Goal: Task Accomplishment & Management: Manage account settings

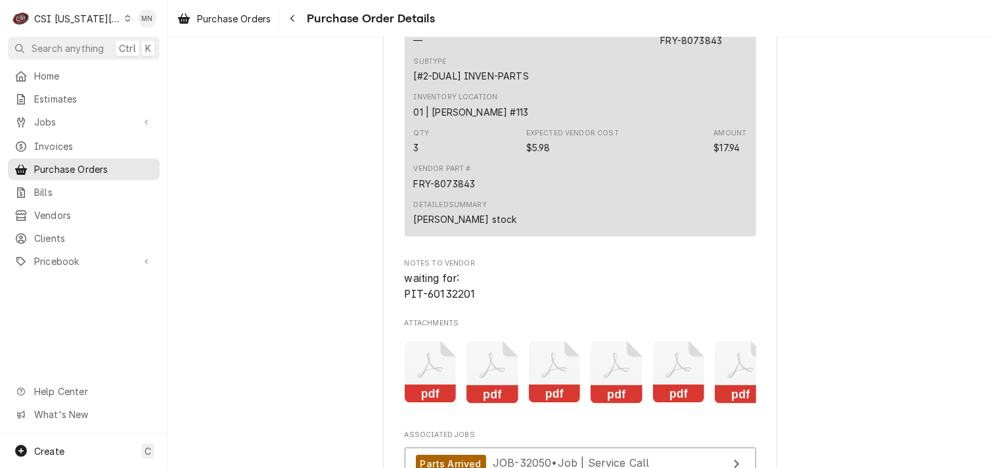
scroll to position [3088, 0]
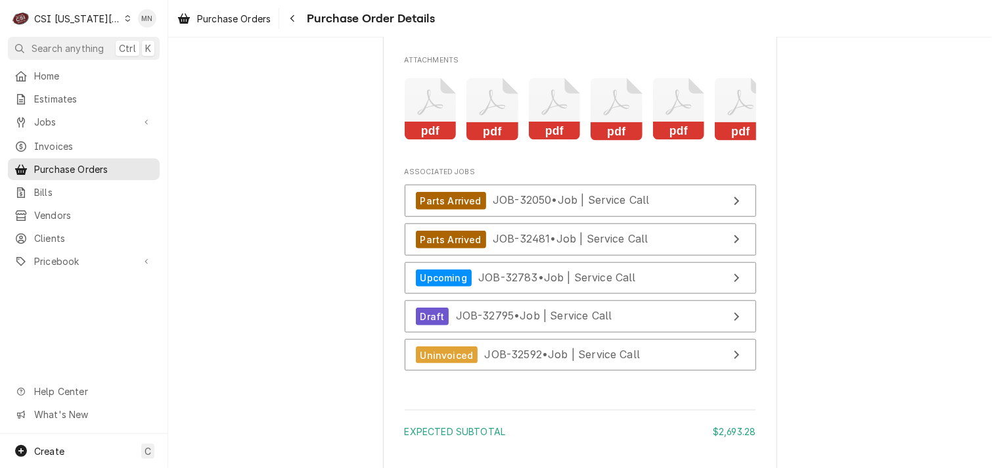
click at [438, 141] on icon "Attachments" at bounding box center [431, 109] width 52 height 62
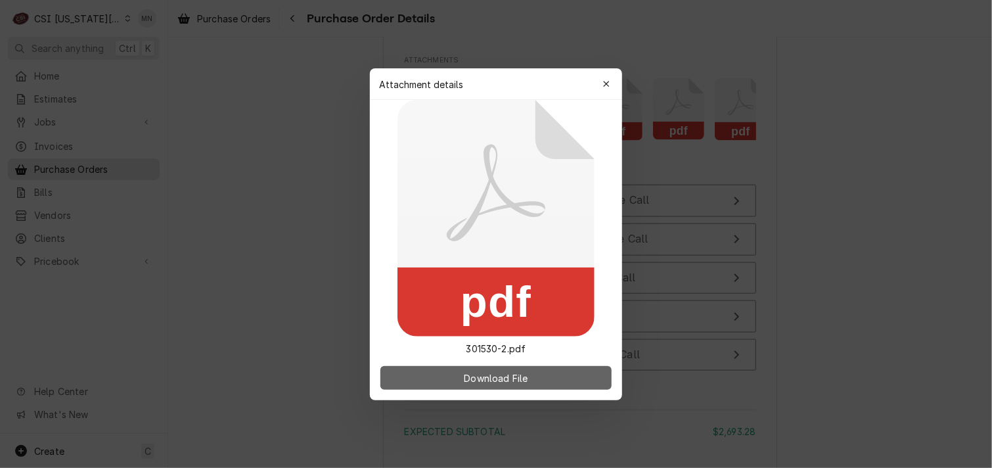
click at [510, 380] on span "Download File" at bounding box center [495, 378] width 69 height 14
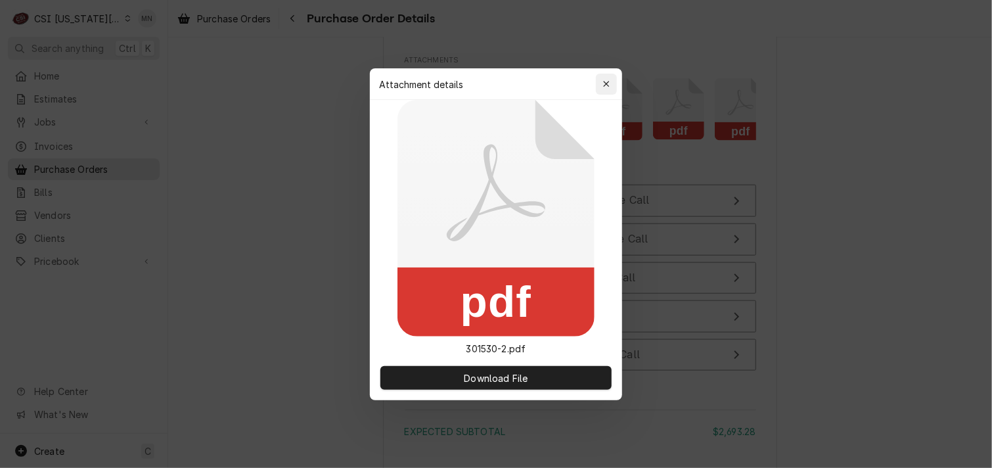
click at [612, 78] on div "button" at bounding box center [606, 84] width 13 height 13
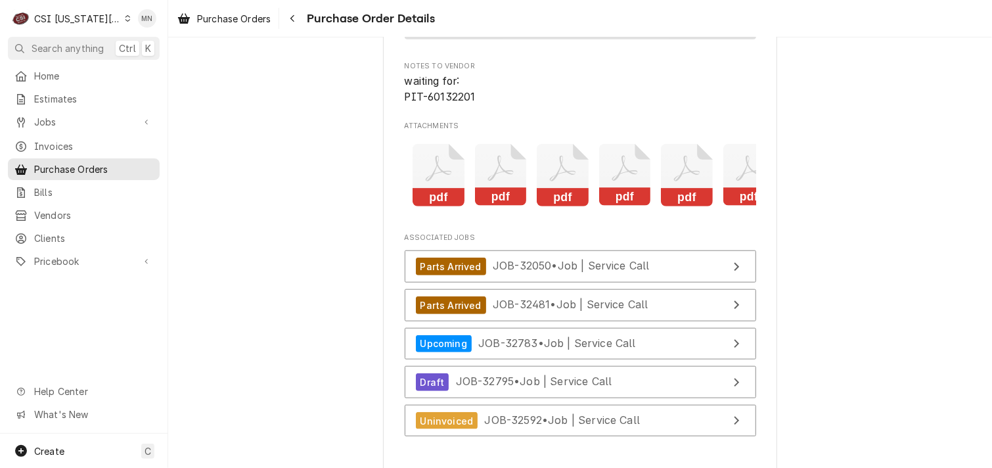
scroll to position [0, 83]
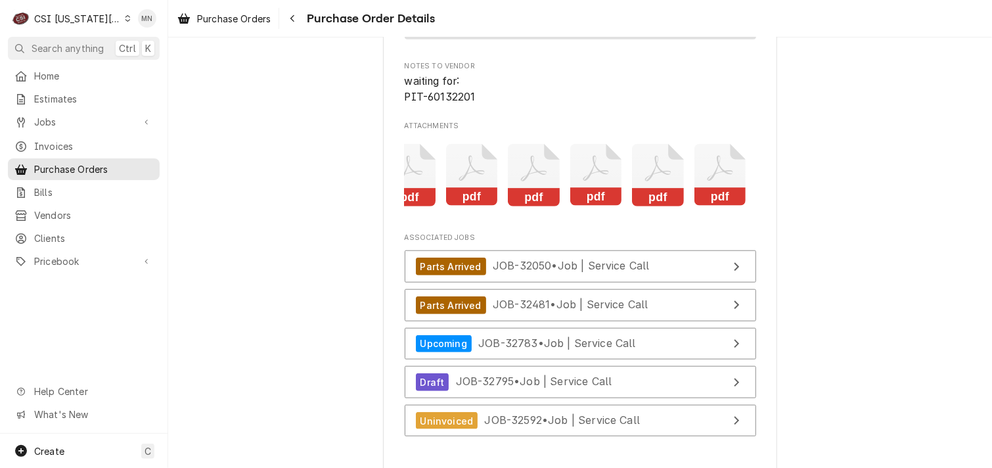
click at [711, 206] on rect "Attachments" at bounding box center [720, 197] width 52 height 18
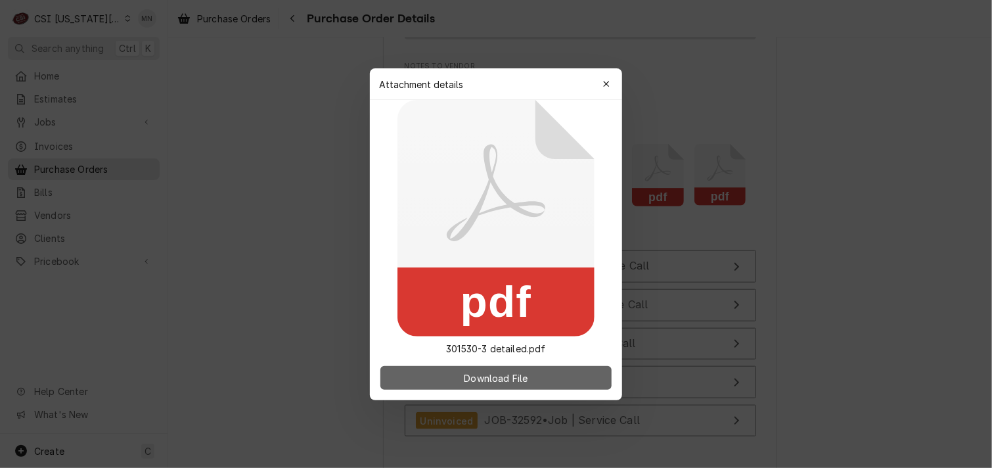
click at [515, 380] on span "Download File" at bounding box center [495, 378] width 69 height 14
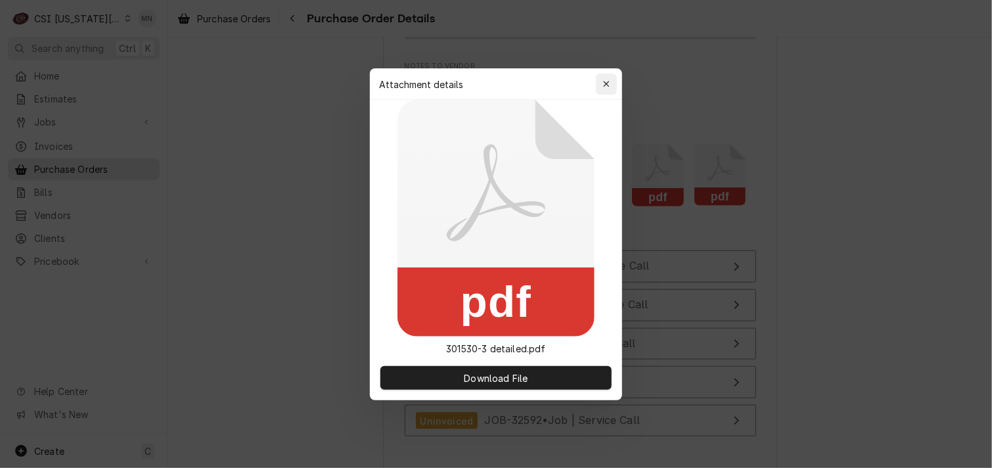
click at [610, 83] on div "button" at bounding box center [606, 84] width 13 height 13
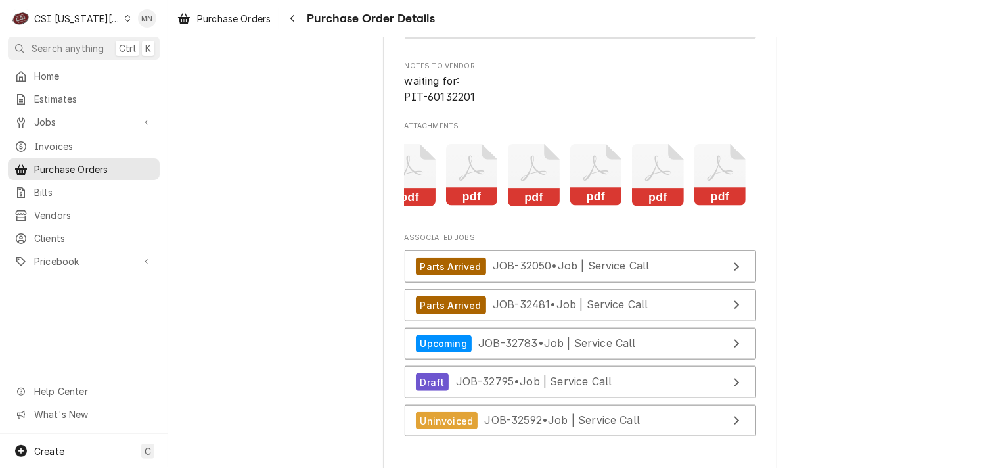
click at [658, 206] on rect "Attachments" at bounding box center [658, 197] width 52 height 18
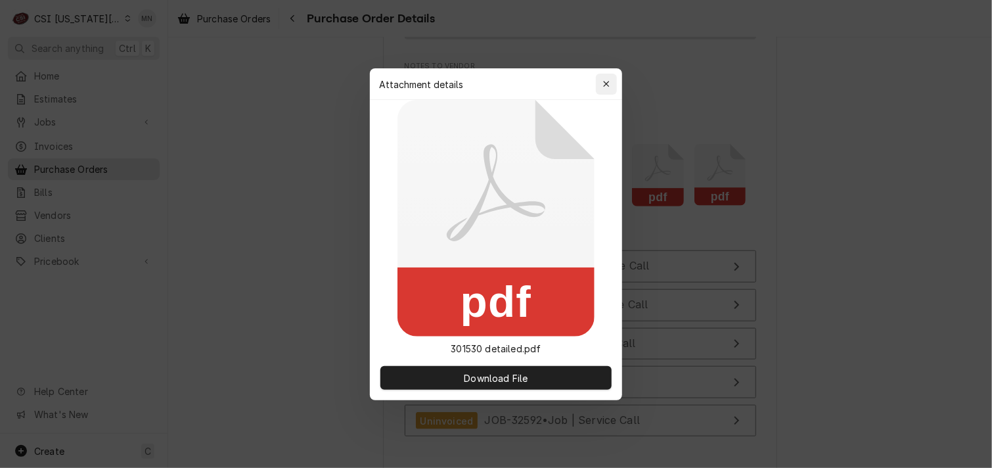
click at [614, 77] on button "button" at bounding box center [606, 84] width 21 height 21
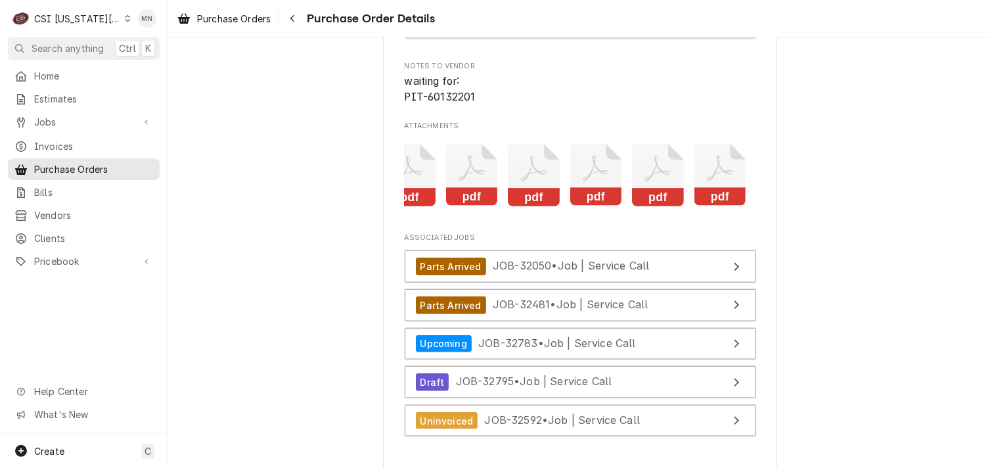
click at [600, 206] on icon "Attachments" at bounding box center [596, 175] width 52 height 62
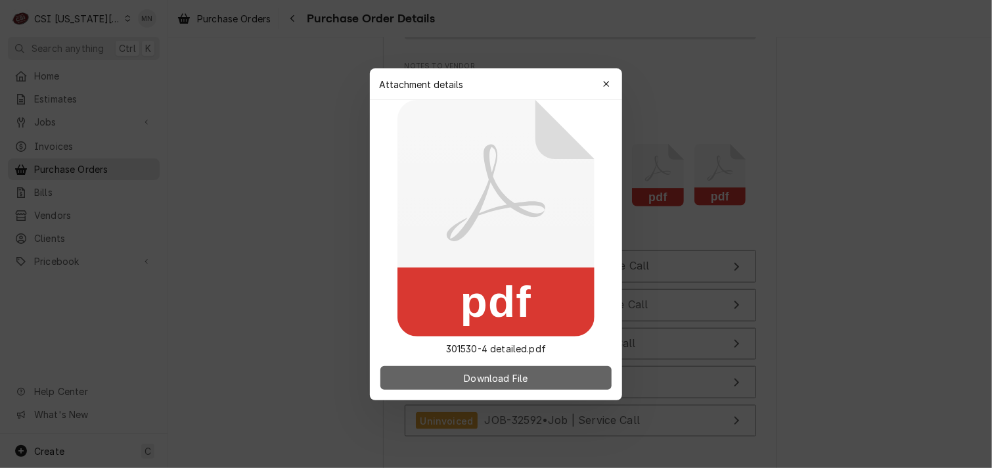
click at [496, 378] on span "Download File" at bounding box center [495, 378] width 69 height 14
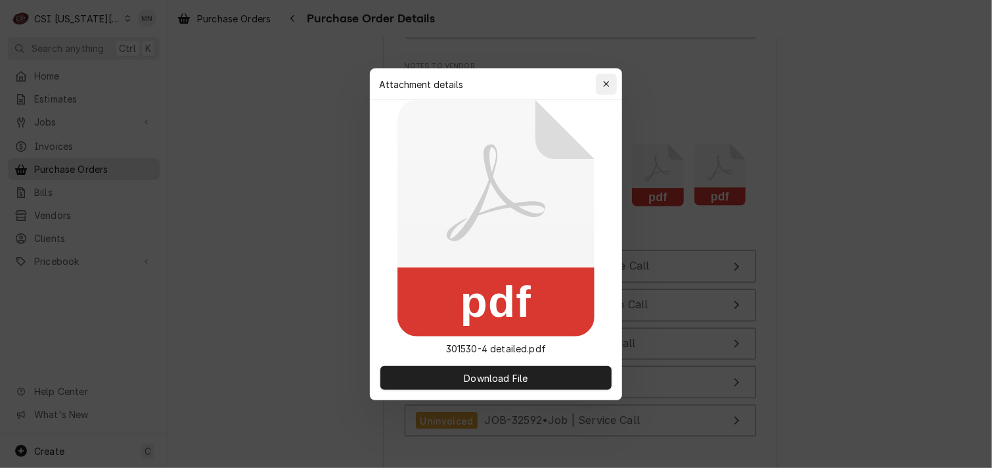
click at [602, 76] on button "button" at bounding box center [606, 84] width 21 height 21
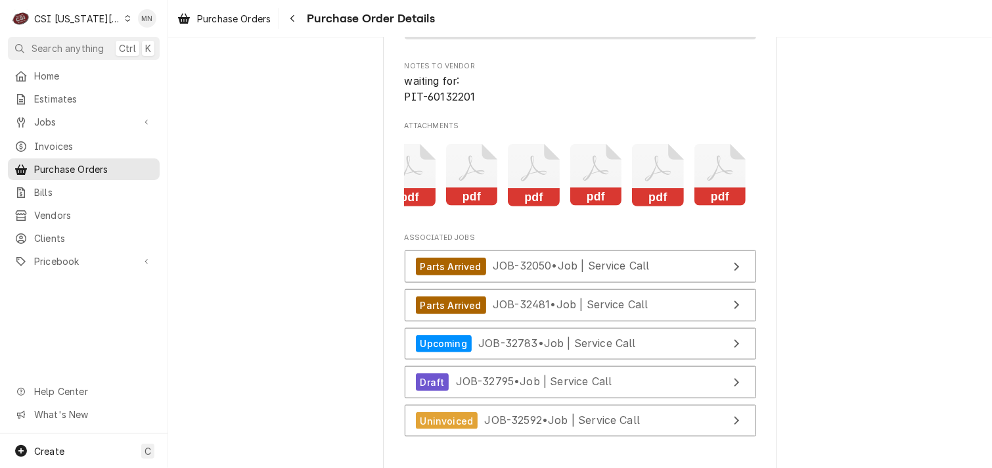
click at [518, 206] on icon "Attachments" at bounding box center [534, 175] width 52 height 62
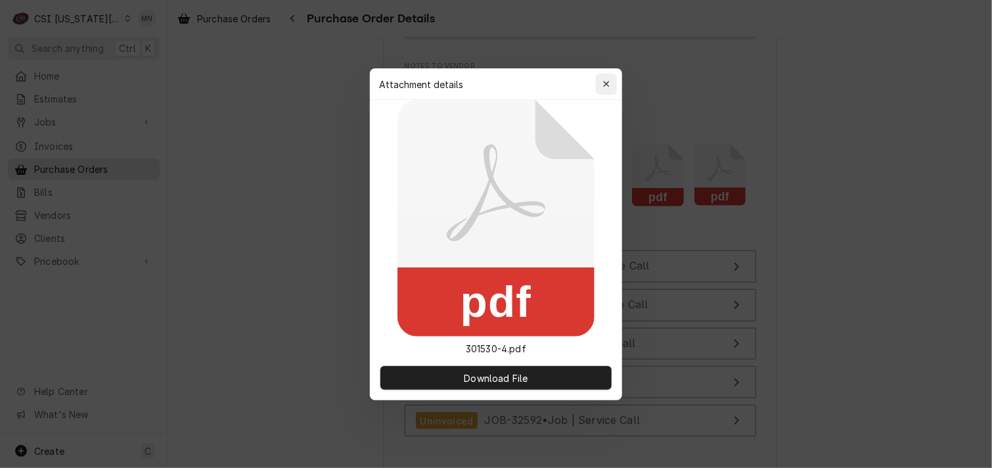
click at [610, 79] on div "button" at bounding box center [606, 84] width 13 height 13
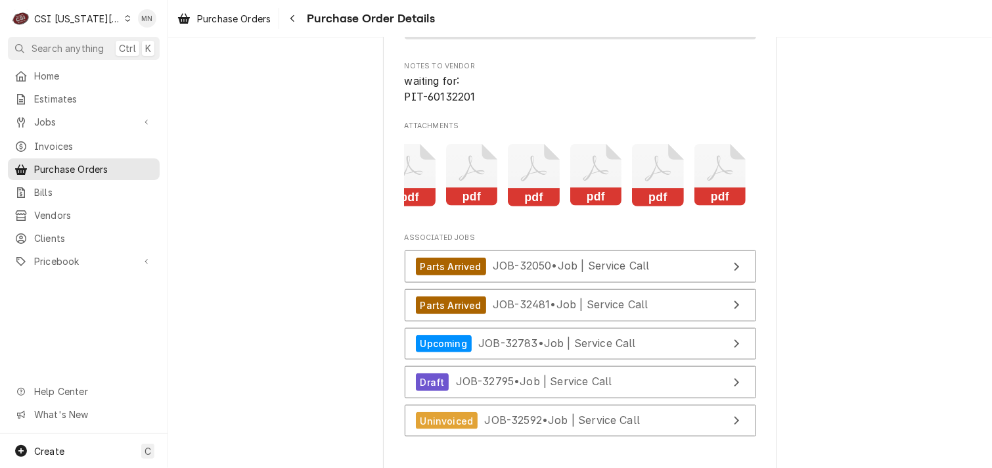
click at [476, 206] on icon "Attachments" at bounding box center [472, 175] width 52 height 62
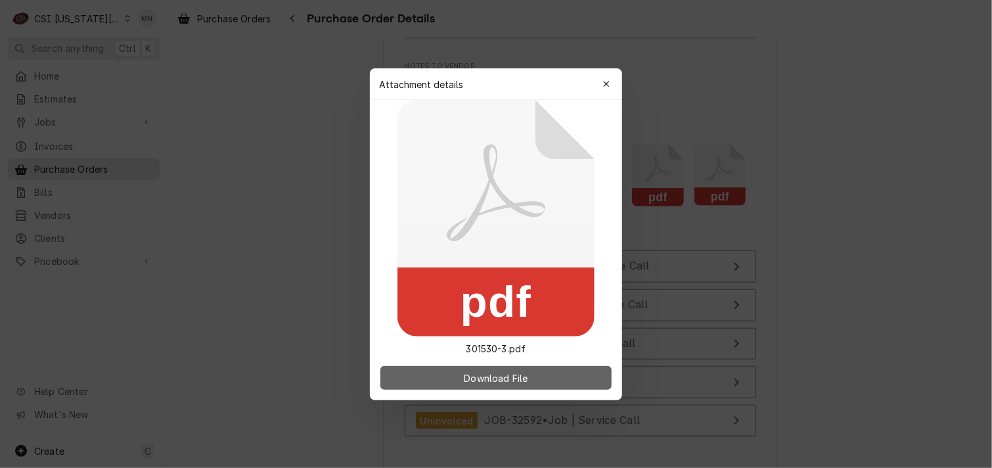
click at [444, 369] on button "Download File" at bounding box center [495, 378] width 231 height 24
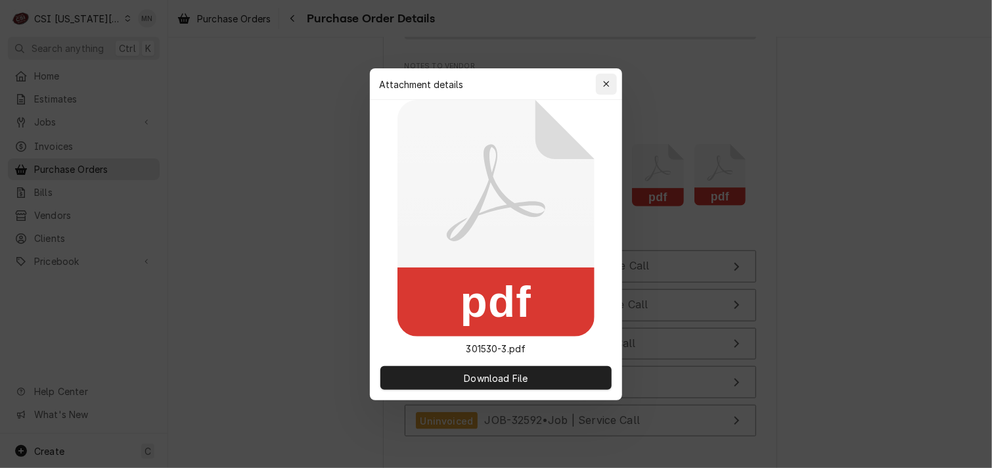
click at [612, 81] on div "button" at bounding box center [606, 84] width 13 height 13
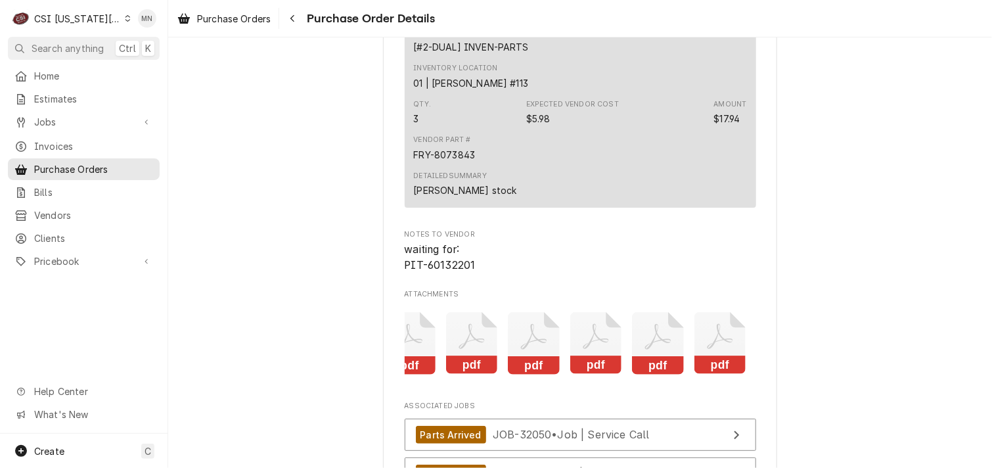
scroll to position [3470, 0]
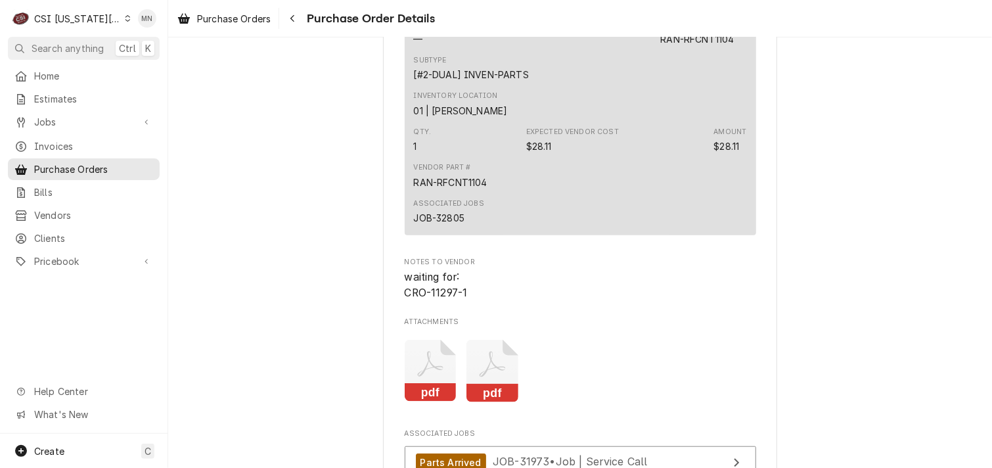
scroll to position [3022, 0]
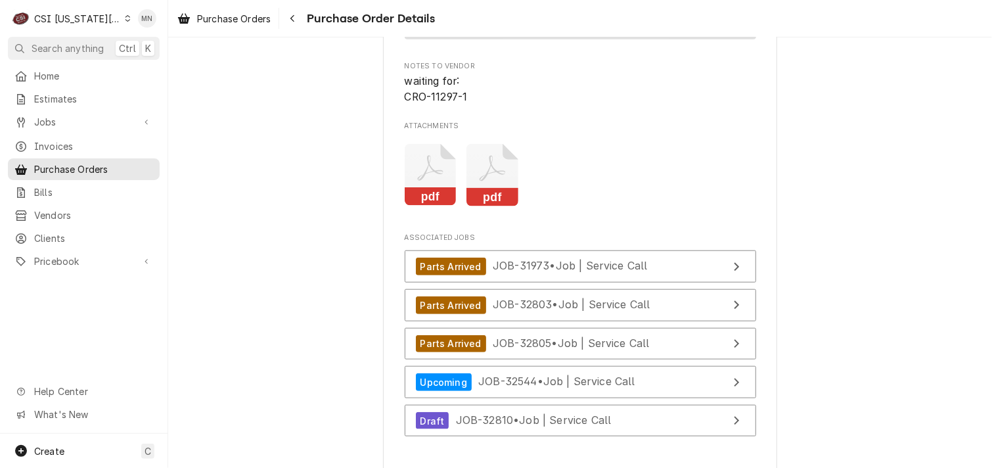
click at [436, 206] on icon "Attachments" at bounding box center [431, 175] width 52 height 62
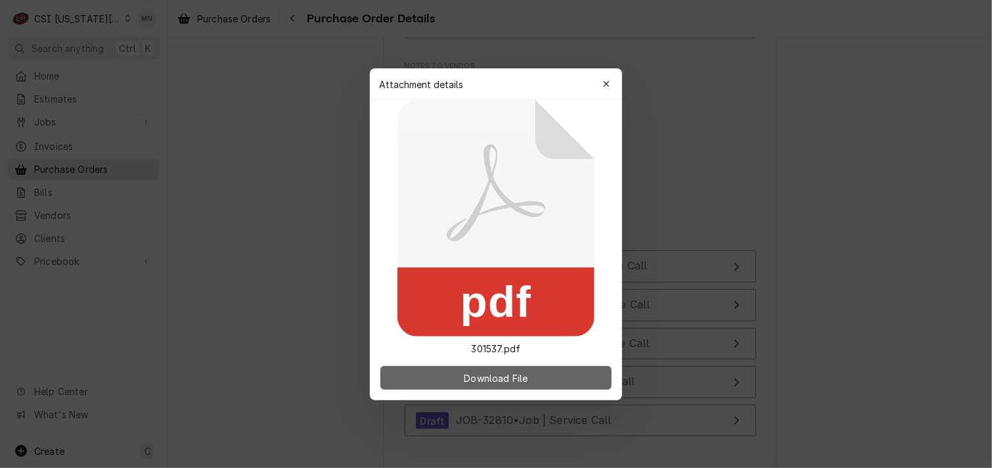
click at [507, 379] on span "Download File" at bounding box center [495, 378] width 69 height 14
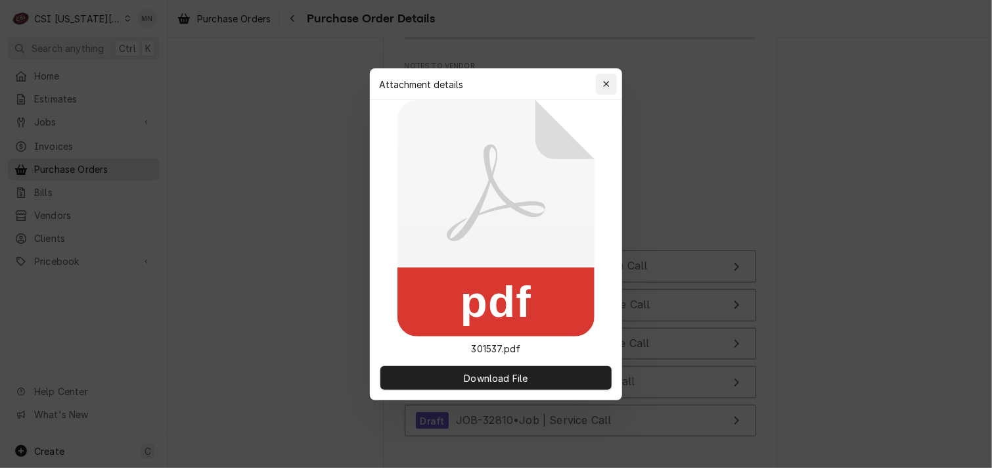
click at [607, 78] on div "button" at bounding box center [606, 84] width 13 height 13
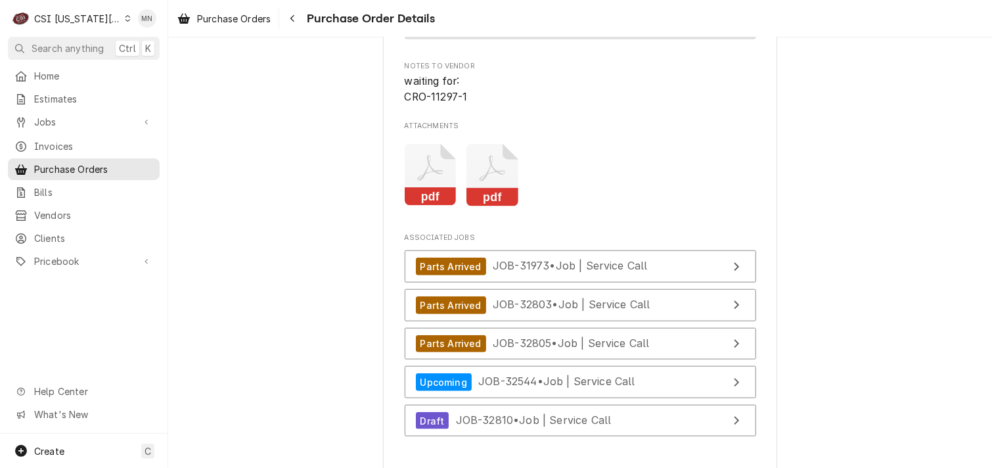
click at [490, 206] on rect "Attachments" at bounding box center [492, 197] width 52 height 18
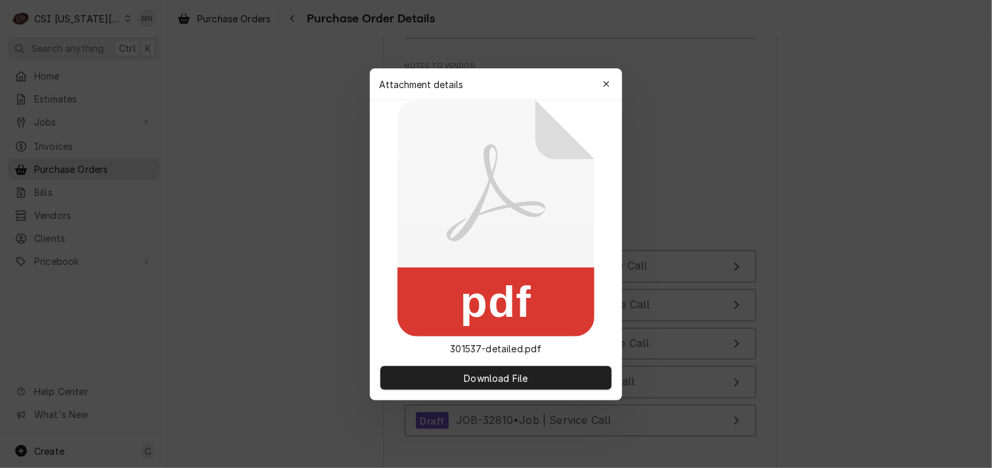
click at [600, 68] on div "Attachment details Close" at bounding box center [496, 84] width 252 height 32
click at [601, 81] on div "button" at bounding box center [606, 84] width 13 height 13
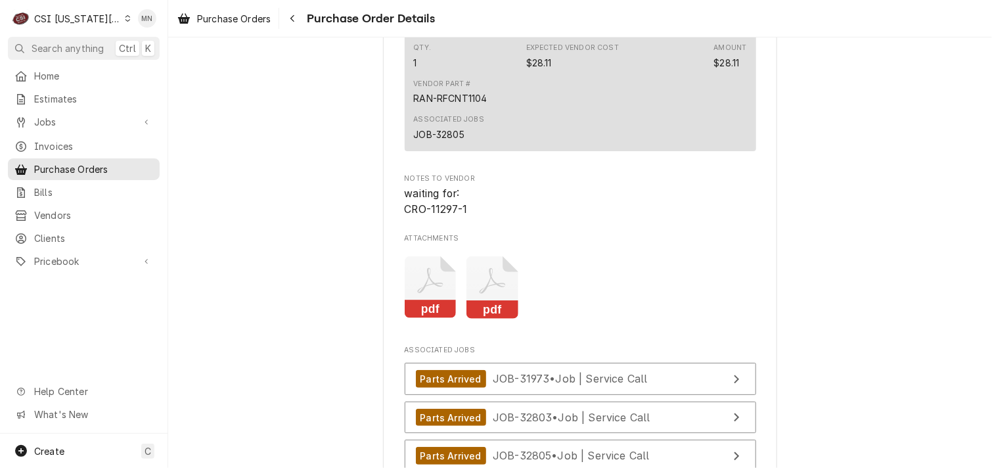
scroll to position [3470, 0]
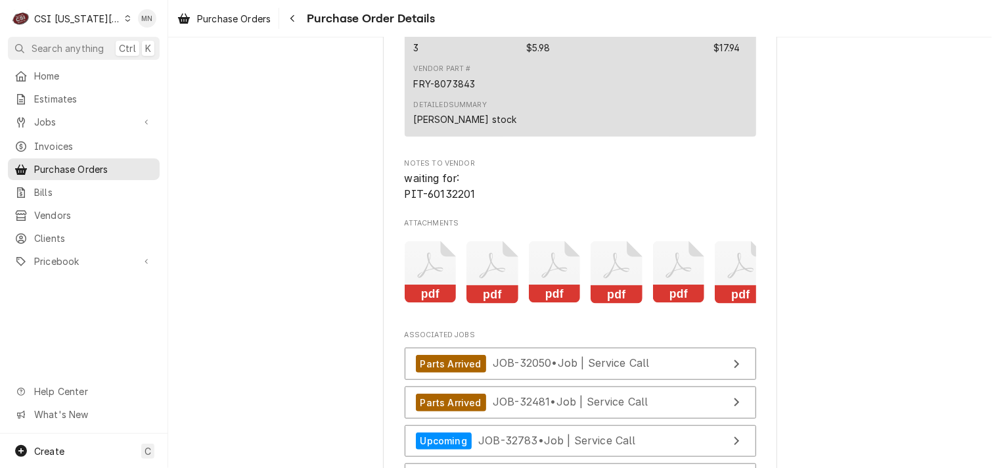
scroll to position [3153, 0]
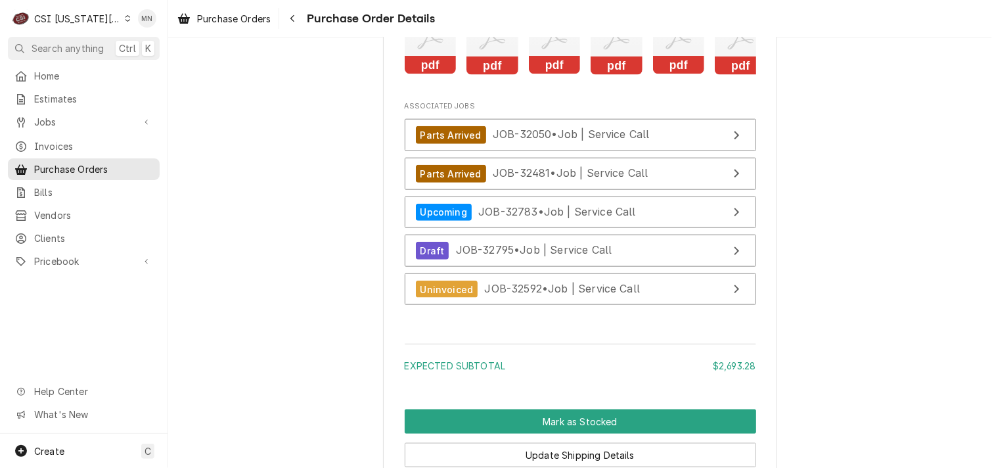
click at [426, 75] on icon "Attachments" at bounding box center [431, 43] width 52 height 62
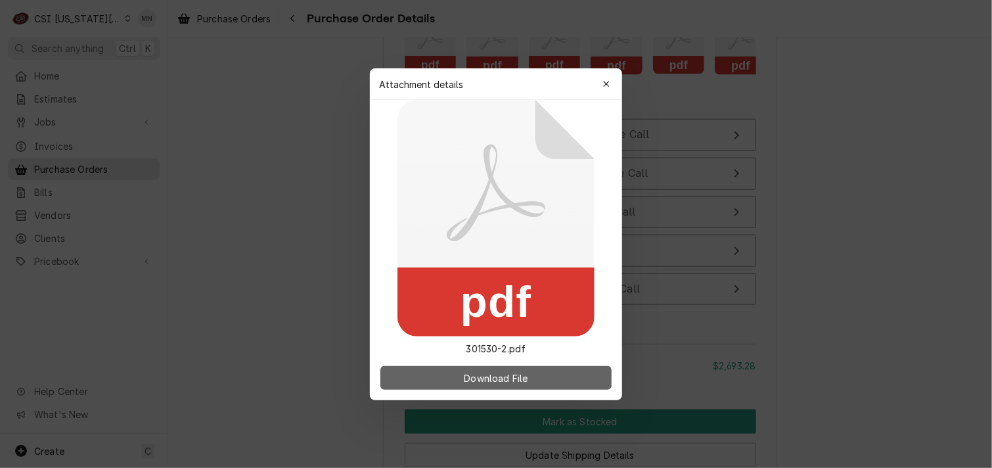
click at [491, 381] on span "Download File" at bounding box center [495, 378] width 69 height 14
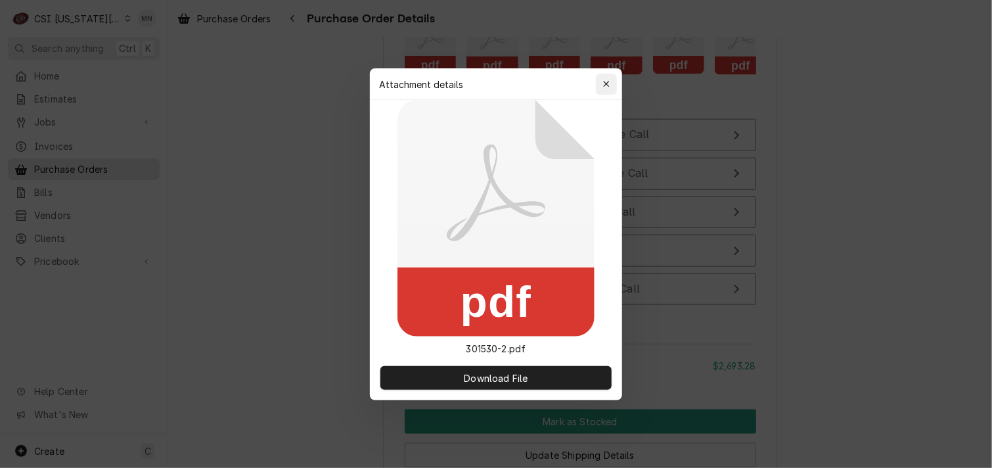
click at [609, 81] on icon "button" at bounding box center [606, 84] width 6 height 6
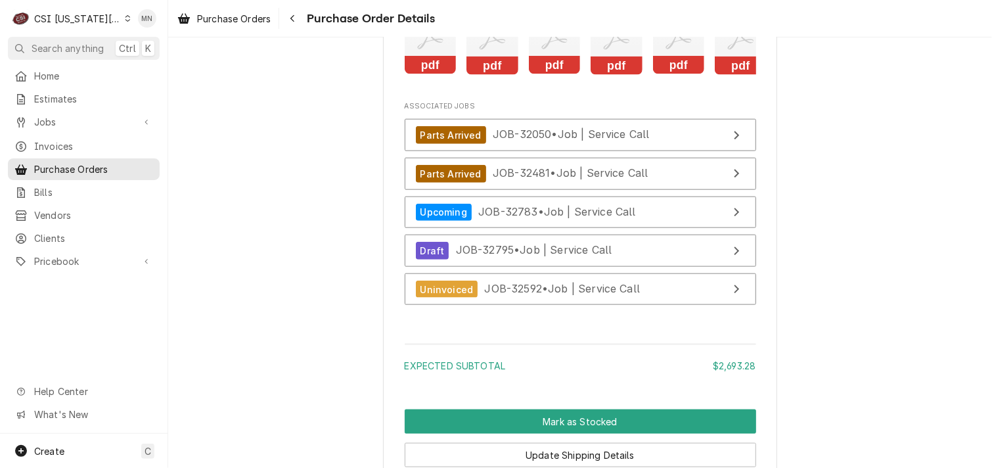
click at [484, 75] on icon "Attachments" at bounding box center [492, 43] width 52 height 62
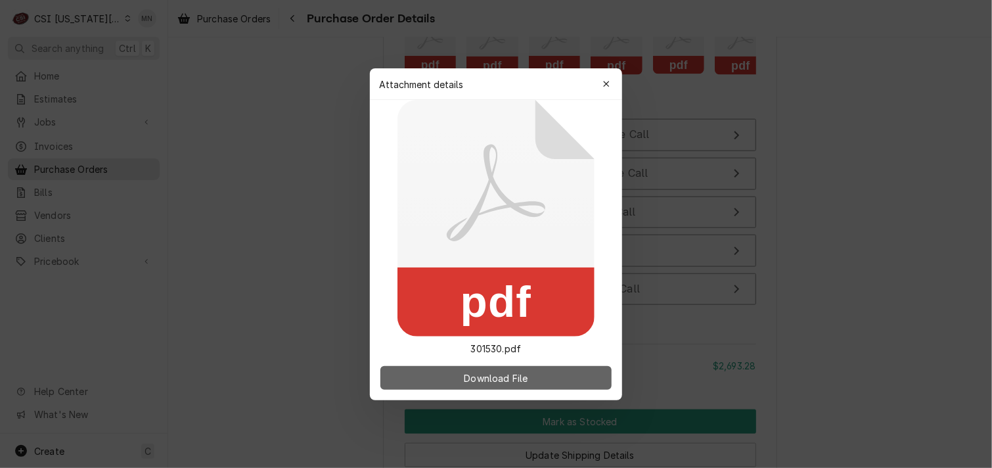
click at [460, 374] on button "Download File" at bounding box center [495, 378] width 231 height 24
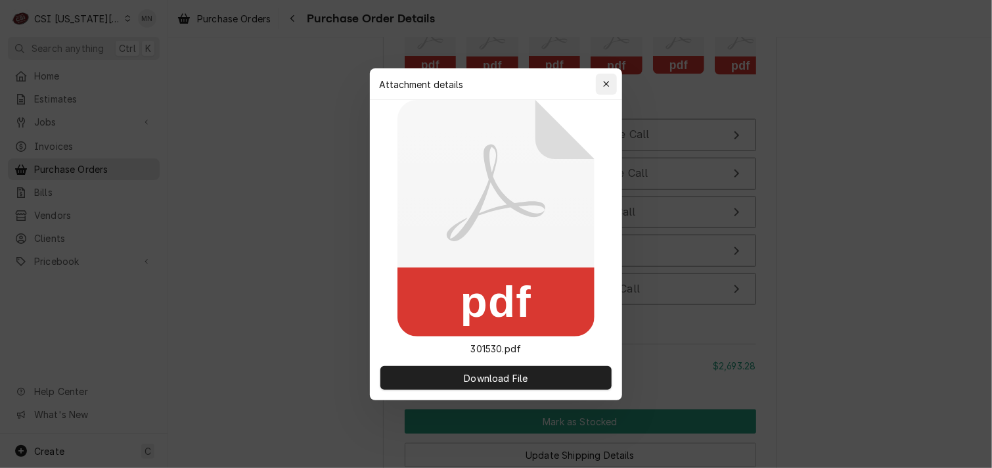
click at [602, 78] on div "button" at bounding box center [606, 84] width 13 height 13
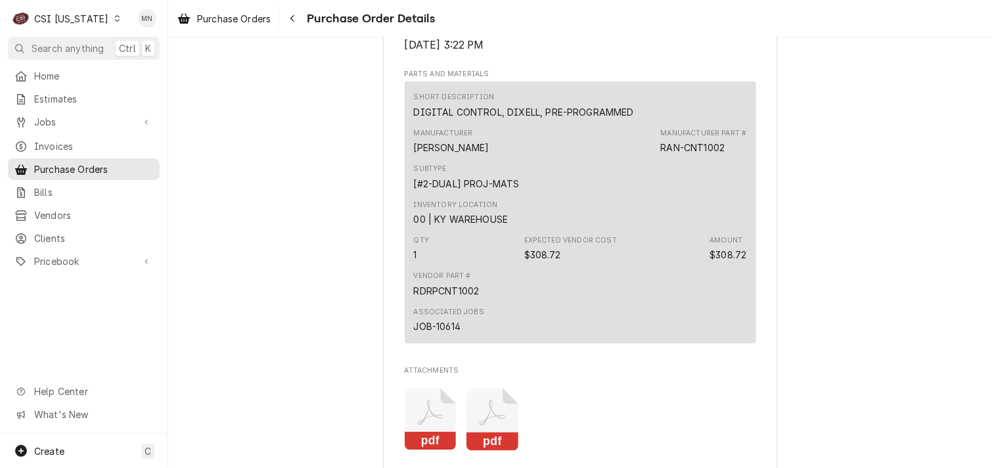
scroll to position [854, 0]
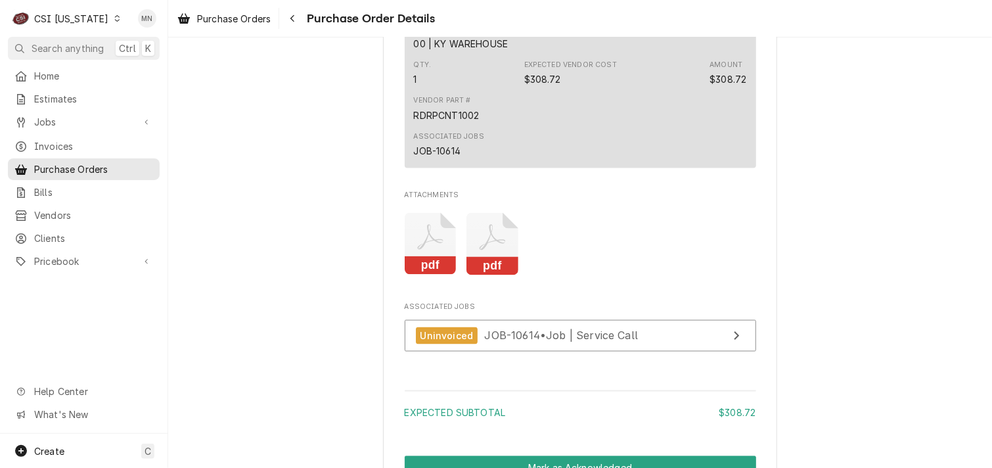
click at [494, 275] on rect "Attachments" at bounding box center [492, 266] width 52 height 18
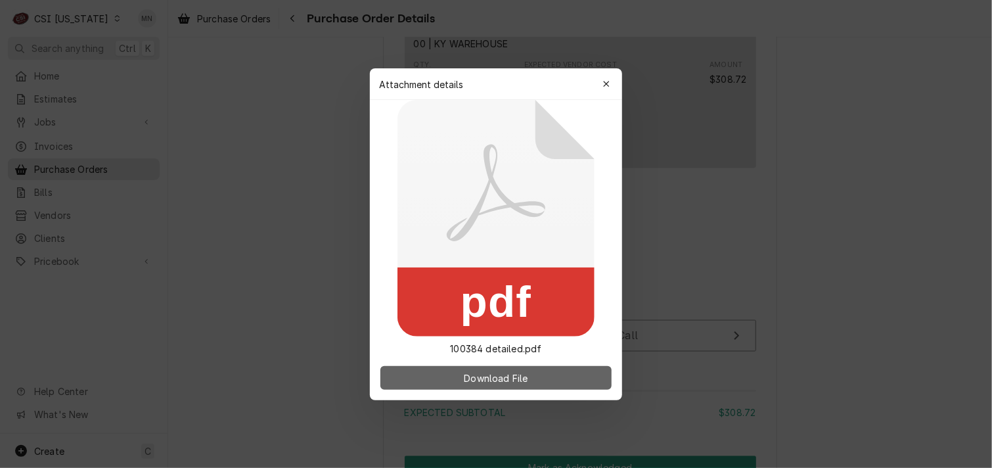
click at [506, 375] on span "Download File" at bounding box center [495, 378] width 69 height 14
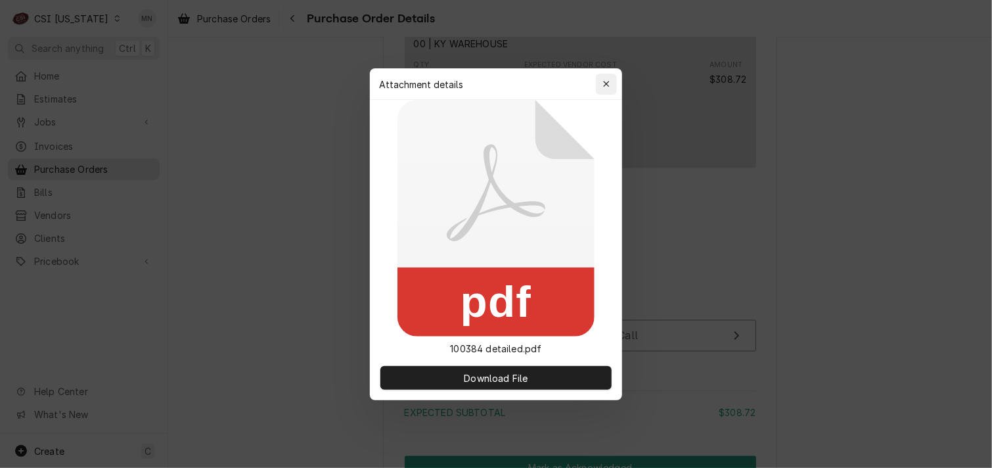
click at [606, 85] on icon "button" at bounding box center [606, 83] width 7 height 9
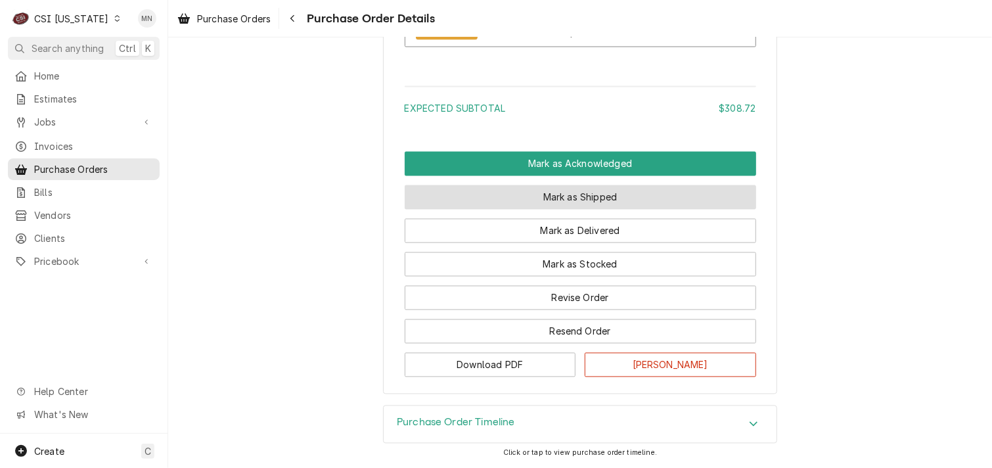
scroll to position [1196, 0]
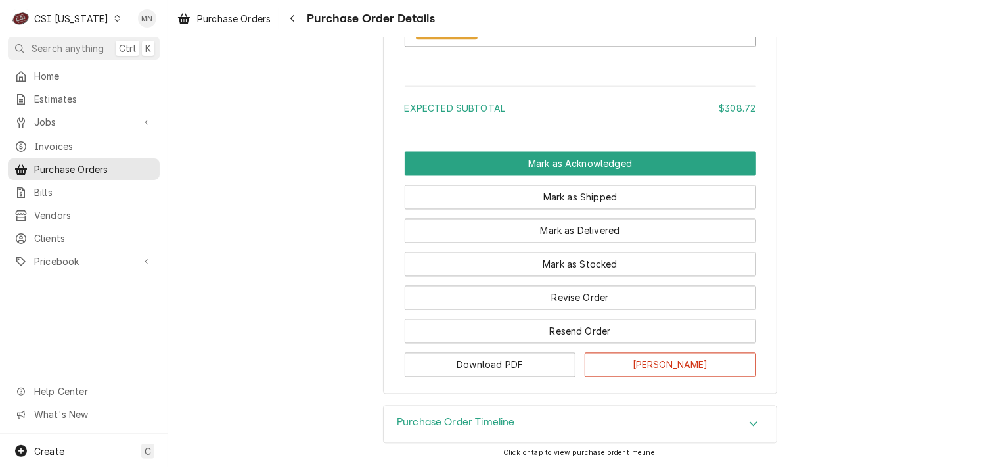
click at [503, 428] on h3 "Purchase Order Timeline" at bounding box center [456, 423] width 118 height 12
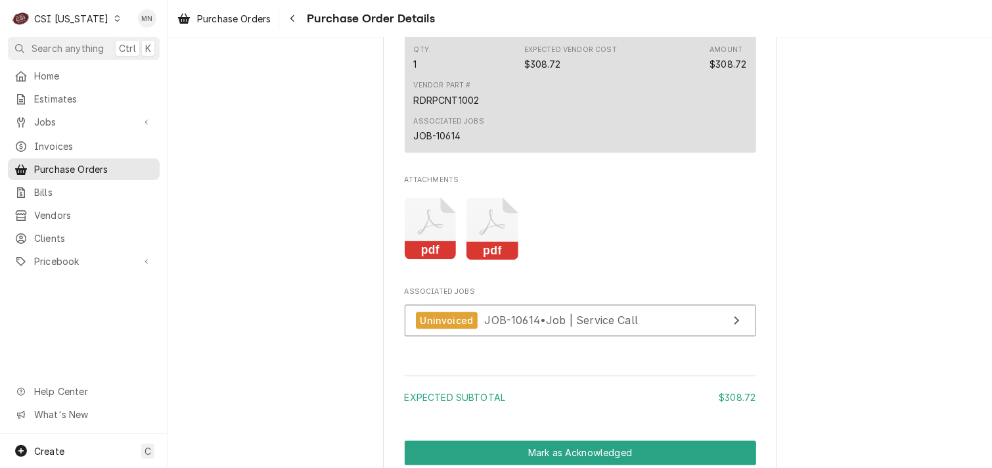
scroll to position [845, 0]
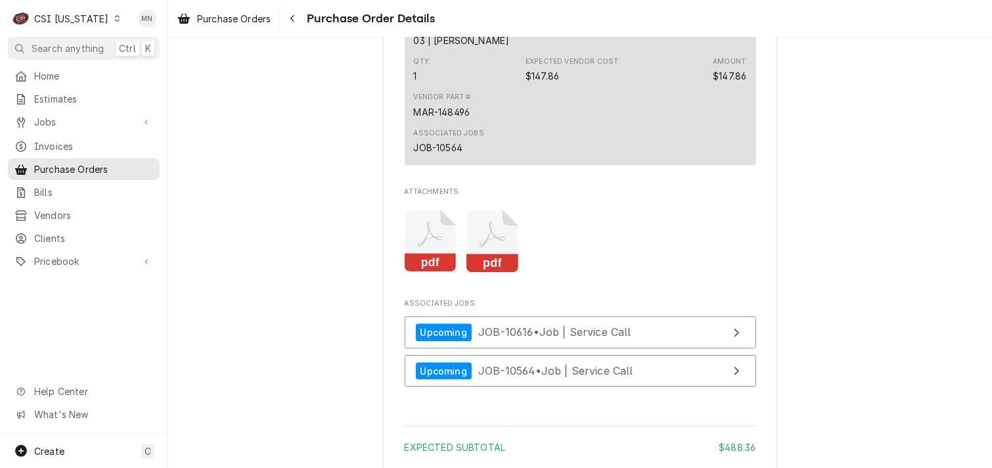
scroll to position [1577, 0]
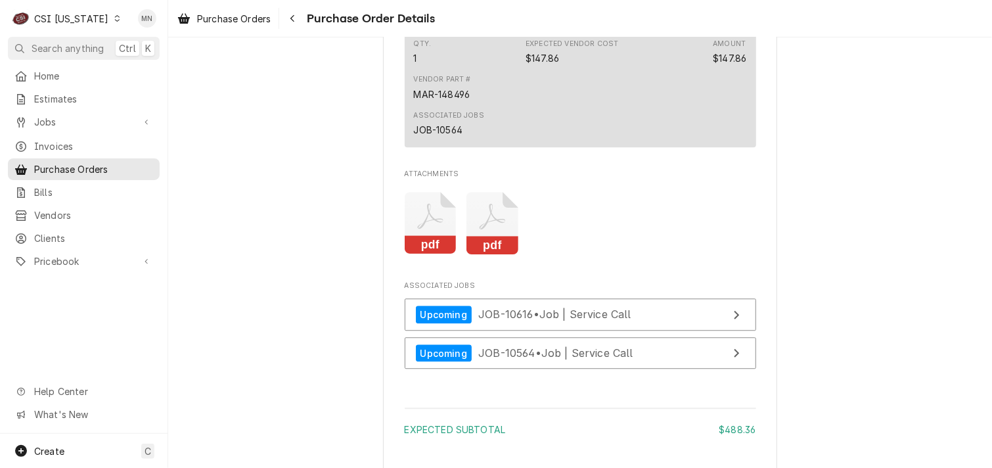
click at [430, 254] on icon "Attachments" at bounding box center [431, 223] width 52 height 62
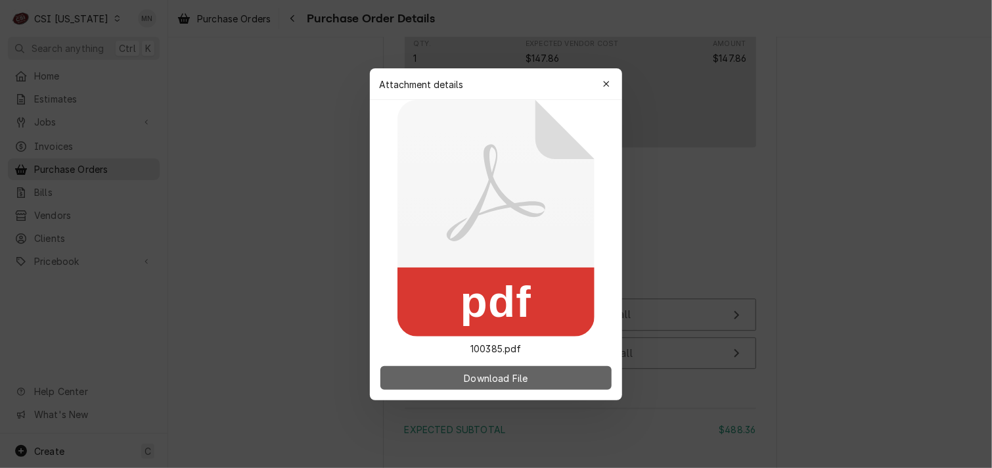
click at [467, 383] on span "Download File" at bounding box center [495, 378] width 69 height 14
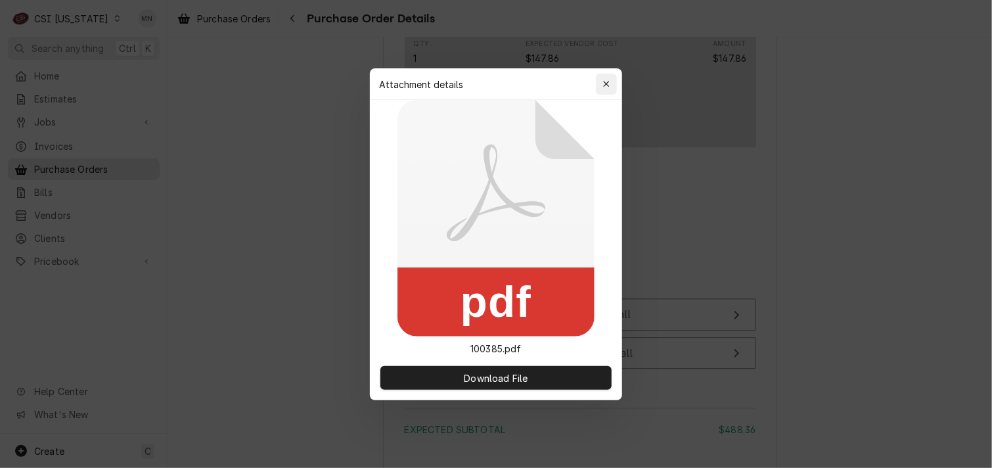
click at [607, 81] on icon "button" at bounding box center [606, 83] width 7 height 9
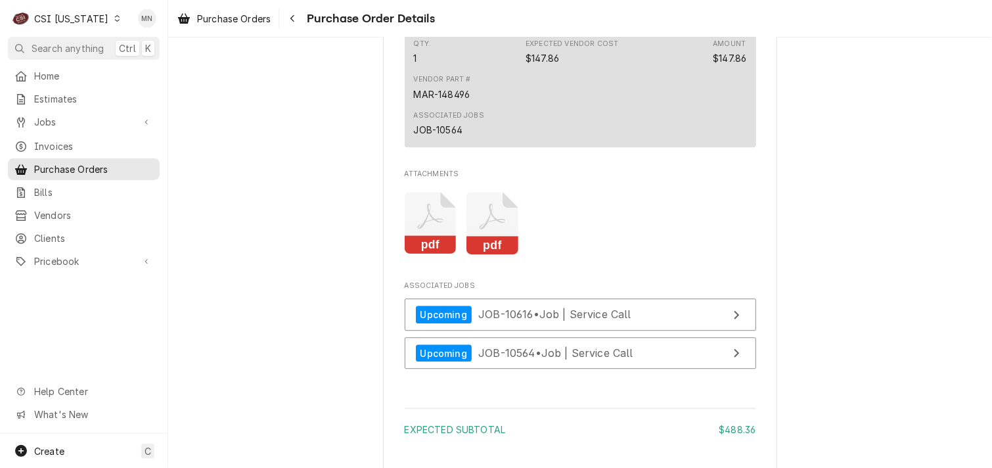
click at [478, 254] on icon "Attachments" at bounding box center [492, 223] width 52 height 62
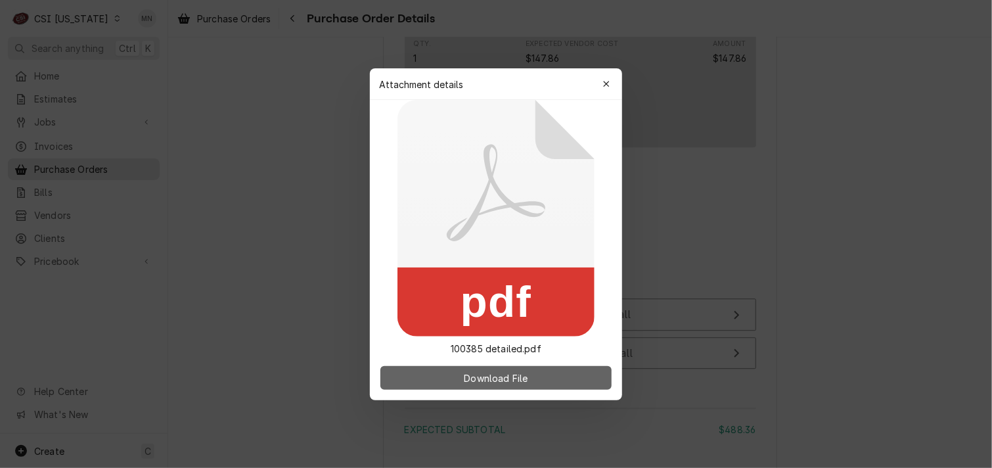
click at [510, 380] on span "Download File" at bounding box center [495, 378] width 69 height 14
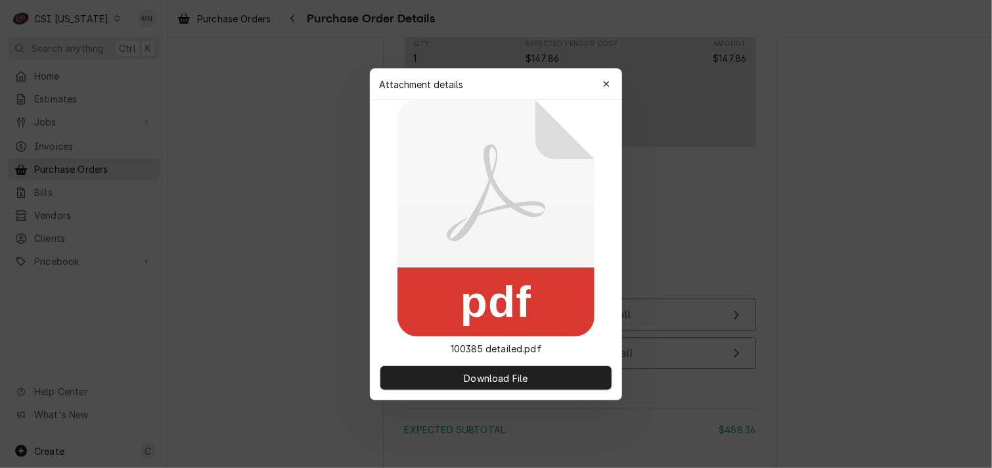
click at [607, 83] on icon "button" at bounding box center [606, 84] width 6 height 6
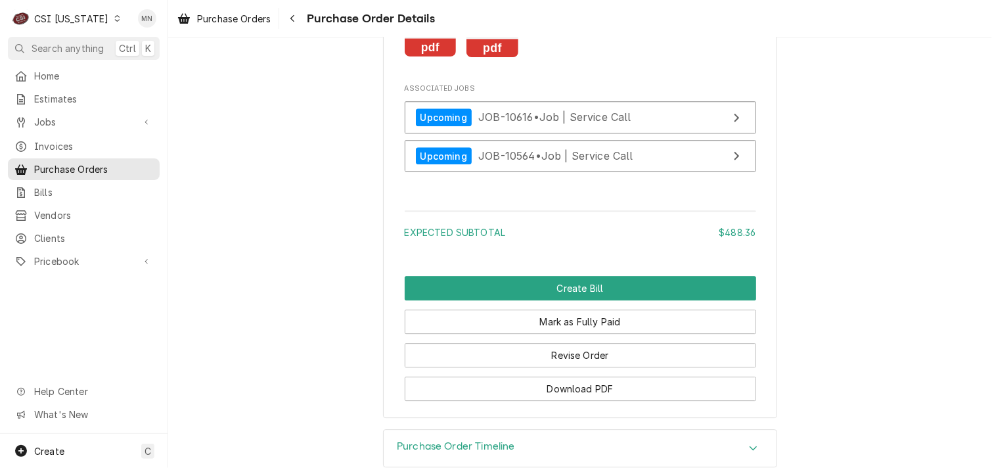
scroll to position [1836, 0]
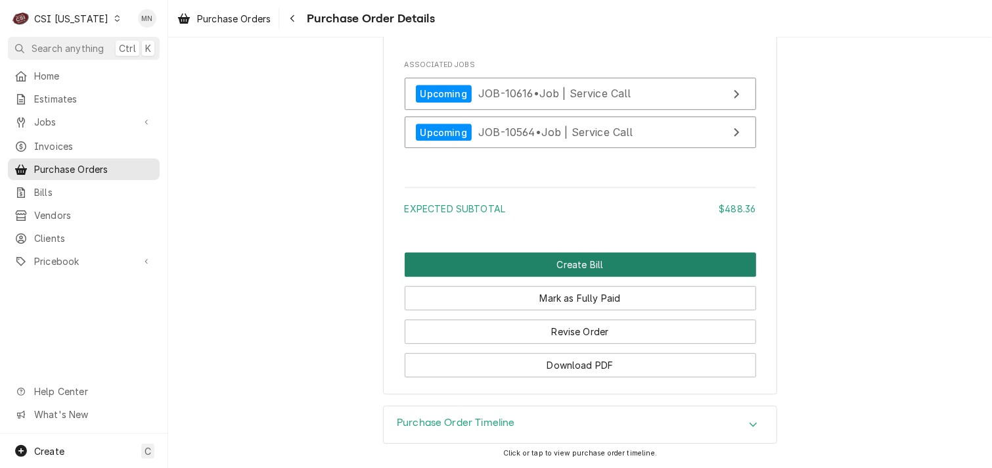
click at [574, 260] on button "Create Bill" at bounding box center [580, 264] width 351 height 24
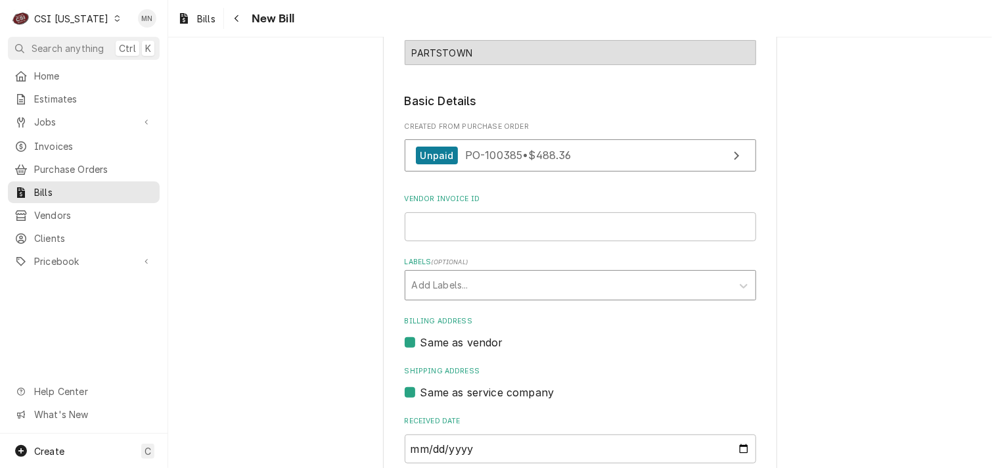
scroll to position [131, 0]
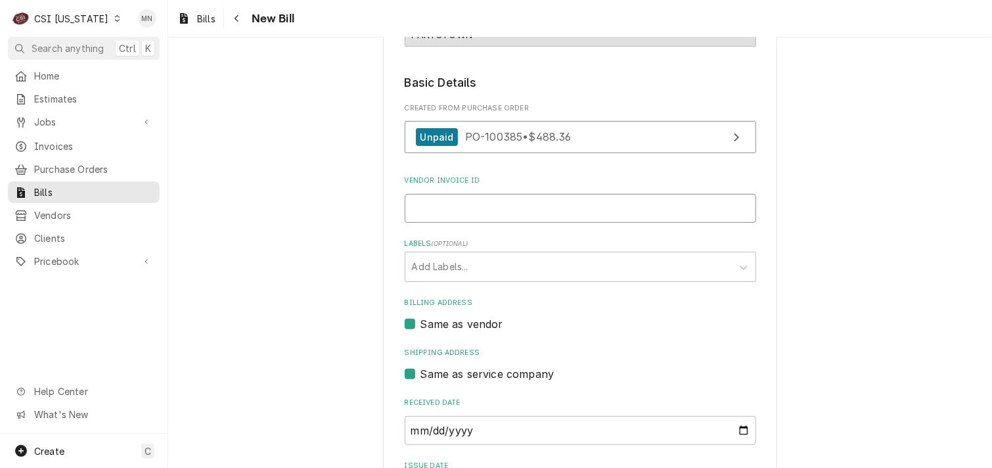
click at [449, 212] on input "Vendor Invoice ID" at bounding box center [580, 208] width 351 height 29
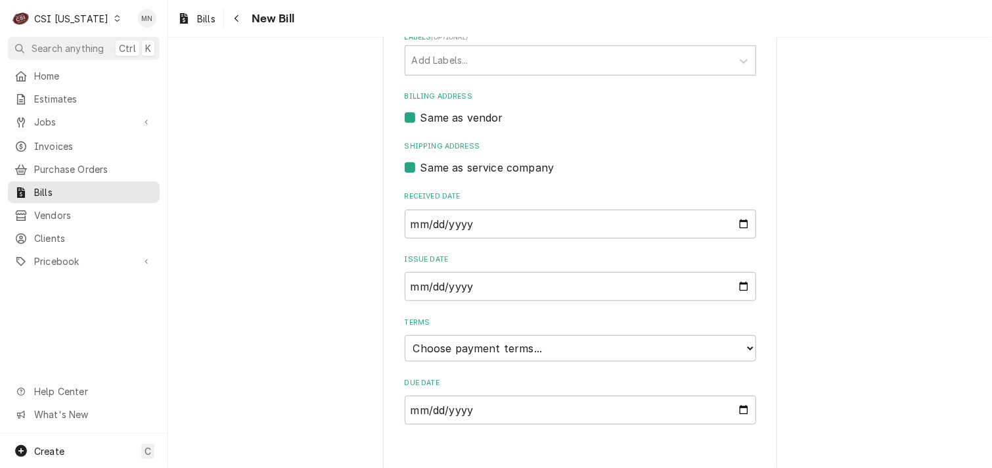
scroll to position [348, 0]
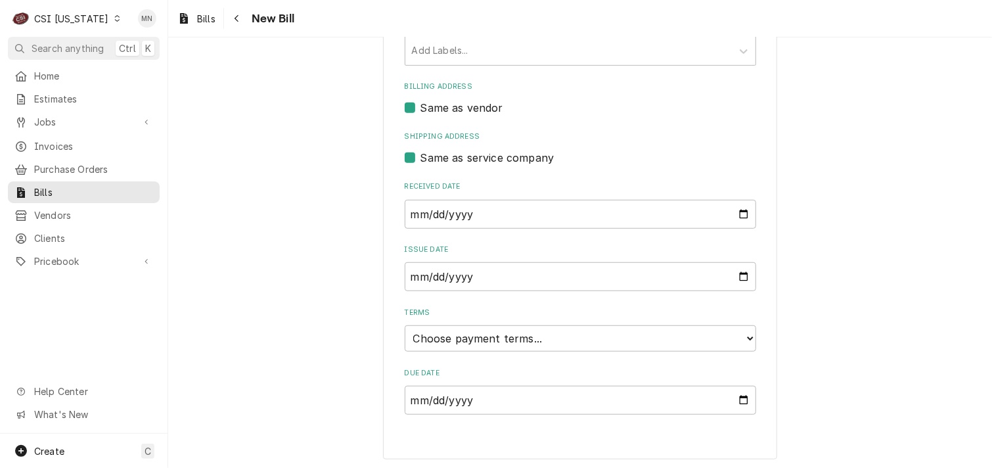
type input "21069626127"
click at [442, 331] on select "Choose payment terms... Same Day Net 7 Net 14 Net 21 Net 30 Net 45 Net 60 Net 90" at bounding box center [580, 338] width 351 height 26
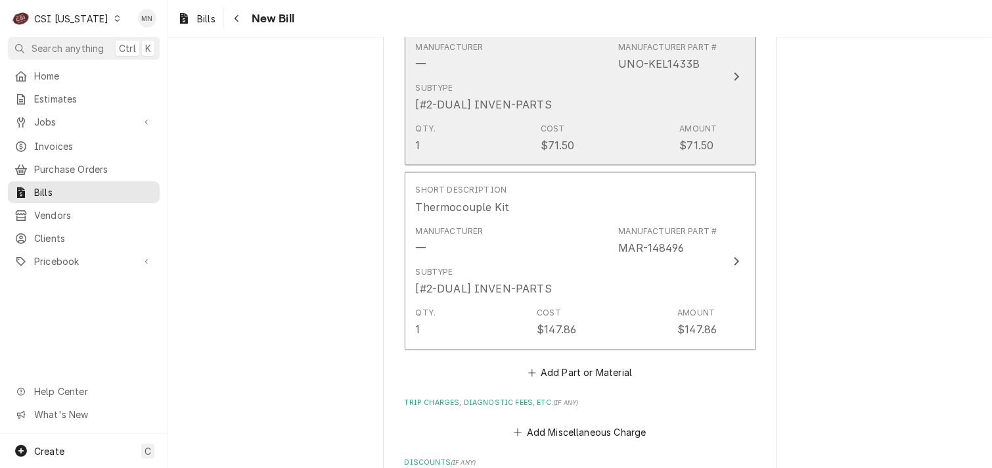
scroll to position [1267, 0]
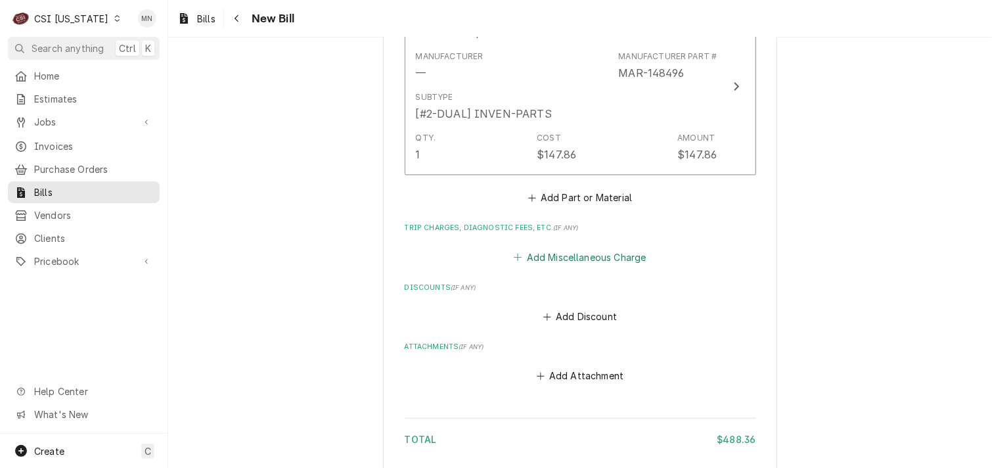
click at [579, 257] on button "Add Miscellaneous Charge" at bounding box center [580, 257] width 137 height 18
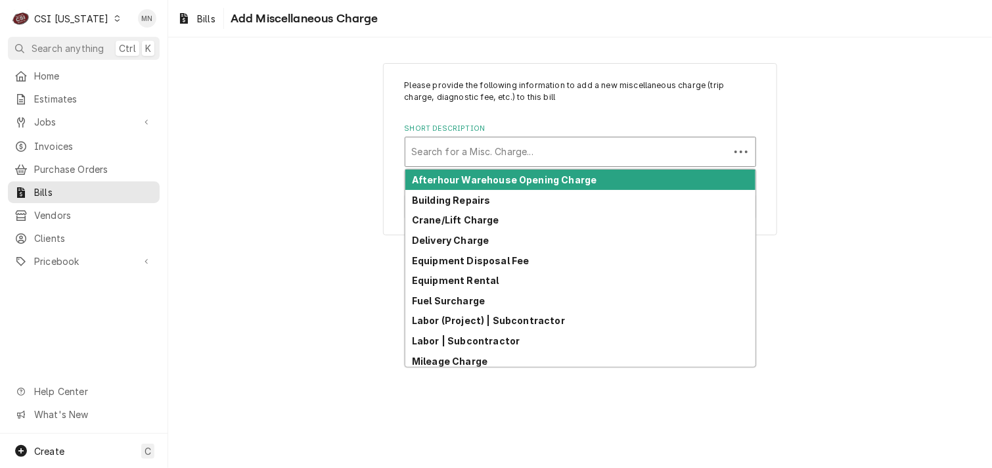
click at [443, 147] on div "Short Description" at bounding box center [567, 152] width 311 height 24
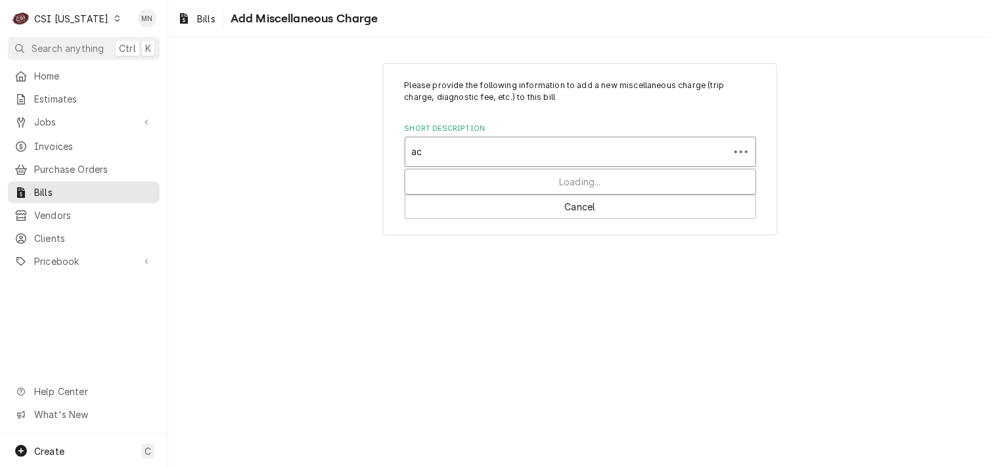
type input "aco"
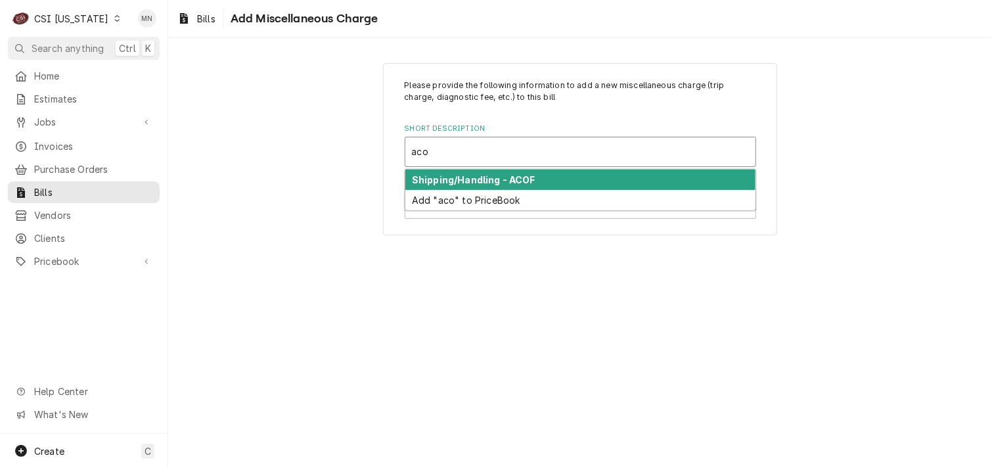
click at [462, 179] on strong "Shipping/Handling - ACOF" at bounding box center [474, 179] width 124 height 11
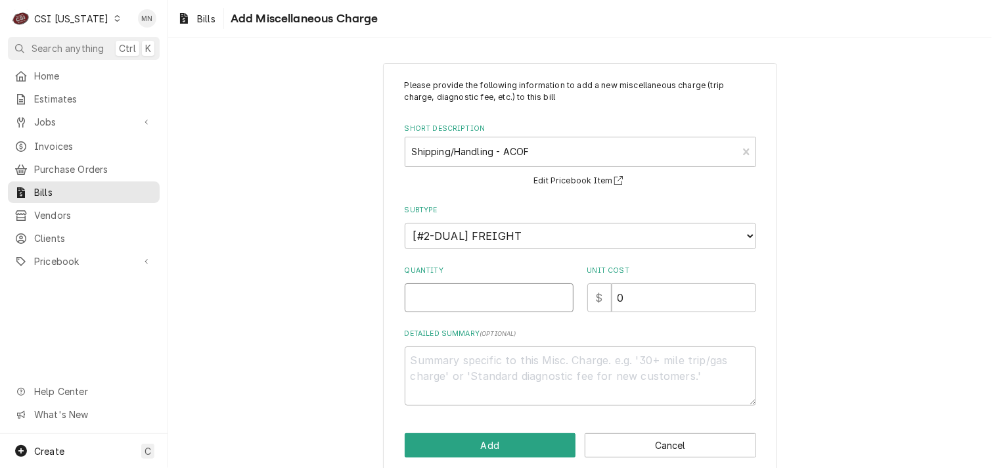
click at [486, 294] on input "Quantity" at bounding box center [489, 297] width 169 height 29
type textarea "x"
type input "1"
type textarea "x"
type input "2"
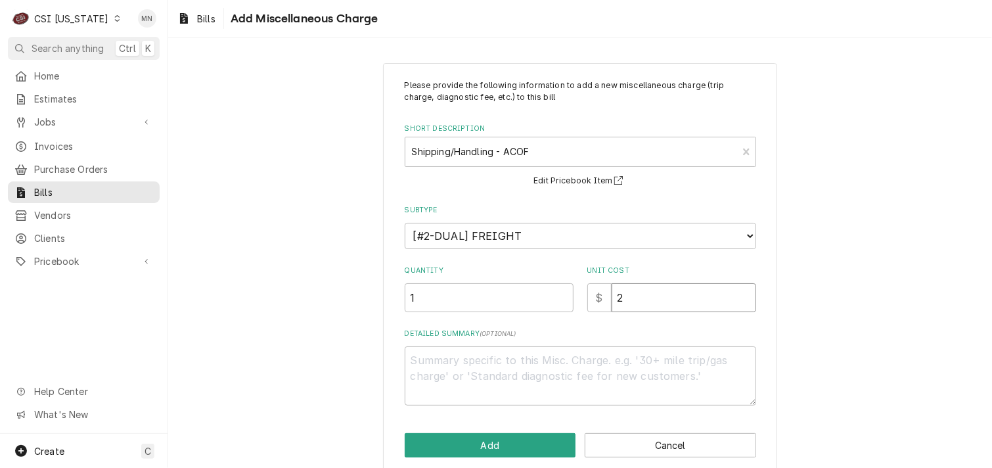
type textarea "x"
type input "25"
type textarea "x"
type input "25.0"
type textarea "x"
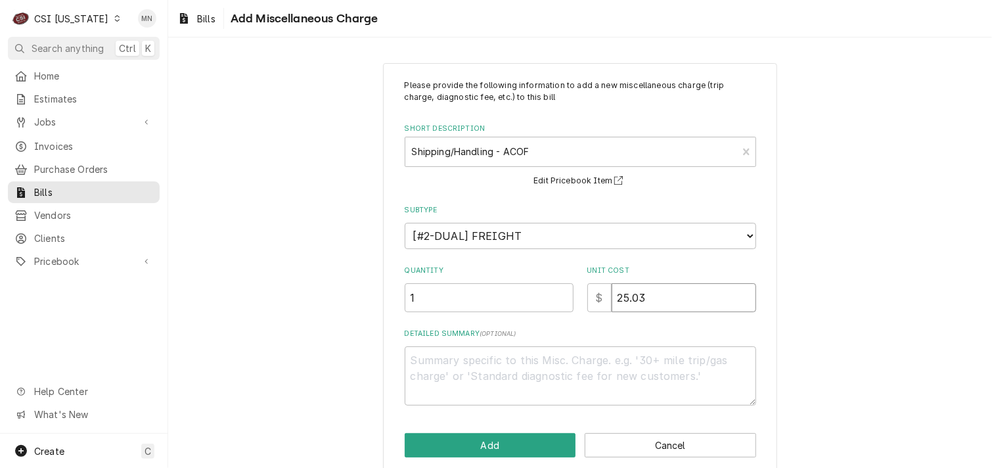
type input "25.03"
click at [424, 357] on textarea "Detailed Summary ( optional )" at bounding box center [580, 375] width 351 height 59
type textarea "x"
type textarea "J"
type textarea "x"
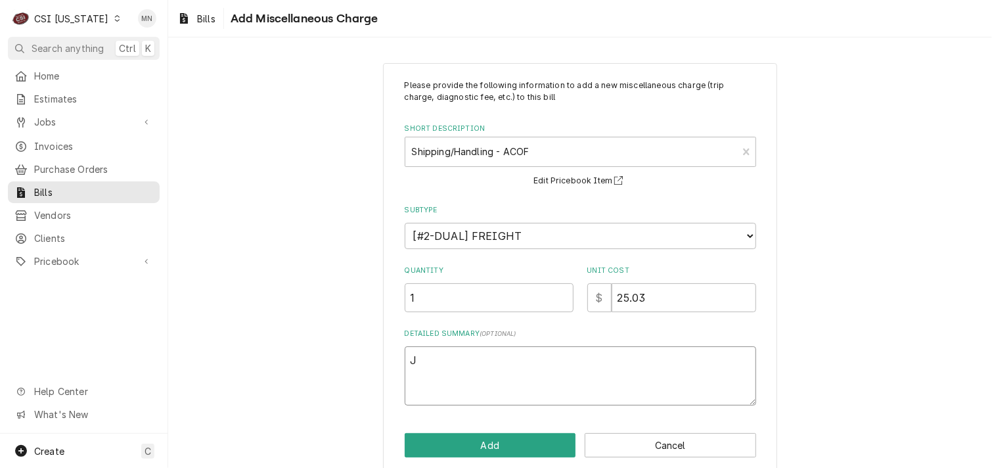
type textarea "Jo"
type textarea "x"
type textarea "Job"
type textarea "x"
type textarea "Job"
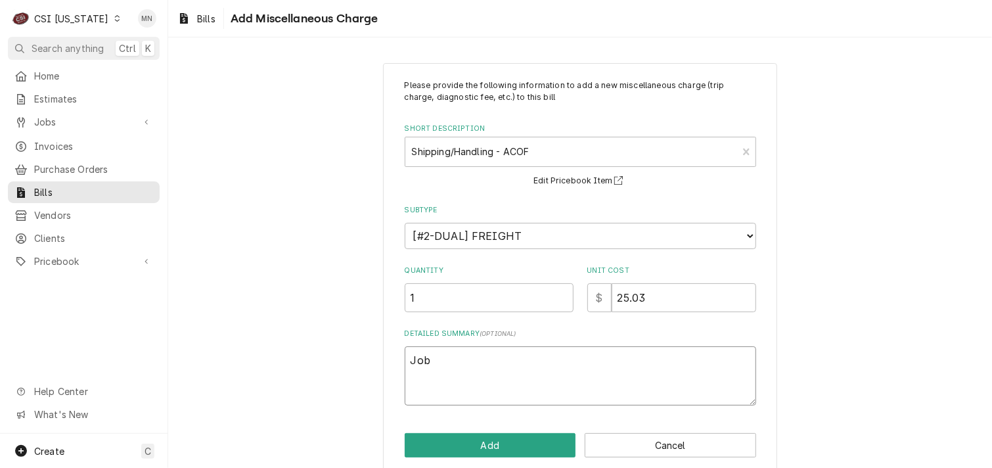
type textarea "x"
type textarea "Job 1"
type textarea "x"
type textarea "Job 10"
type textarea "x"
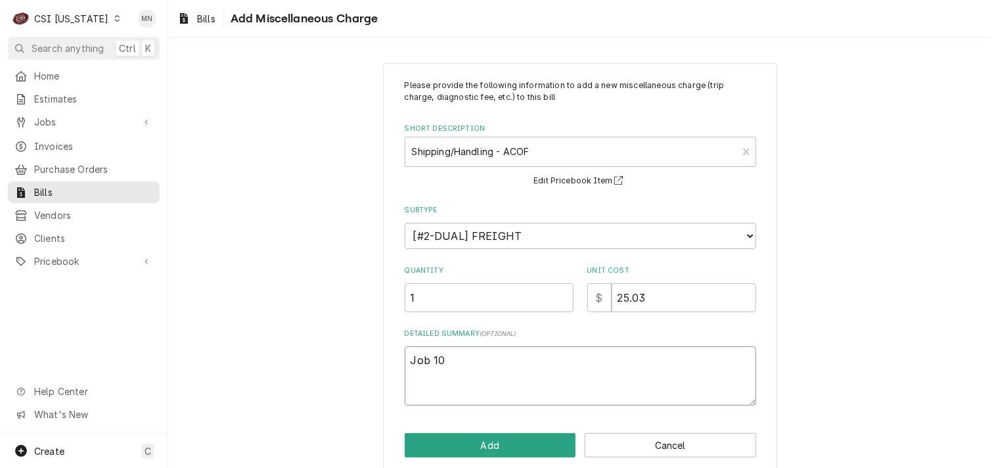
type textarea "Job 106"
type textarea "x"
type textarea "Job 1066"
type textarea "x"
type textarea "Job 106"
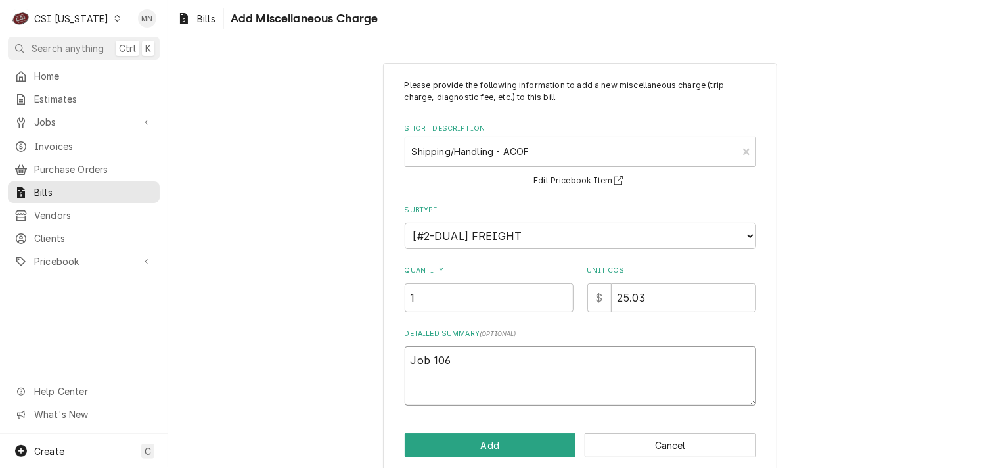
type textarea "x"
type textarea "Job 1061"
type textarea "x"
type textarea "Job 10616"
type textarea "x"
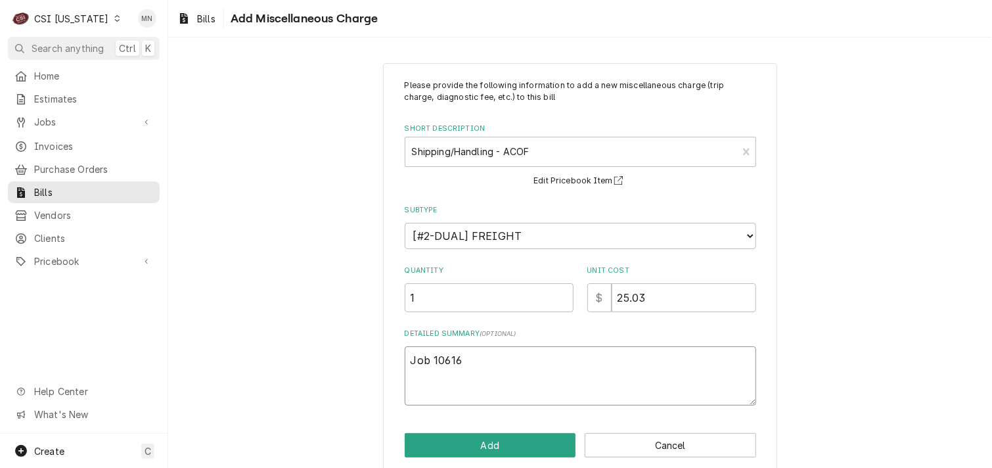
type textarea "Job 10616"
type textarea "x"
type textarea "Job 10616 a"
type textarea "x"
type textarea "Job 10616 an"
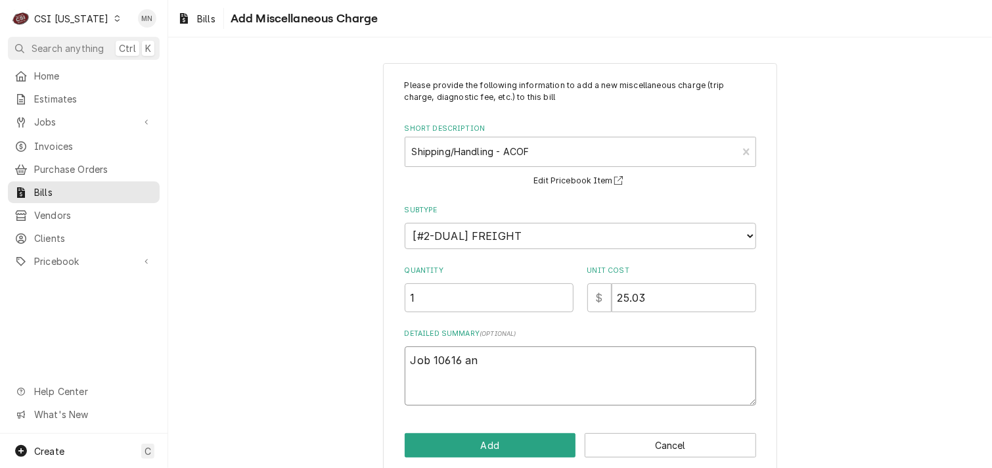
type textarea "x"
type textarea "Job 10616 and"
type textarea "x"
type textarea "Job 10616 and"
type textarea "x"
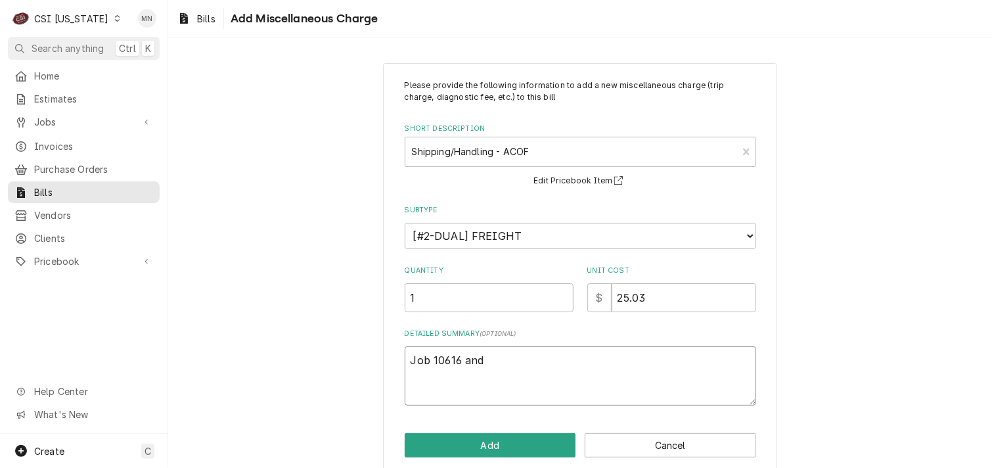
type textarea "Job 10616 and J"
type textarea "x"
type textarea "Job 10616 and Jo"
type textarea "x"
type textarea "Job 10616 and Job"
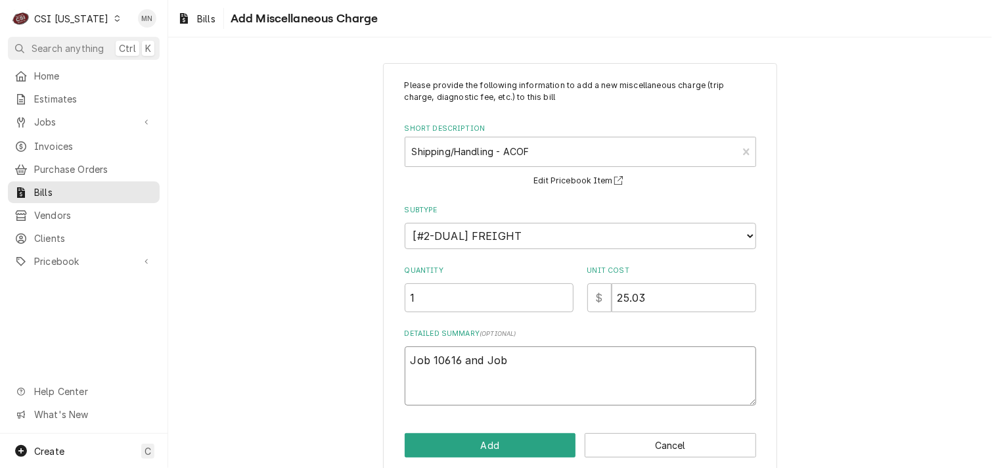
type textarea "x"
type textarea "Job 10616 and Job"
type textarea "x"
type textarea "Job 10616 and Job 1"
type textarea "x"
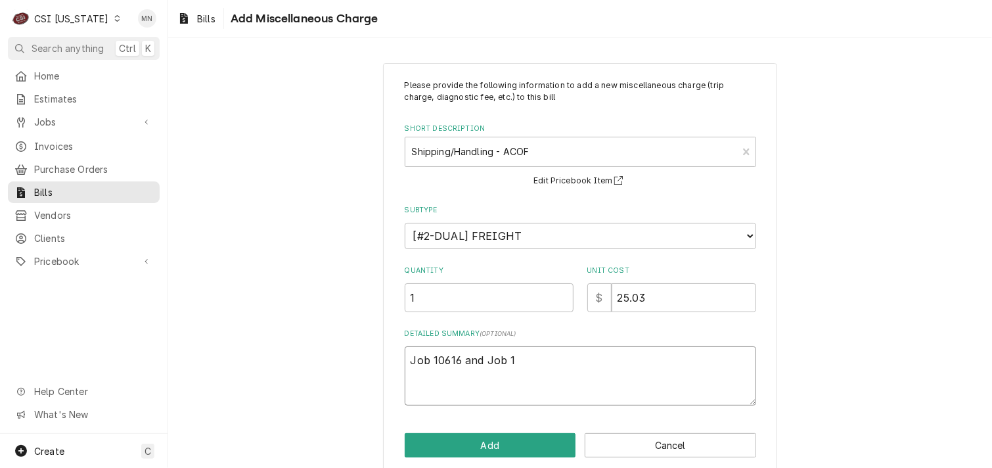
type textarea "Job 10616 and Job 10"
type textarea "x"
type textarea "Job 10616 and Job 105"
type textarea "x"
type textarea "Job 10616 and Job 1056"
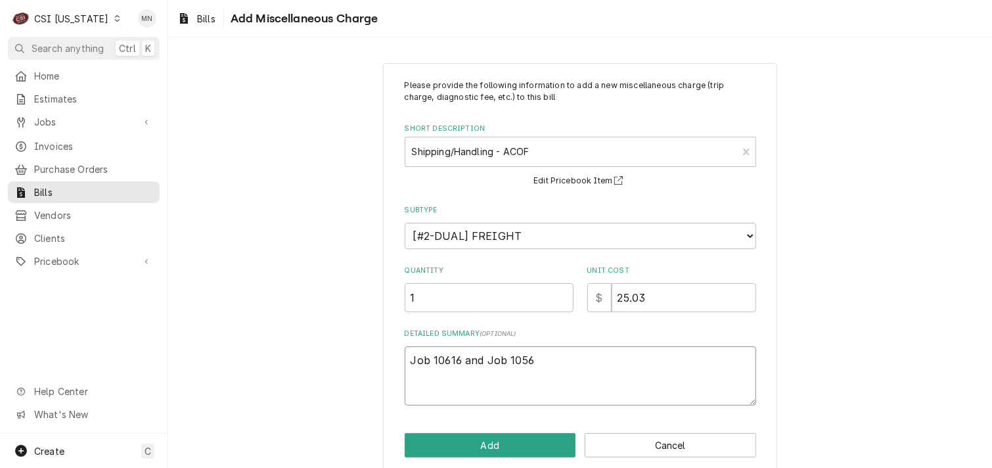
type textarea "x"
type textarea "Job 10616 and Job 10564"
click at [489, 442] on button "Add" at bounding box center [490, 445] width 171 height 24
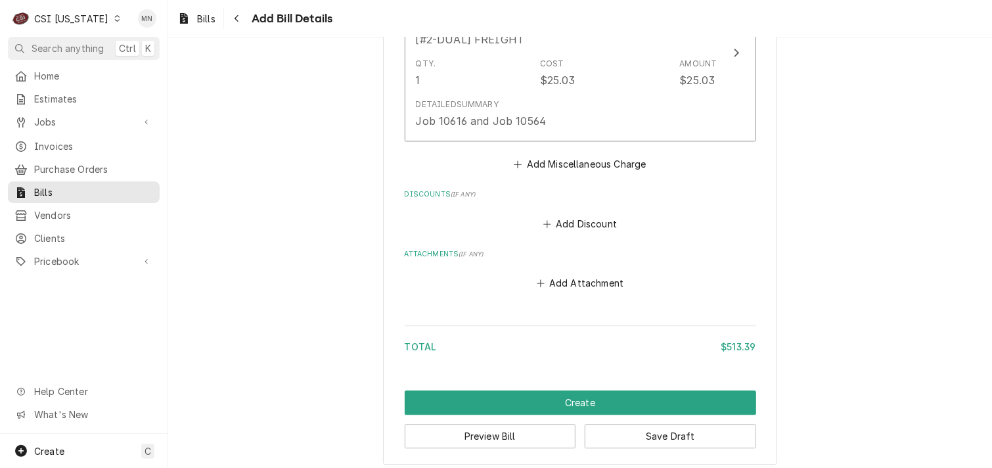
scroll to position [1550, 0]
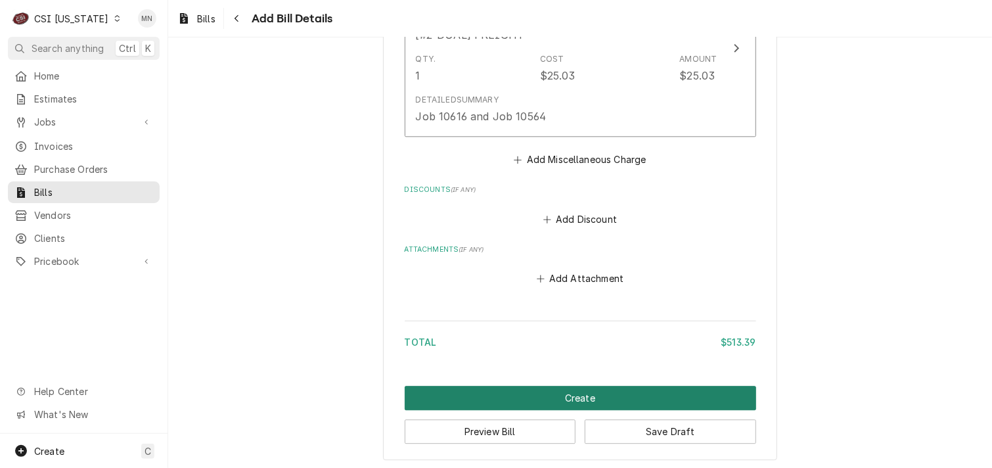
click at [568, 390] on button "Create" at bounding box center [580, 398] width 351 height 24
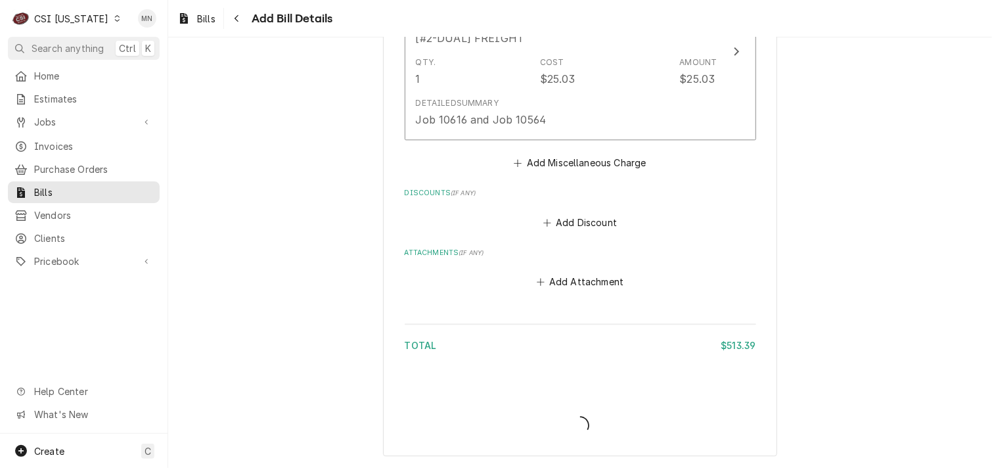
scroll to position [1543, 0]
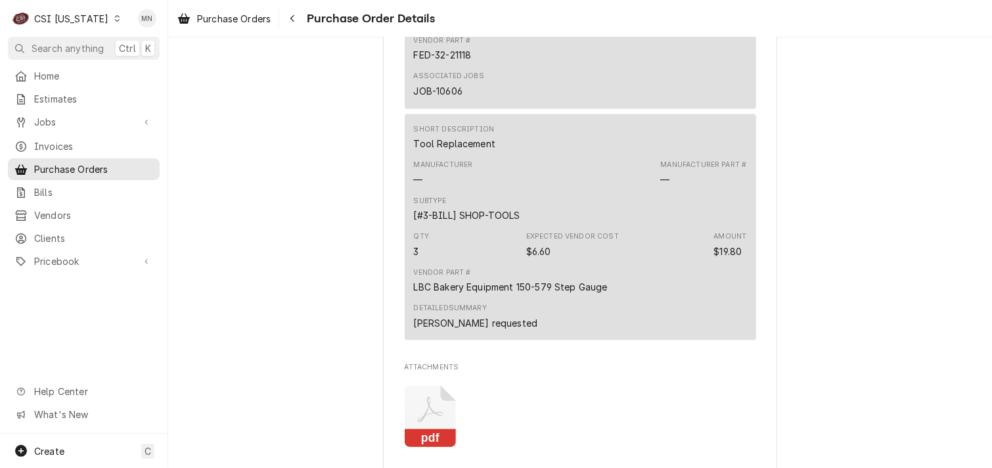
scroll to position [1511, 0]
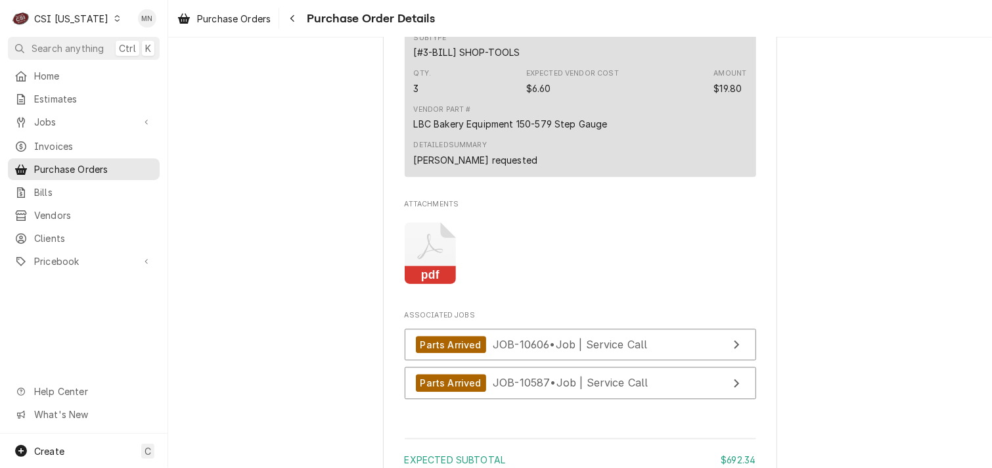
click at [423, 273] on icon "Attachments" at bounding box center [431, 253] width 52 height 62
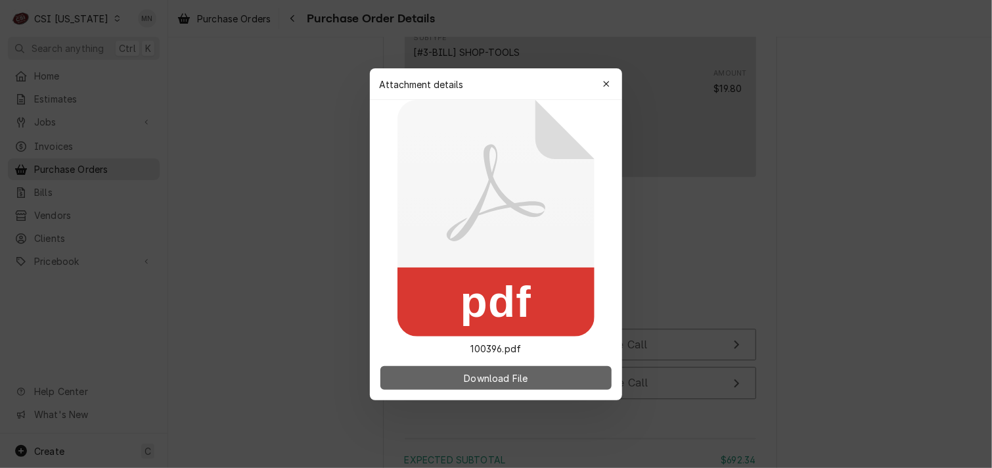
click at [476, 372] on span "Download File" at bounding box center [495, 378] width 69 height 14
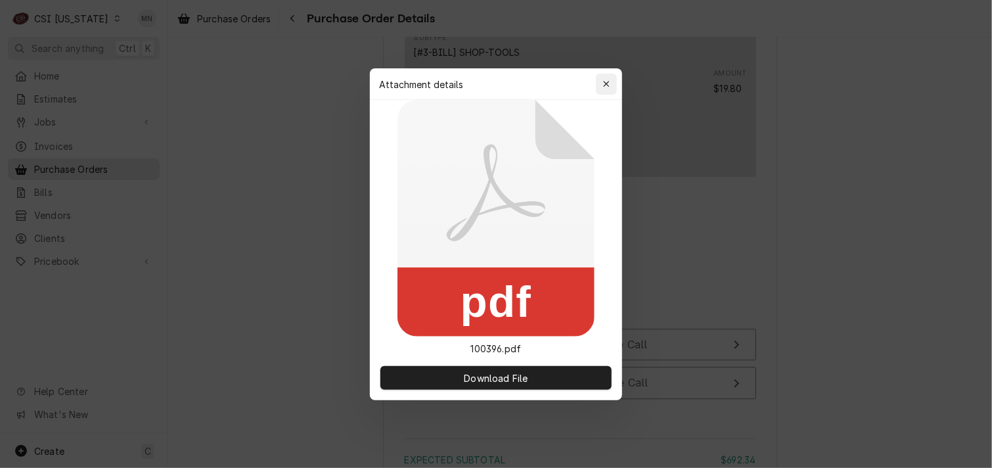
click at [606, 81] on icon "button" at bounding box center [606, 83] width 7 height 9
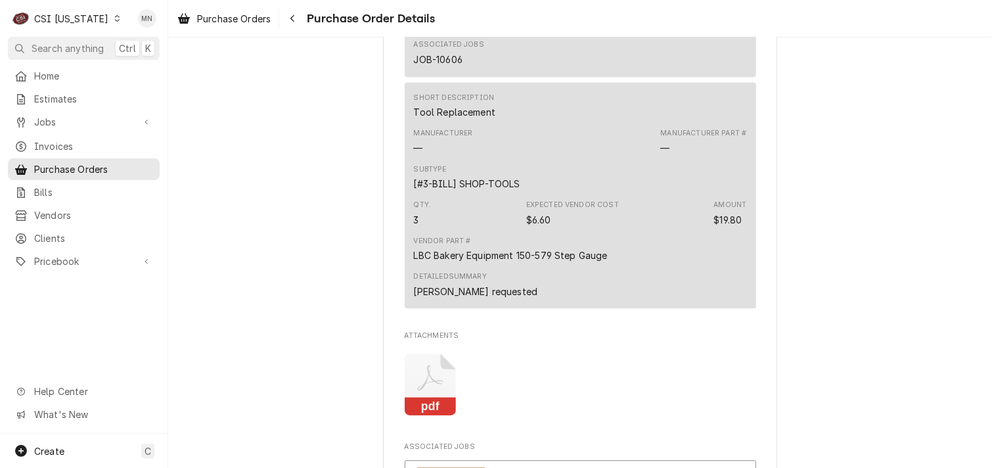
scroll to position [1577, 0]
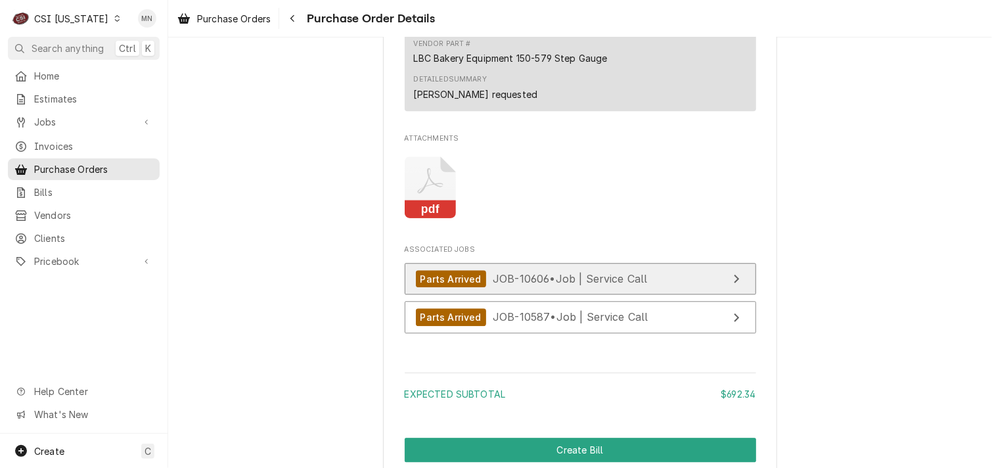
click at [635, 295] on link "Parts Arrived JOB-10606 • Job | Service Call" at bounding box center [580, 279] width 351 height 32
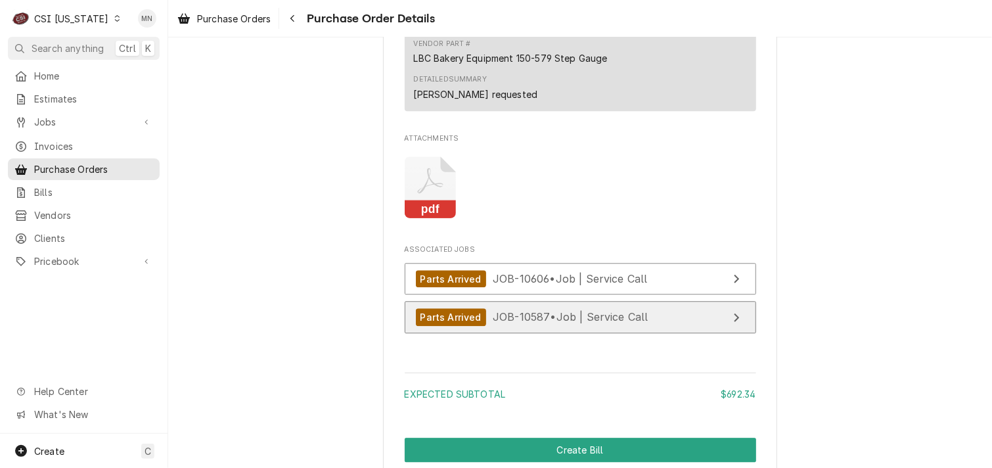
click at [558, 323] on span "JOB-10587 • Job | Service Call" at bounding box center [571, 316] width 156 height 13
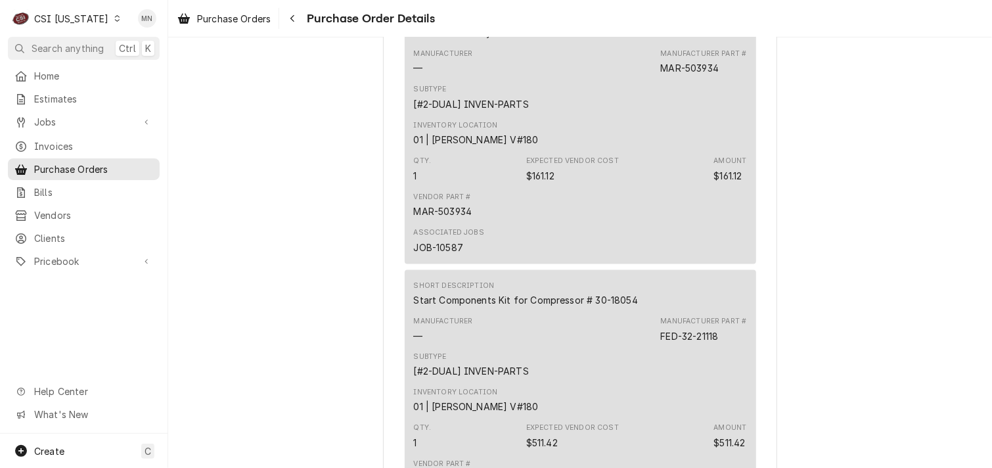
scroll to position [854, 0]
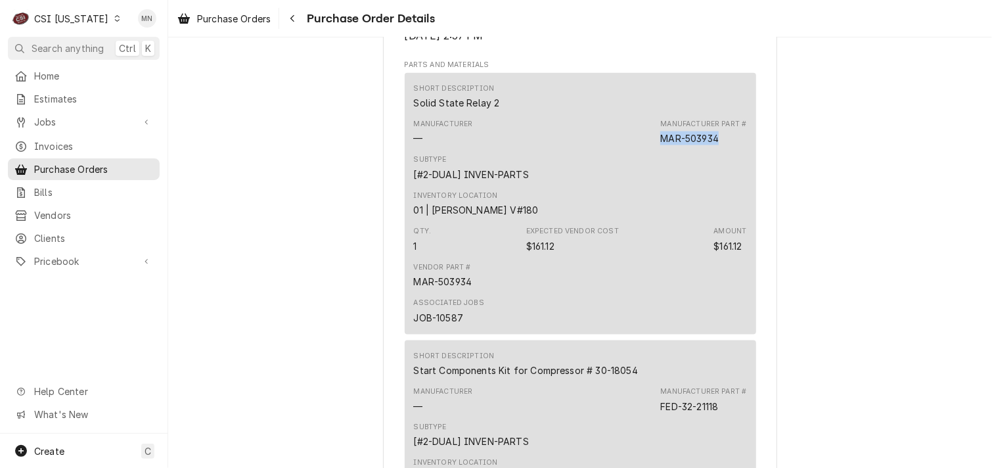
drag, startPoint x: 718, startPoint y: 176, endPoint x: 656, endPoint y: 175, distance: 61.8
click at [656, 150] on div "Manufacturer — Manufacturer Part # MAR-503934" at bounding box center [580, 131] width 333 height 35
drag, startPoint x: 656, startPoint y: 175, endPoint x: 663, endPoint y: 178, distance: 7.1
copy div "MAR-503934"
click at [54, 261] on div "Pricebook" at bounding box center [84, 261] width 147 height 16
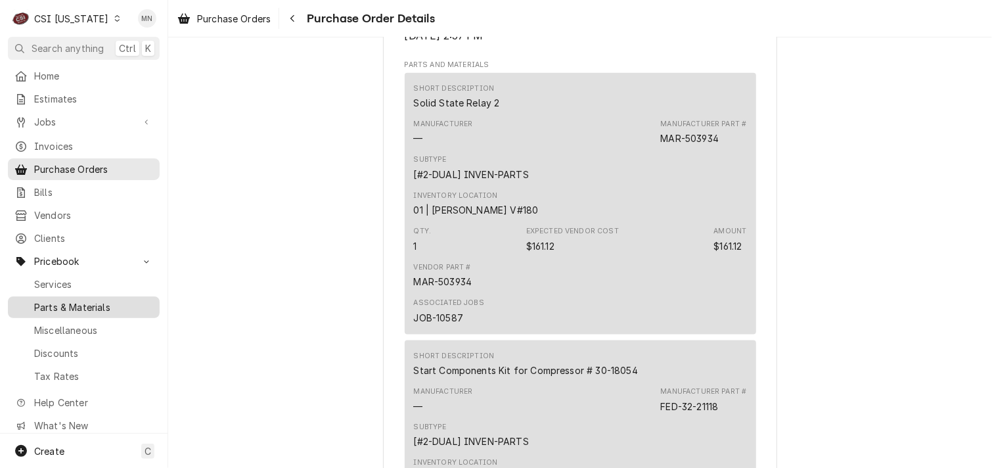
click at [83, 302] on span "Parts & Materials" at bounding box center [93, 307] width 119 height 14
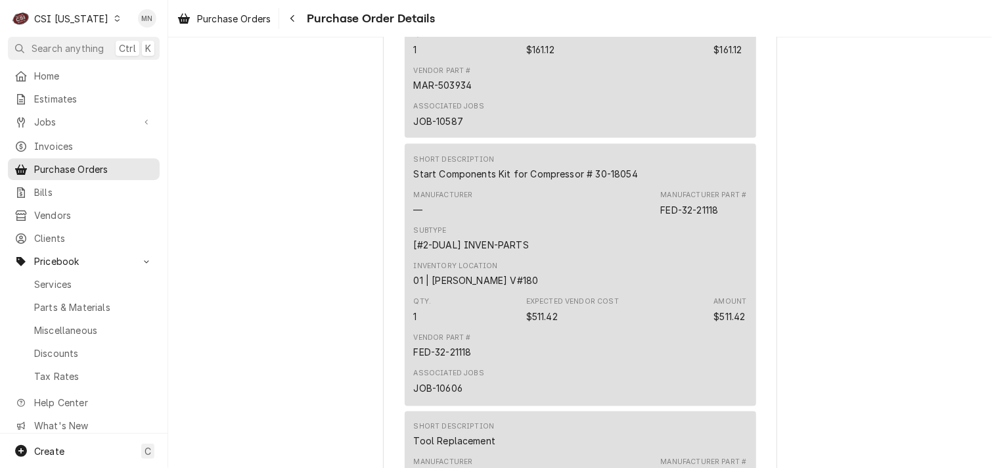
scroll to position [1051, 0]
drag, startPoint x: 717, startPoint y: 247, endPoint x: 656, endPoint y: 250, distance: 61.8
click at [656, 220] on div "Manufacturer — Manufacturer Part # FED-32-21118" at bounding box center [580, 202] width 333 height 35
copy div "FED-32-21118"
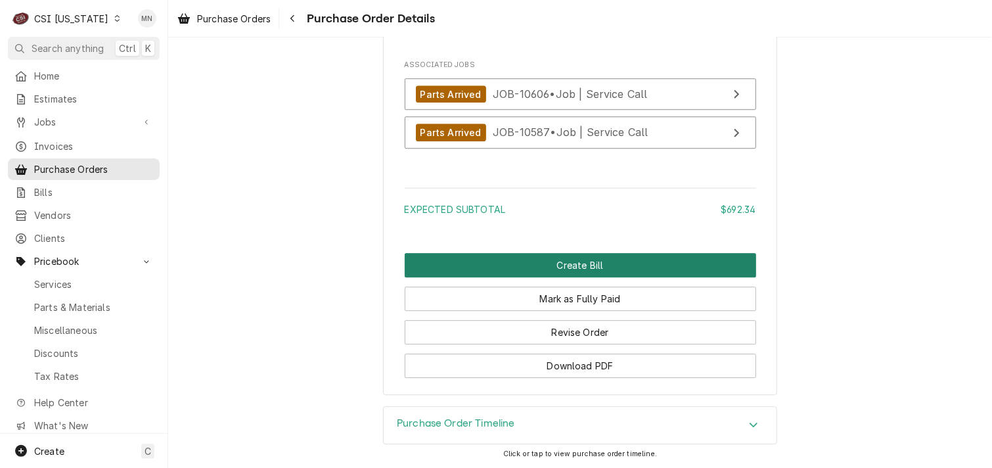
scroll to position [1800, 0]
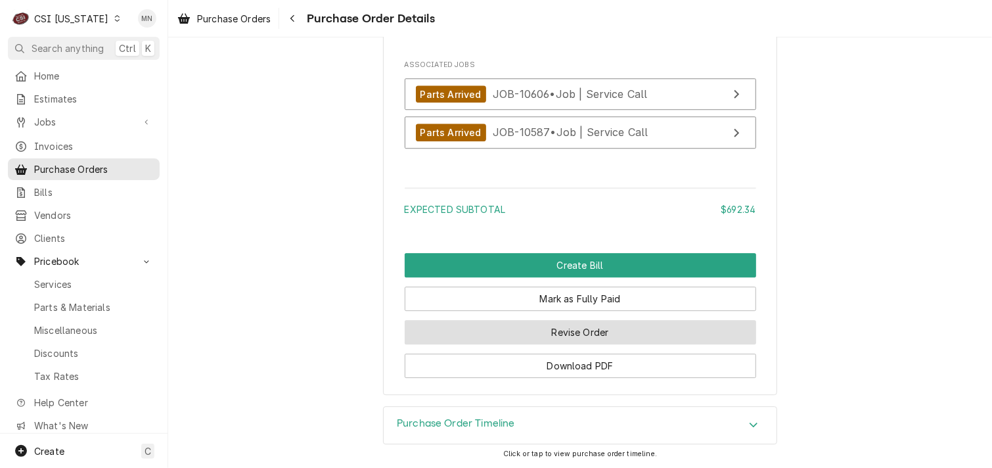
click at [601, 334] on button "Revise Order" at bounding box center [580, 332] width 351 height 24
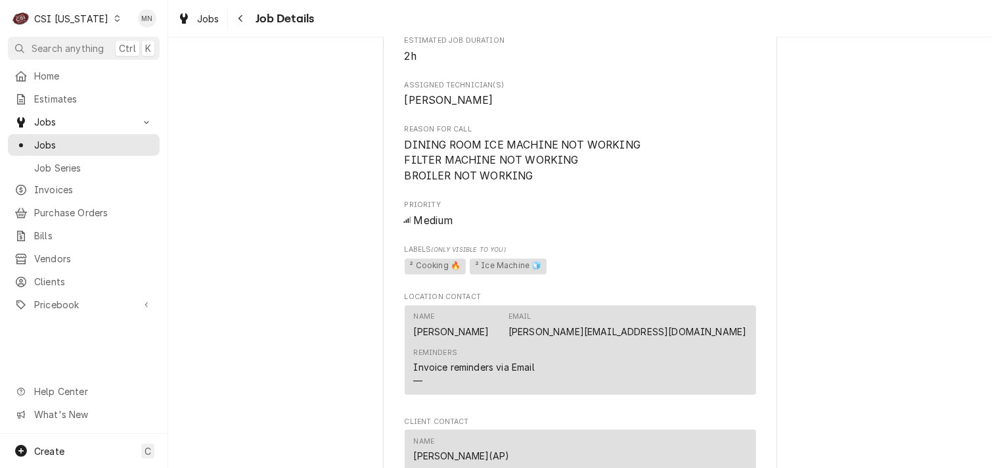
scroll to position [854, 0]
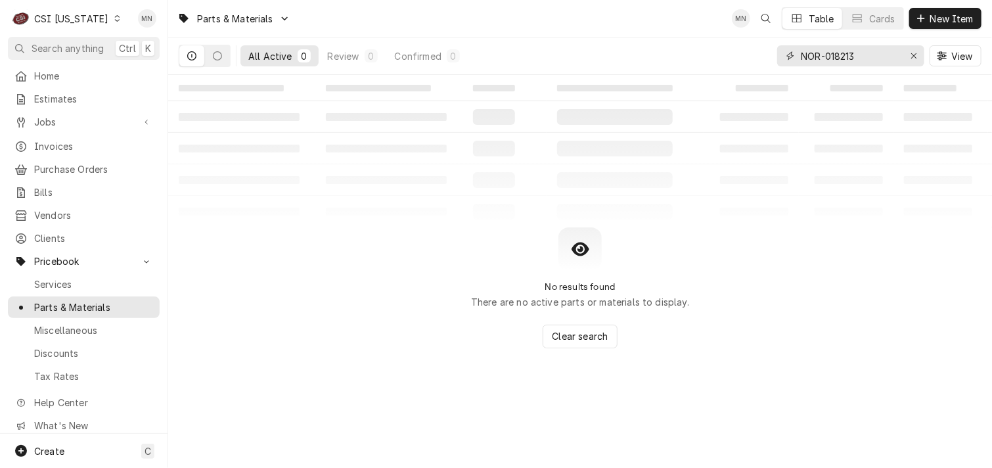
drag, startPoint x: 876, startPoint y: 57, endPoint x: 780, endPoint y: 60, distance: 96.0
click at [767, 56] on div "All Active 0 Review 0 Confirmed 0 NOR-018213 View" at bounding box center [580, 55] width 803 height 37
paste input "MAR-503934"
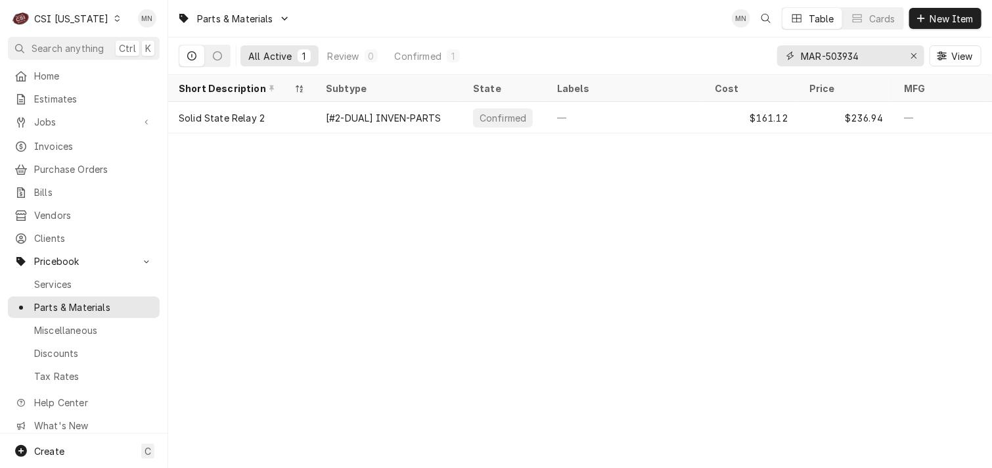
drag, startPoint x: 875, startPoint y: 60, endPoint x: 799, endPoint y: 55, distance: 76.4
click at [799, 55] on div "MAR-503934" at bounding box center [850, 55] width 147 height 21
paste input "FED-32-21118"
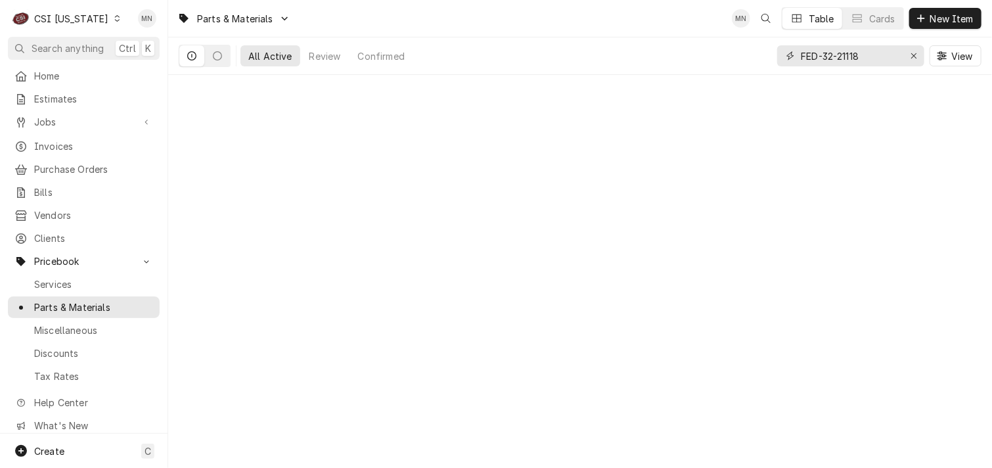
type input "FED-32-21118"
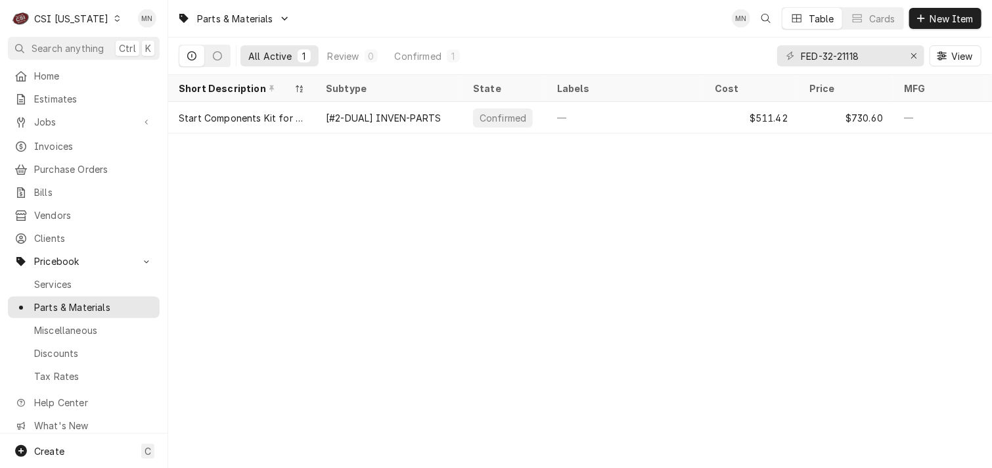
click at [70, 12] on div "CSI [US_STATE]" at bounding box center [71, 19] width 74 height 14
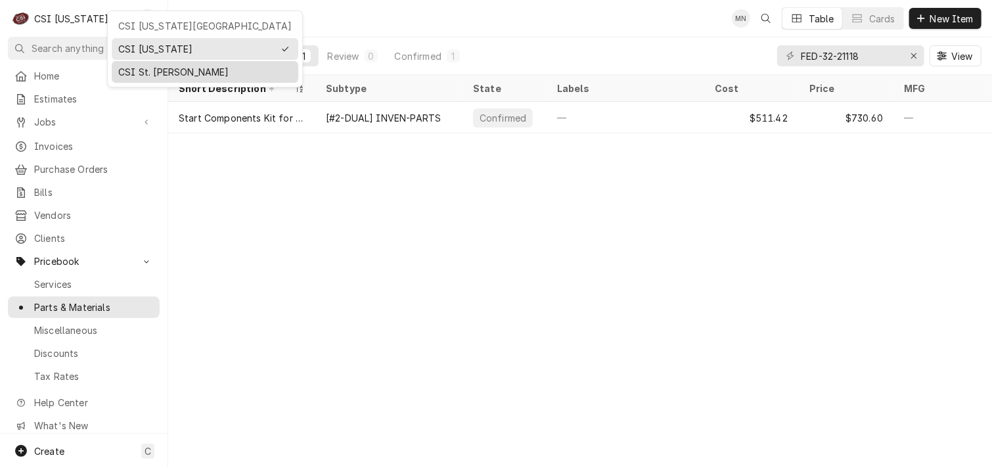
click at [134, 73] on div "CSI St. Louis" at bounding box center [204, 72] width 173 height 14
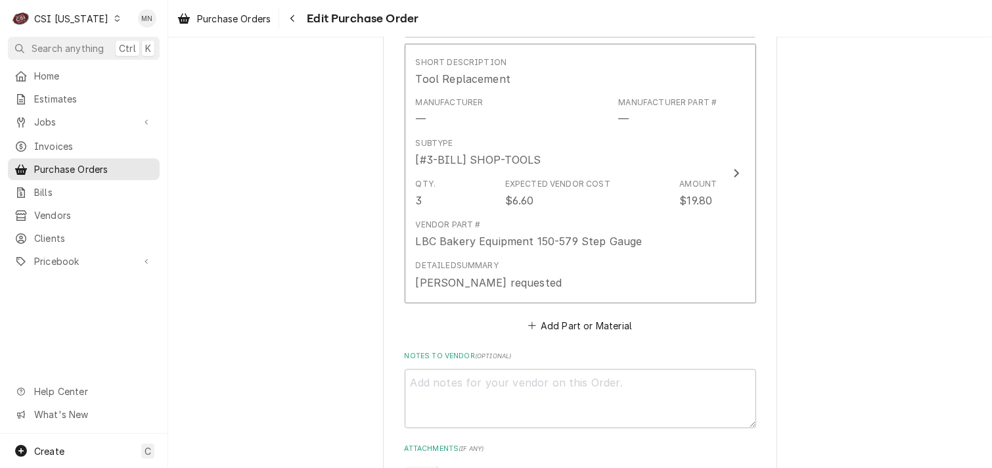
scroll to position [1483, 0]
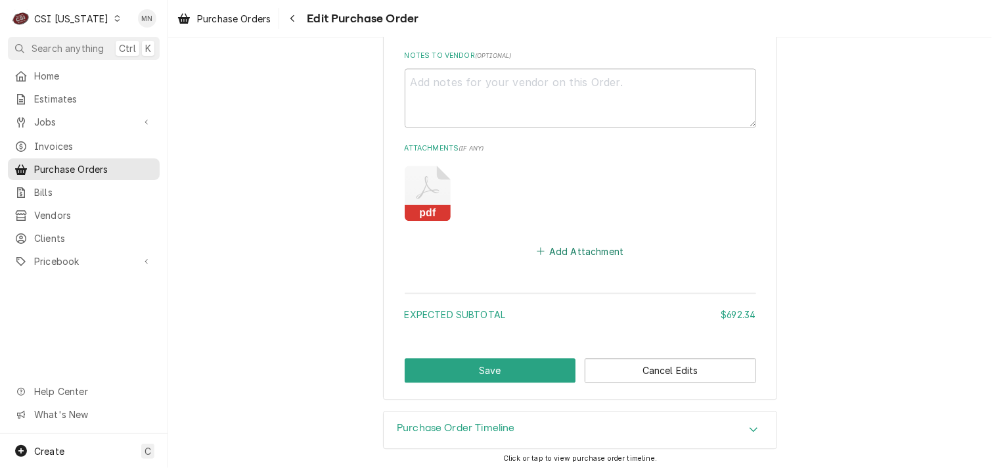
click at [581, 248] on button "Add Attachment" at bounding box center [580, 251] width 92 height 18
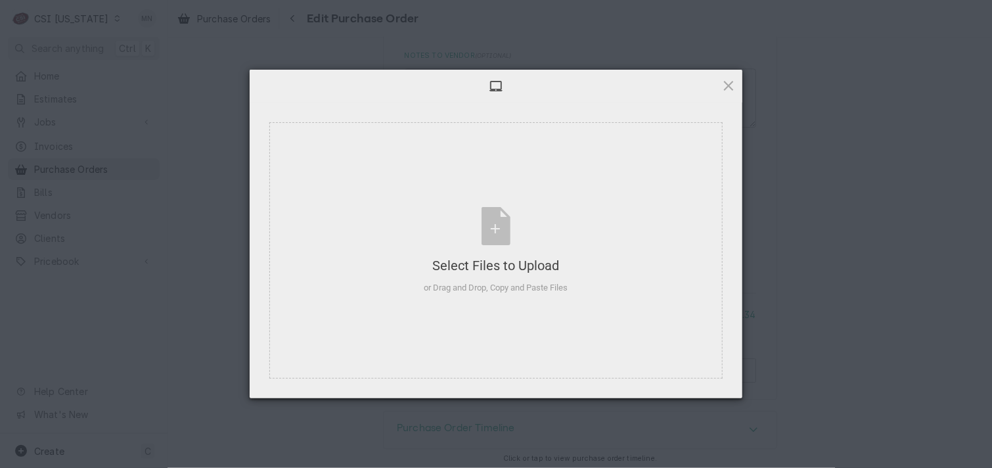
type textarea "x"
click at [503, 214] on div "Select Files to Upload or Drag and Drop, Copy and Paste Files" at bounding box center [496, 250] width 144 height 87
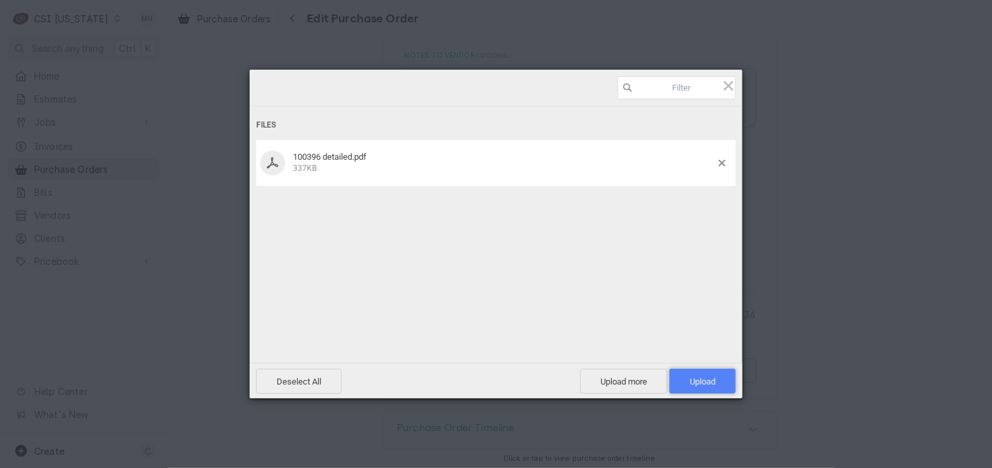
click at [692, 378] on span "Upload 1" at bounding box center [703, 381] width 26 height 10
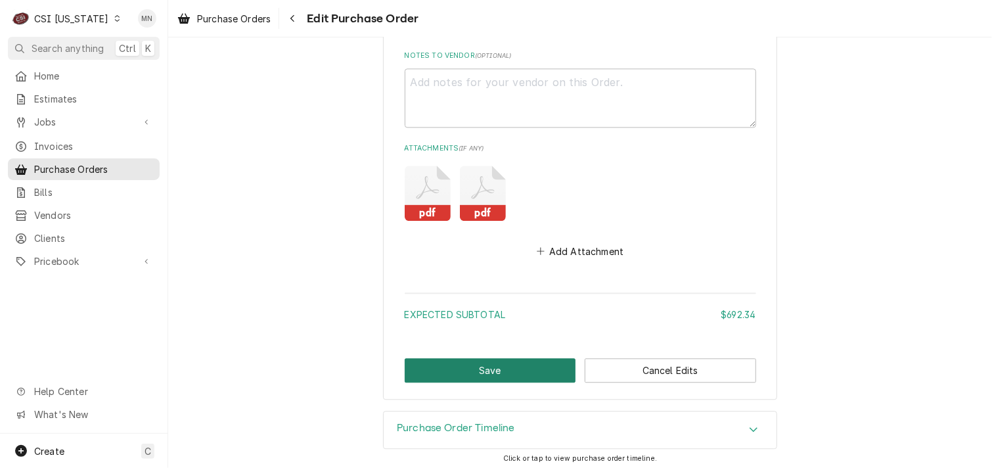
click at [488, 359] on button "Save" at bounding box center [490, 370] width 171 height 24
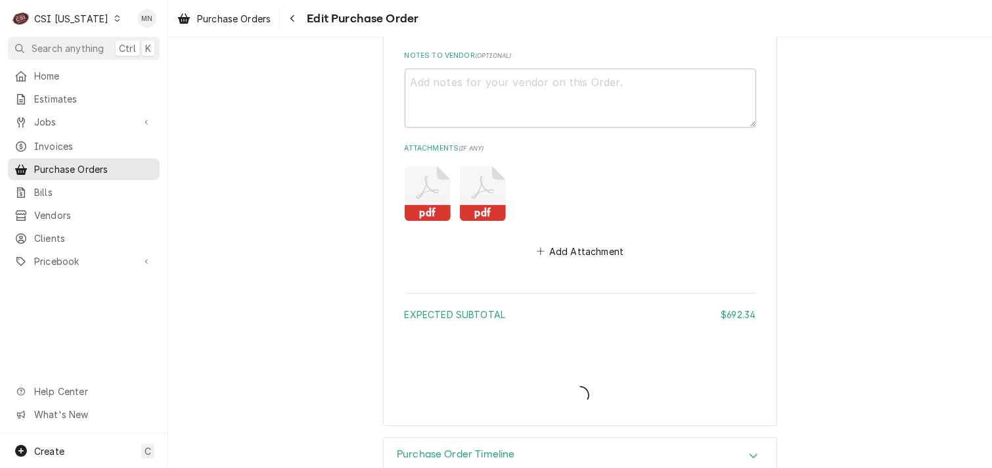
type textarea "x"
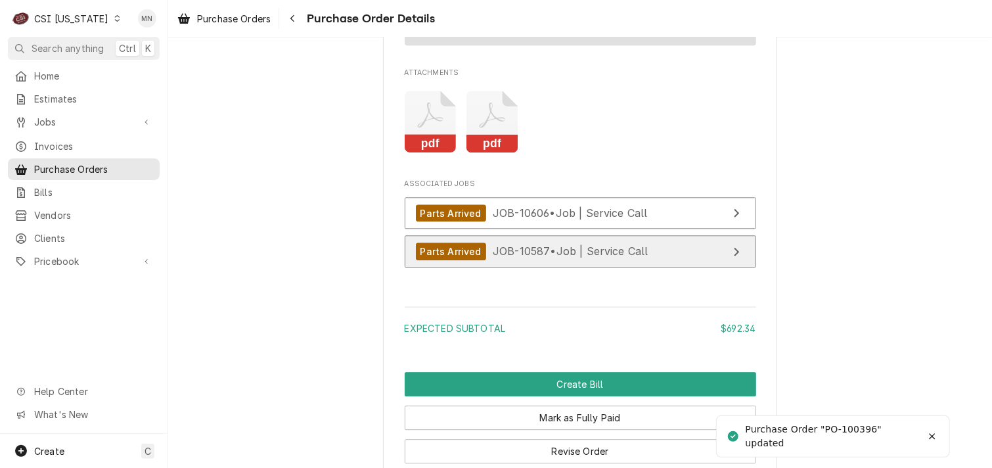
scroll to position [1774, 0]
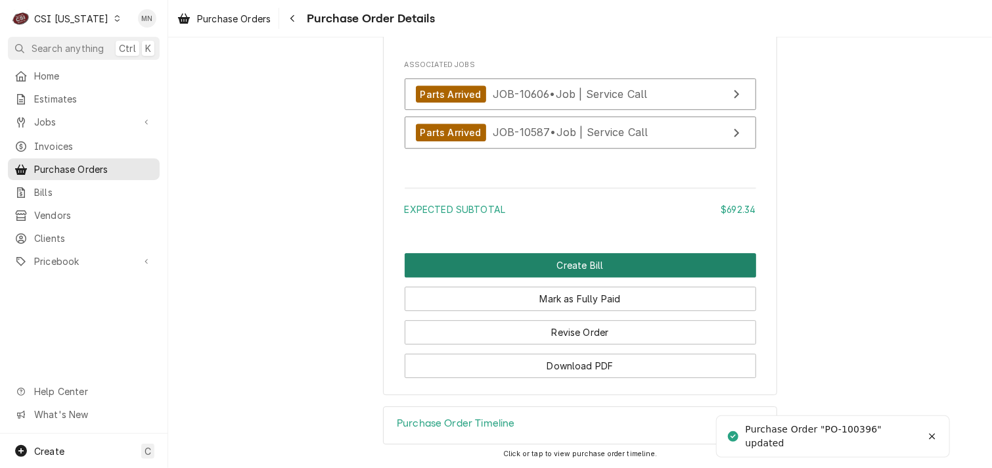
click at [543, 277] on button "Create Bill" at bounding box center [580, 265] width 351 height 24
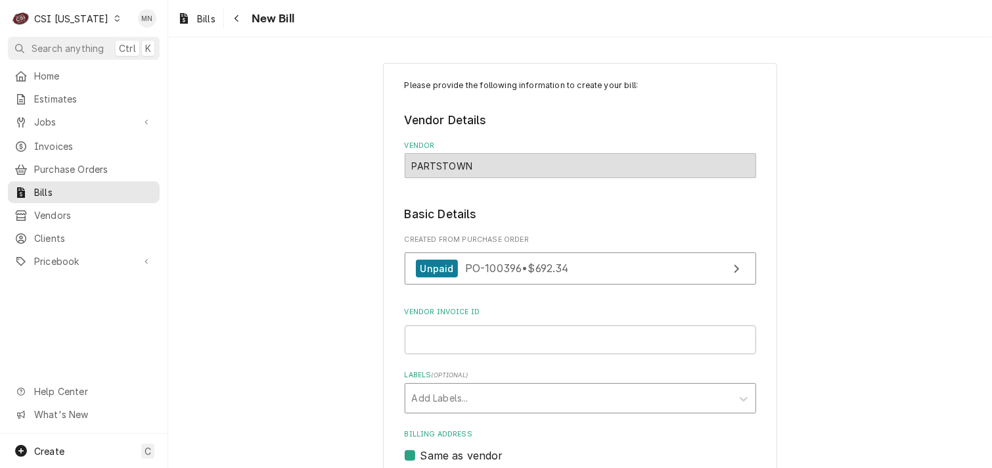
scroll to position [131, 0]
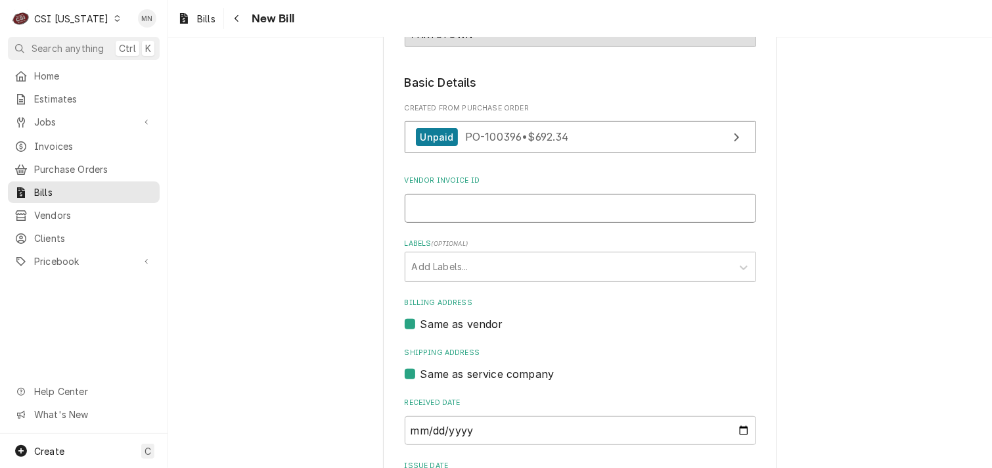
click at [466, 214] on input "Vendor Invoice ID" at bounding box center [580, 208] width 351 height 29
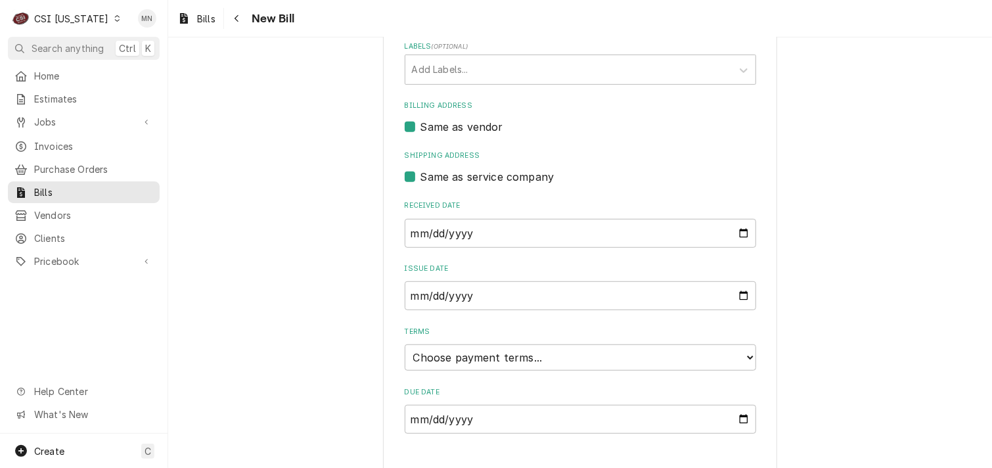
scroll to position [348, 0]
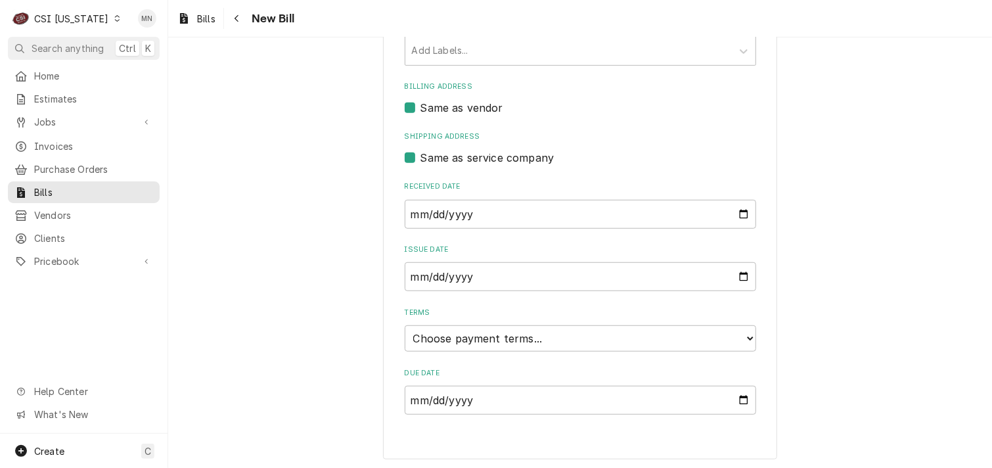
type input "2106953087"
click at [503, 331] on select "Choose payment terms... Same Day Net 7 Net 14 Net 21 Net 30 Net 45 Net 60 Net 90" at bounding box center [580, 338] width 351 height 26
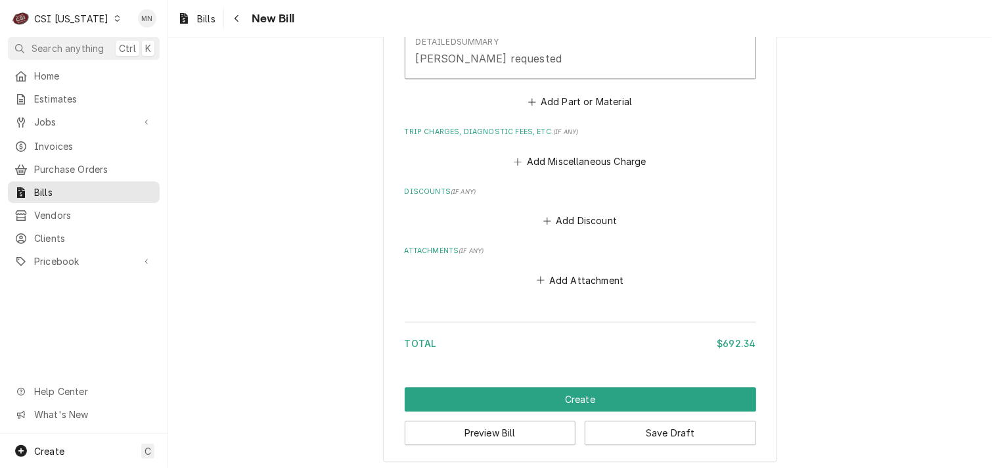
scroll to position [1406, 0]
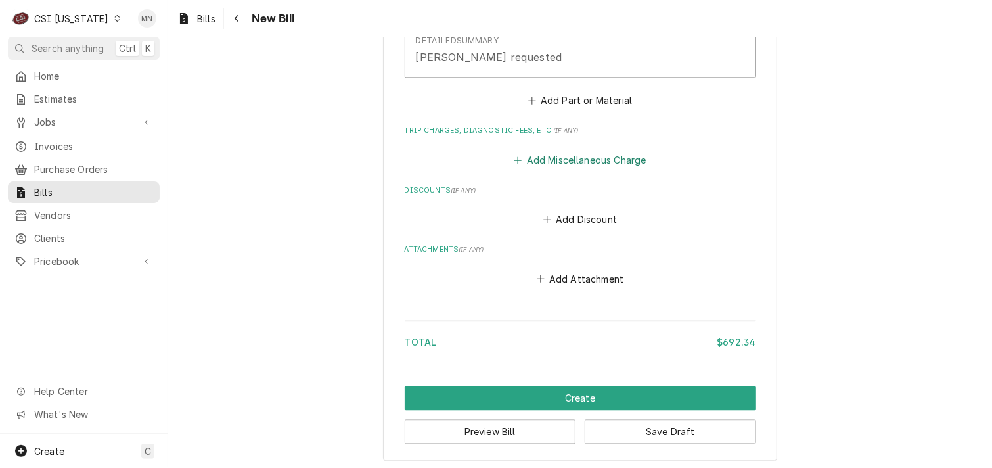
click at [574, 154] on button "Add Miscellaneous Charge" at bounding box center [580, 159] width 137 height 18
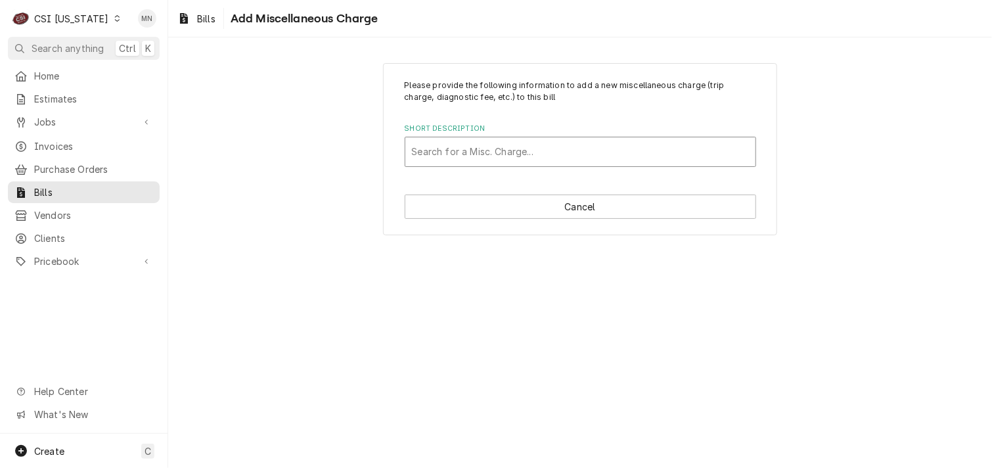
click at [449, 152] on div "Short Description" at bounding box center [580, 152] width 337 height 24
type input "ac"
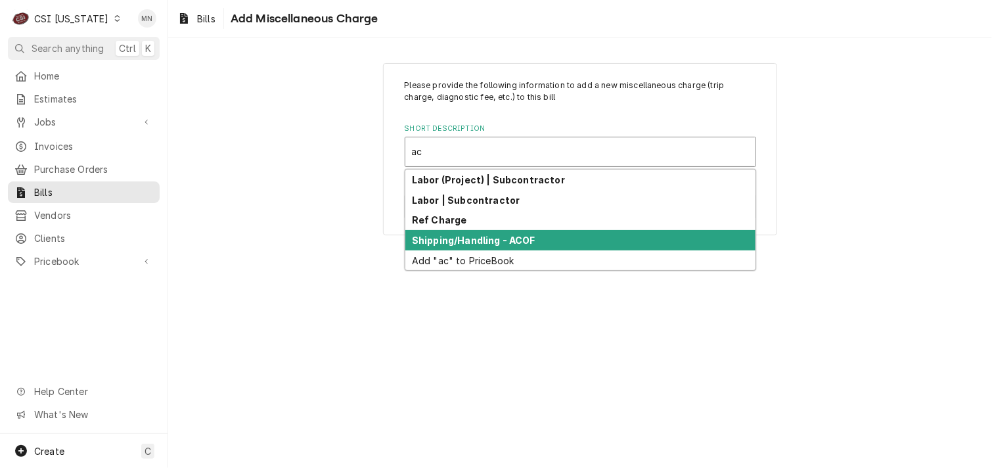
click at [464, 232] on div "Shipping/Handling - ACOF" at bounding box center [580, 240] width 350 height 20
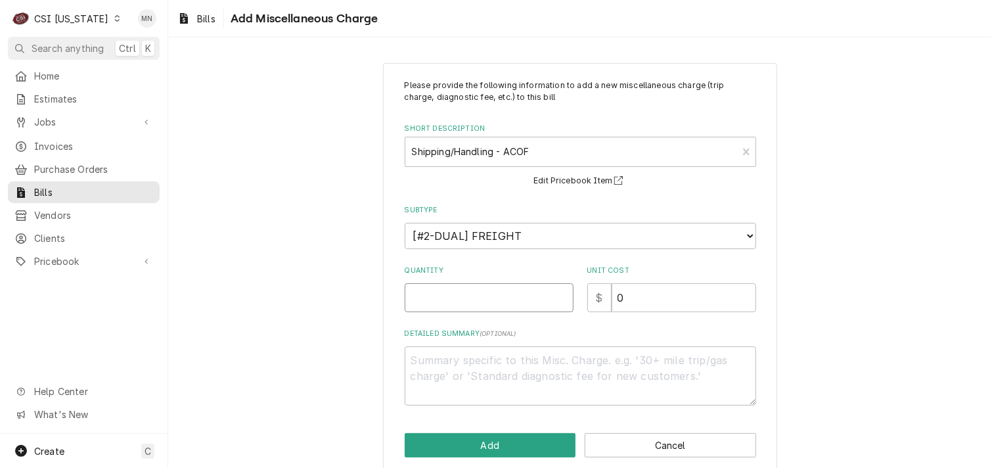
click at [462, 296] on input "Quantity" at bounding box center [489, 297] width 169 height 29
type textarea "x"
type input "1"
type textarea "x"
type input "2"
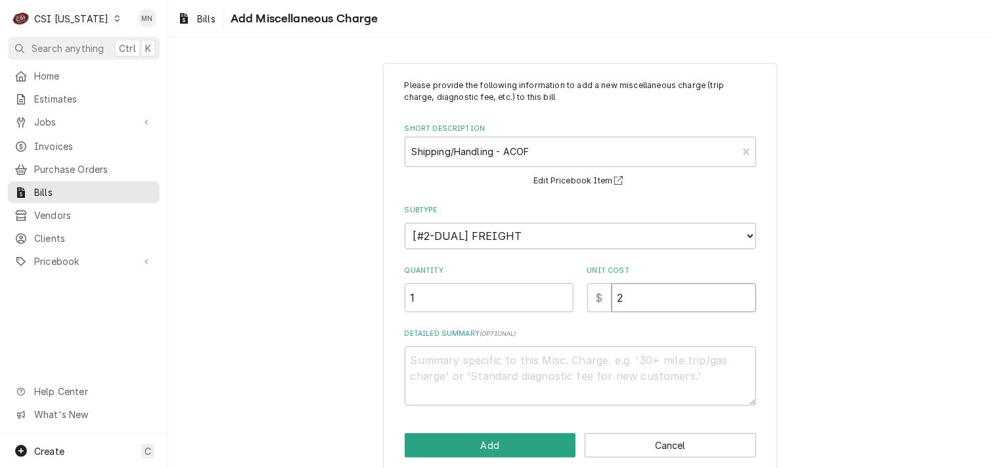
type textarea "x"
type input "24"
type textarea "x"
type input "24.0"
type textarea "x"
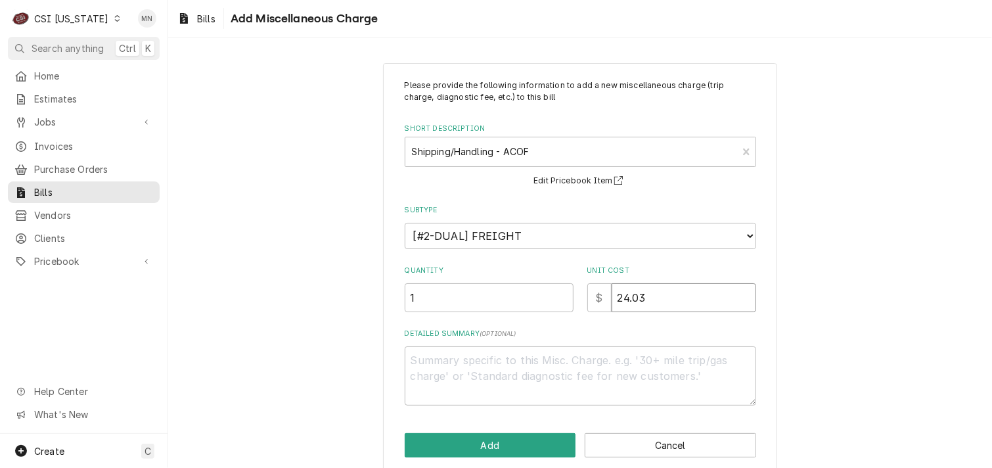
type input "24.03"
type textarea "x"
type textarea "J"
type textarea "x"
type textarea "Jo"
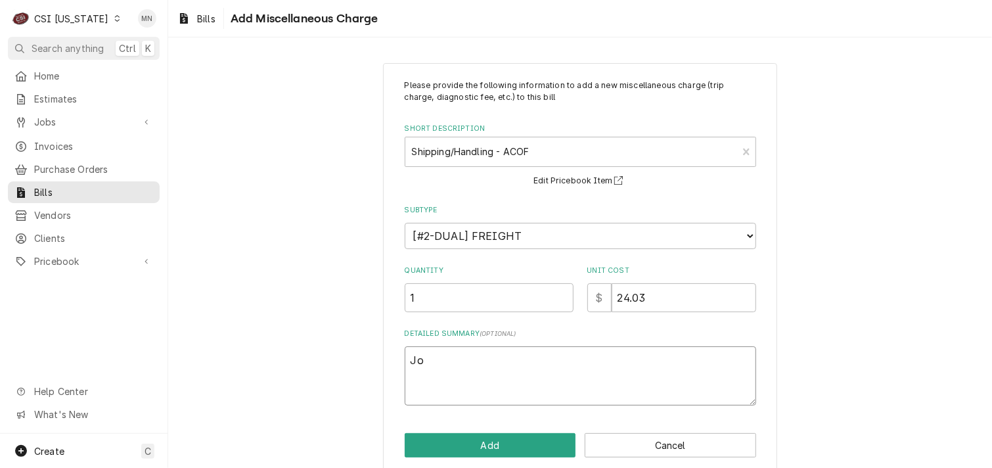
type textarea "x"
type textarea "Job"
type textarea "x"
type textarea "Job"
type textarea "x"
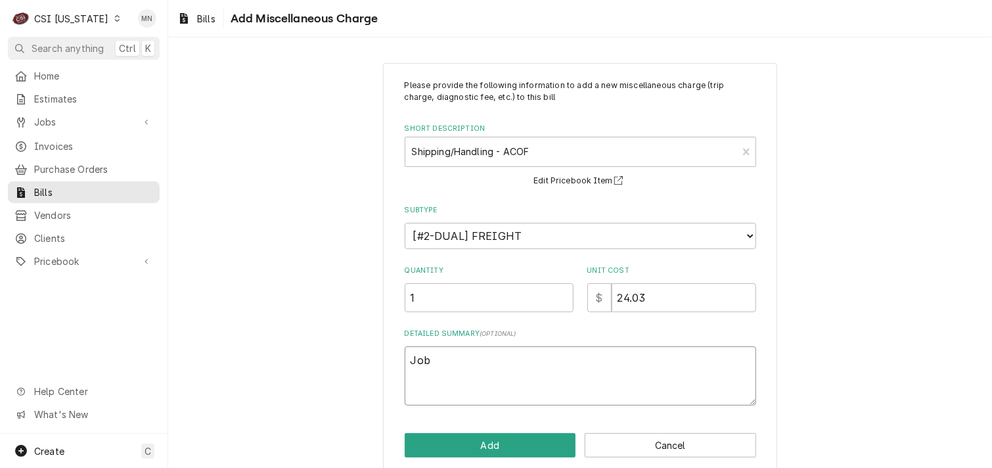
type textarea "Job 1"
type textarea "x"
type textarea "Job 10"
type textarea "x"
type textarea "Job 105"
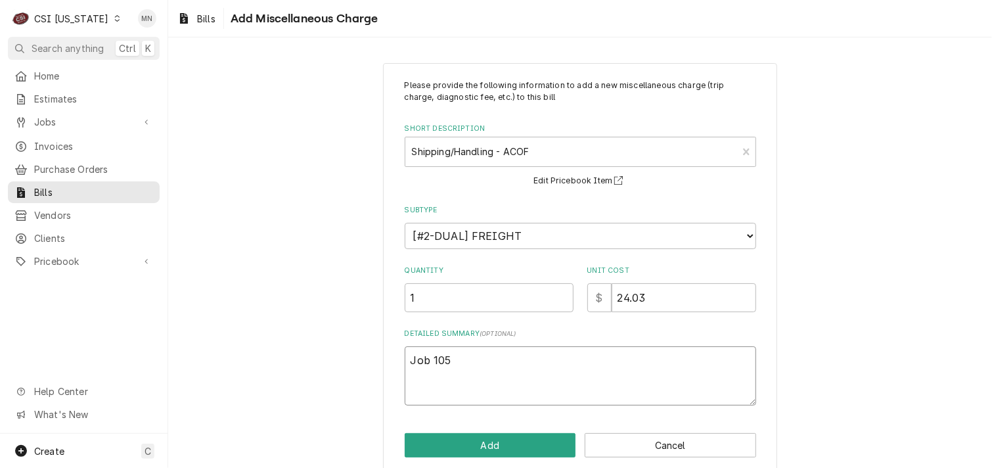
type textarea "x"
type textarea "Job 1058"
type textarea "x"
type textarea "Job 10587"
type textarea "x"
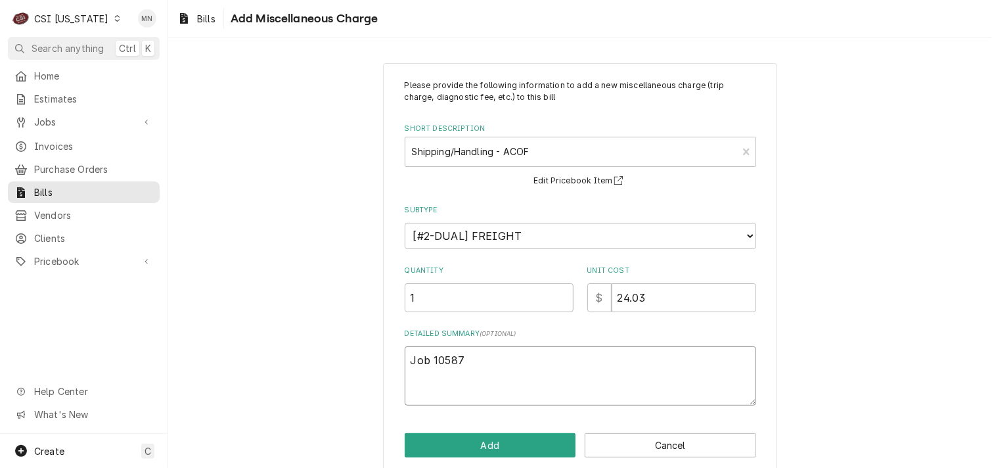
type textarea "Job 10587"
type textarea "x"
type textarea "Job 10587 a"
type textarea "x"
type textarea "Job 10587 ad"
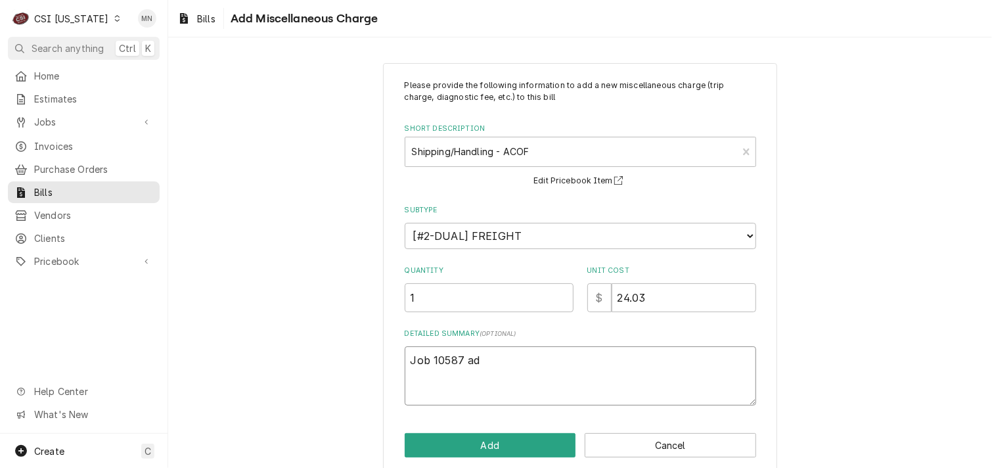
type textarea "x"
type textarea "Job 10587 ad"
type textarea "x"
type textarea "Job 10587 ad"
type textarea "x"
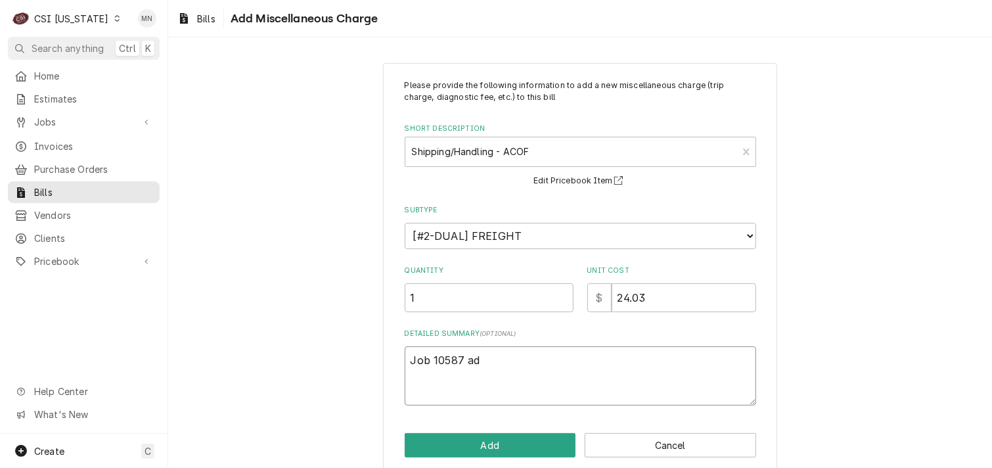
type textarea "Job 10587 a"
type textarea "x"
type textarea "Job 10587 an"
type textarea "x"
type textarea "Job 10587 and"
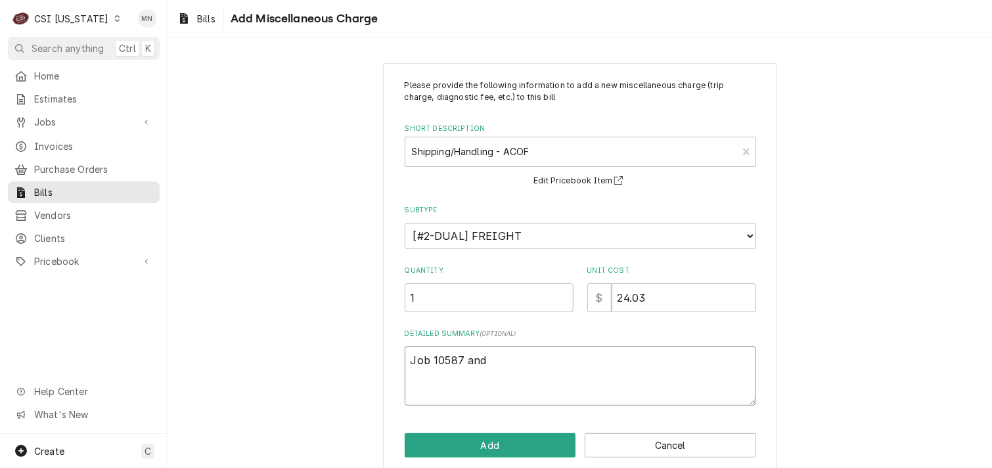
type textarea "x"
type textarea "Job 10587 and"
type textarea "x"
type textarea "Job 10587 and J"
type textarea "x"
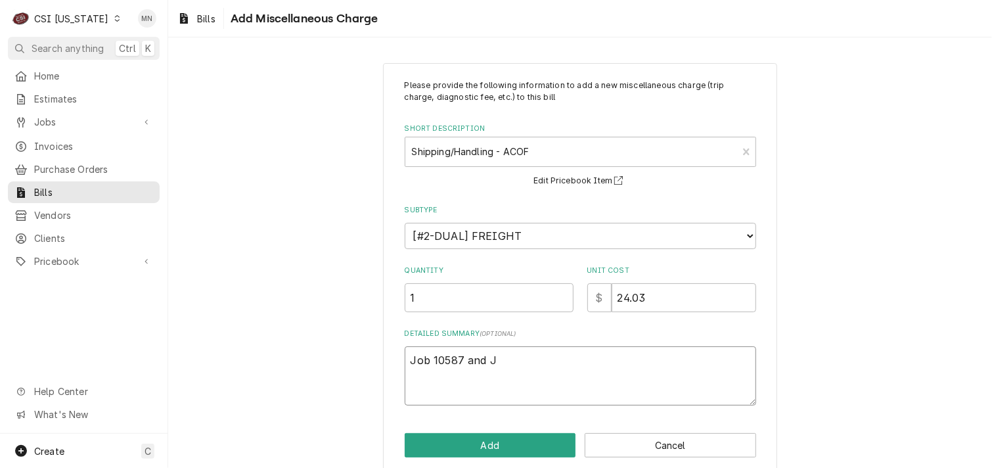
type textarea "Job 10587 and Jo"
type textarea "x"
type textarea "Job 10587 and Job"
type textarea "x"
type textarea "Job 10587 and Job"
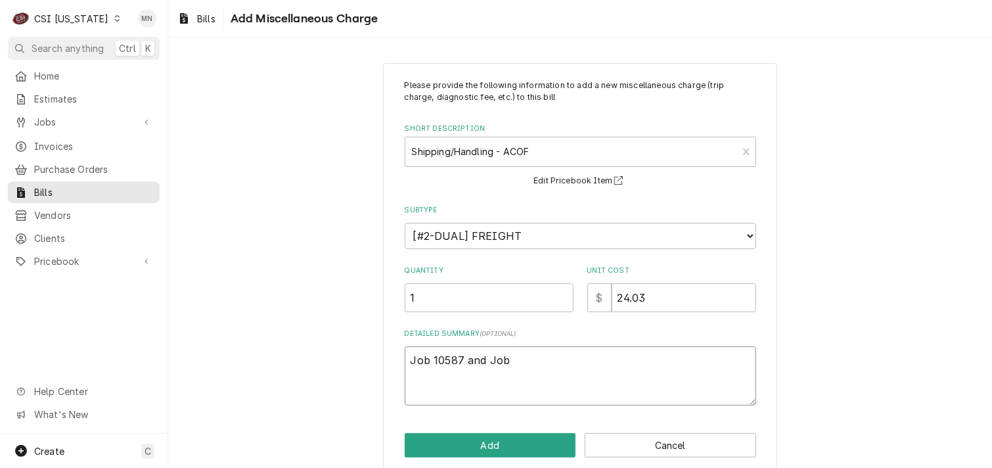
type textarea "x"
type textarea "Job 10587 and Job 1"
type textarea "x"
type textarea "Job 10587 and Job 10"
type textarea "x"
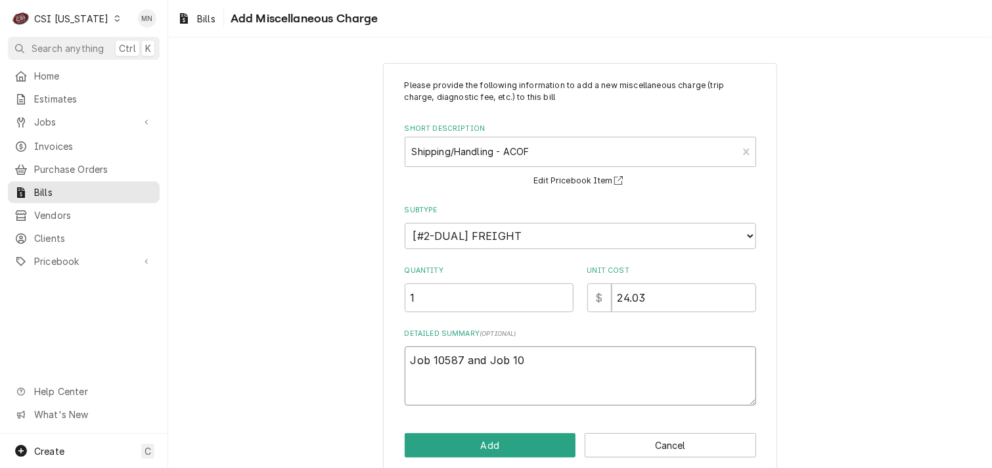
type textarea "Job 10587 and Job 106"
type textarea "x"
type textarea "Job 10587 and Job 1060"
type textarea "x"
type textarea "Job 10587 and Job 10606"
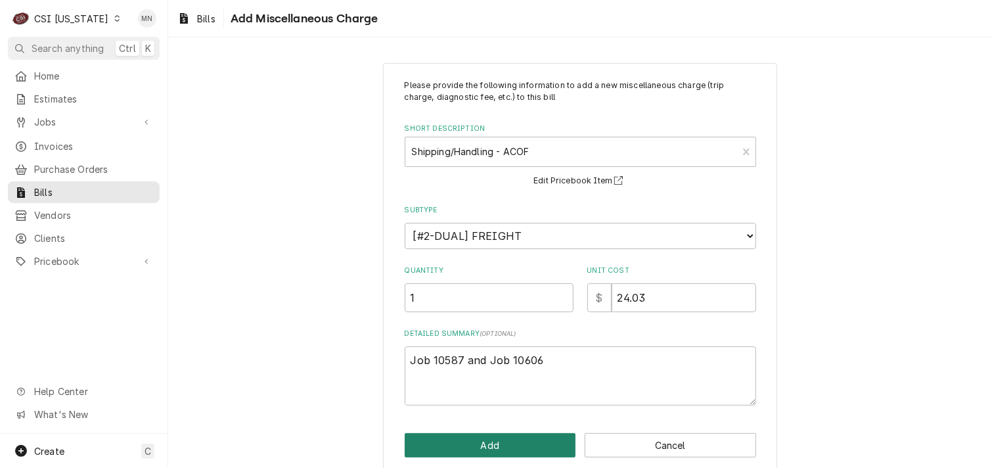
click at [472, 438] on button "Add" at bounding box center [490, 445] width 171 height 24
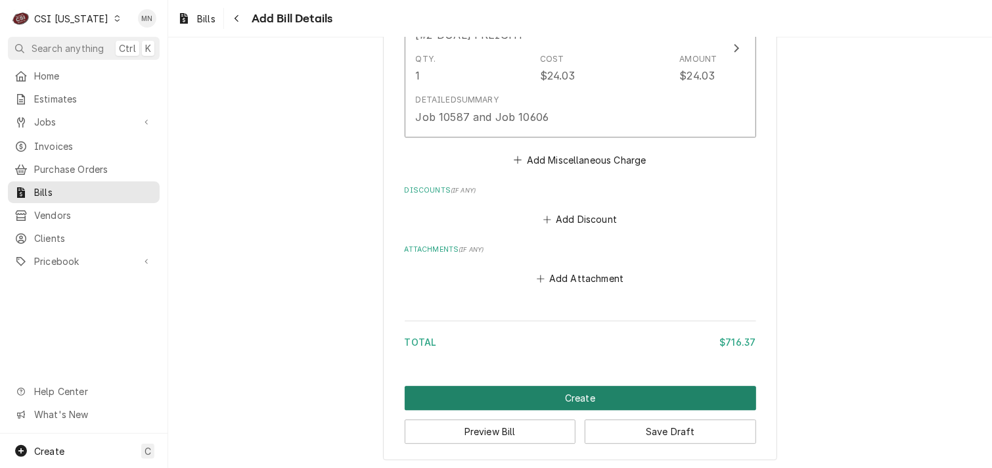
click at [554, 394] on button "Create" at bounding box center [580, 398] width 351 height 24
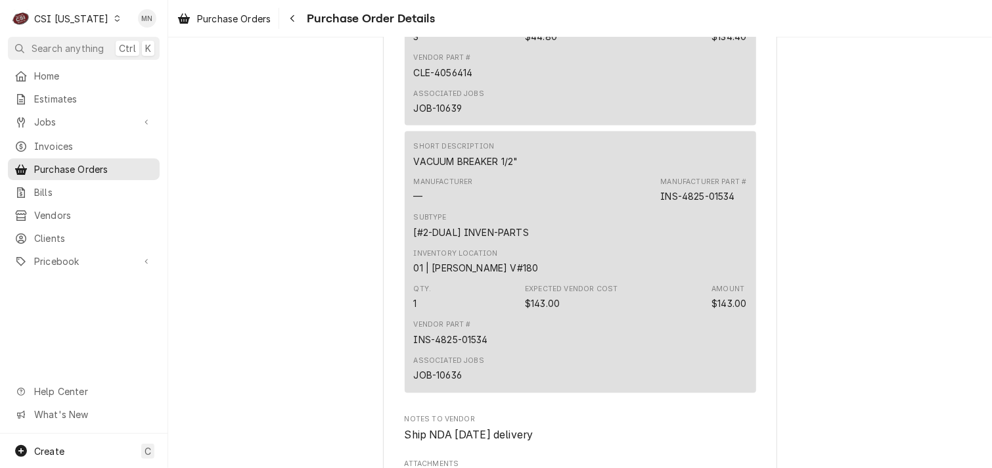
scroll to position [1314, 0]
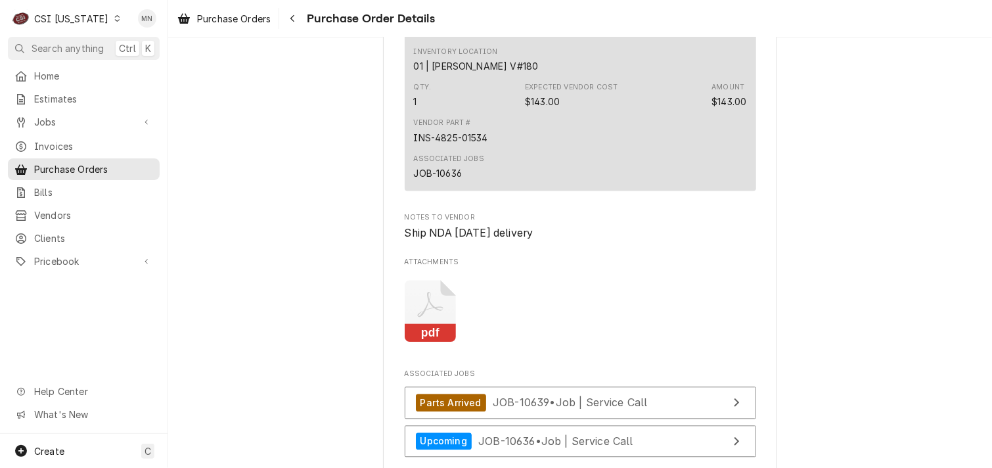
click at [429, 342] on icon "Attachments" at bounding box center [431, 311] width 52 height 62
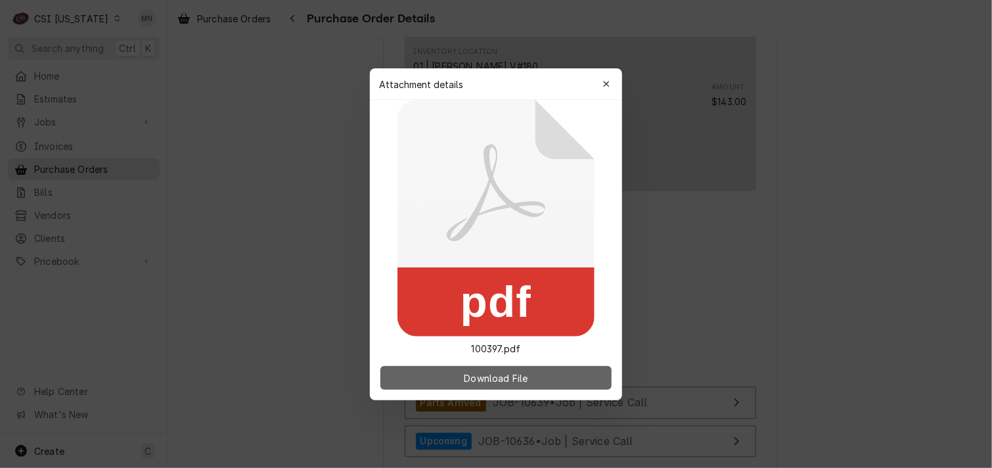
click at [489, 378] on span "Download File" at bounding box center [495, 378] width 69 height 14
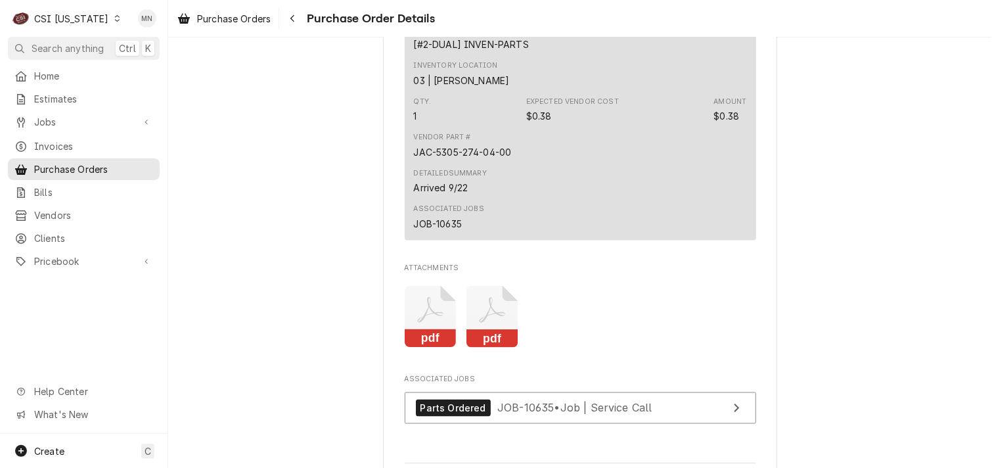
scroll to position [3679, 0]
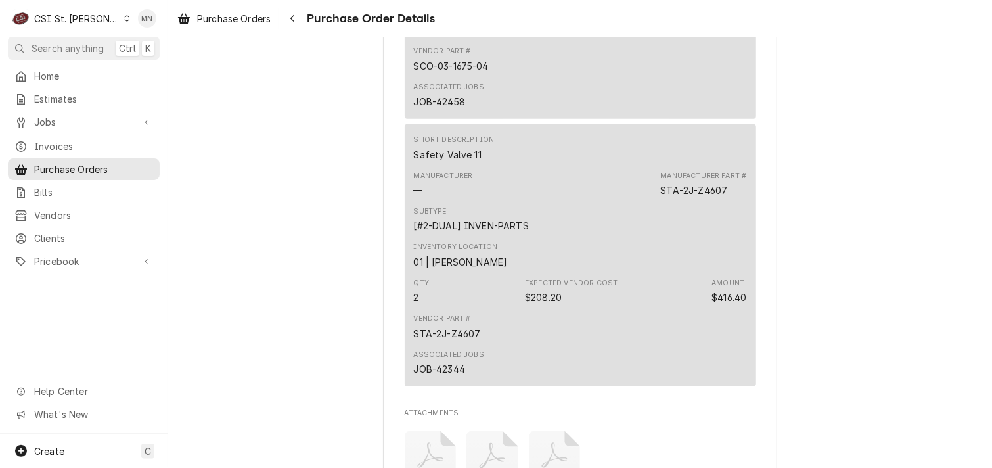
scroll to position [3285, 0]
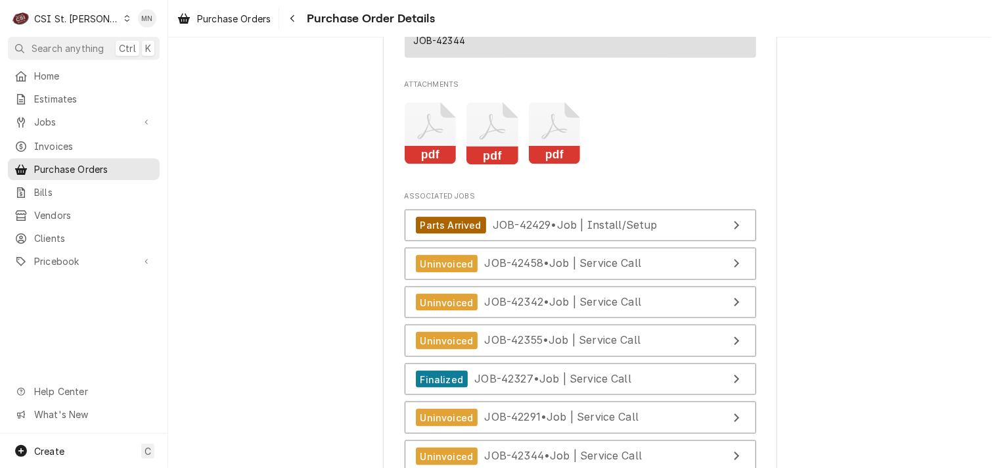
click at [533, 165] on icon "Attachments" at bounding box center [555, 133] width 52 height 62
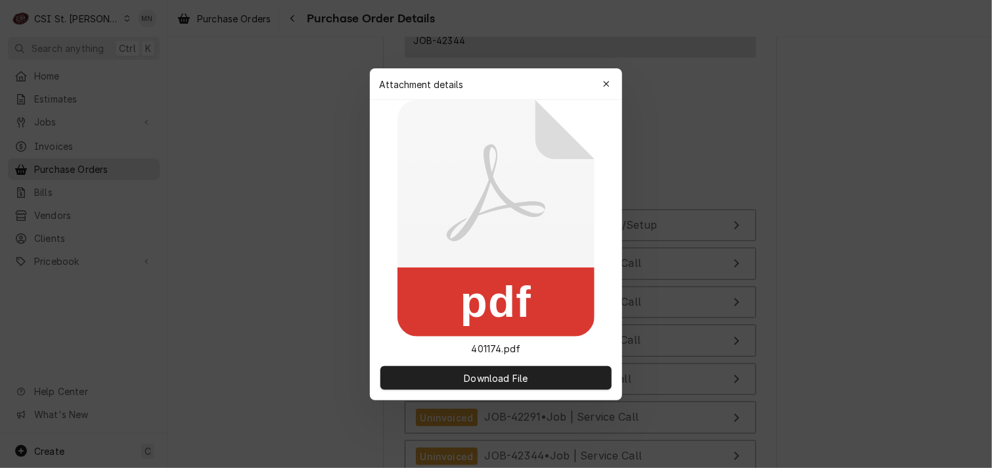
drag, startPoint x: 602, startPoint y: 86, endPoint x: 594, endPoint y: 93, distance: 10.3
click at [602, 85] on div "button" at bounding box center [606, 84] width 13 height 13
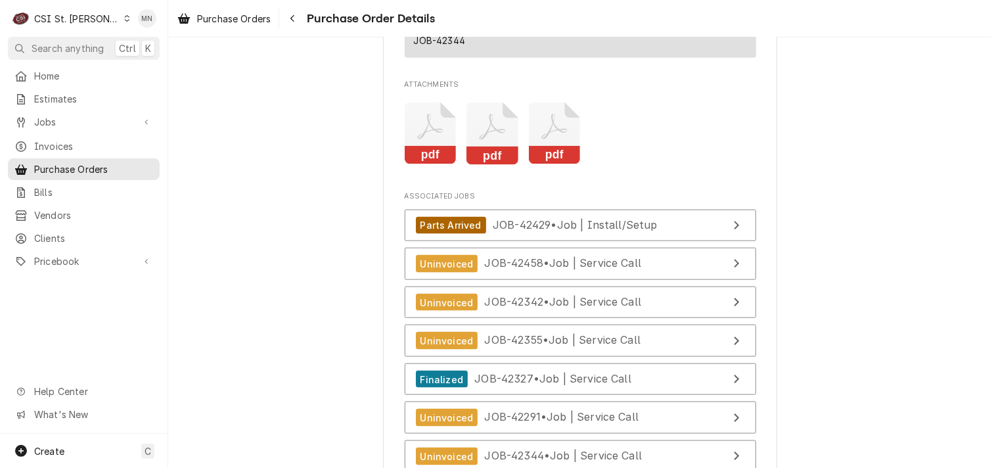
click at [489, 165] on icon "Attachments" at bounding box center [492, 133] width 52 height 62
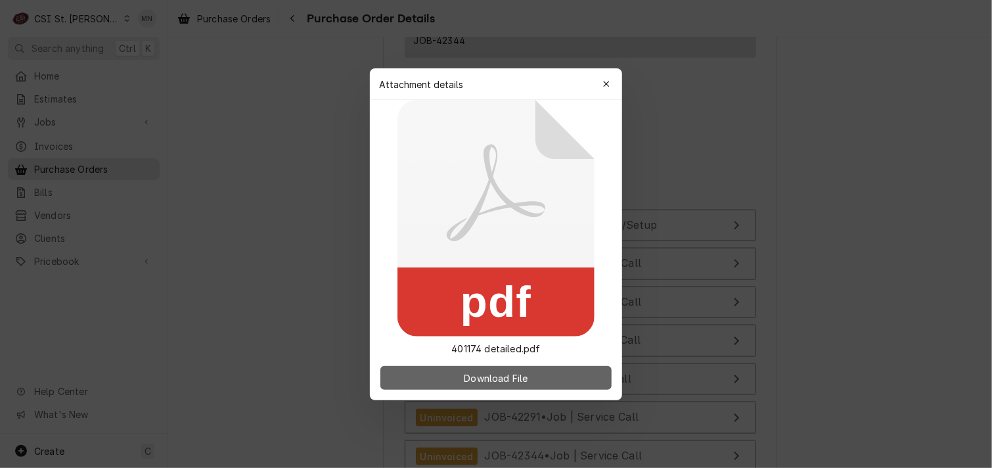
click at [474, 380] on span "Download File" at bounding box center [495, 378] width 69 height 14
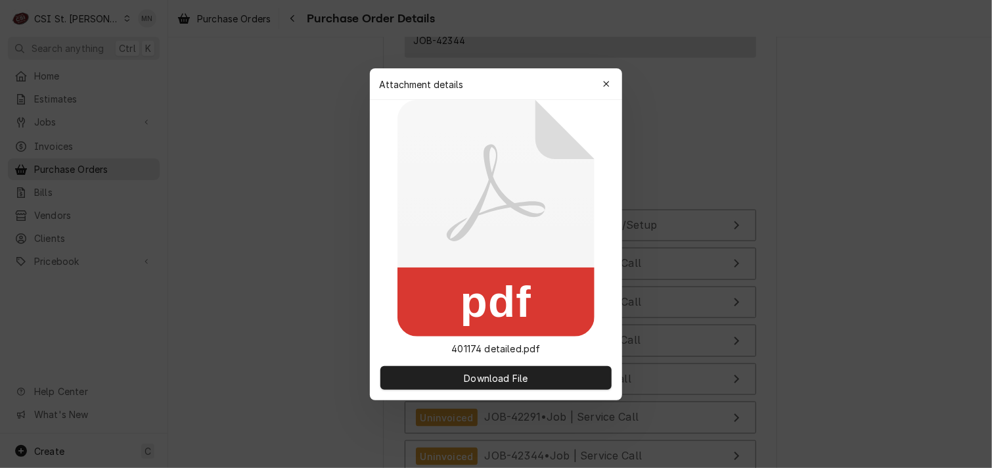
click at [263, 186] on div at bounding box center [496, 234] width 992 height 468
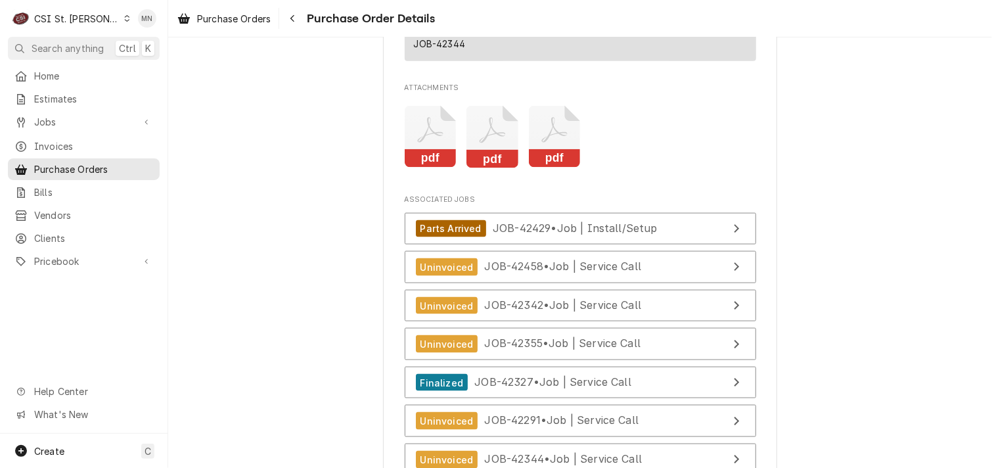
scroll to position [3159, 0]
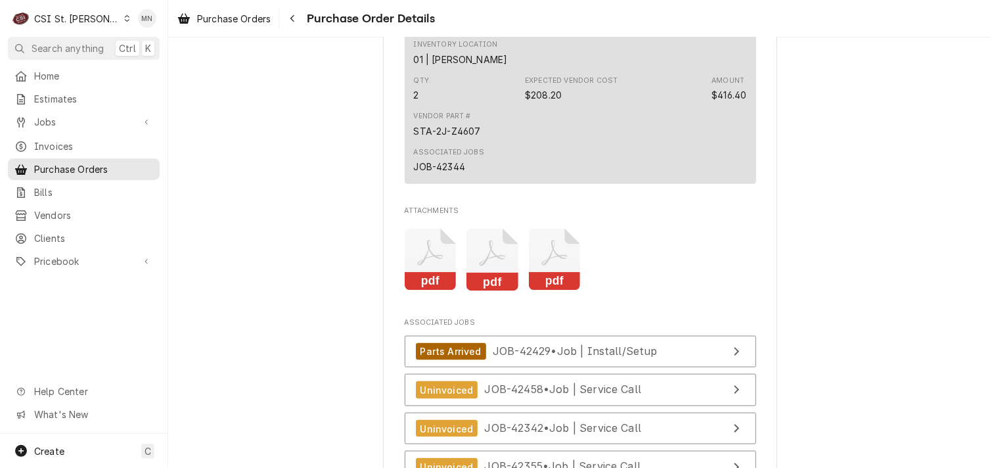
click at [434, 291] on icon "Attachments" at bounding box center [431, 260] width 52 height 62
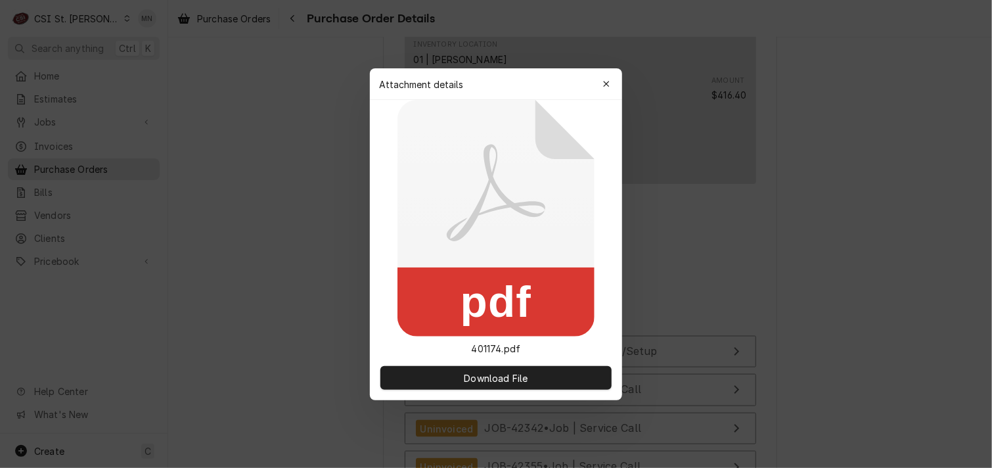
click at [503, 390] on div "Download File" at bounding box center [496, 377] width 252 height 45
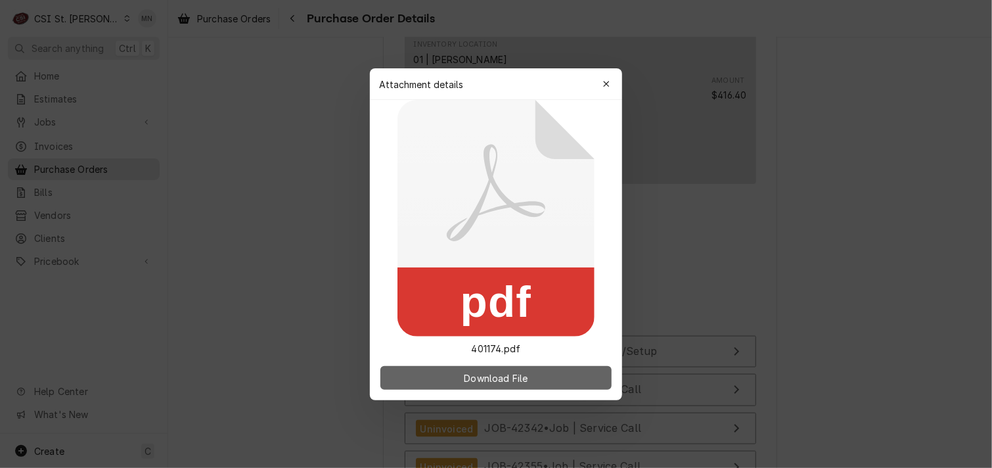
click at [504, 376] on span "Download File" at bounding box center [495, 378] width 69 height 14
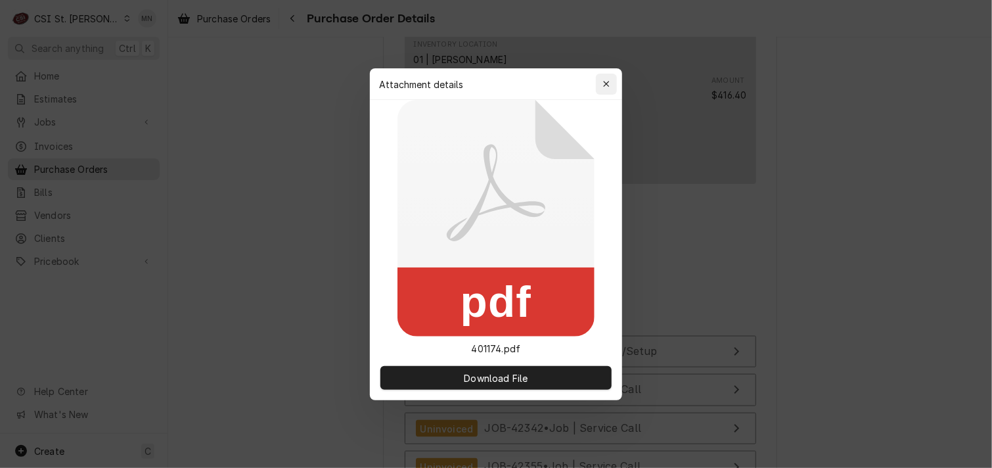
click at [607, 83] on icon "button" at bounding box center [606, 84] width 6 height 6
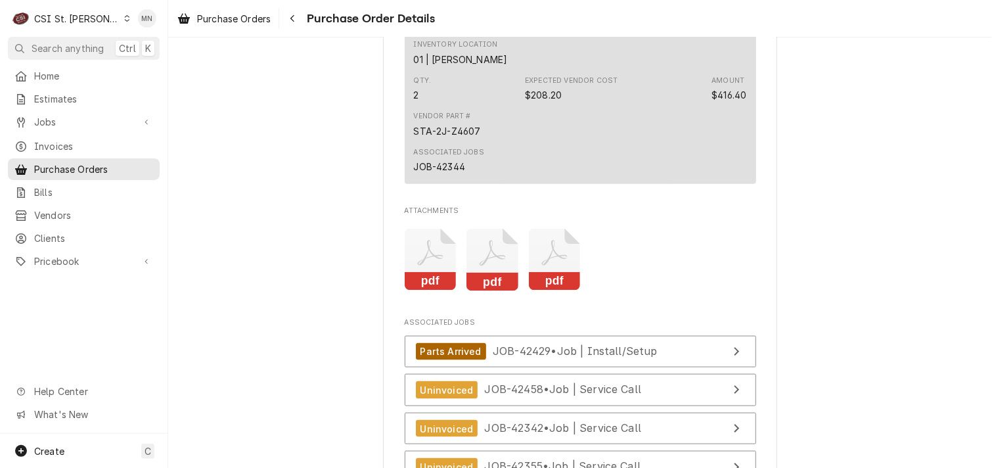
click at [545, 291] on icon "Attachments" at bounding box center [555, 260] width 52 height 62
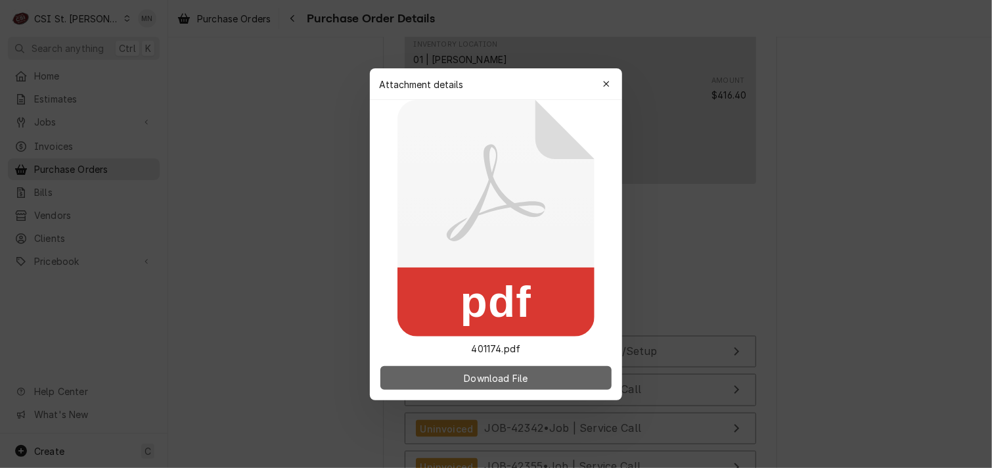
click at [490, 379] on span "Download File" at bounding box center [495, 378] width 69 height 14
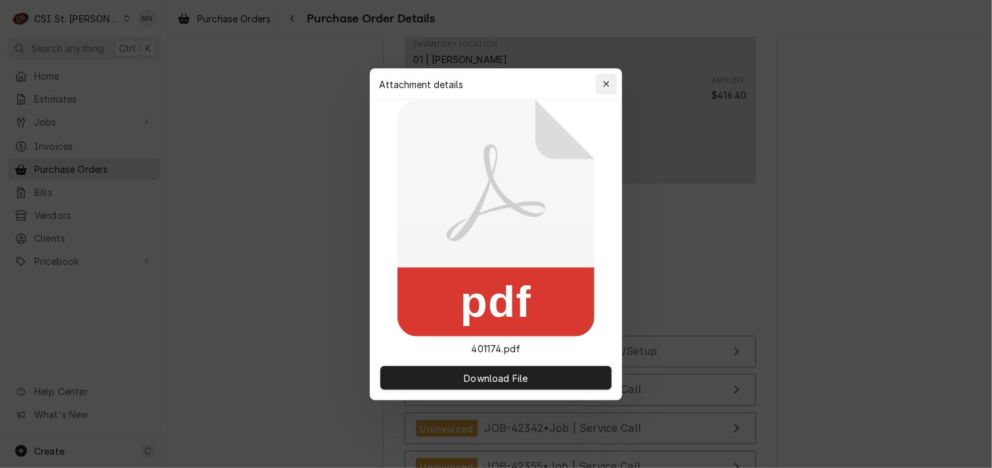
click at [607, 78] on div "button" at bounding box center [606, 84] width 13 height 13
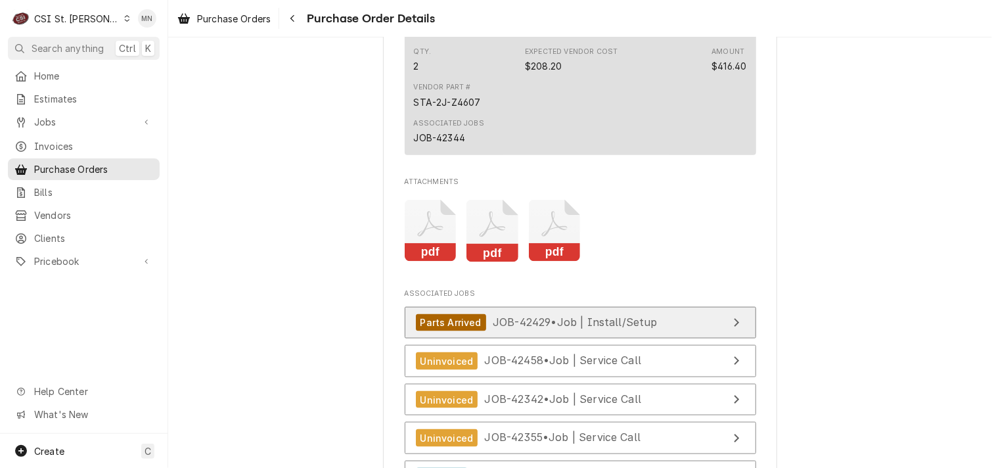
scroll to position [3421, 0]
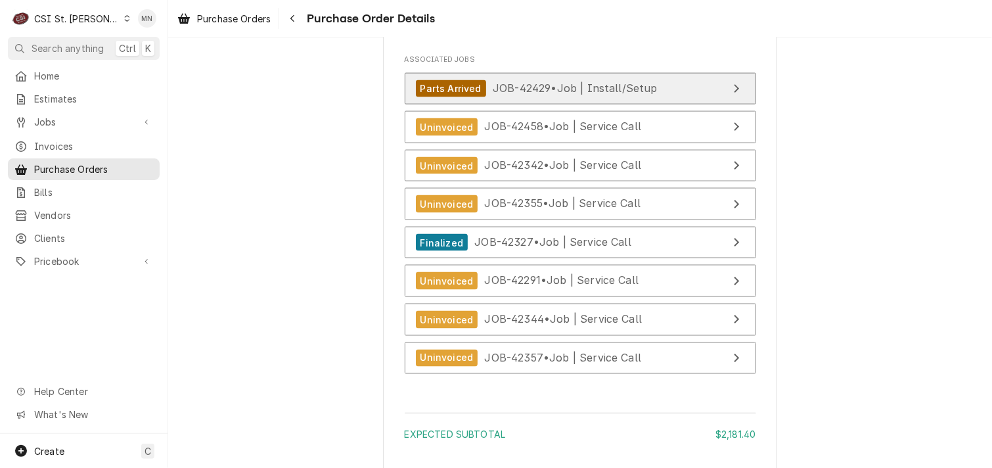
click at [558, 95] on span "JOB-42429 • Job | Install/Setup" at bounding box center [575, 87] width 165 height 13
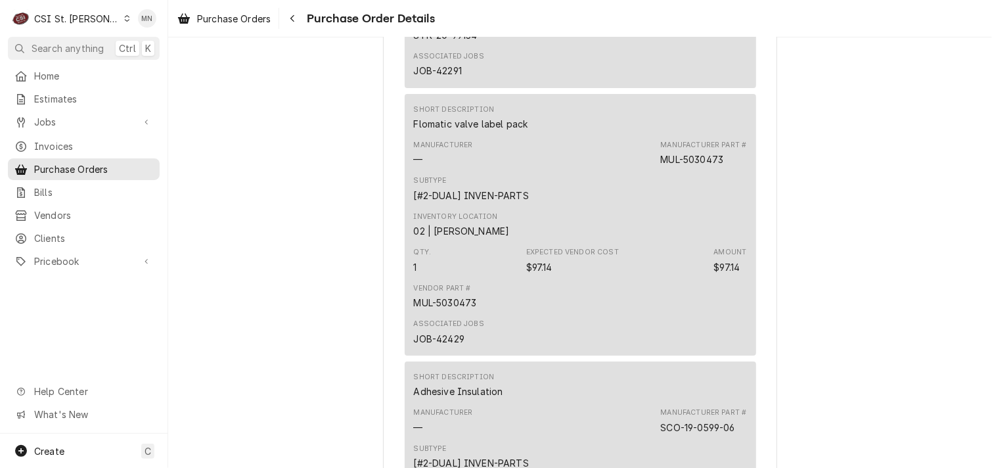
scroll to position [2173, 0]
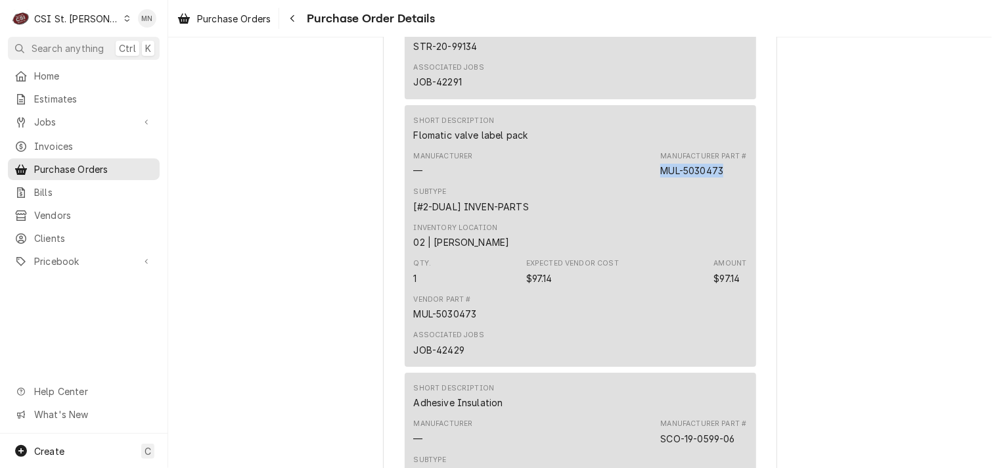
drag, startPoint x: 726, startPoint y: 210, endPoint x: 654, endPoint y: 215, distance: 71.8
click at [654, 182] on div "Manufacturer — Manufacturer Part # MUL-5030473" at bounding box center [580, 164] width 333 height 35
copy div "MUL-5030473"
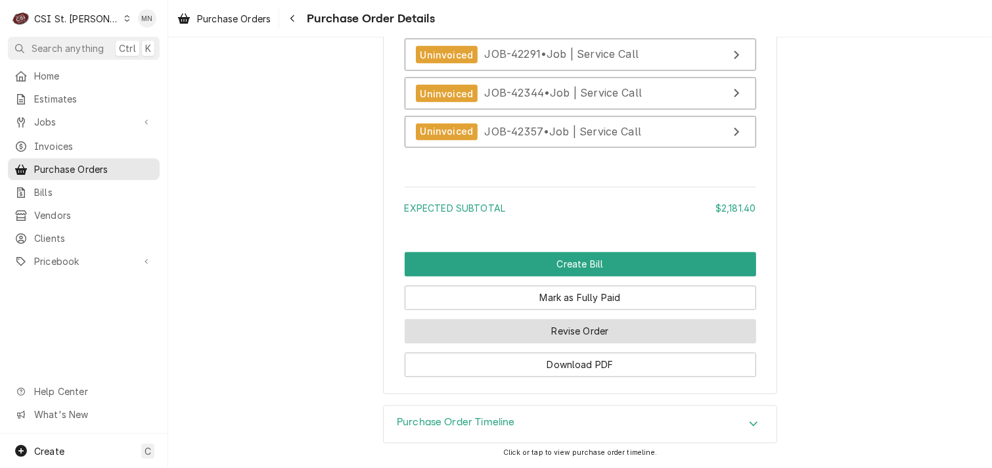
scroll to position [3684, 0]
click at [574, 334] on button "Revise Order" at bounding box center [580, 331] width 351 height 24
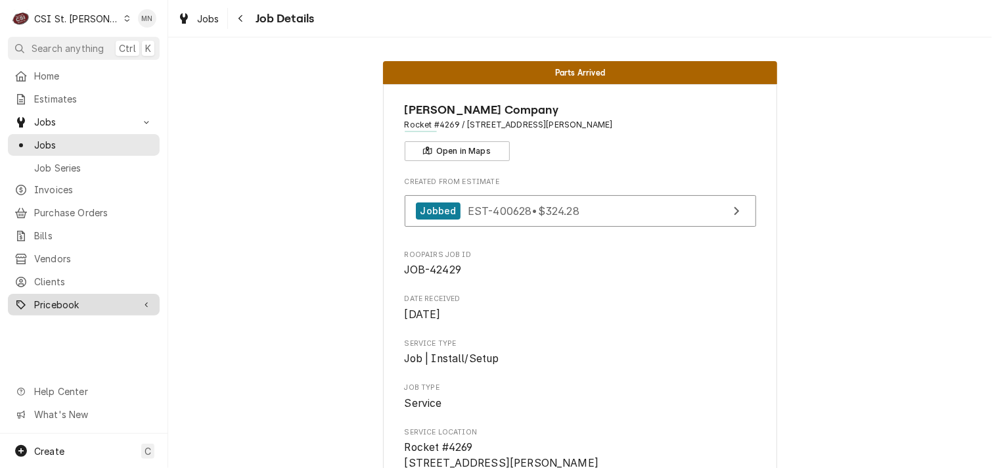
click at [65, 298] on span "Pricebook" at bounding box center [83, 305] width 99 height 14
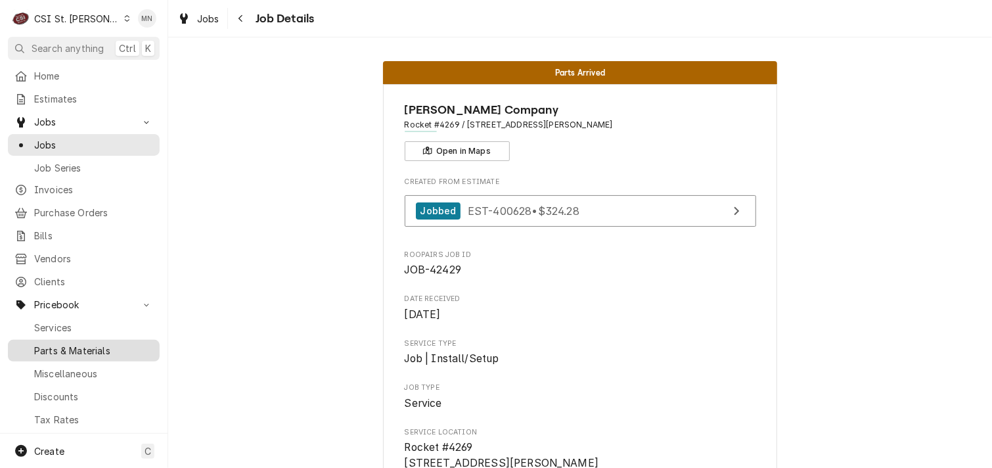
click at [76, 344] on span "Parts & Materials" at bounding box center [93, 351] width 119 height 14
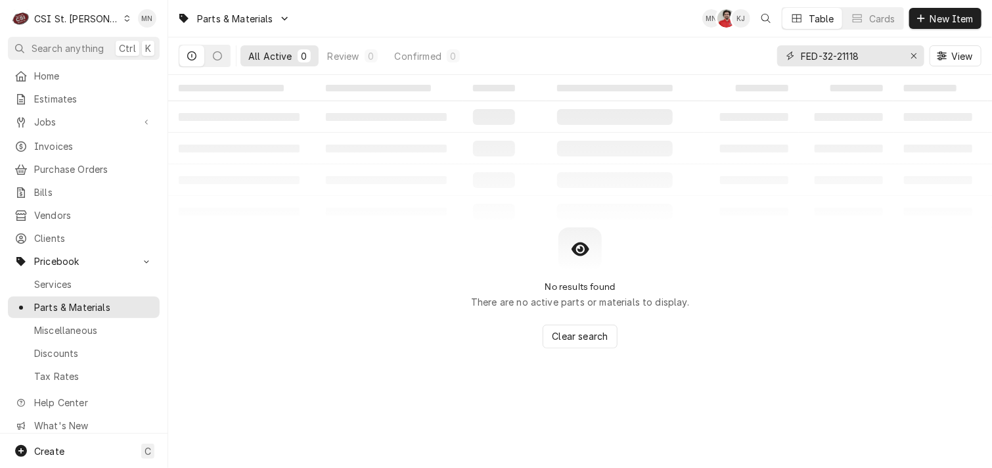
drag, startPoint x: 830, startPoint y: 55, endPoint x: 776, endPoint y: 56, distance: 54.6
click at [776, 55] on div "All Active 0 Review 0 Confirmed 0 FED-32-21118 View" at bounding box center [580, 55] width 803 height 37
paste input "MUL-5030473"
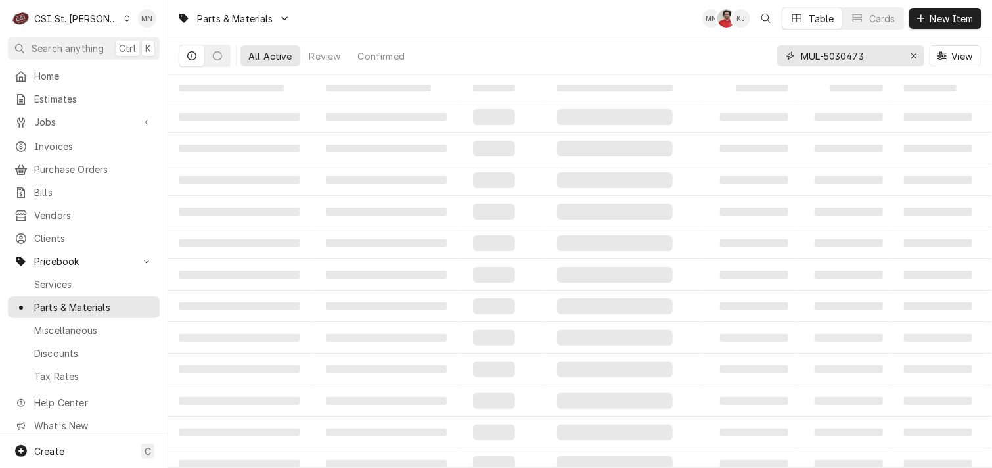
type input "MUL-5030473"
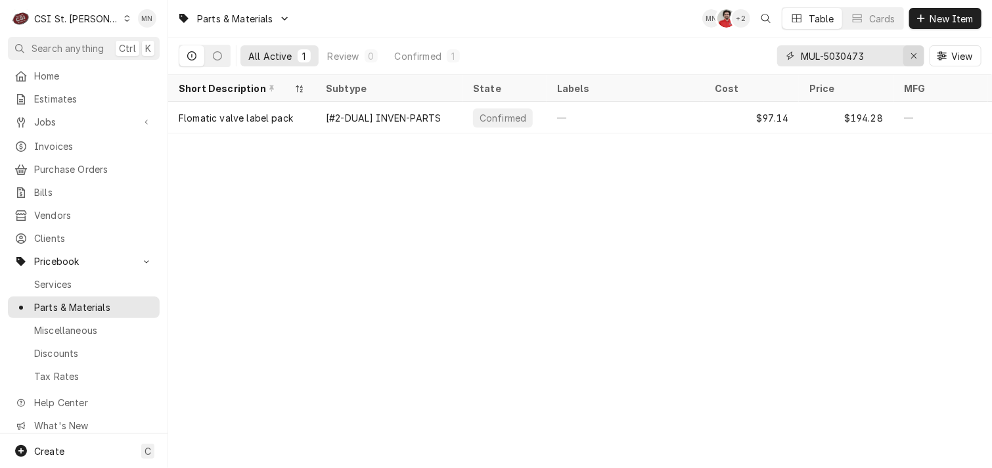
click at [914, 58] on icon "Erase input" at bounding box center [914, 55] width 7 height 9
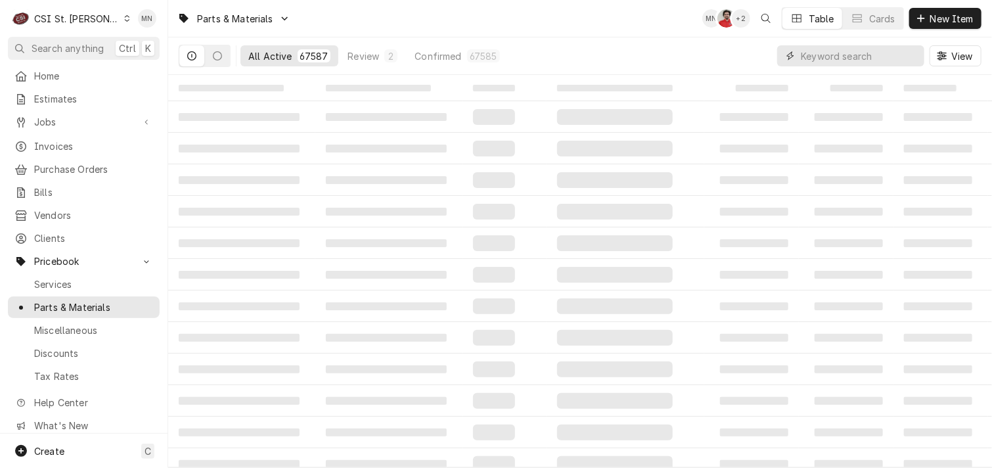
paste input "VUL-00-947750"
type input "VUL-00-947750"
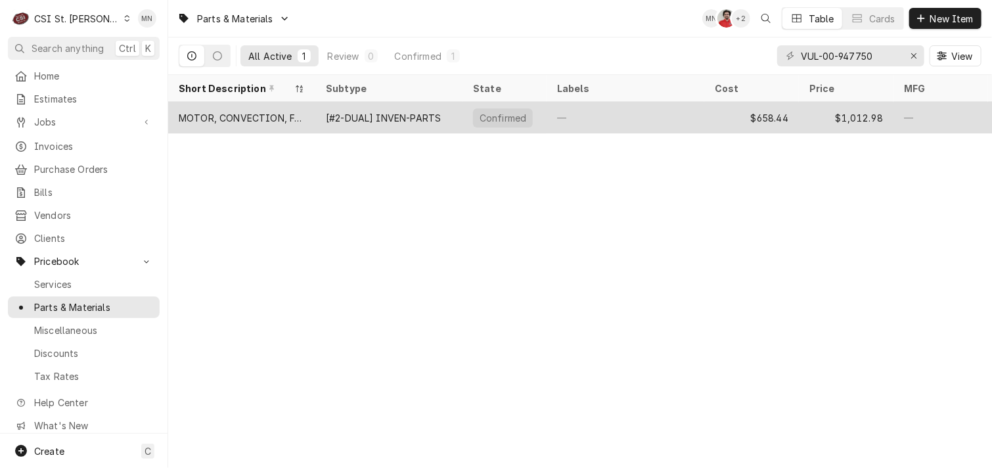
click at [346, 118] on div "[#2-DUAL] INVEN-PARTS" at bounding box center [383, 118] width 115 height 14
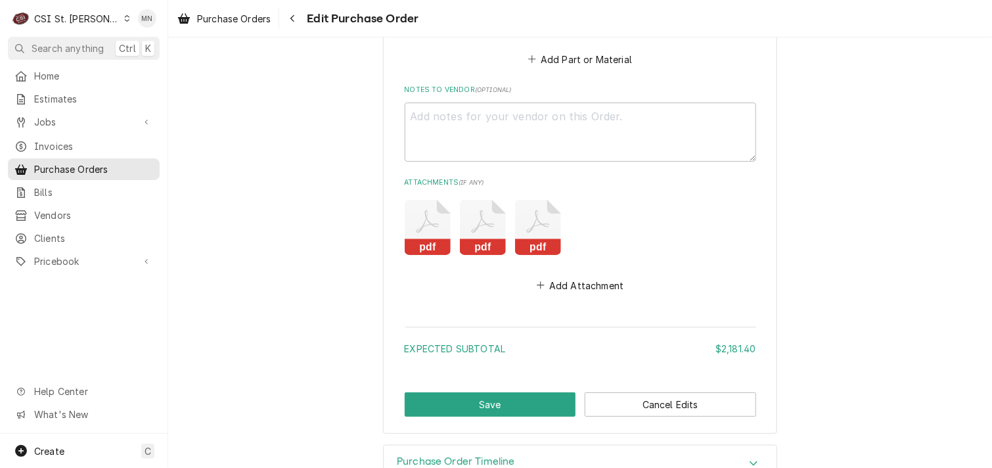
scroll to position [3410, 0]
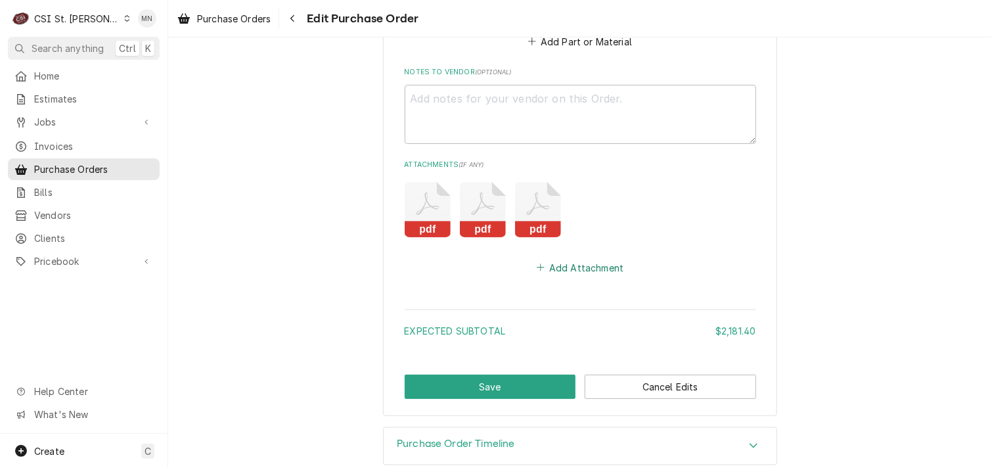
click at [565, 258] on button "Add Attachment" at bounding box center [580, 267] width 92 height 18
type textarea "x"
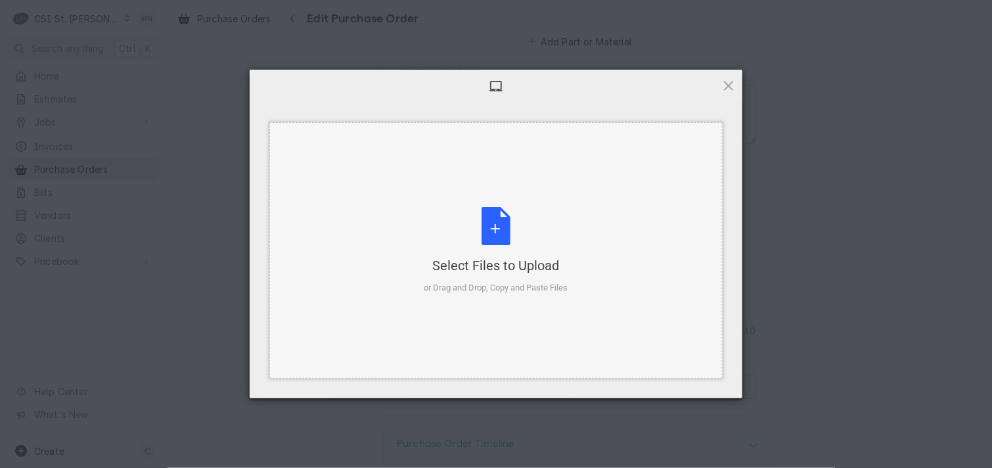
click at [503, 227] on div "Select Files to Upload or Drag and Drop, Copy and Paste Files" at bounding box center [496, 250] width 144 height 87
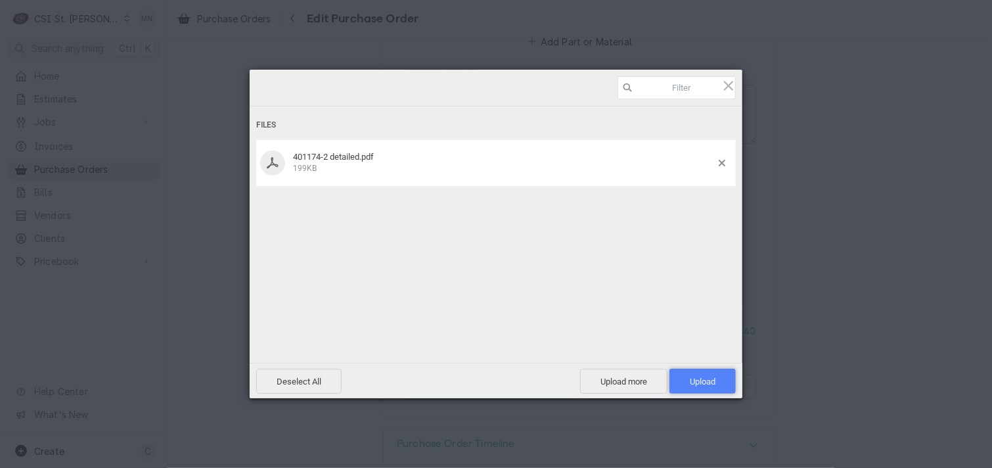
click at [699, 388] on span "Upload 1" at bounding box center [702, 381] width 66 height 25
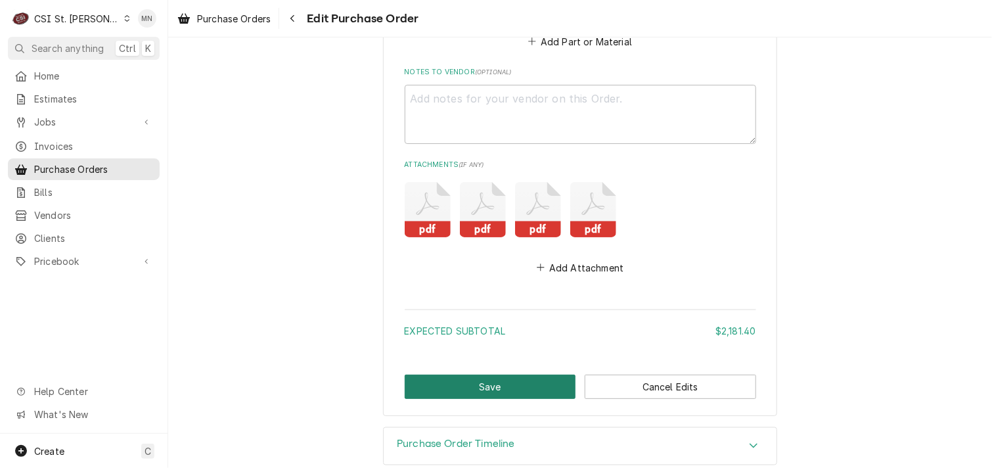
click at [478, 374] on button "Save" at bounding box center [490, 386] width 171 height 24
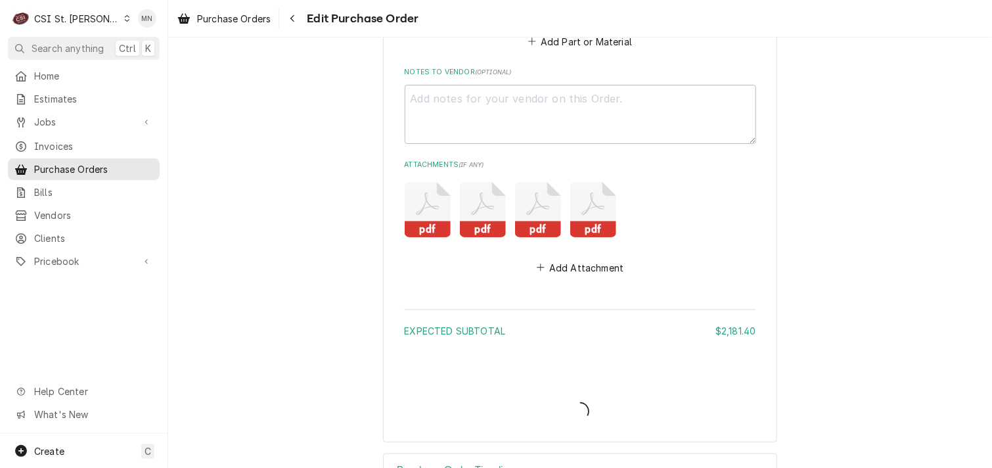
type textarea "x"
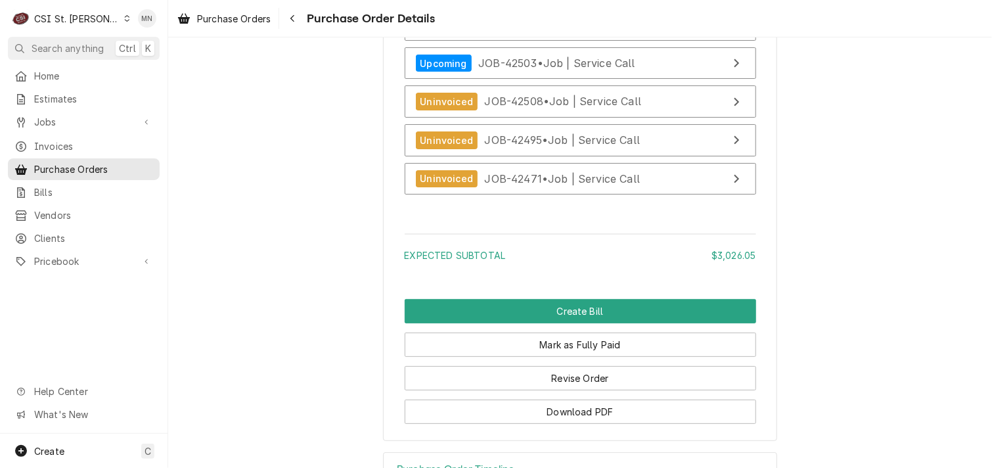
scroll to position [4533, 0]
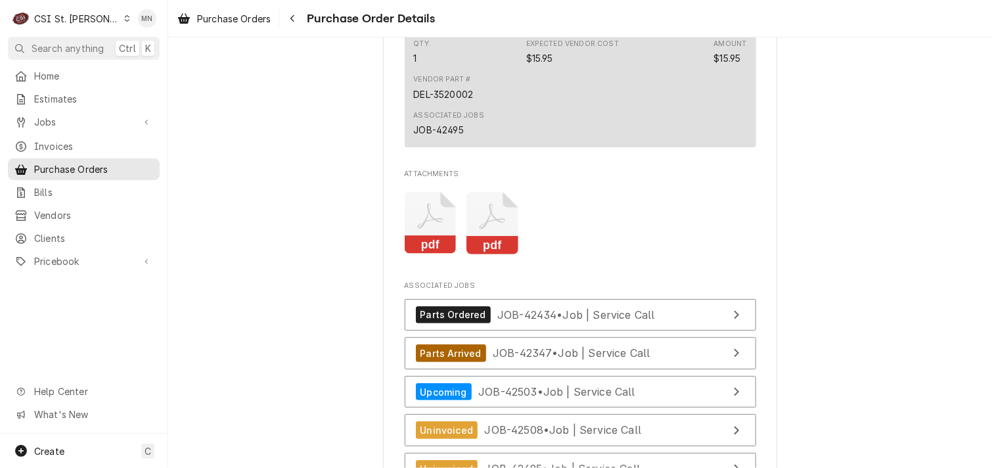
click at [468, 252] on icon "Attachments" at bounding box center [492, 223] width 52 height 62
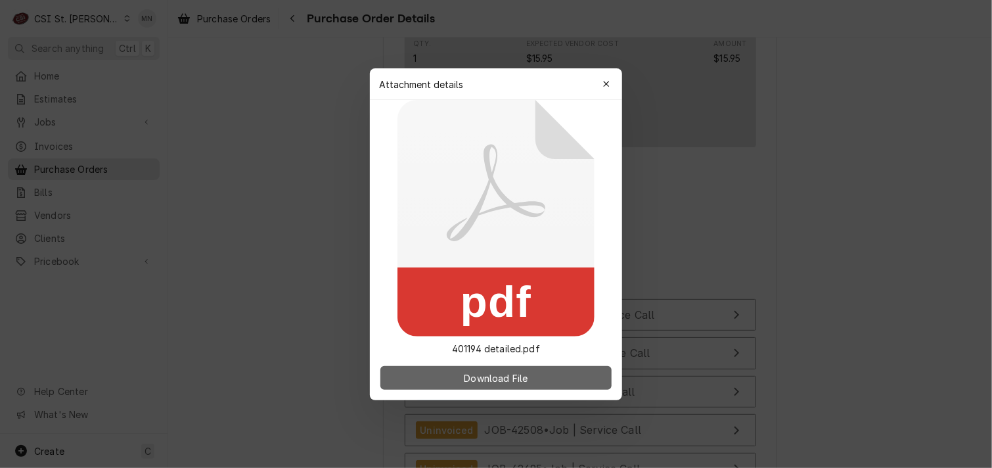
click at [516, 372] on span "Download File" at bounding box center [495, 378] width 69 height 14
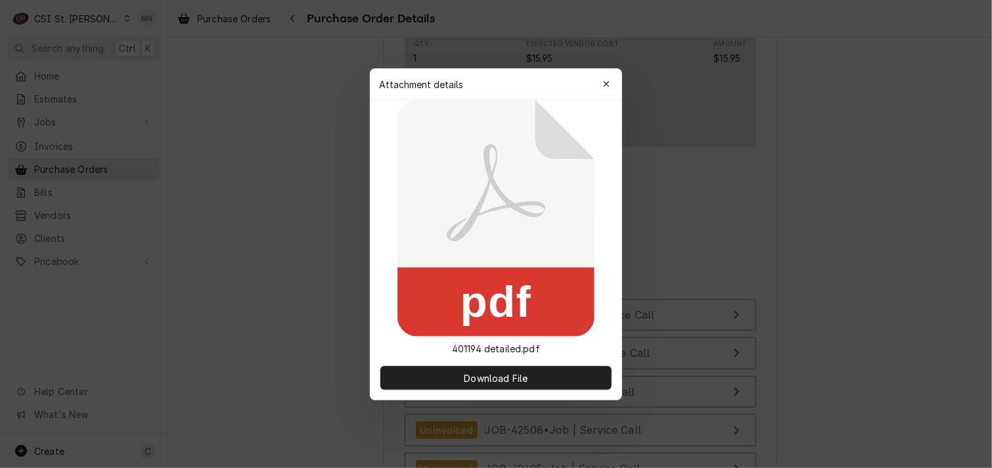
drag, startPoint x: 612, startPoint y: 93, endPoint x: 577, endPoint y: 93, distance: 34.8
click at [612, 93] on button "button" at bounding box center [606, 84] width 21 height 21
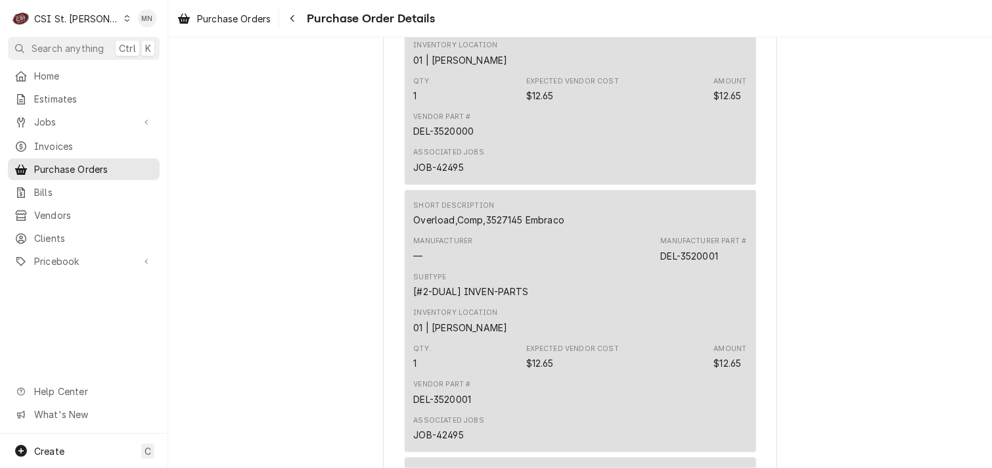
scroll to position [3960, 0]
click at [296, 16] on icon "Navigate back" at bounding box center [293, 18] width 6 height 9
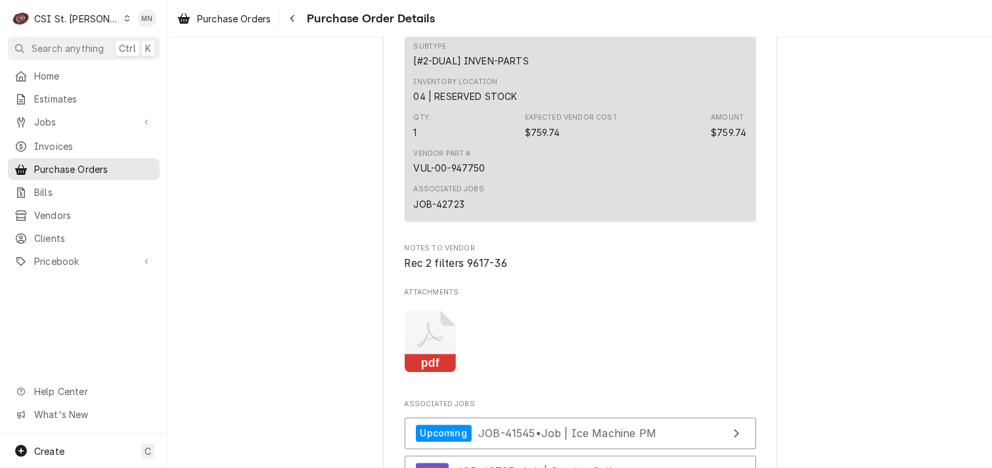
scroll to position [1511, 0]
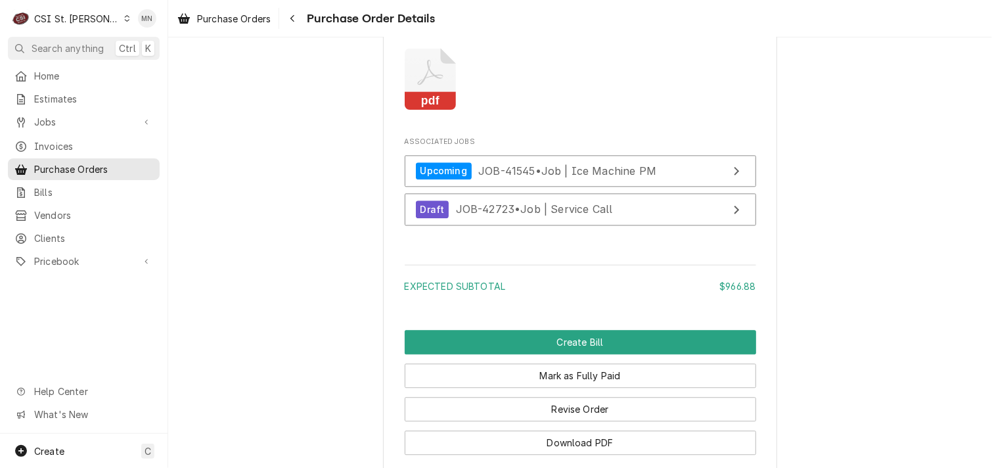
click at [414, 110] on icon "Attachments" at bounding box center [431, 79] width 52 height 62
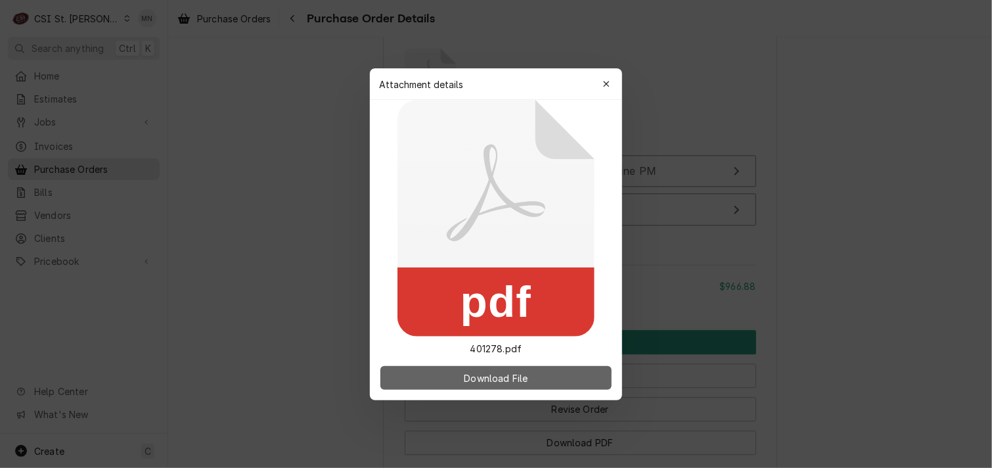
click at [488, 377] on span "Download File" at bounding box center [495, 378] width 69 height 14
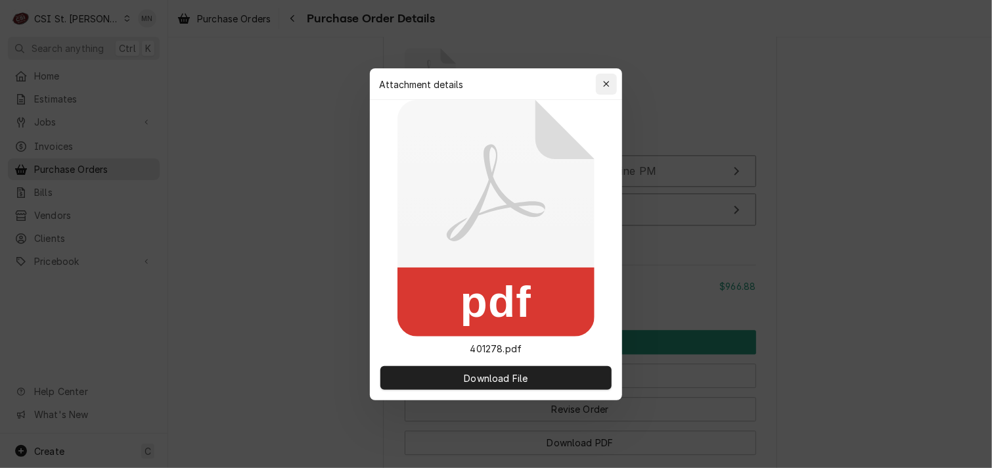
click at [600, 81] on div "button" at bounding box center [606, 84] width 13 height 13
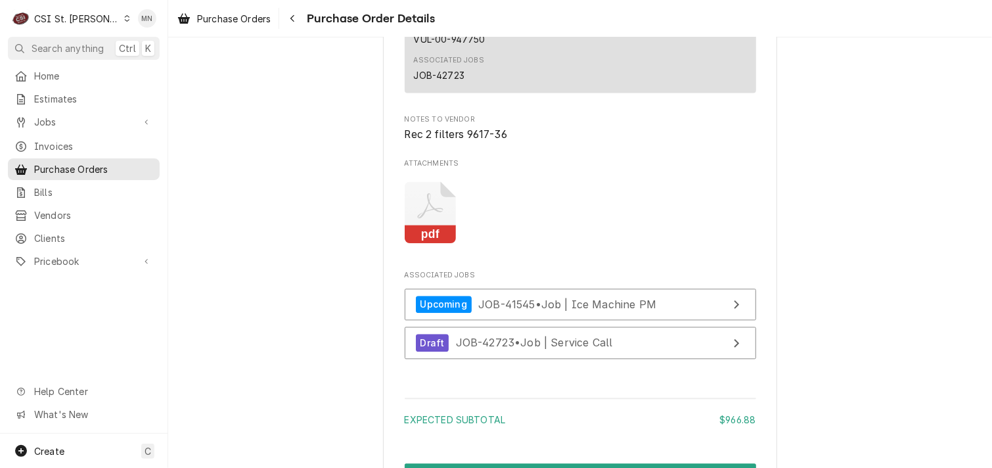
scroll to position [1445, 0]
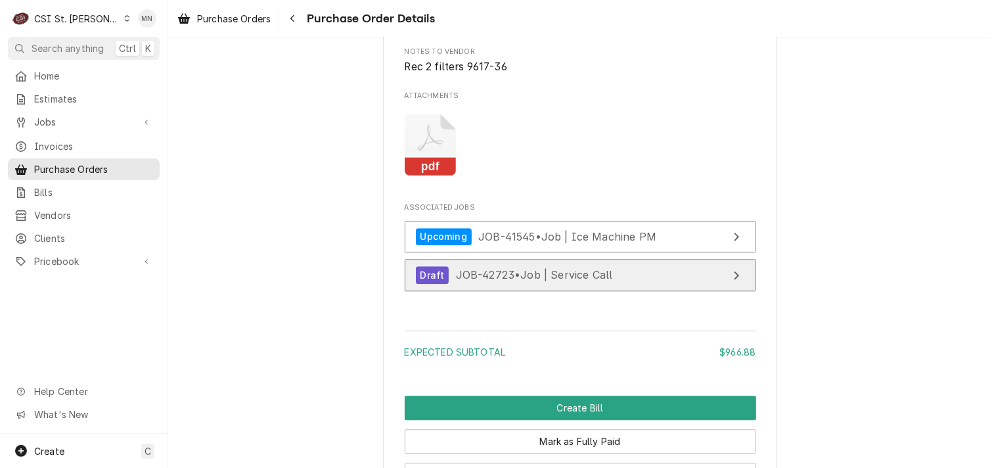
click at [572, 281] on span "JOB-42723 • Job | Service Call" at bounding box center [534, 274] width 157 height 13
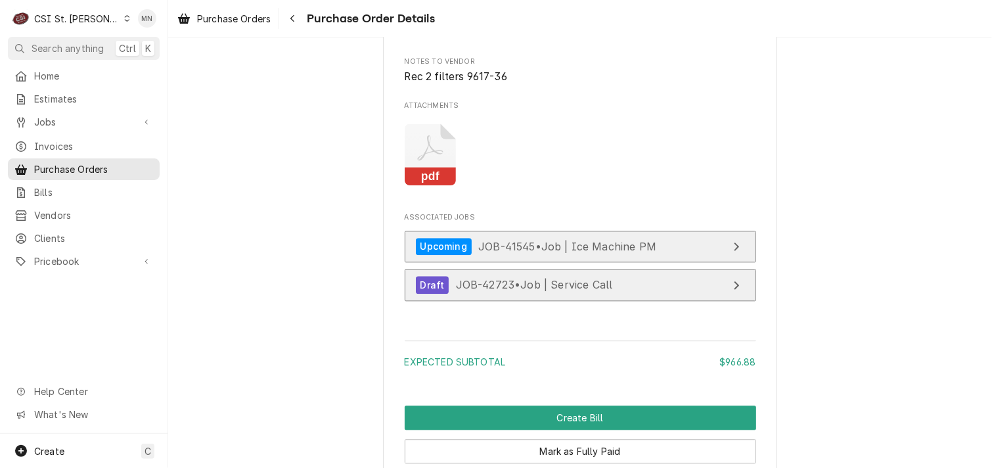
scroll to position [1430, 0]
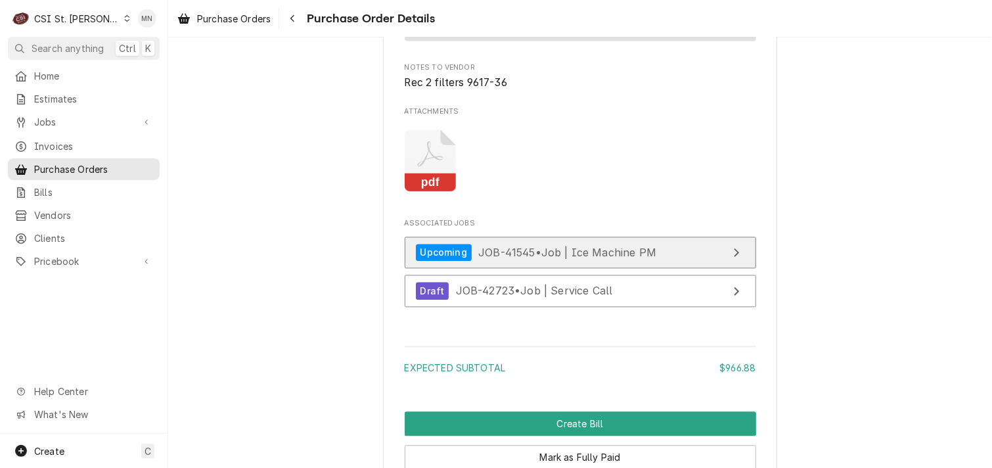
click at [652, 258] on span "JOB-41545 • Job | Ice Machine PM" at bounding box center [567, 251] width 178 height 13
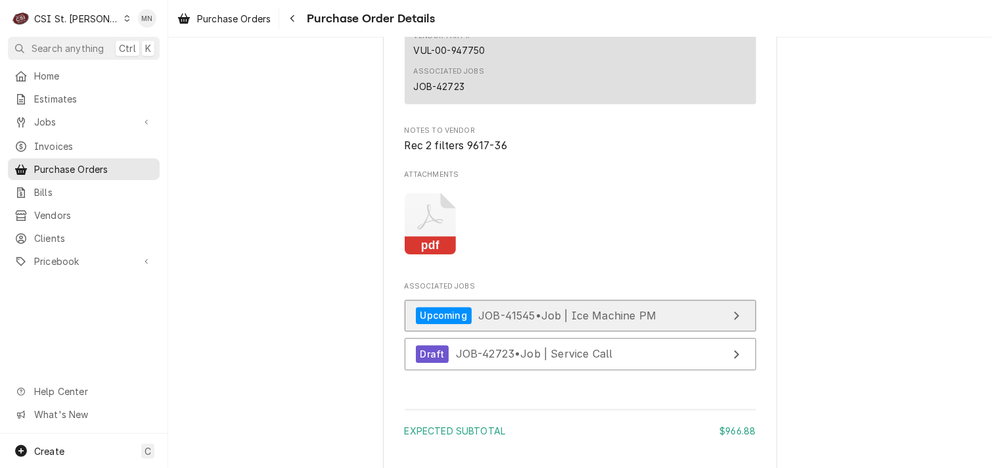
scroll to position [1167, 0]
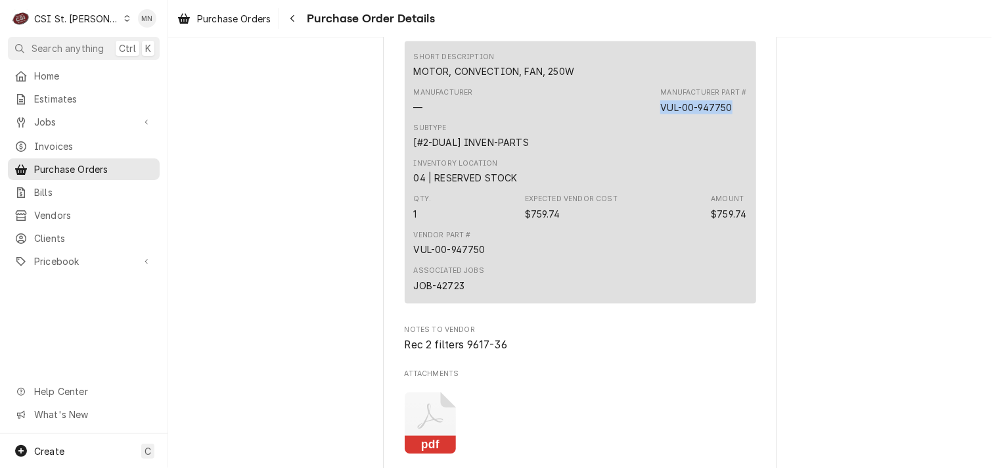
drag, startPoint x: 732, startPoint y: 145, endPoint x: 657, endPoint y: 149, distance: 75.0
click at [660, 114] on div "Manufacturer Part # VUL-00-947750" at bounding box center [703, 100] width 86 height 26
copy div "VUL-00-947750"
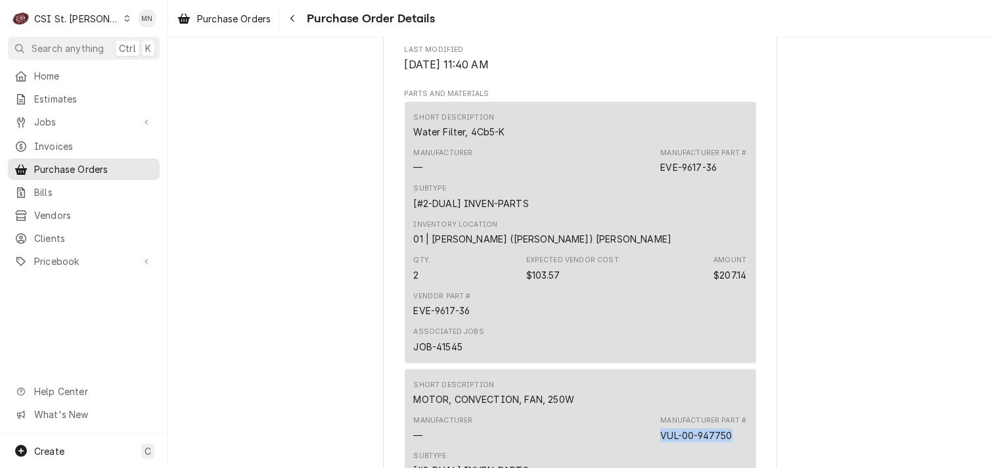
scroll to position [838, 0]
drag, startPoint x: 719, startPoint y: 214, endPoint x: 657, endPoint y: 214, distance: 61.8
click at [660, 175] on div "Manufacturer Part # EVE-9617-36" at bounding box center [703, 161] width 86 height 26
copy div "EVE-9617-36"
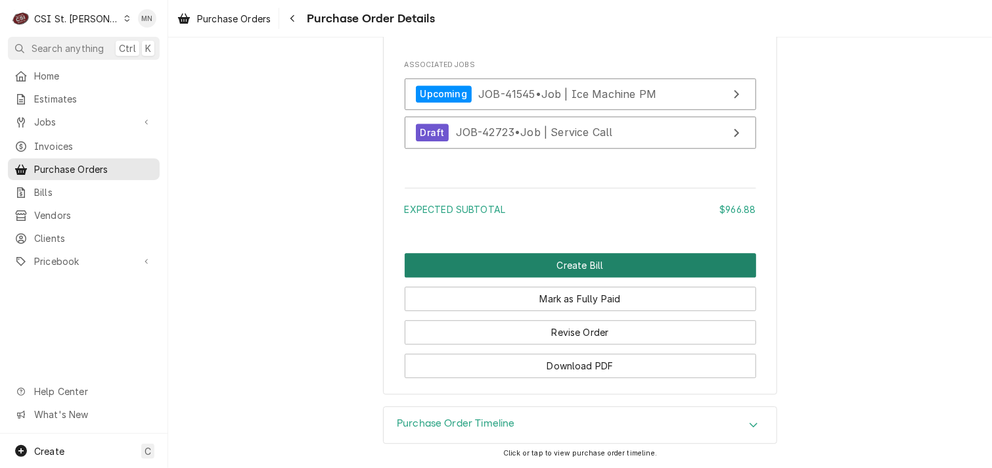
scroll to position [1627, 0]
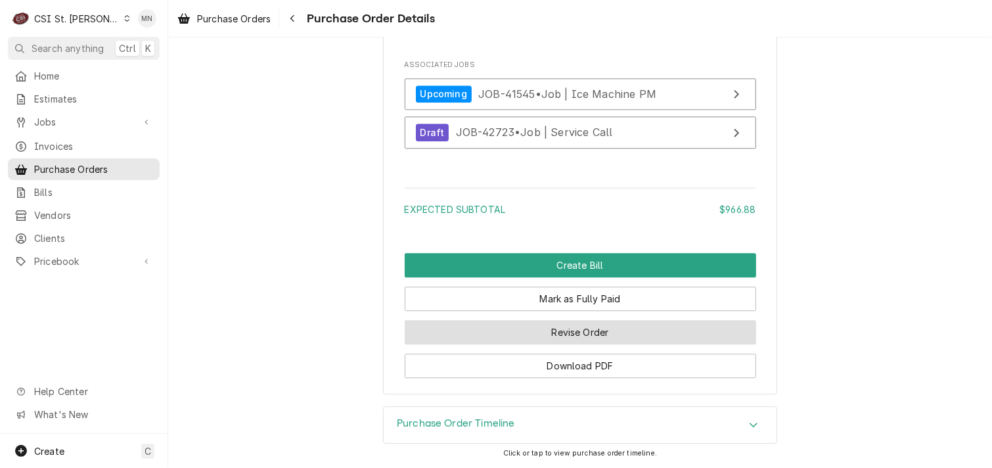
click at [575, 326] on button "Revise Order" at bounding box center [580, 332] width 351 height 24
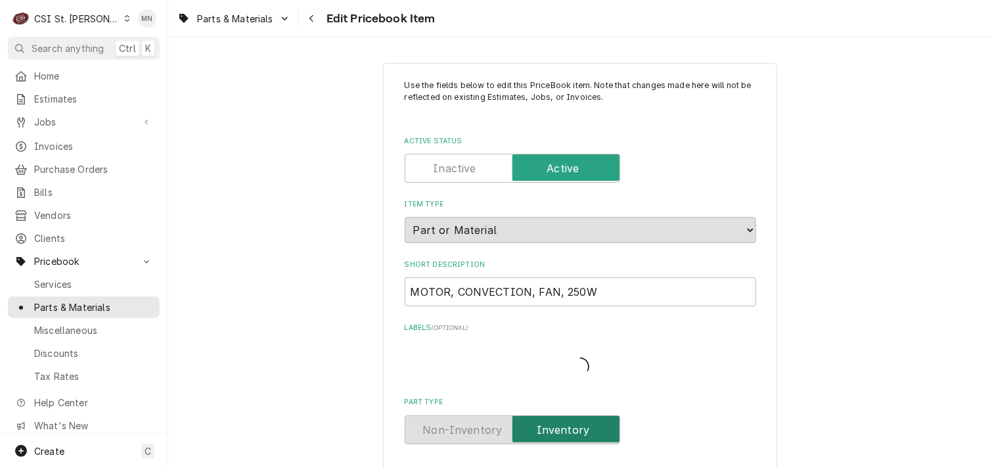
type textarea "x"
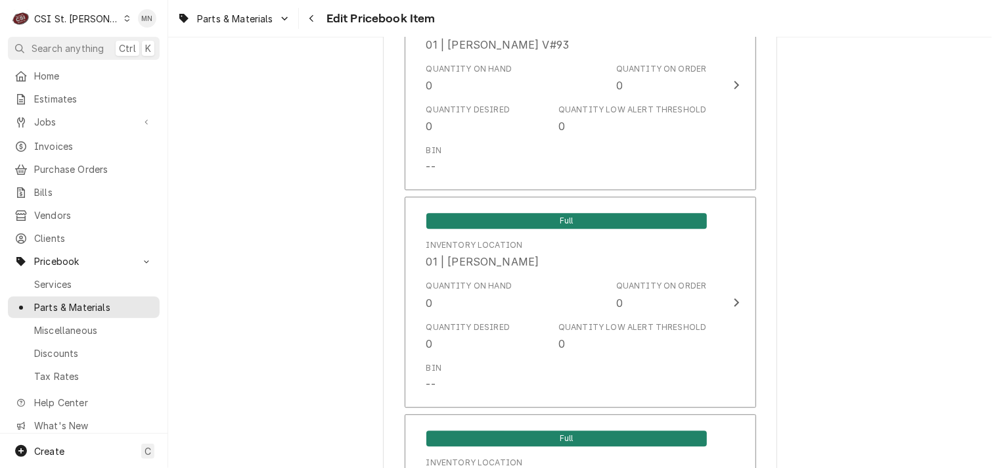
scroll to position [1708, 0]
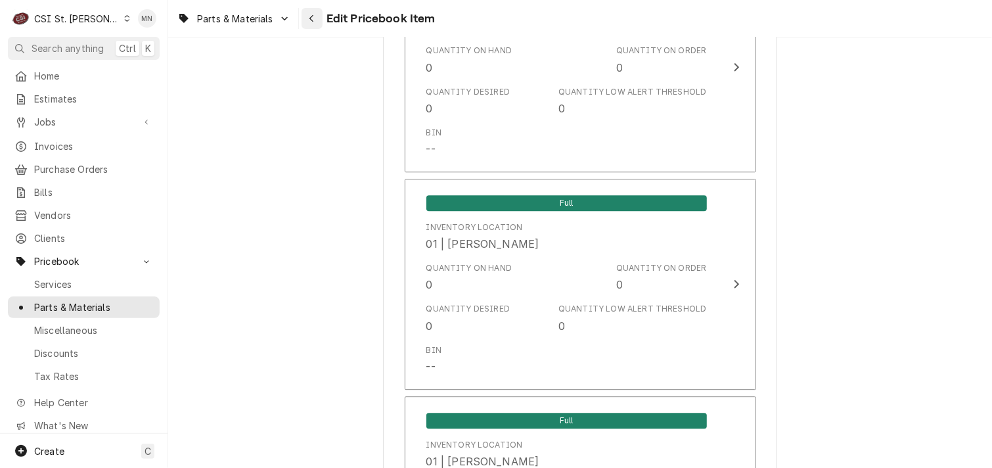
click at [313, 23] on div "Navigate back" at bounding box center [311, 18] width 13 height 13
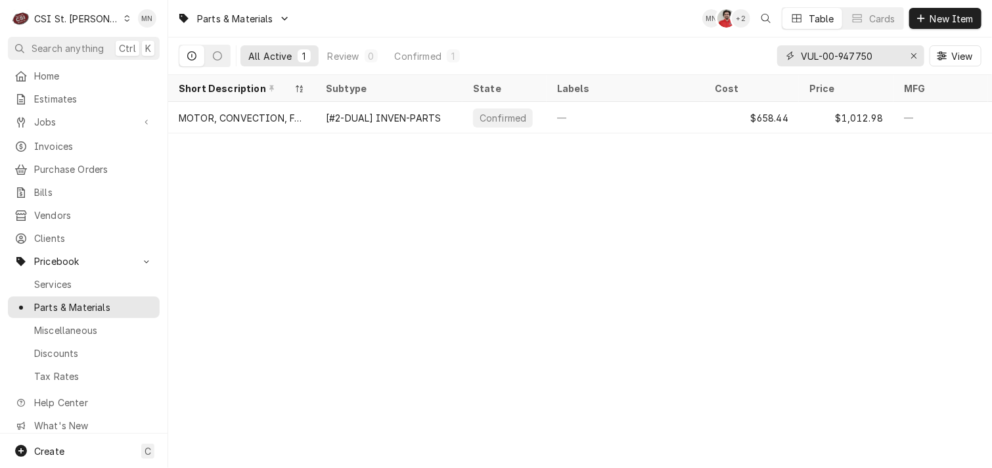
drag, startPoint x: 879, startPoint y: 58, endPoint x: 802, endPoint y: 56, distance: 76.9
click at [802, 56] on input "VUL-00-947750" at bounding box center [850, 55] width 99 height 21
paste input "EVE-9617-36"
drag, startPoint x: 864, startPoint y: 59, endPoint x: 783, endPoint y: 58, distance: 80.8
click at [783, 58] on div "EVE-9617-36" at bounding box center [850, 55] width 147 height 21
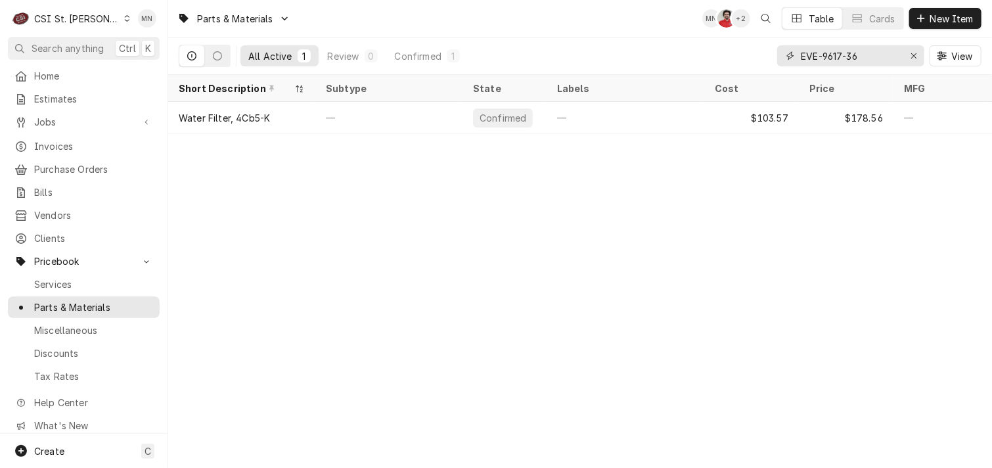
paste input "TUR-T8R6200102"
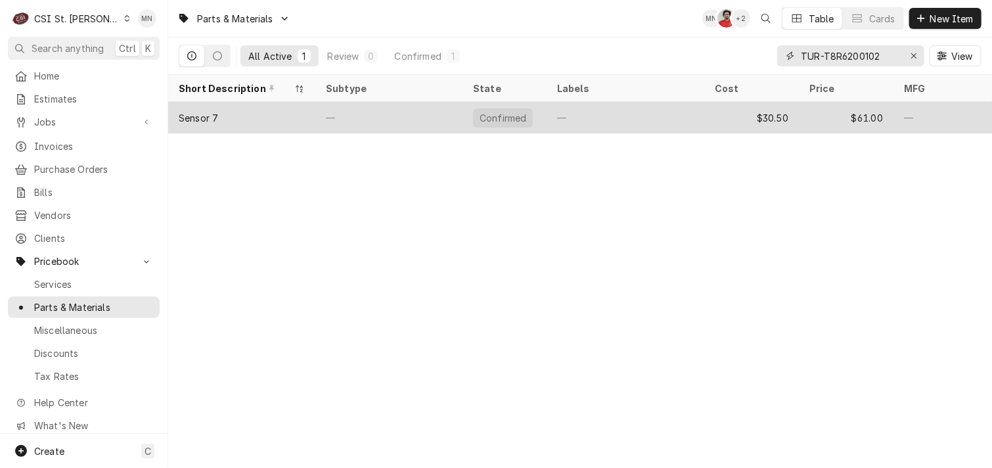
type input "TUR-T8R6200102"
click at [445, 118] on div "—" at bounding box center [388, 118] width 147 height 32
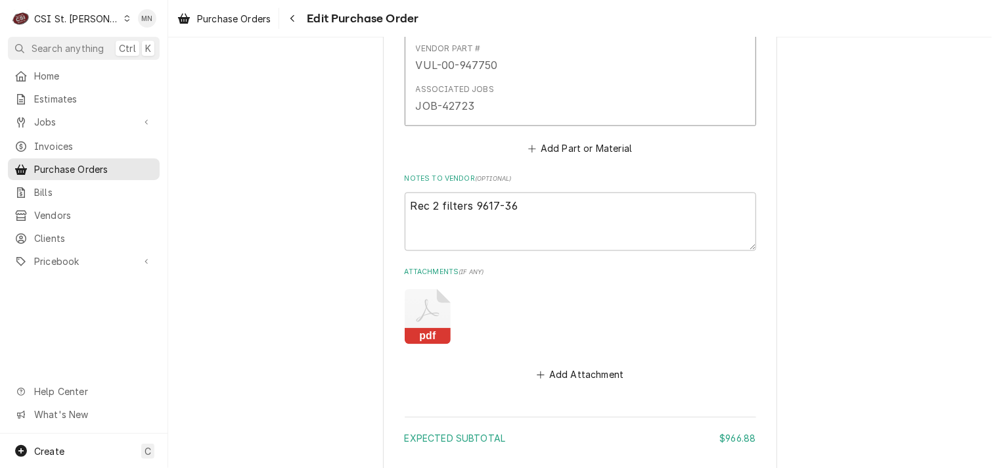
scroll to position [1262, 0]
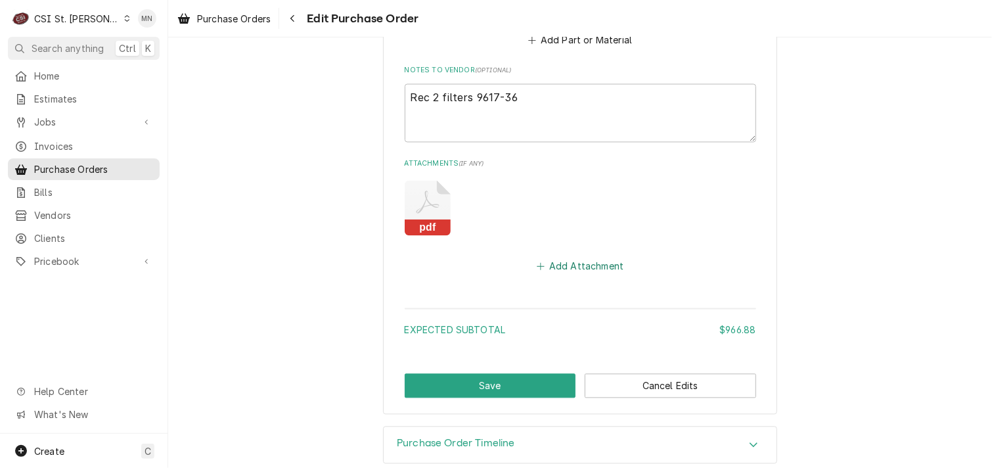
click at [560, 258] on button "Add Attachment" at bounding box center [580, 267] width 92 height 18
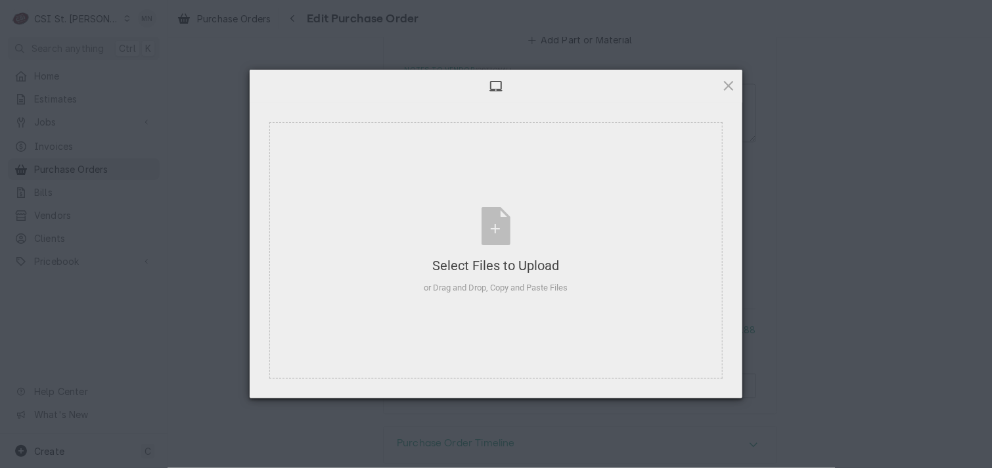
type textarea "x"
click at [499, 225] on div "Select Files to Upload or Drag and Drop, Copy and Paste Files" at bounding box center [496, 250] width 144 height 87
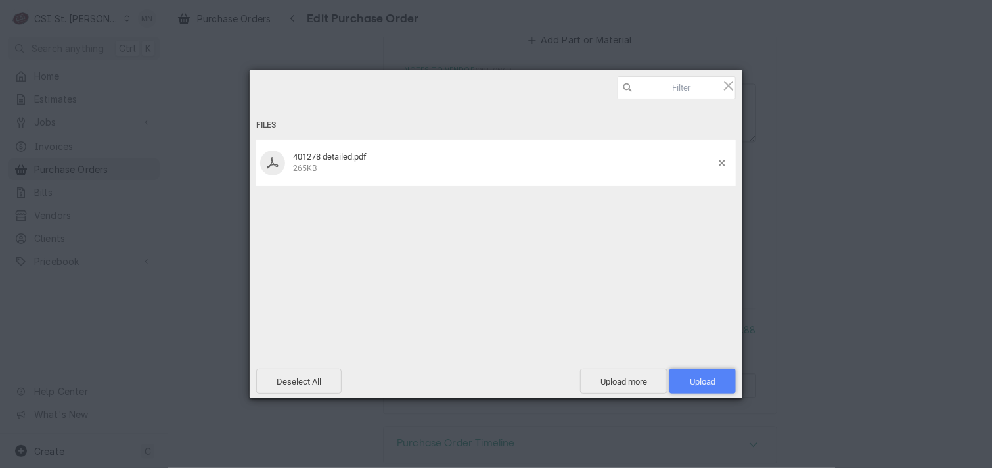
click at [690, 375] on span "Upload 1" at bounding box center [702, 381] width 66 height 25
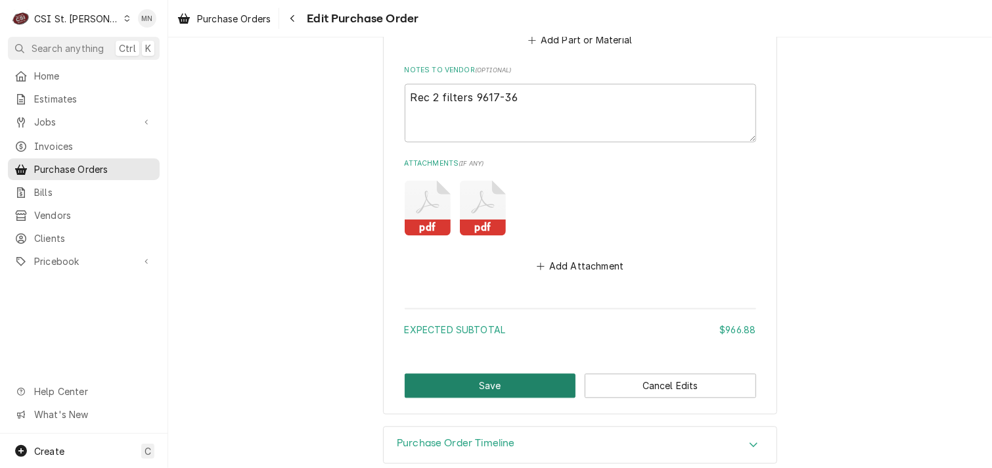
click at [488, 374] on button "Save" at bounding box center [490, 386] width 171 height 24
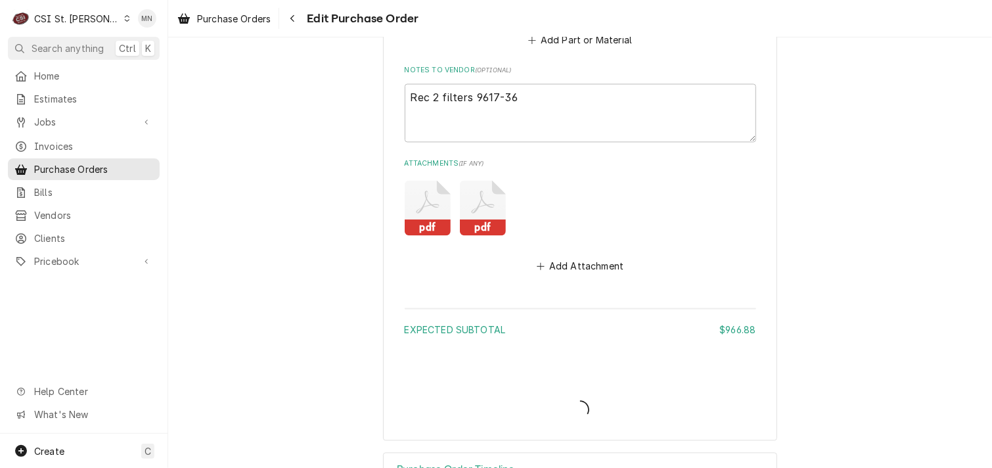
type textarea "x"
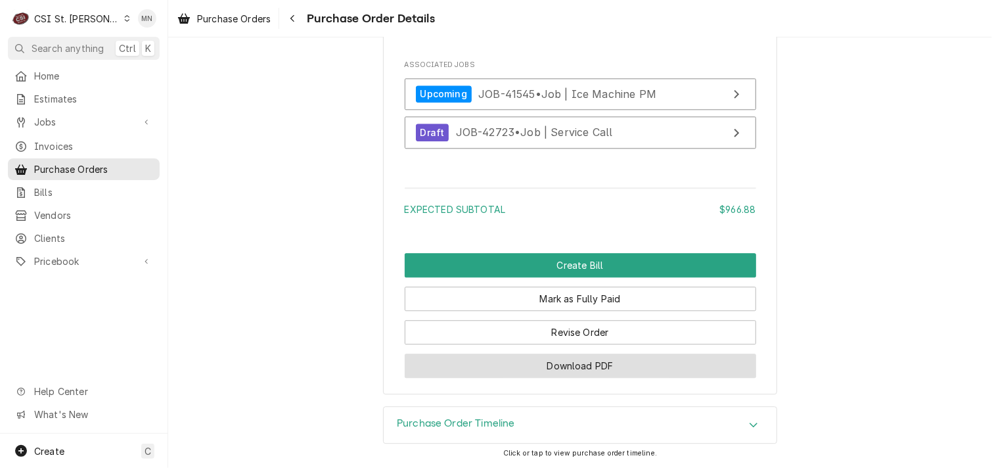
scroll to position [1627, 0]
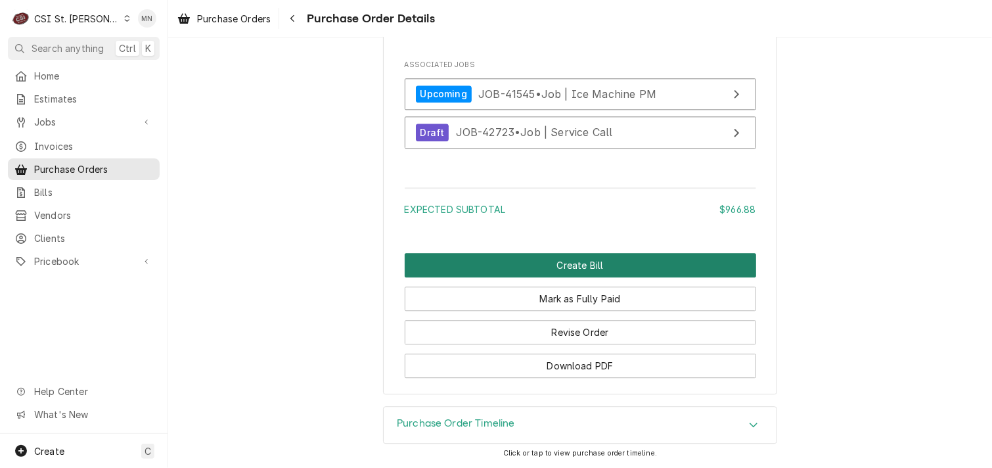
click at [587, 261] on button "Create Bill" at bounding box center [580, 265] width 351 height 24
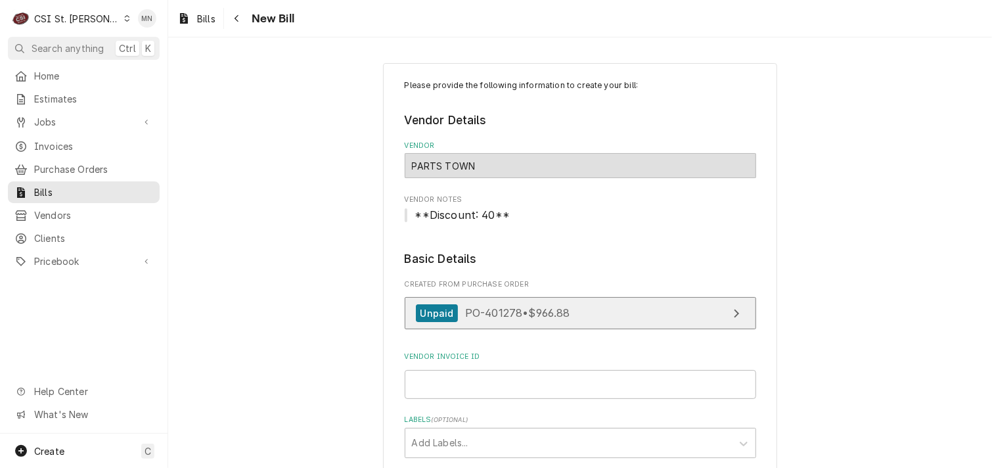
scroll to position [131, 0]
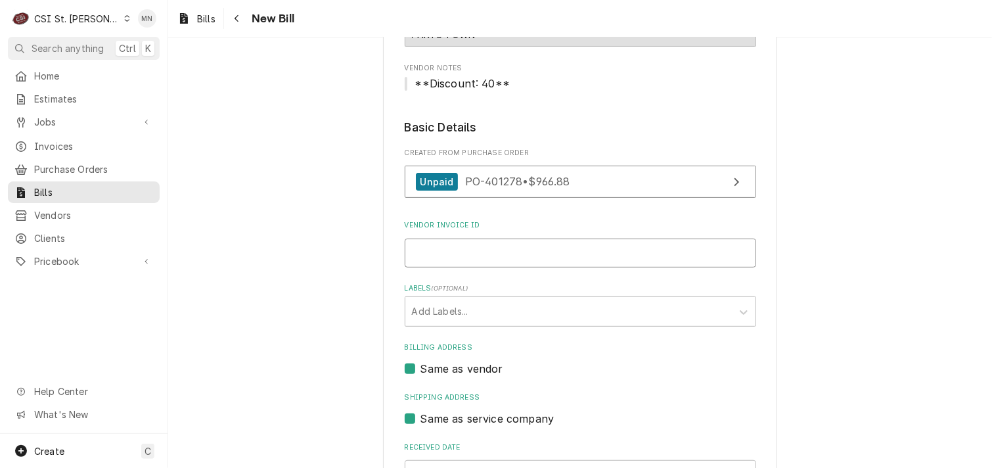
click at [447, 252] on input "Vendor Invoice ID" at bounding box center [580, 252] width 351 height 29
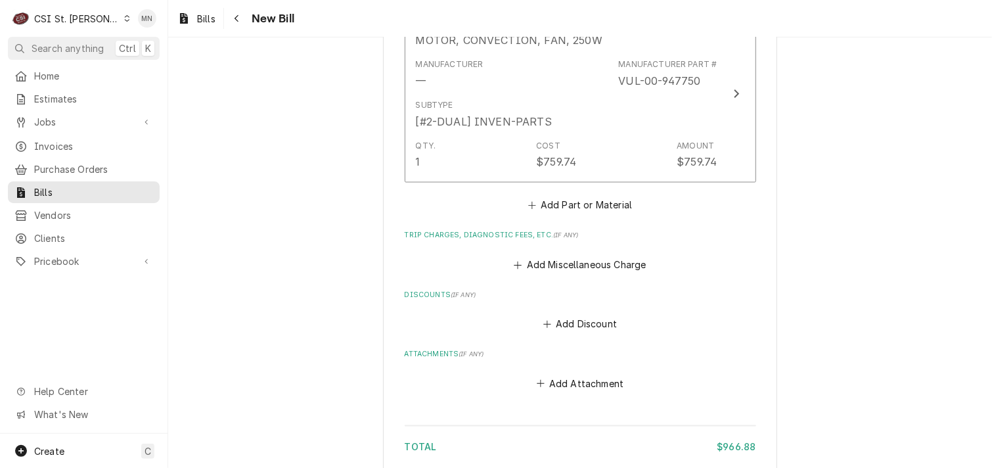
scroll to position [1226, 0]
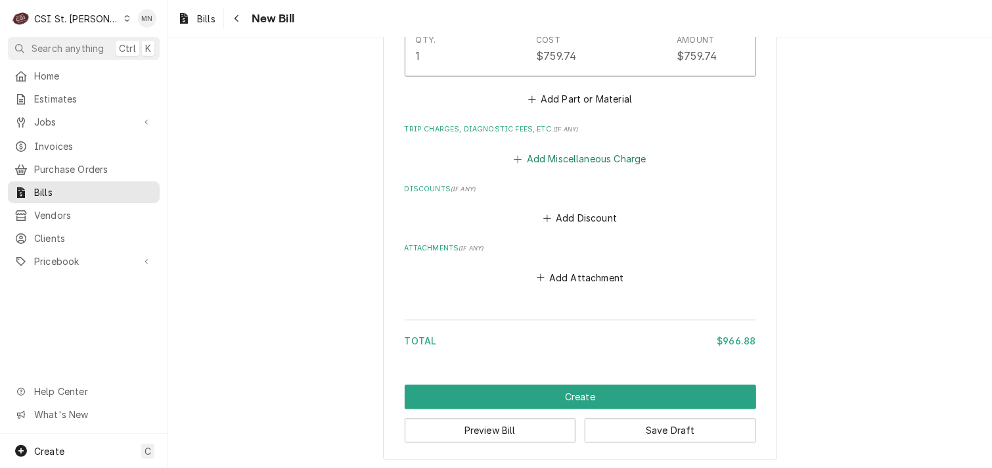
type input "2106939693"
click at [573, 156] on button "Add Miscellaneous Charge" at bounding box center [580, 159] width 137 height 18
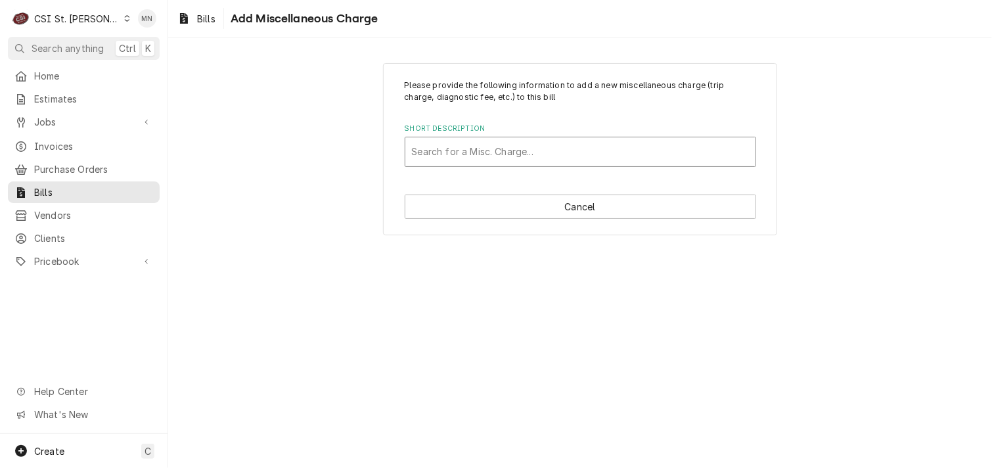
click at [445, 152] on div "Short Description" at bounding box center [580, 152] width 337 height 24
type input "aCO"
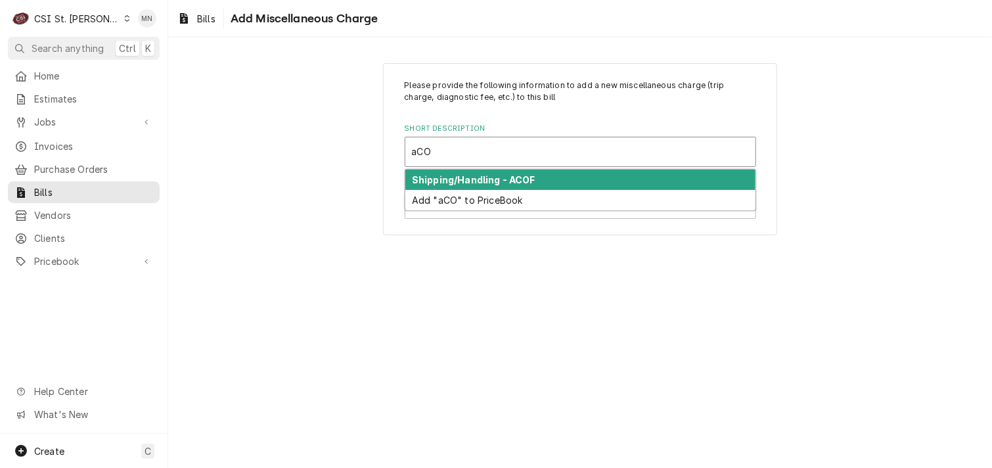
click at [466, 183] on strong "Shipping/Handling - ACOF" at bounding box center [474, 179] width 124 height 11
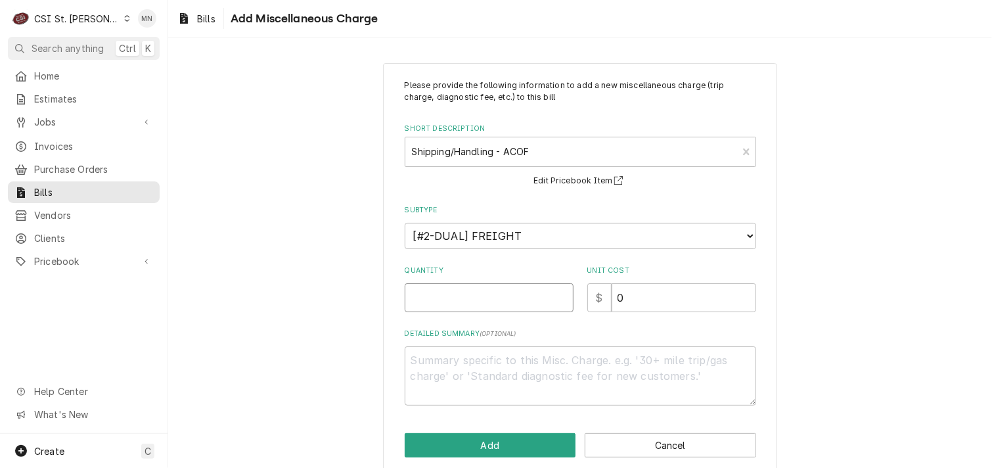
click at [455, 296] on input "Quantity" at bounding box center [489, 297] width 169 height 29
type textarea "x"
type input "1"
type textarea "x"
type input "4"
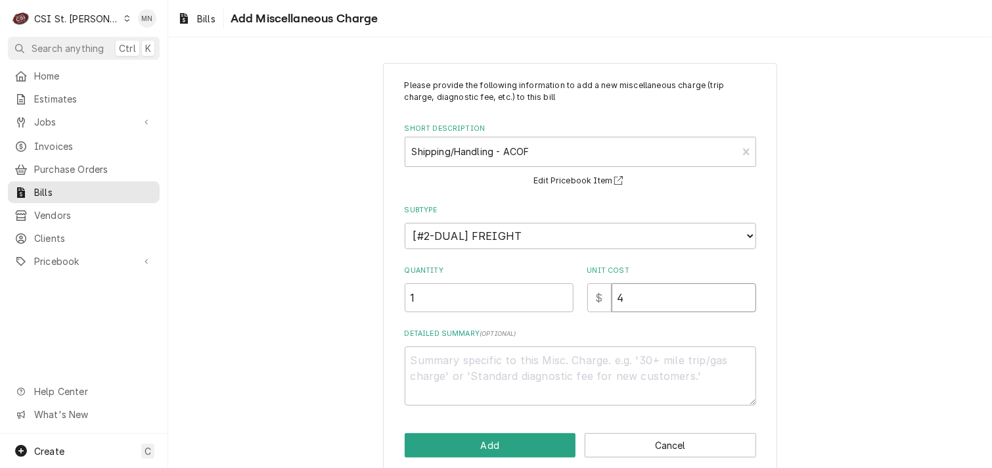
type textarea "x"
type input "41"
type textarea "x"
type input "41.9"
type textarea "x"
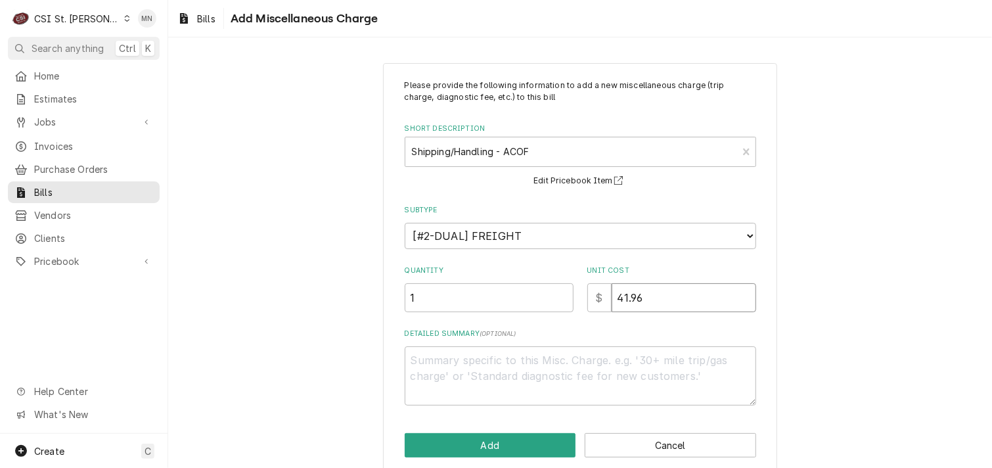
type input "41.96"
type textarea "x"
type textarea "J"
type textarea "x"
type textarea "Jo"
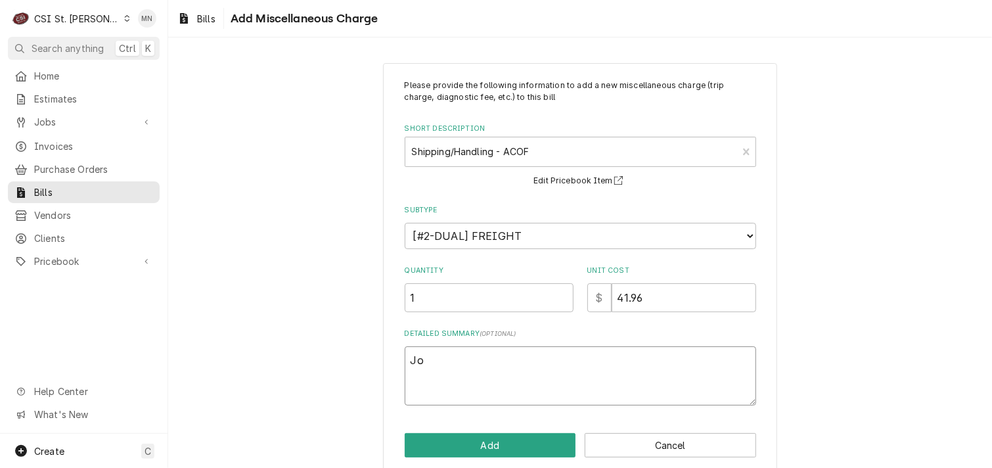
type textarea "x"
type textarea "Job"
type textarea "x"
type textarea "Job"
type textarea "x"
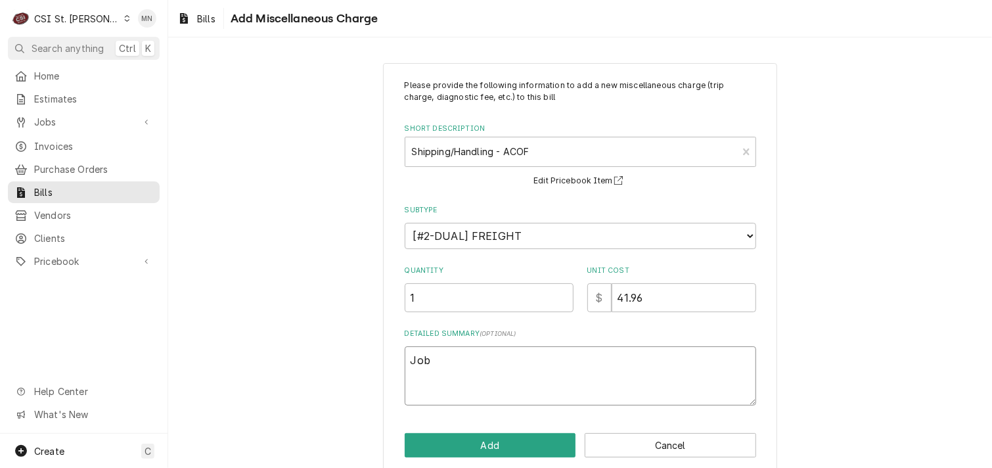
type textarea "Job 4"
type textarea "x"
type textarea "Job 42"
type textarea "x"
type textarea "Job 427"
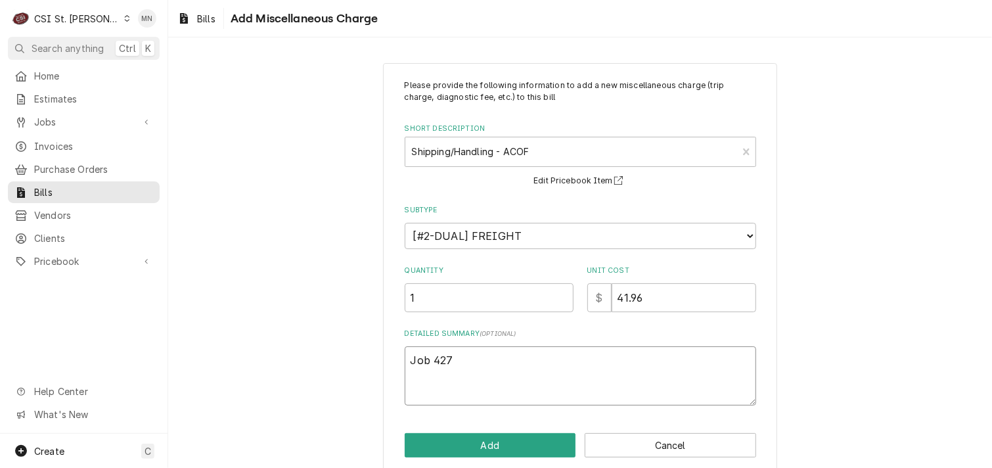
type textarea "x"
type textarea "Job 4272"
type textarea "x"
type textarea "Job 42723"
type textarea "x"
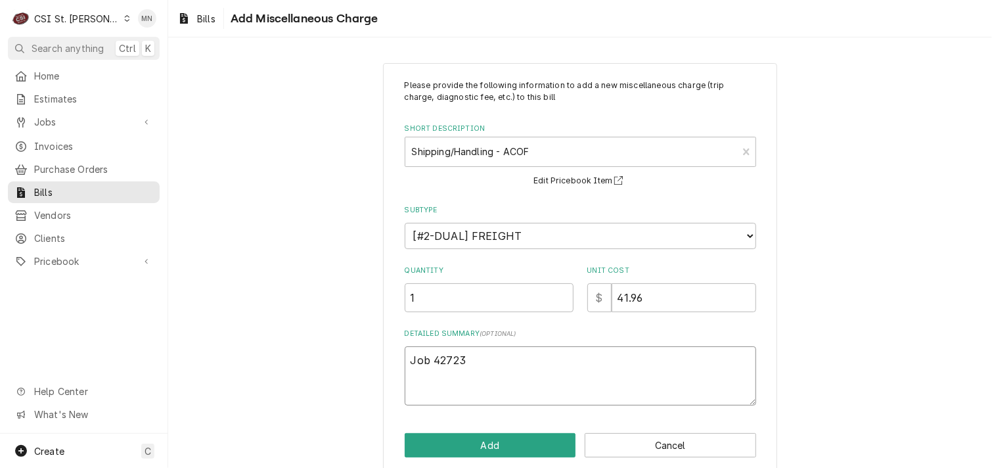
type textarea "Job 42723"
type textarea "x"
type textarea "Job 42723 &"
type textarea "x"
type textarea "Job 42723 &"
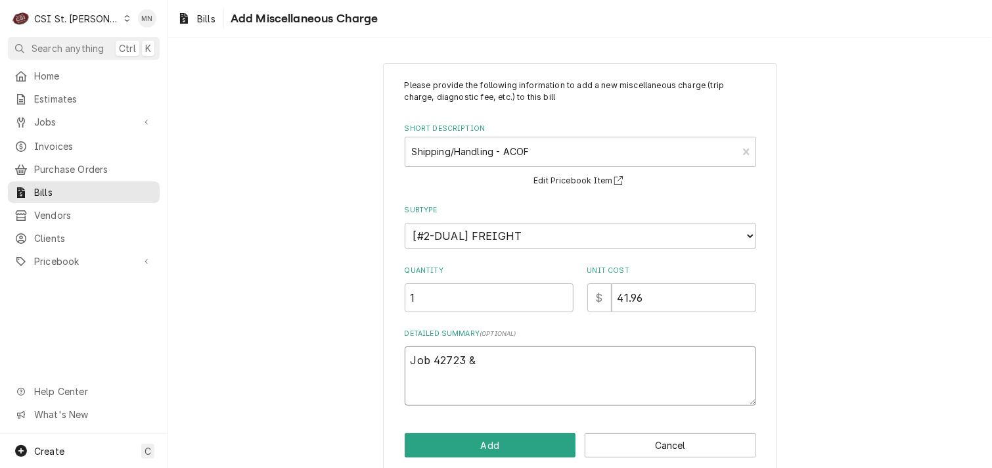
type textarea "x"
type textarea "Job 42723 & J"
type textarea "x"
type textarea "Job 42723 & Jo"
type textarea "x"
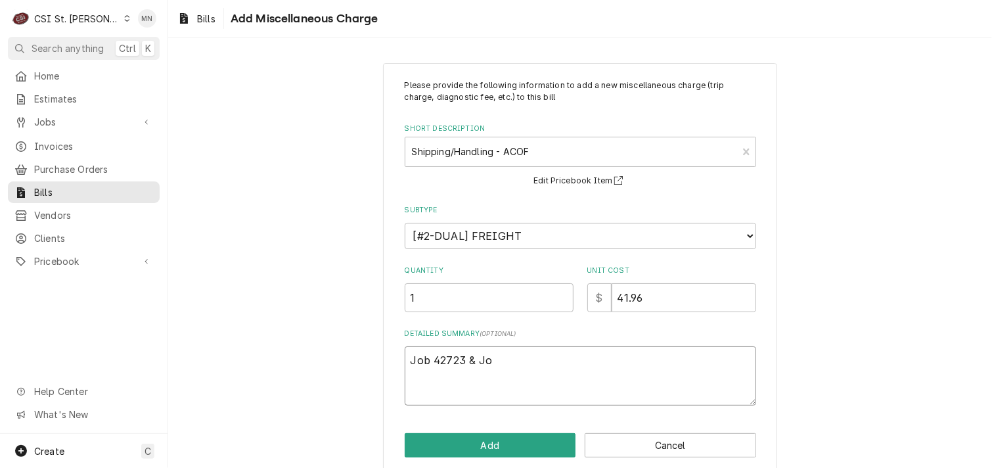
type textarea "Job 42723 & Job"
type textarea "x"
type textarea "Job 42723 & Job"
type textarea "x"
type textarea "Job 42723 & Job 4"
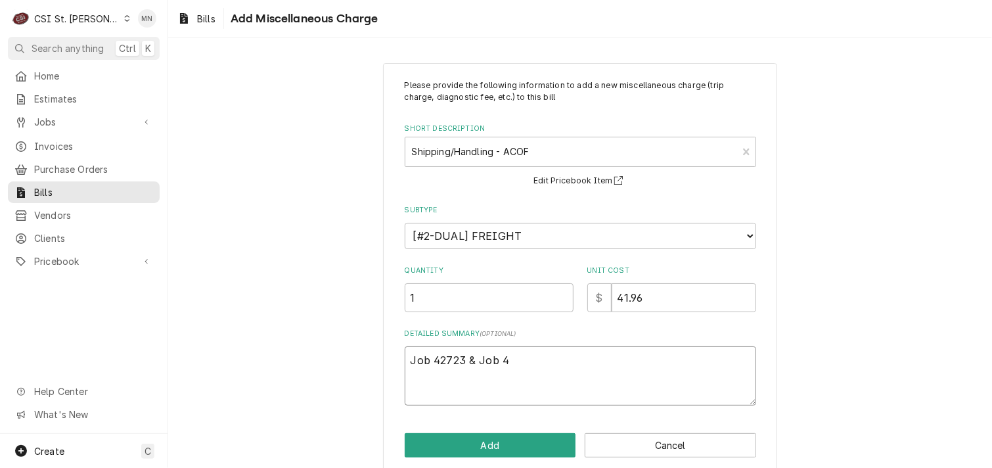
type textarea "x"
type textarea "Job 42723 & Job 41"
type textarea "x"
type textarea "Job 42723 & Job 415"
type textarea "x"
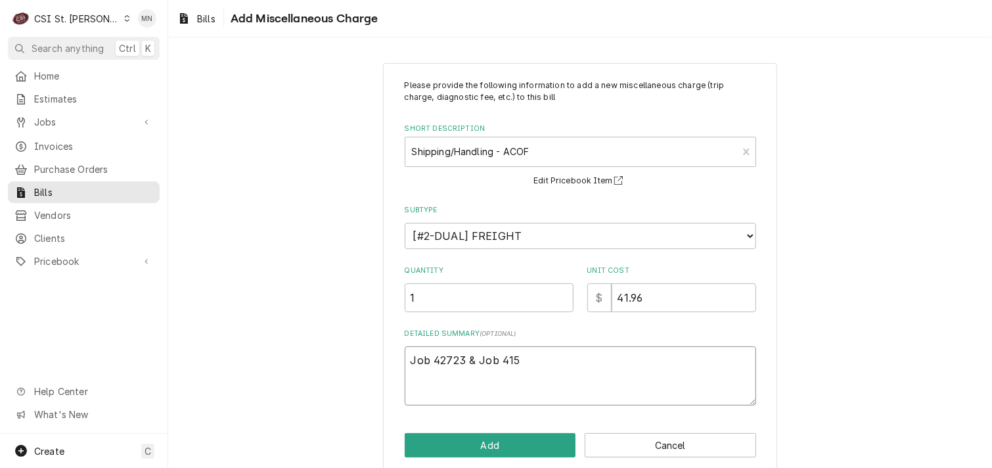
type textarea "Job 42723 & Job 4154"
type textarea "x"
type textarea "Job 42723 & Job 41545"
click at [473, 442] on button "Add" at bounding box center [490, 445] width 171 height 24
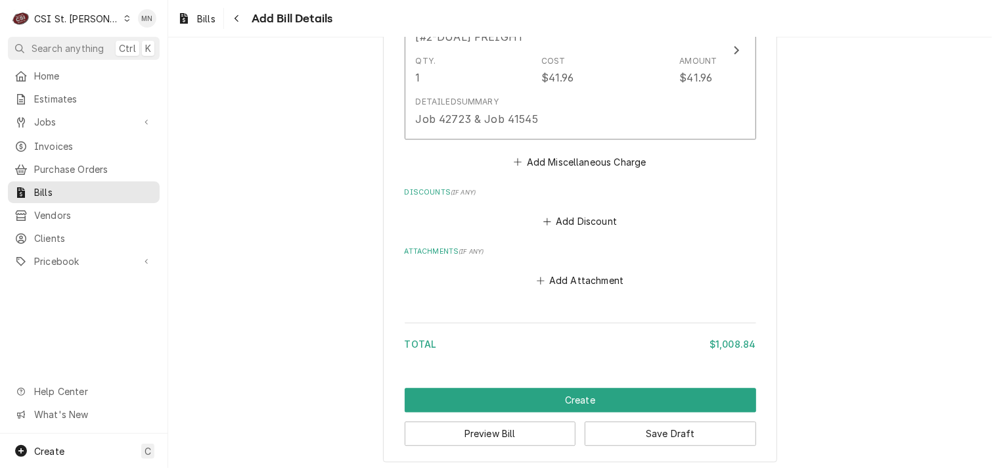
scroll to position [1410, 0]
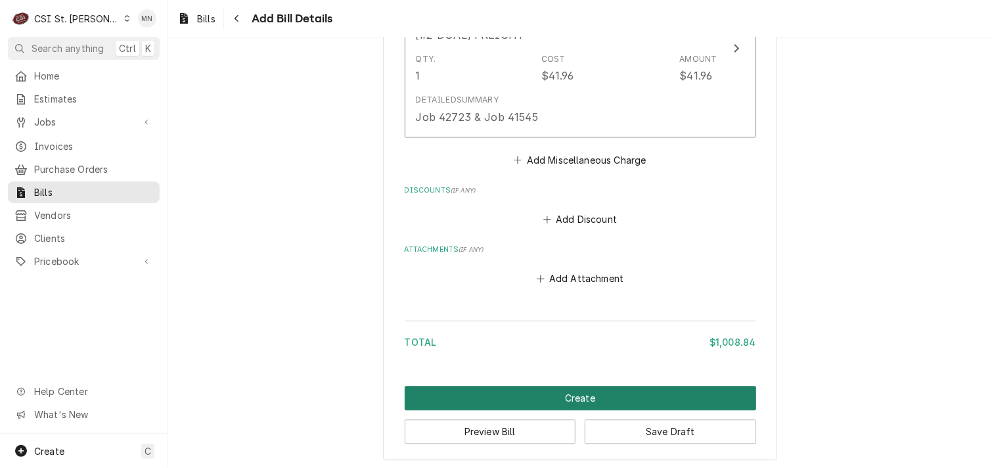
click at [583, 398] on button "Create" at bounding box center [580, 398] width 351 height 24
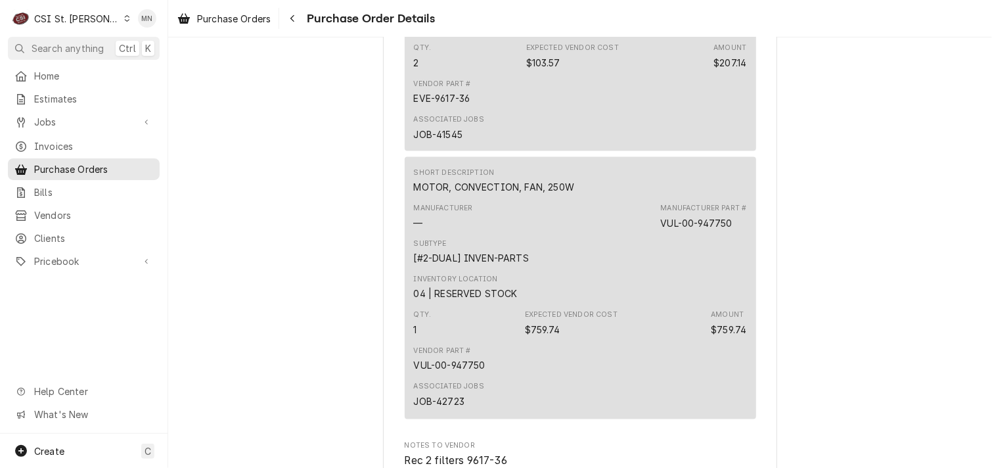
scroll to position [1380, 0]
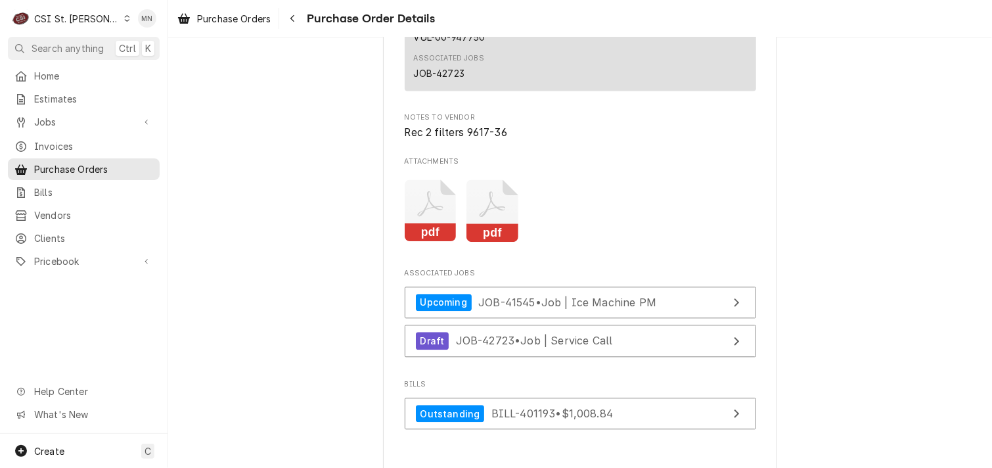
click at [434, 242] on icon "Attachments" at bounding box center [431, 210] width 52 height 62
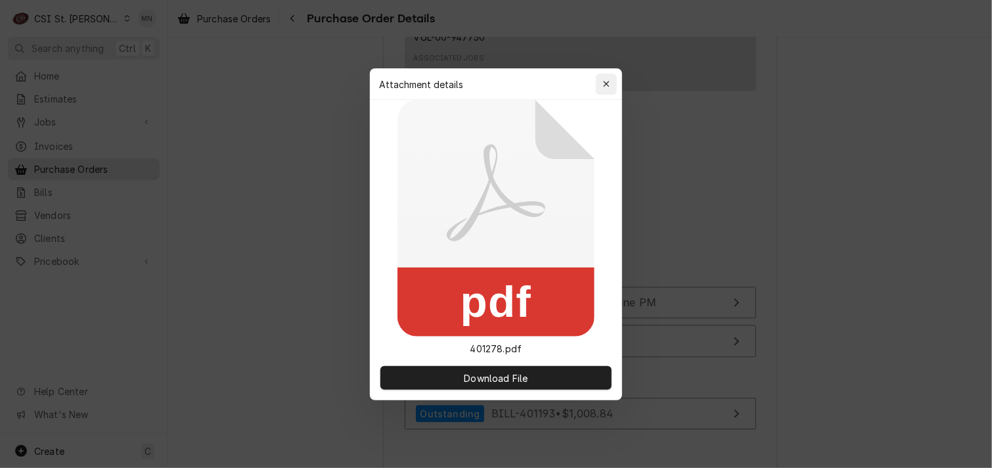
click at [605, 79] on icon "button" at bounding box center [606, 83] width 7 height 9
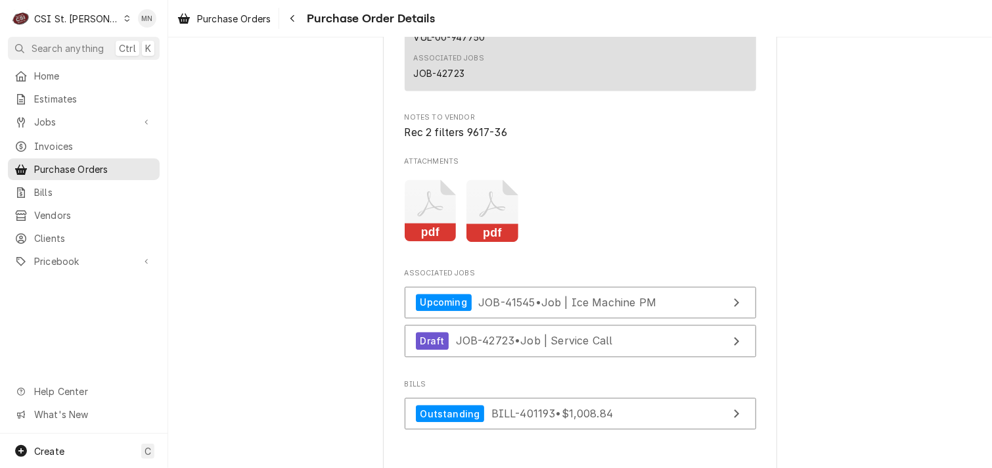
click at [493, 242] on icon "Attachments" at bounding box center [492, 210] width 52 height 62
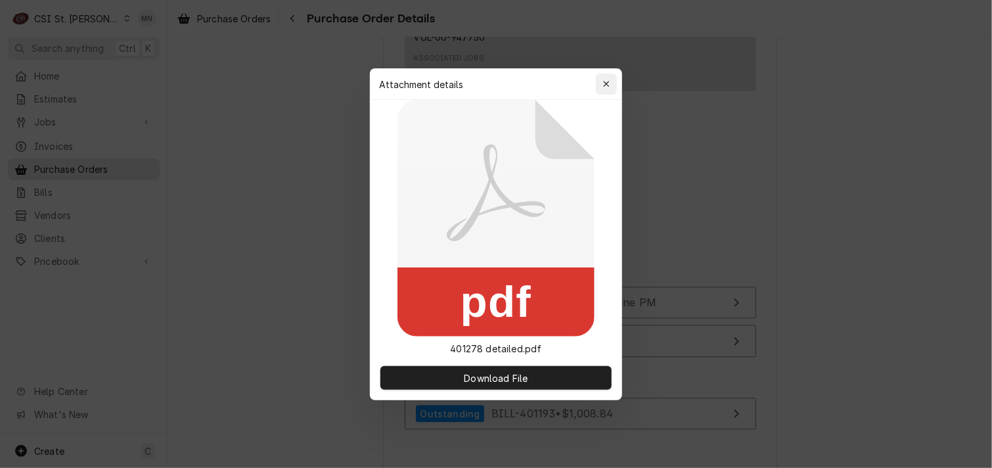
click at [604, 91] on button "button" at bounding box center [606, 84] width 21 height 21
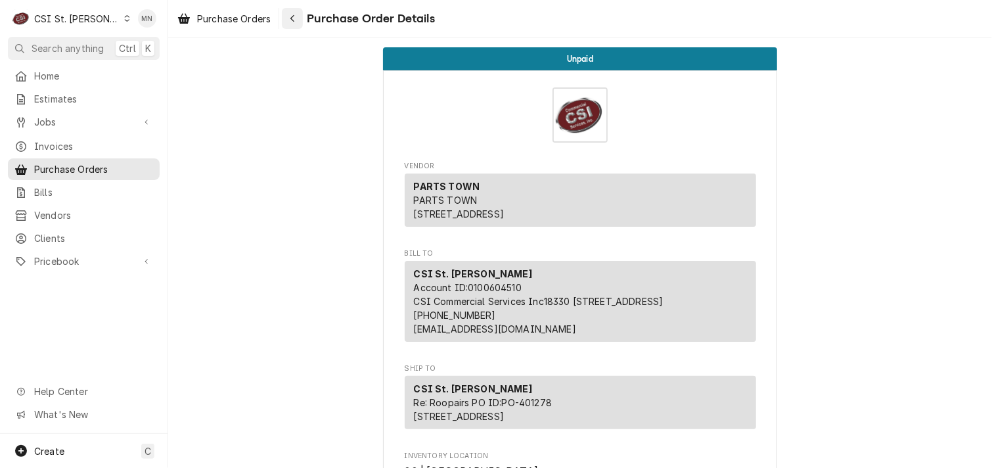
click at [296, 22] on icon "Navigate back" at bounding box center [293, 18] width 6 height 9
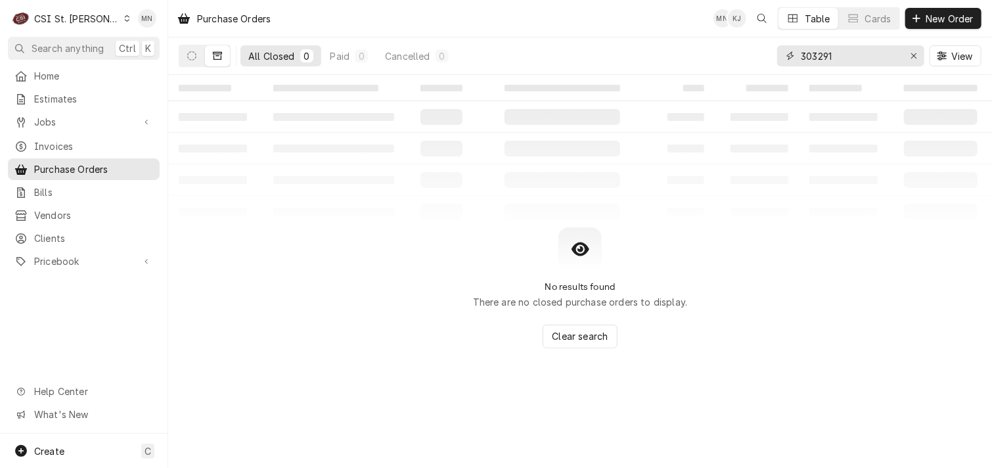
drag, startPoint x: 860, startPoint y: 58, endPoint x: 733, endPoint y: 63, distance: 126.9
click at [733, 63] on div "All Closed 0 Paid 0 Cancelled 0 303291 View" at bounding box center [580, 55] width 803 height 37
type input "401282"
click at [183, 56] on button "Dynamic Content Wrapper" at bounding box center [191, 55] width 25 height 21
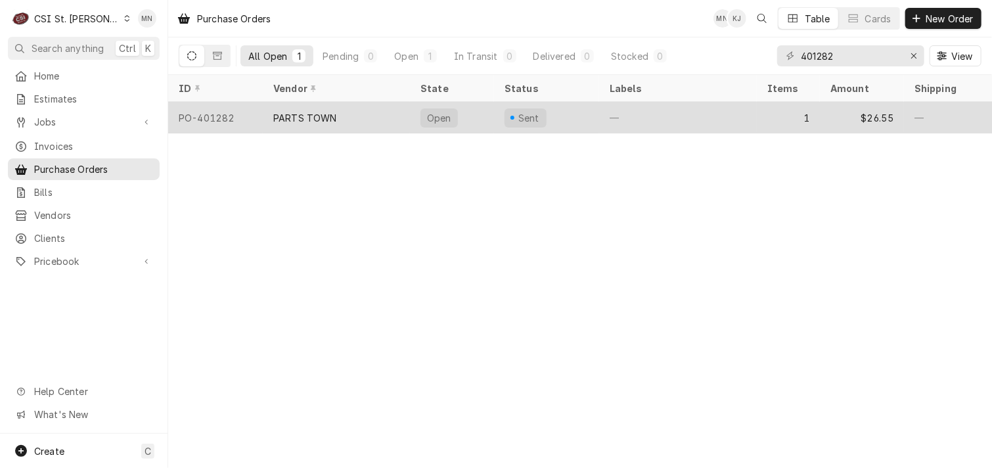
click at [254, 112] on div "PO-401282" at bounding box center [215, 118] width 95 height 32
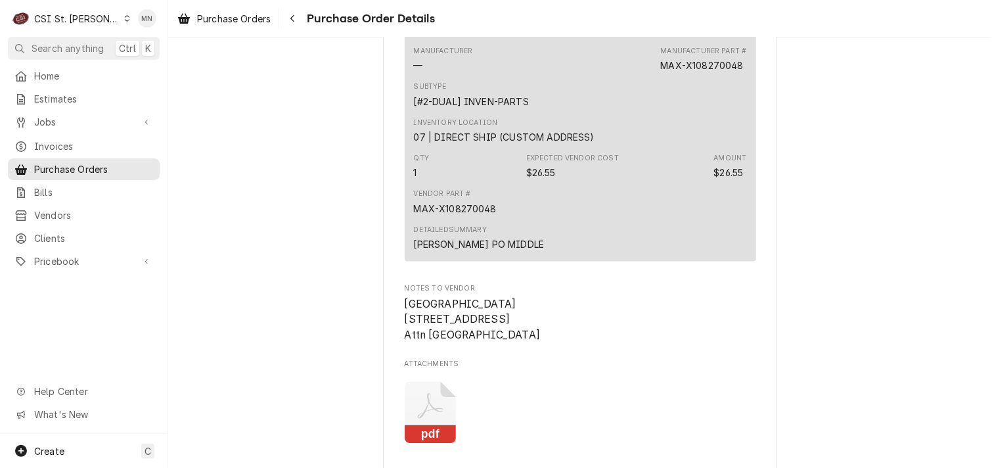
scroll to position [1183, 0]
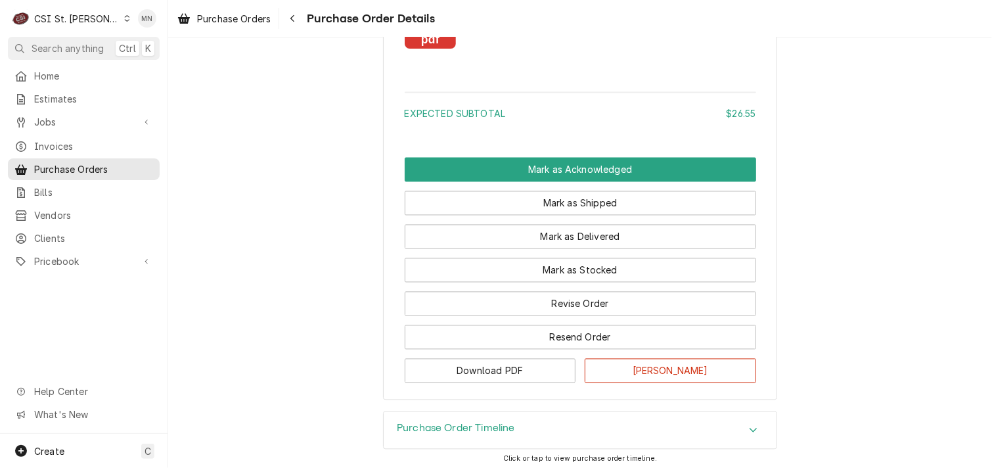
click at [424, 50] on rect "Attachments" at bounding box center [431, 41] width 52 height 18
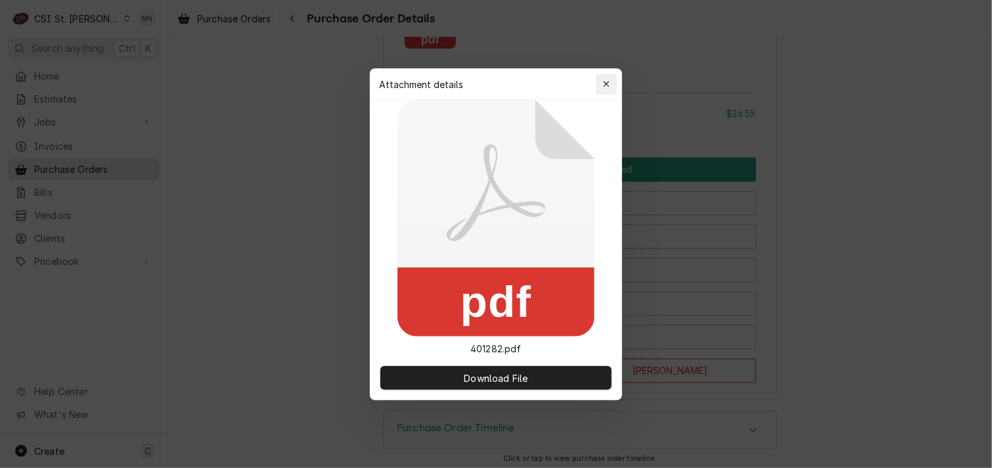
click at [608, 82] on icon "button" at bounding box center [606, 83] width 7 height 9
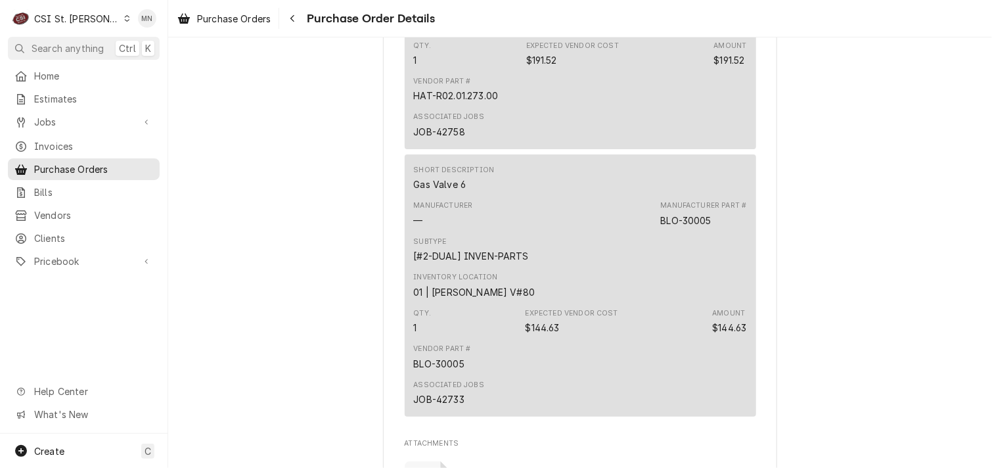
scroll to position [2759, 0]
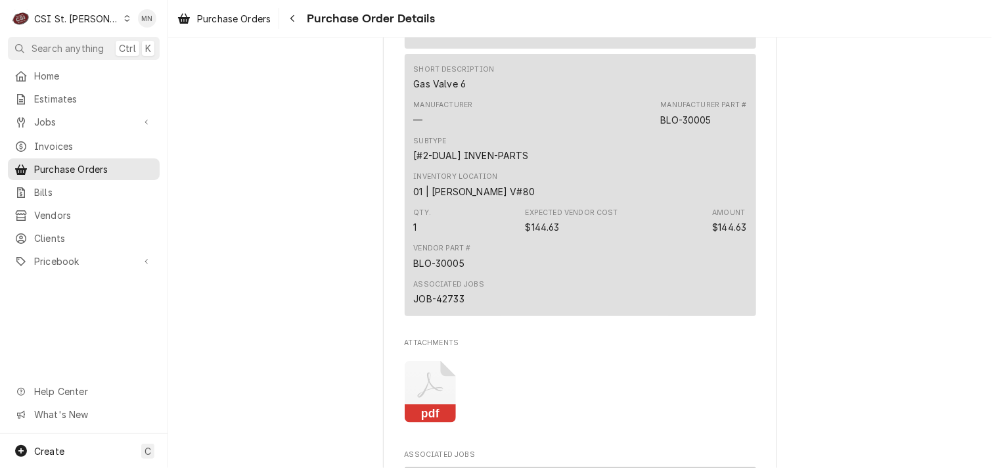
click at [434, 423] on icon "Attachments" at bounding box center [431, 392] width 52 height 62
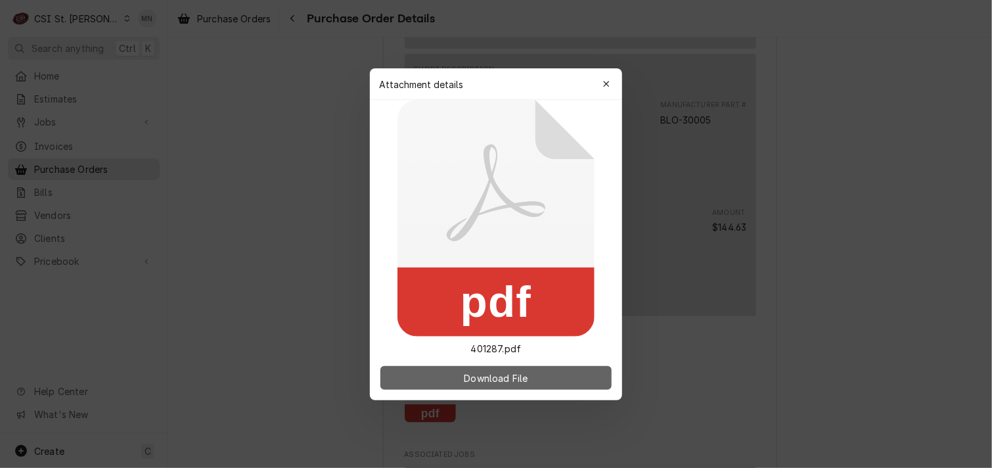
click at [508, 380] on span "Download File" at bounding box center [495, 378] width 69 height 14
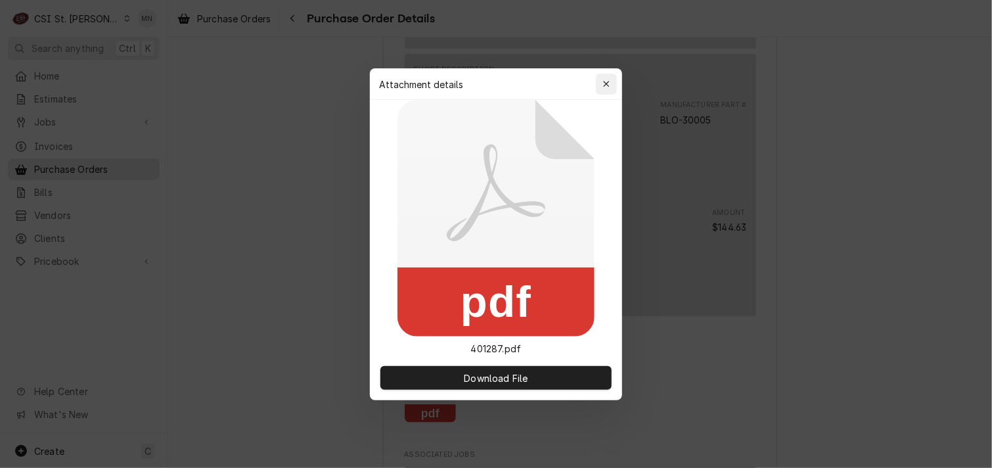
click at [606, 83] on icon "button" at bounding box center [606, 83] width 7 height 9
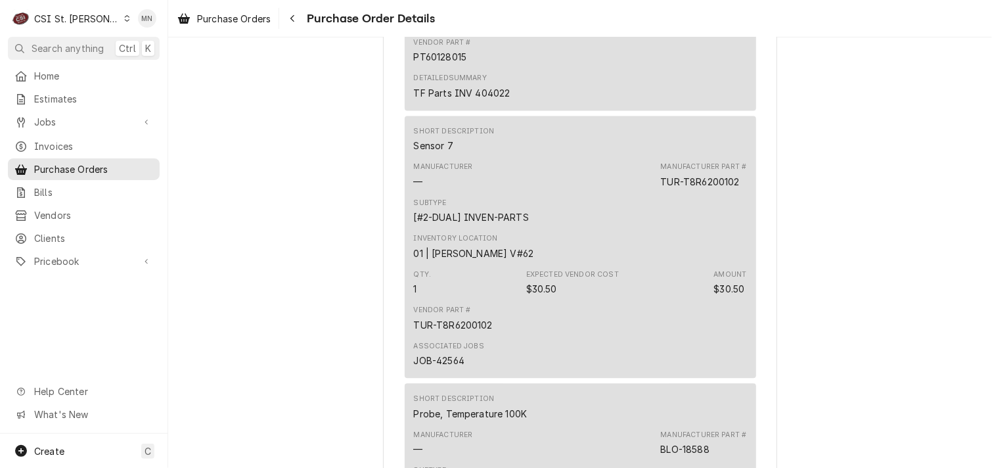
scroll to position [1380, 0]
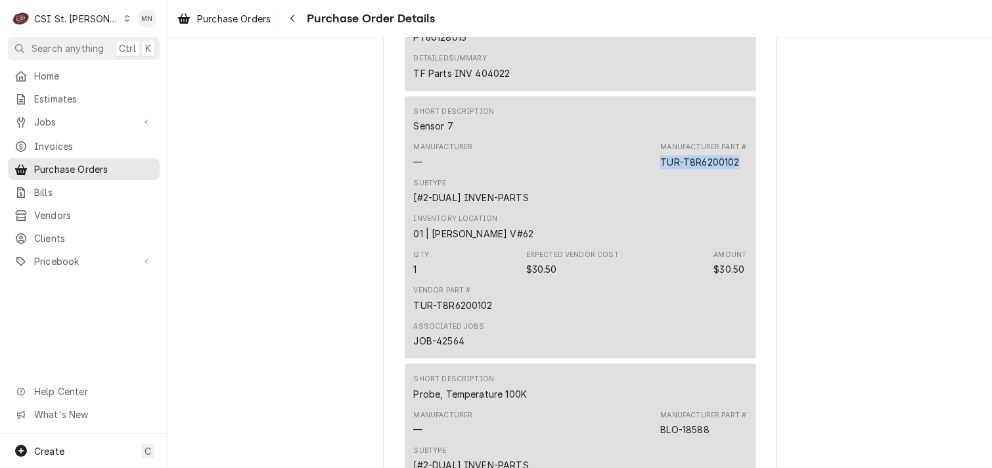
drag, startPoint x: 736, startPoint y: 204, endPoint x: 657, endPoint y: 206, distance: 78.8
click at [660, 169] on div "TUR-T8R6200102" at bounding box center [699, 162] width 79 height 14
copy div "TUR-T8R6200102"
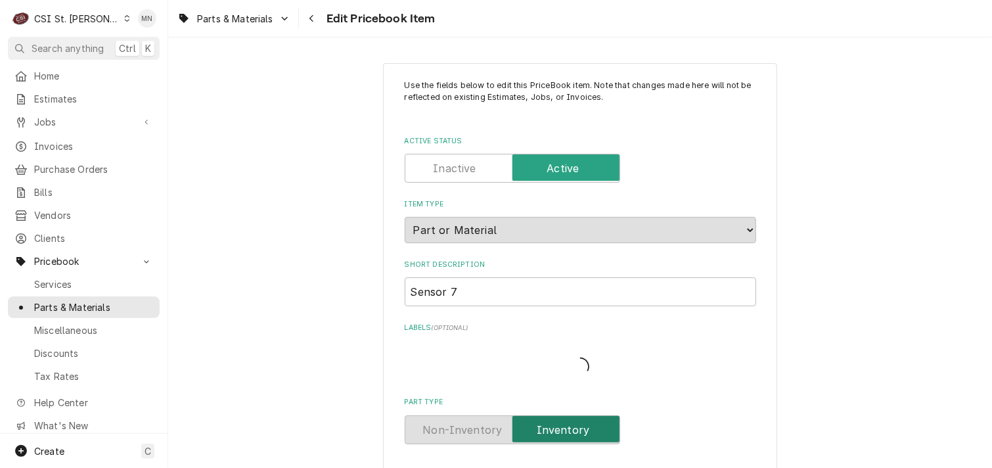
type textarea "x"
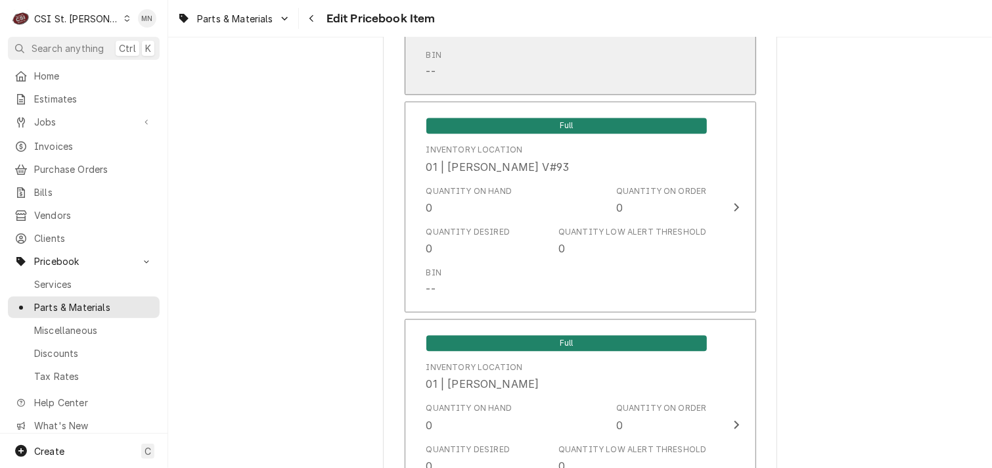
scroll to position [1183, 0]
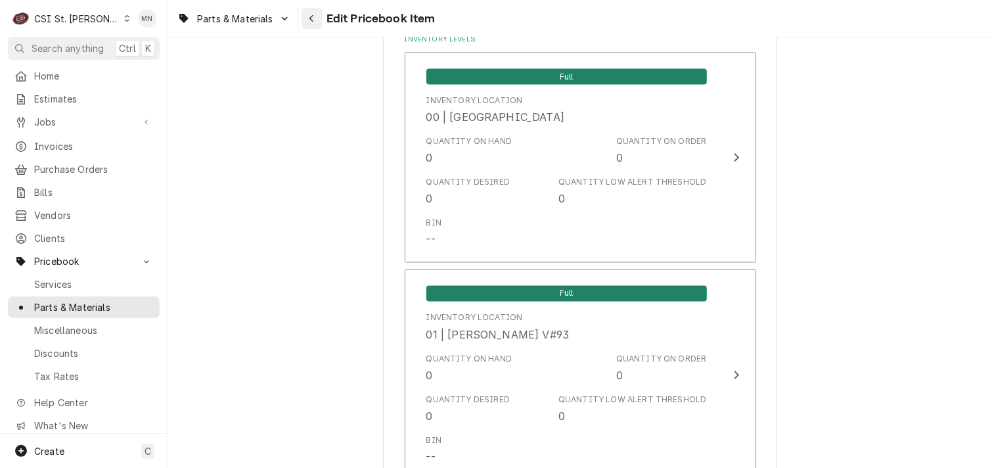
click at [315, 20] on div "Navigate back" at bounding box center [311, 18] width 13 height 13
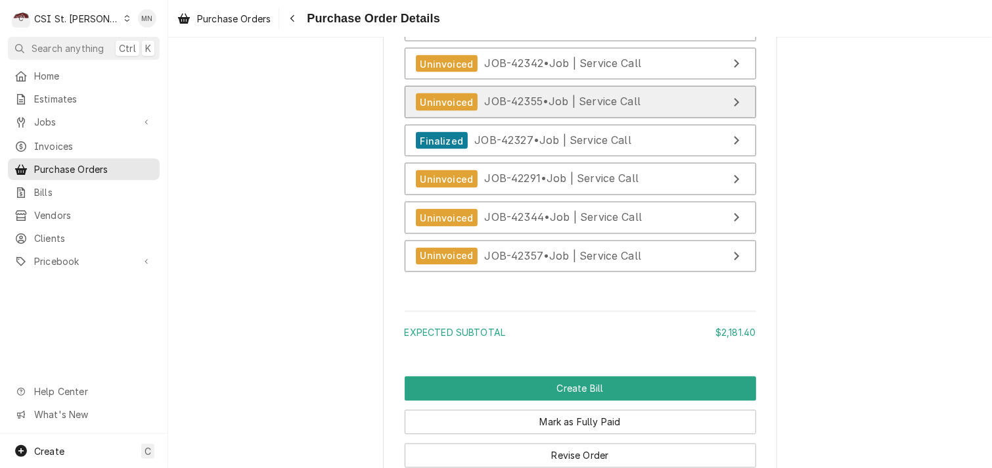
scroll to position [3356, 0]
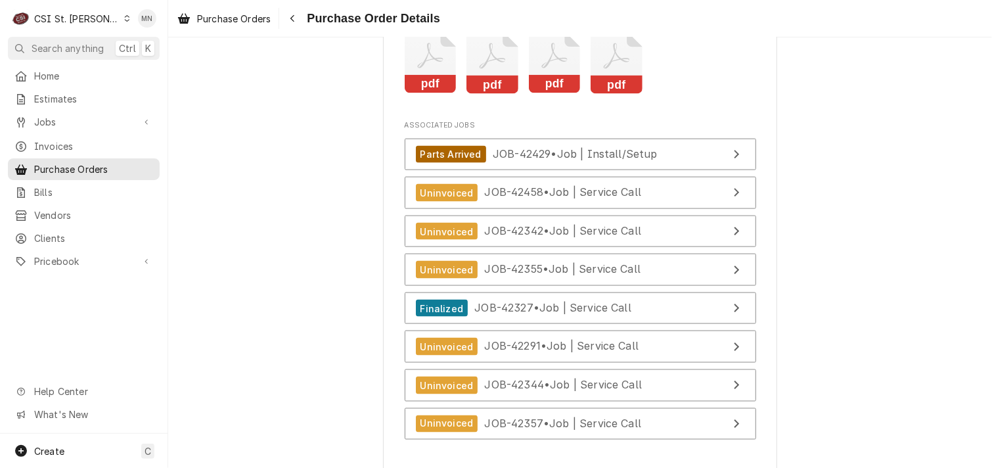
click at [421, 94] on icon "Attachments" at bounding box center [431, 63] width 52 height 62
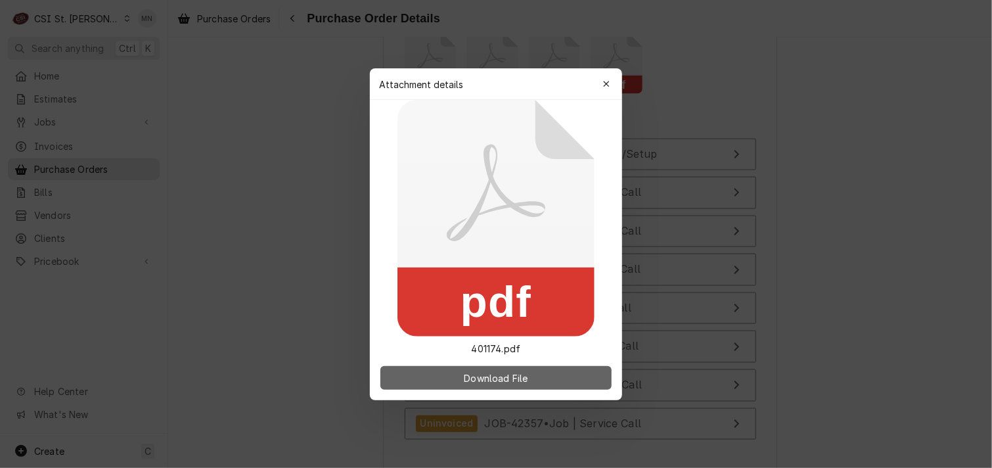
click at [526, 375] on span "Download File" at bounding box center [495, 378] width 69 height 14
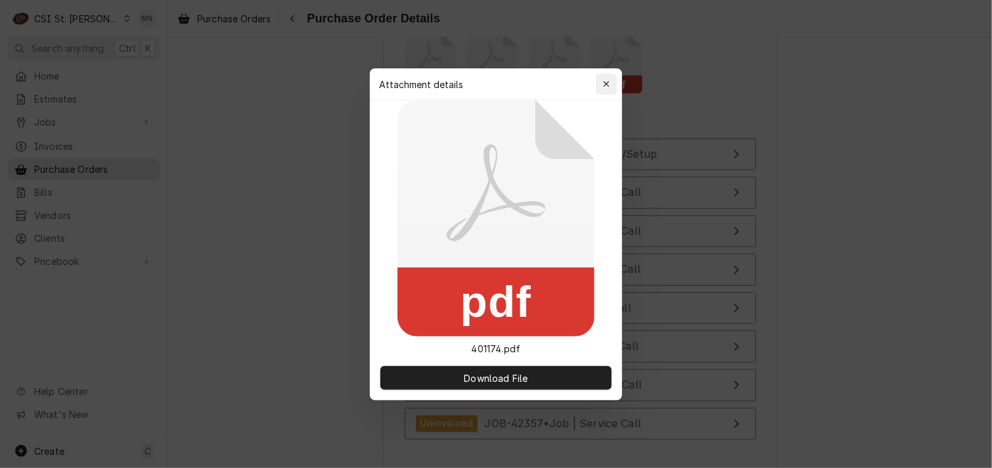
click at [600, 85] on div "button" at bounding box center [606, 84] width 13 height 13
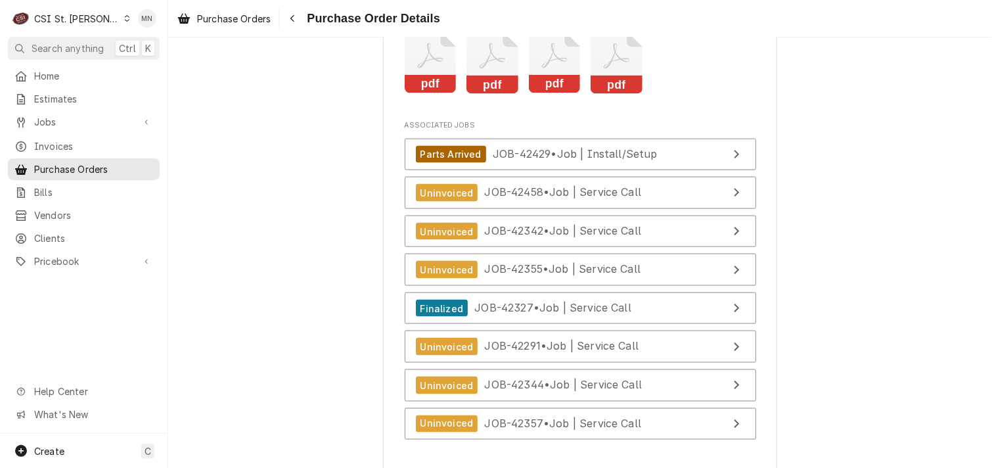
click at [547, 94] on icon "Attachments" at bounding box center [555, 63] width 52 height 62
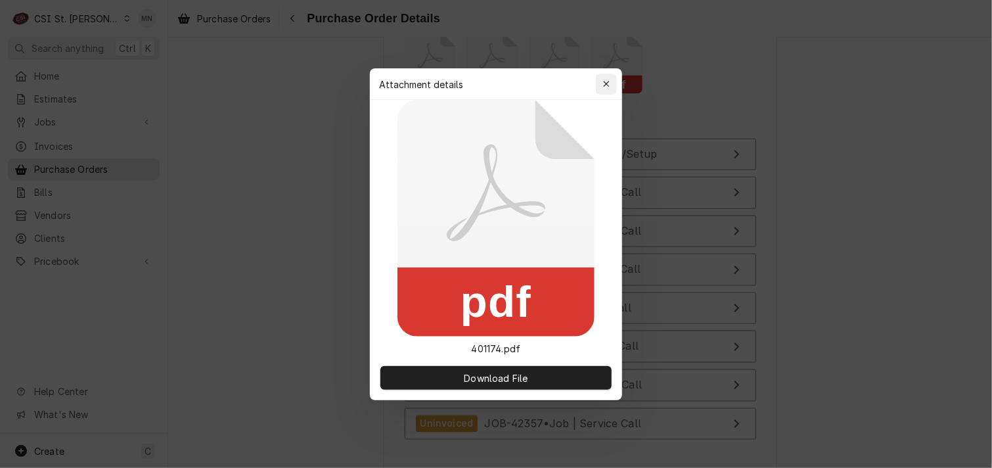
click at [603, 79] on icon "button" at bounding box center [606, 83] width 7 height 9
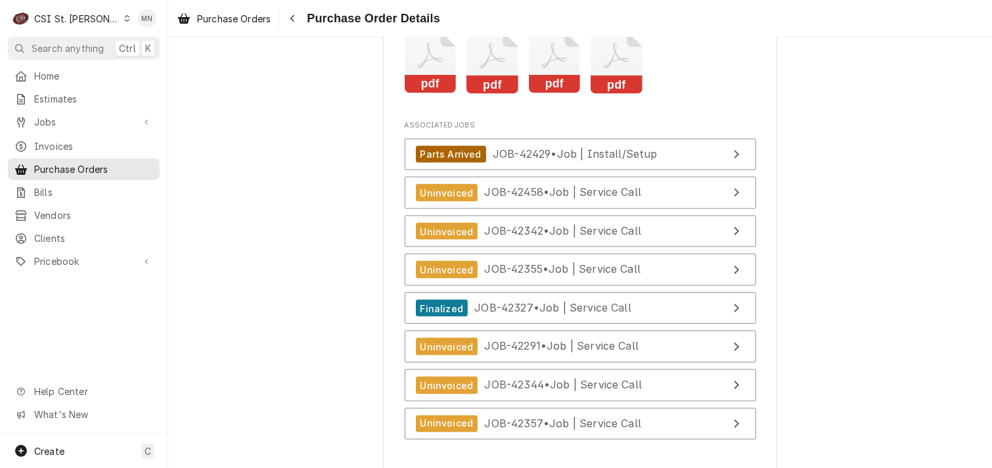
click at [620, 94] on icon "Attachments" at bounding box center [617, 63] width 52 height 62
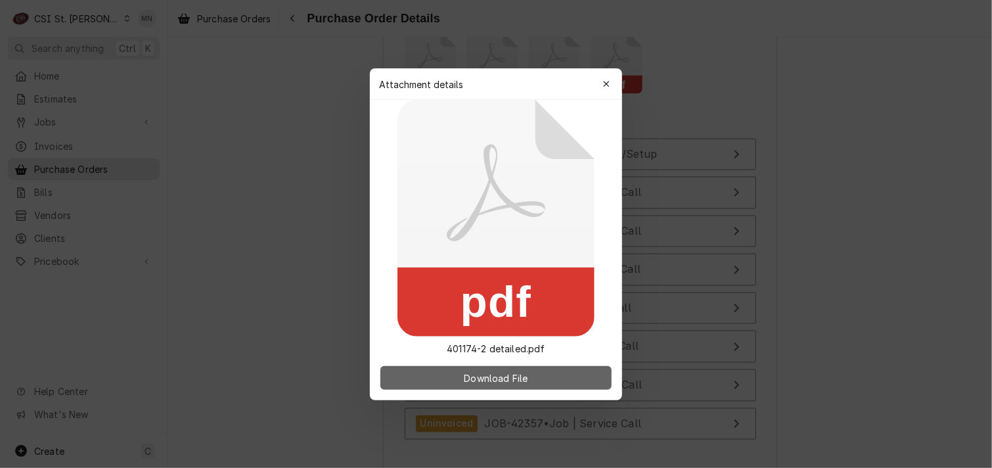
click at [507, 369] on button "Download File" at bounding box center [495, 378] width 231 height 24
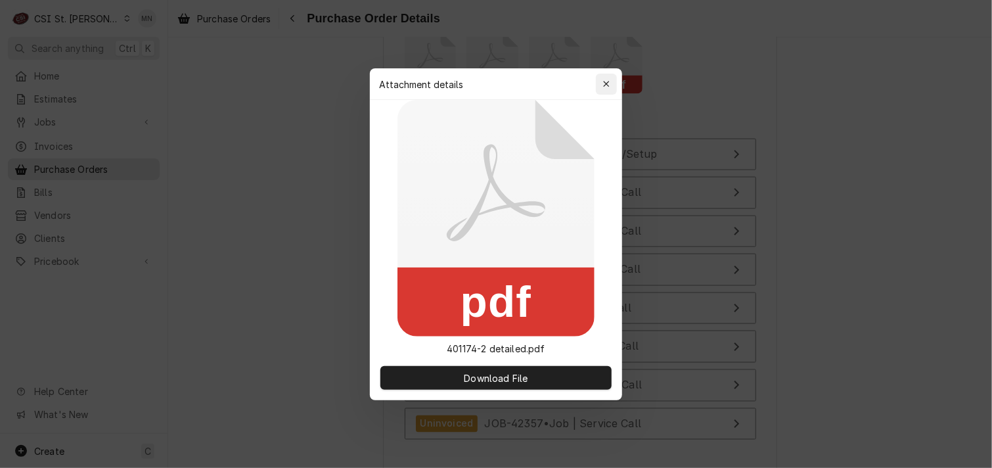
click at [615, 84] on button "button" at bounding box center [606, 84] width 21 height 21
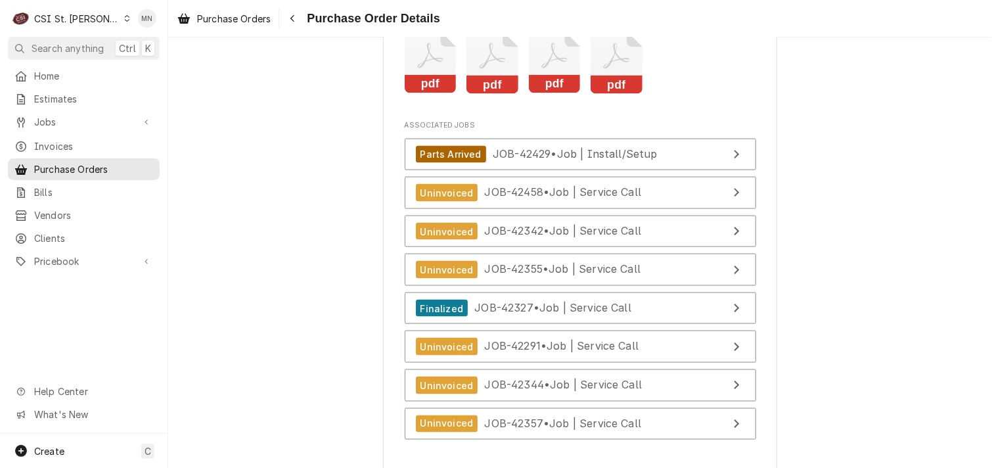
click at [551, 94] on icon "Attachments" at bounding box center [555, 63] width 52 height 62
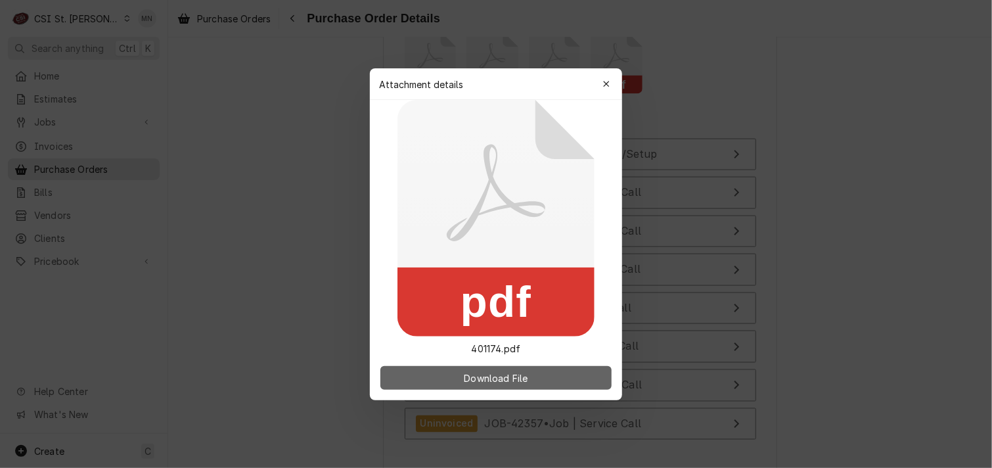
click at [512, 376] on span "Download File" at bounding box center [495, 378] width 69 height 14
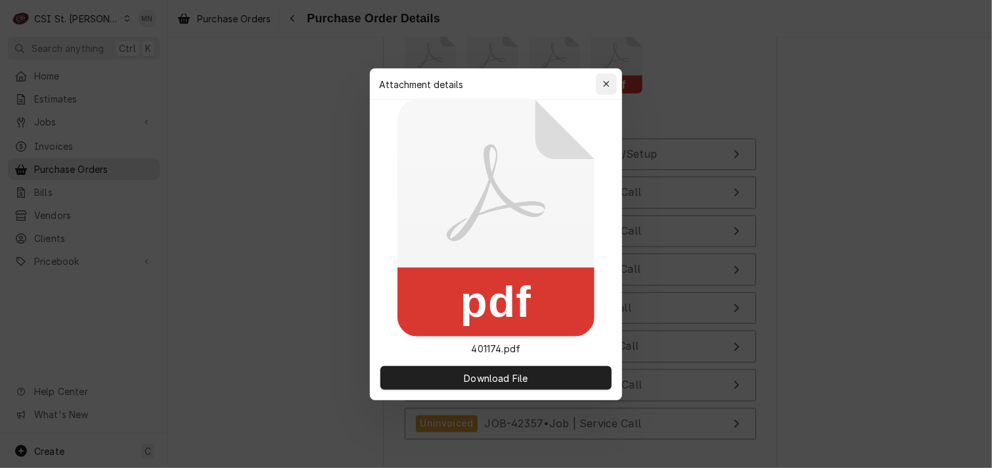
click at [615, 83] on button "button" at bounding box center [606, 84] width 21 height 21
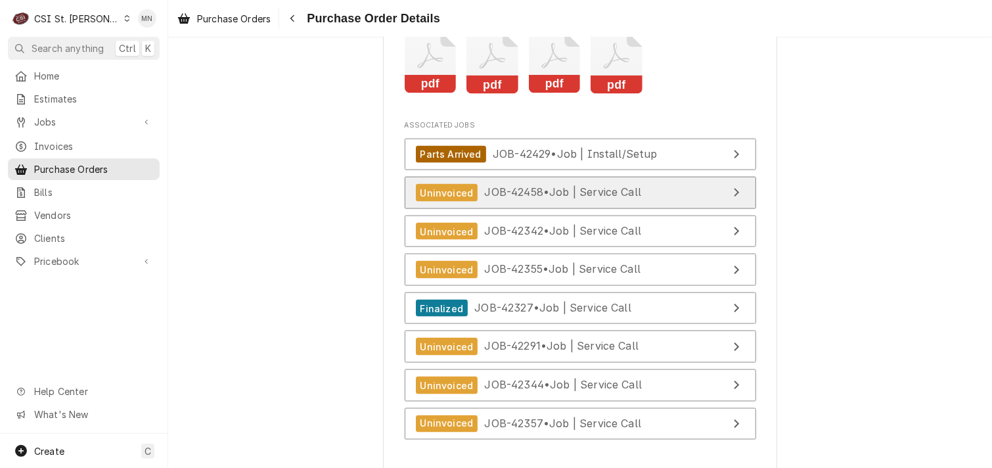
scroll to position [3684, 0]
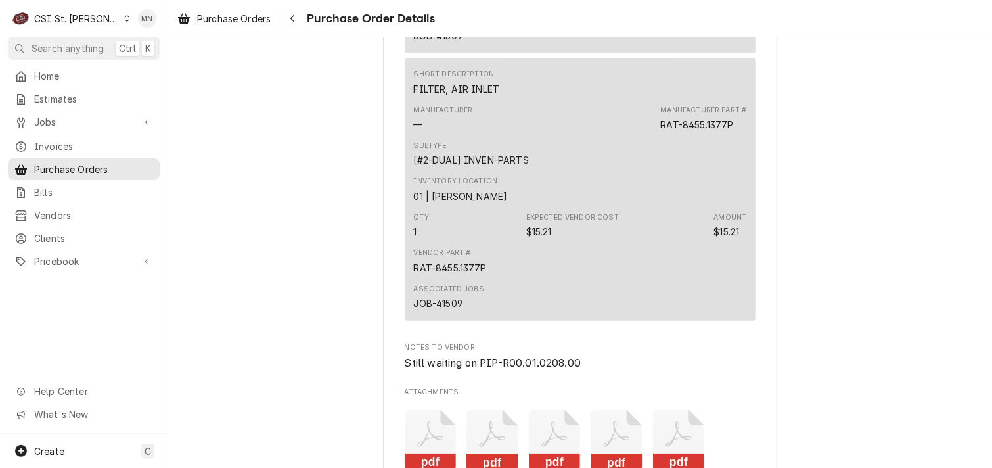
scroll to position [3285, 0]
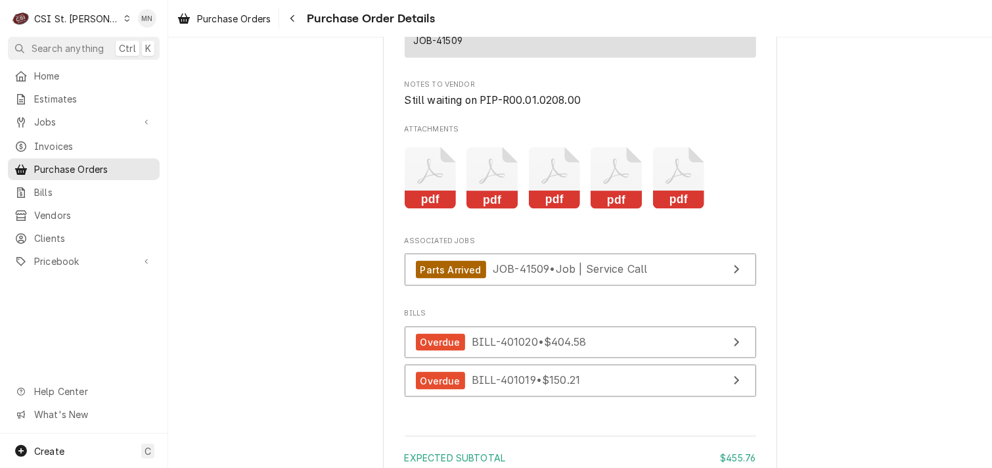
click at [485, 210] on rect "Attachments" at bounding box center [492, 200] width 52 height 18
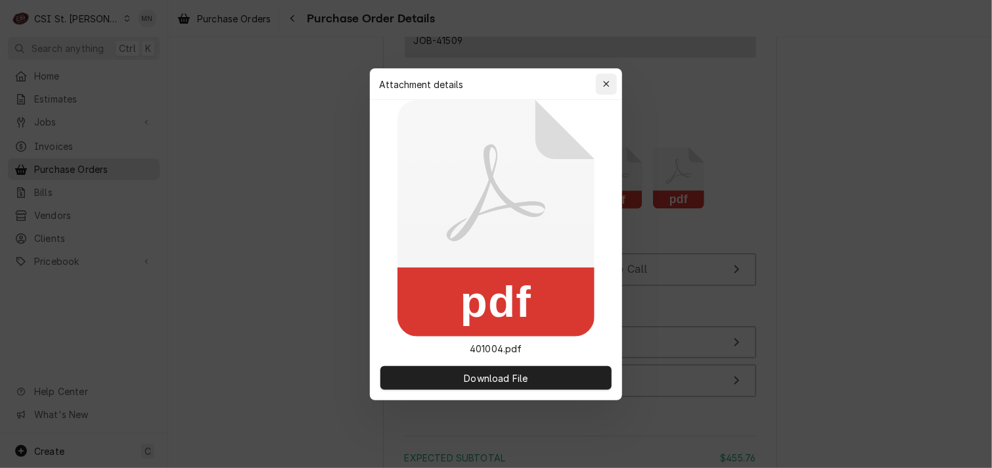
click at [610, 81] on div "button" at bounding box center [606, 84] width 13 height 13
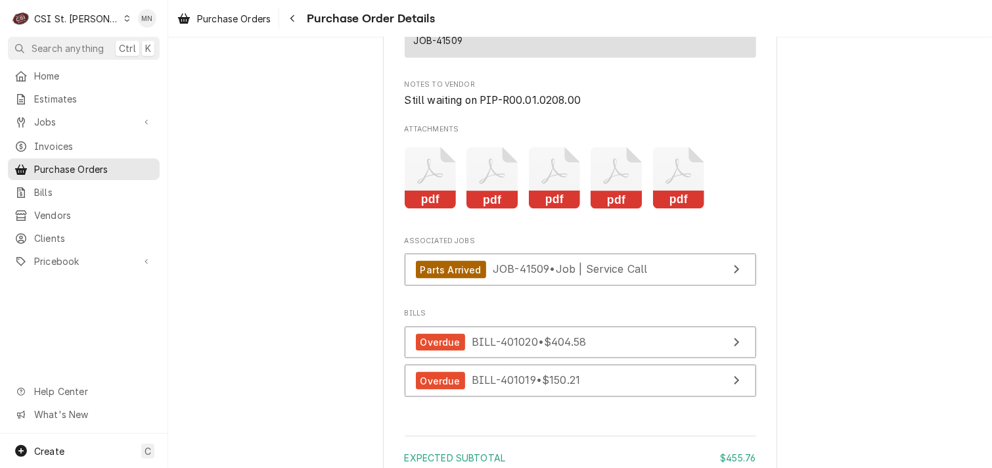
click at [555, 210] on rect "Attachments" at bounding box center [555, 200] width 52 height 18
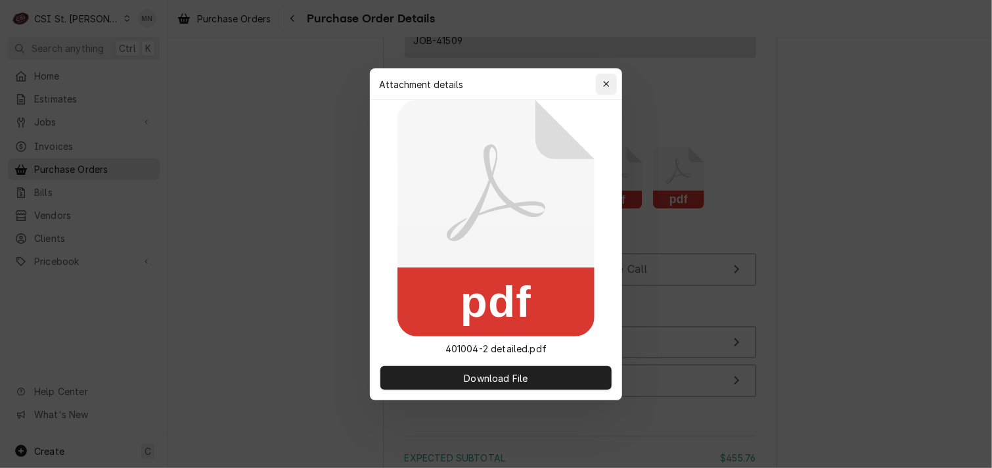
click at [613, 79] on button "button" at bounding box center [606, 84] width 21 height 21
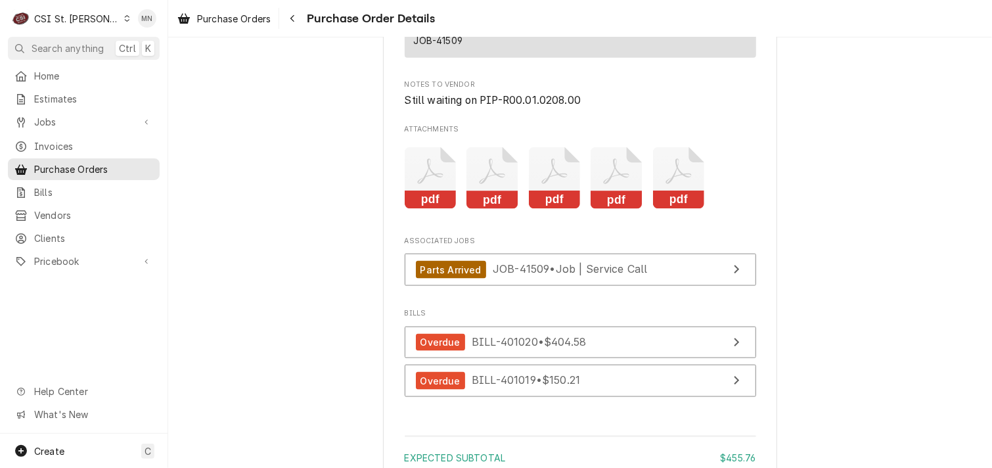
click at [606, 210] on icon "Attachments" at bounding box center [617, 178] width 52 height 62
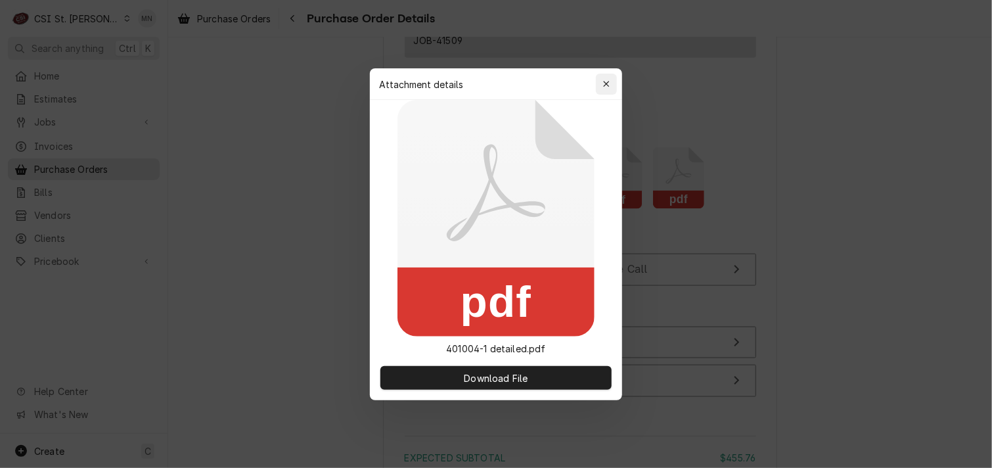
click at [608, 80] on icon "button" at bounding box center [606, 83] width 7 height 9
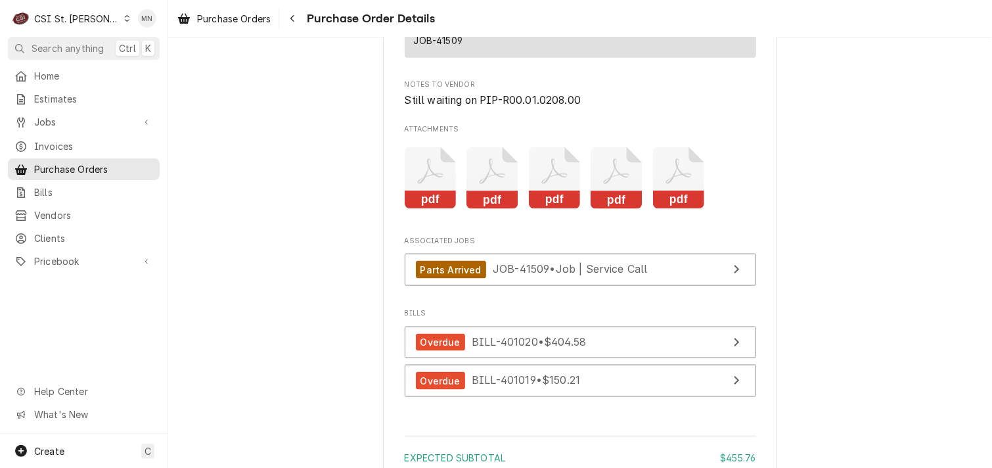
click at [685, 185] on icon "Attachments" at bounding box center [678, 172] width 26 height 26
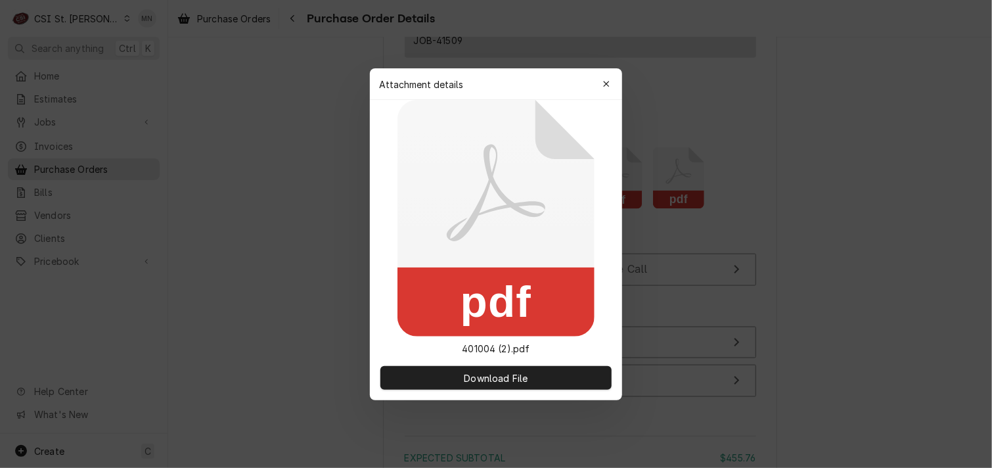
click at [600, 82] on div "button" at bounding box center [606, 84] width 13 height 13
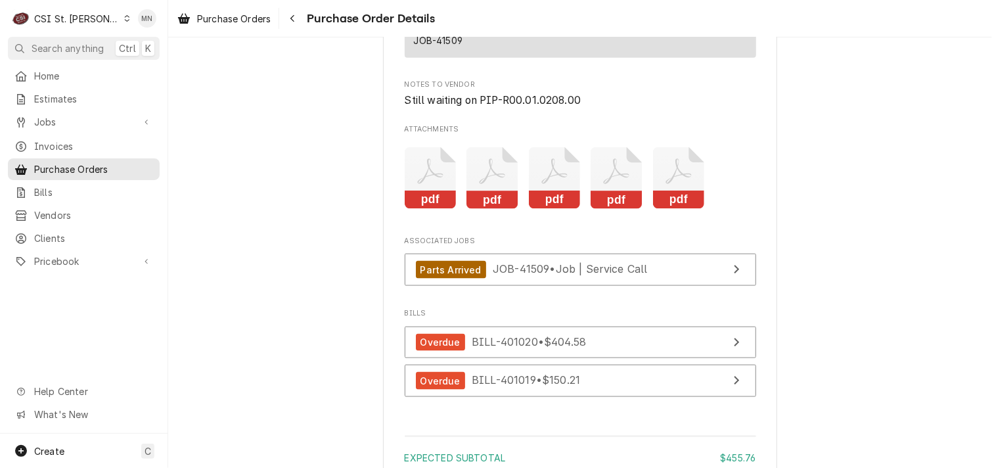
click at [672, 210] on icon "Attachments" at bounding box center [679, 178] width 52 height 62
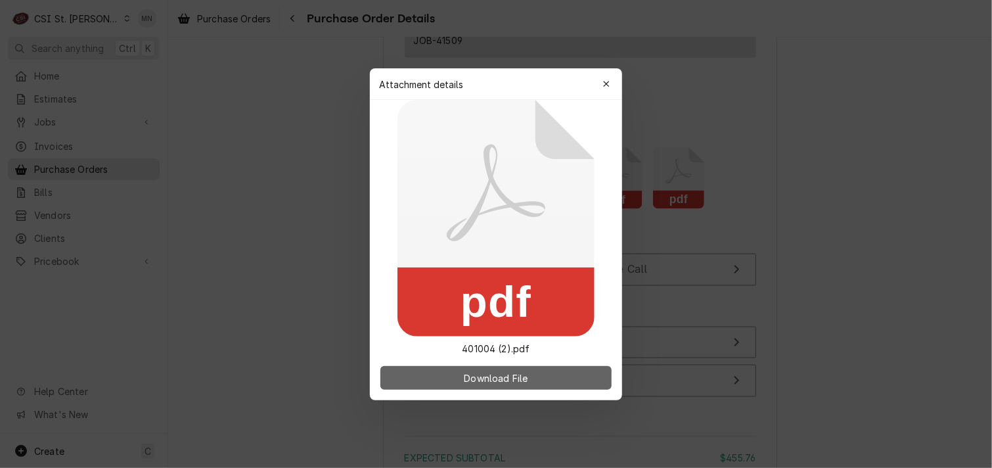
click at [508, 376] on span "Download File" at bounding box center [495, 378] width 69 height 14
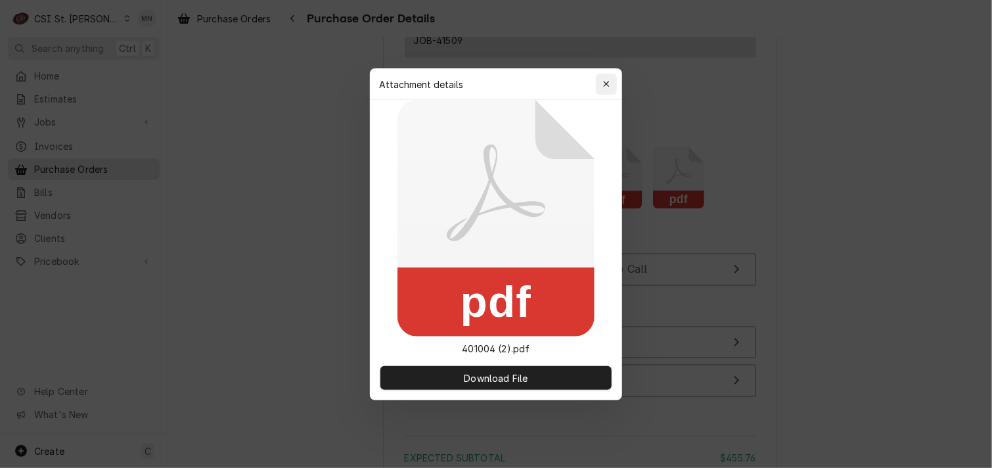
click at [605, 81] on icon "button" at bounding box center [606, 83] width 7 height 9
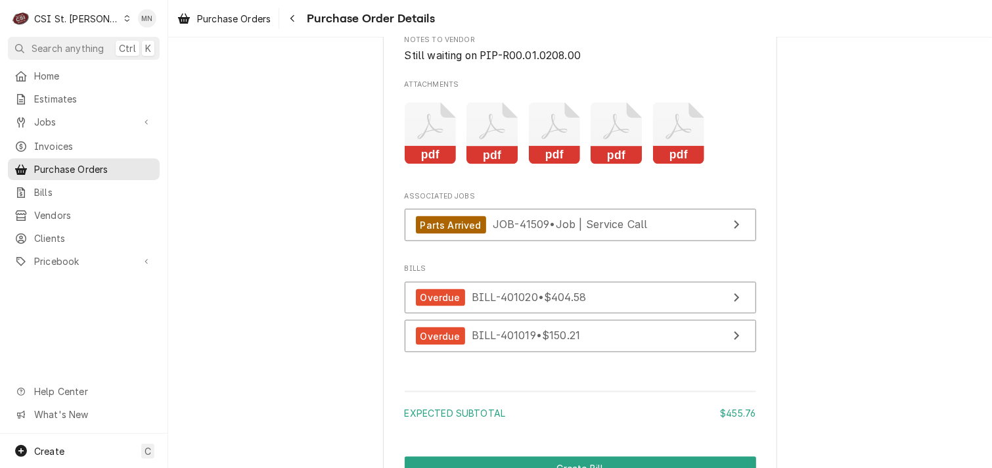
scroll to position [3309, 0]
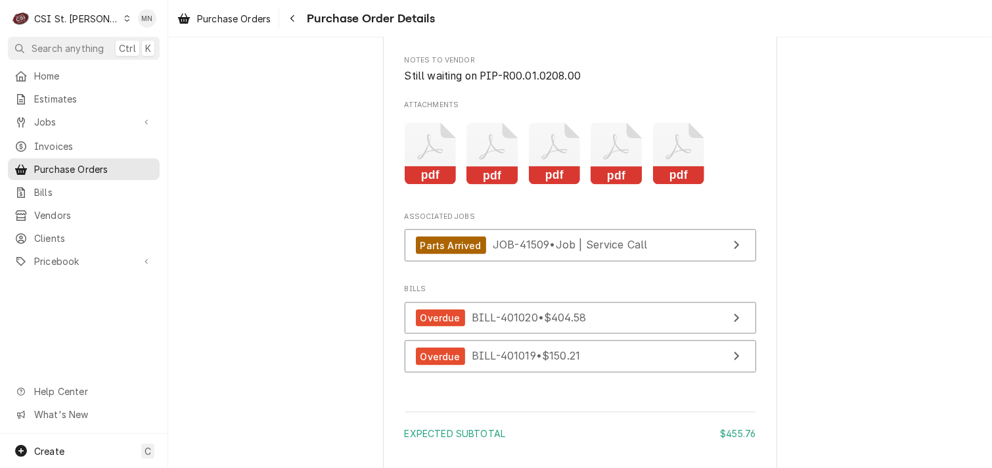
click at [498, 181] on icon "Attachments" at bounding box center [492, 154] width 52 height 62
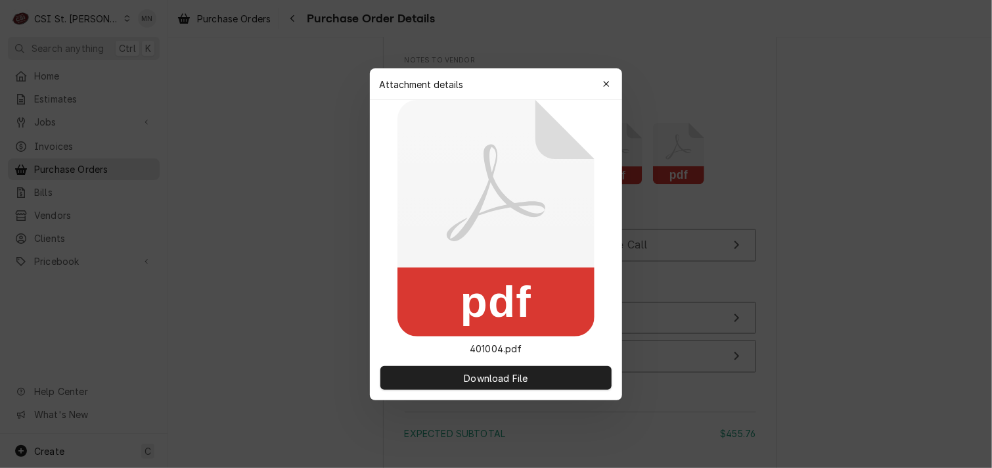
drag, startPoint x: 607, startPoint y: 74, endPoint x: 595, endPoint y: 78, distance: 13.1
click at [607, 75] on button "button" at bounding box center [606, 84] width 21 height 21
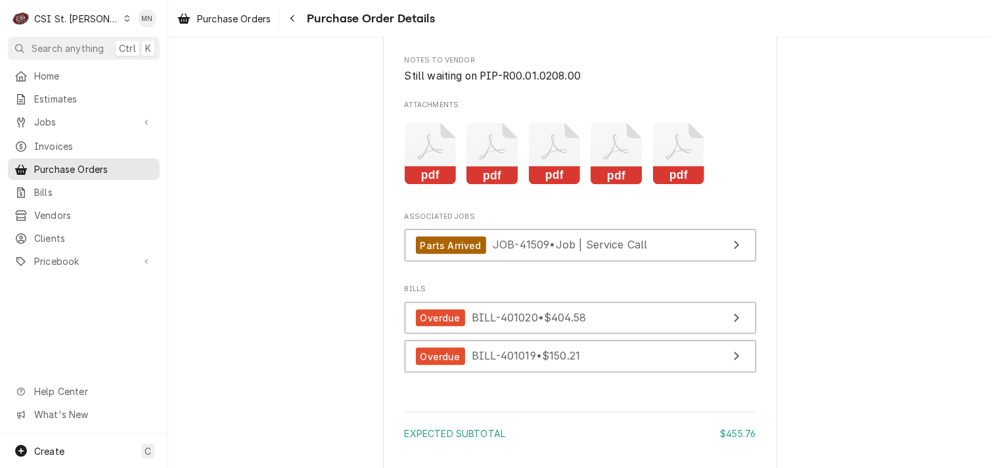
click at [553, 175] on icon "Attachments" at bounding box center [555, 154] width 52 height 62
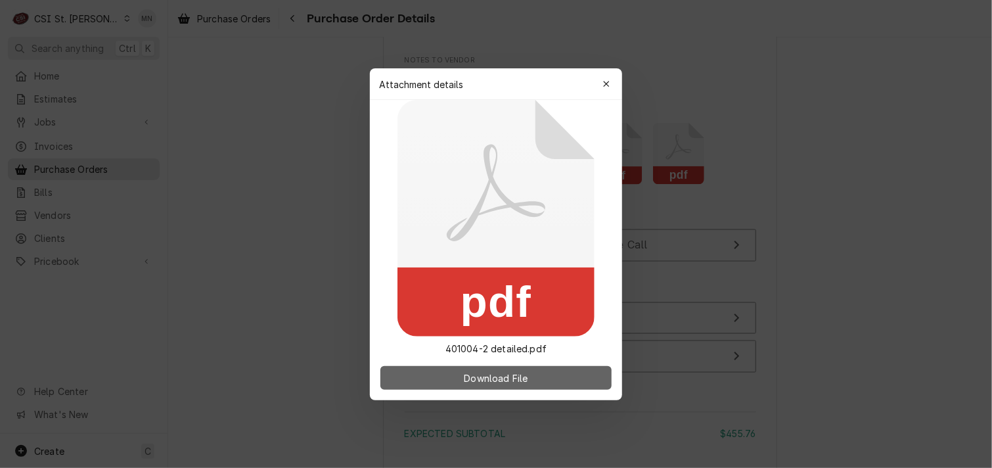
click at [507, 386] on button "Download File" at bounding box center [495, 378] width 231 height 24
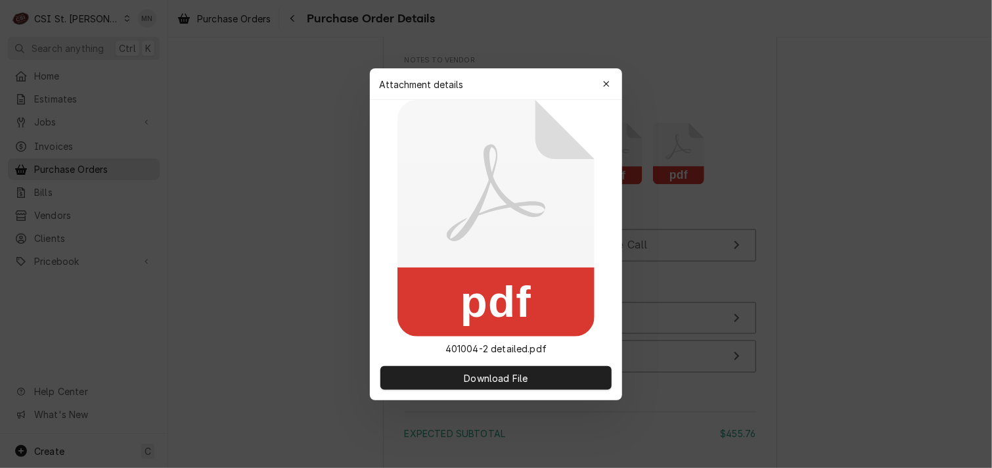
click at [597, 83] on button "button" at bounding box center [606, 84] width 21 height 21
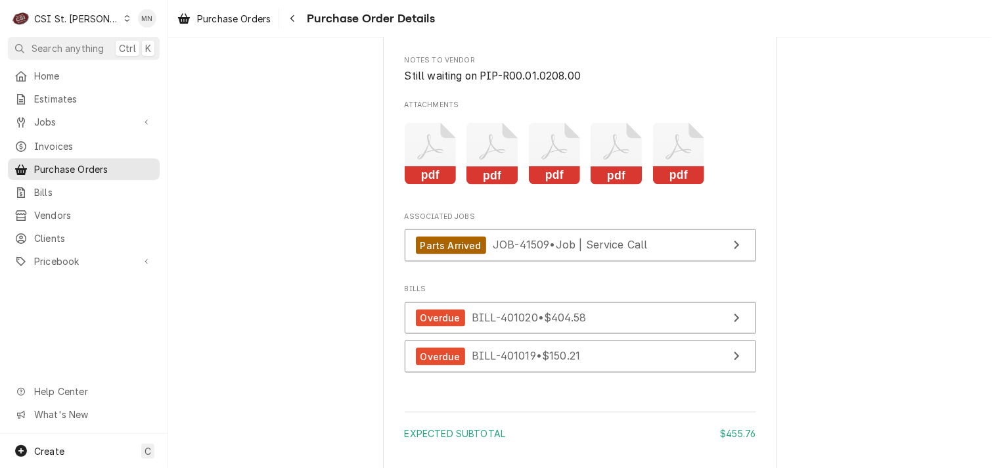
click at [610, 185] on icon "Attachments" at bounding box center [617, 154] width 52 height 62
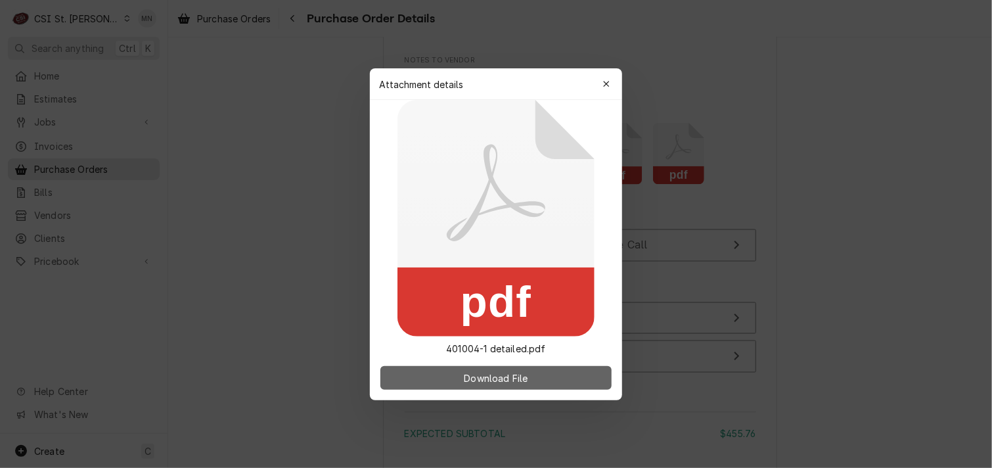
click at [510, 380] on span "Download File" at bounding box center [495, 378] width 69 height 14
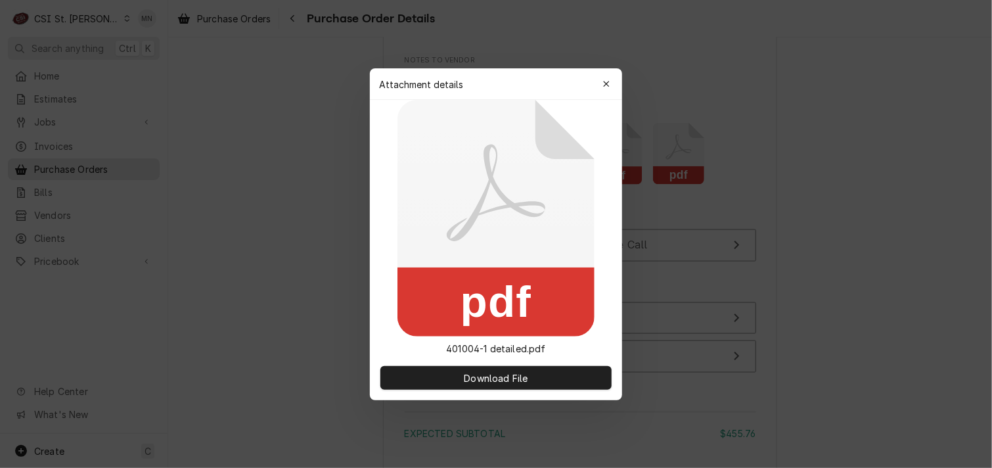
drag, startPoint x: 611, startPoint y: 86, endPoint x: 602, endPoint y: 91, distance: 10.6
click at [610, 86] on div "button" at bounding box center [606, 84] width 13 height 13
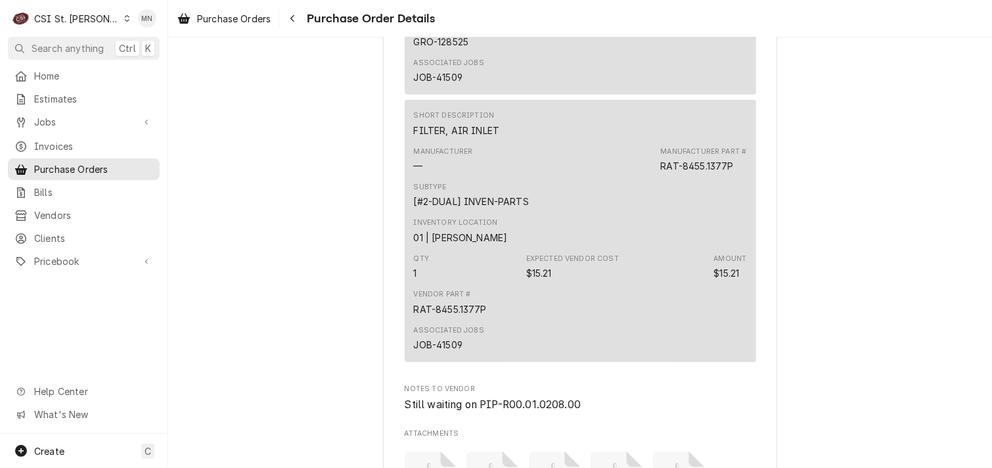
scroll to position [3375, 0]
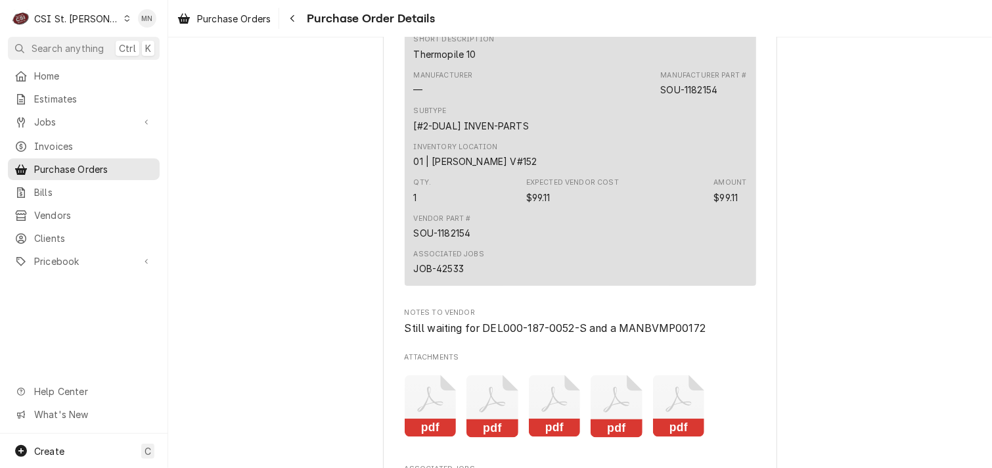
scroll to position [3416, 0]
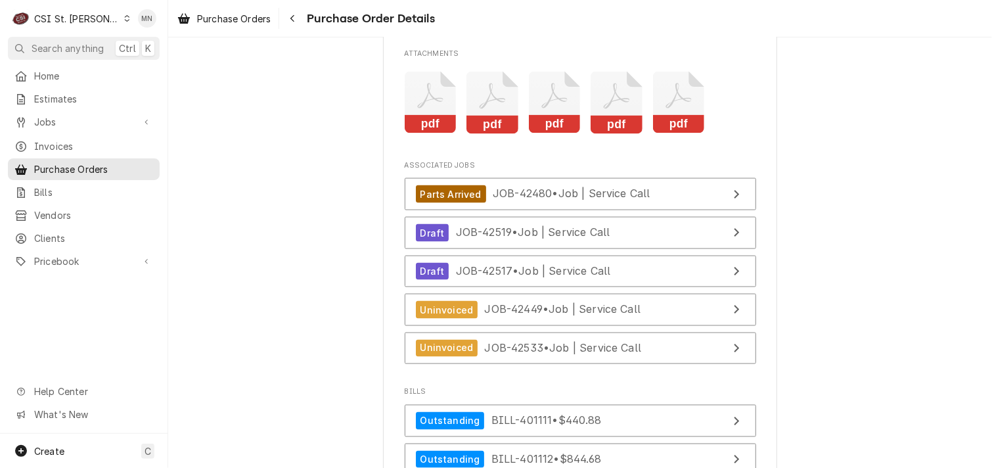
click at [662, 134] on icon "Attachments" at bounding box center [679, 103] width 52 height 62
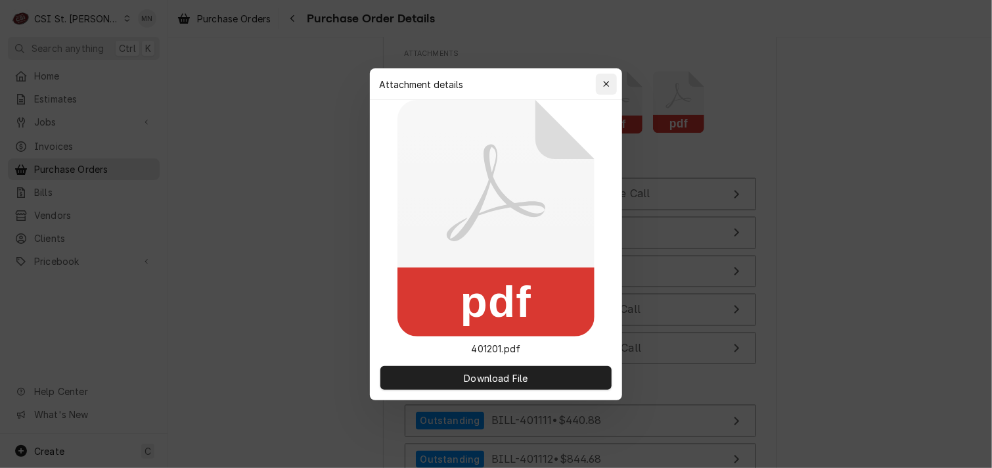
click at [604, 88] on div "button" at bounding box center [606, 84] width 13 height 13
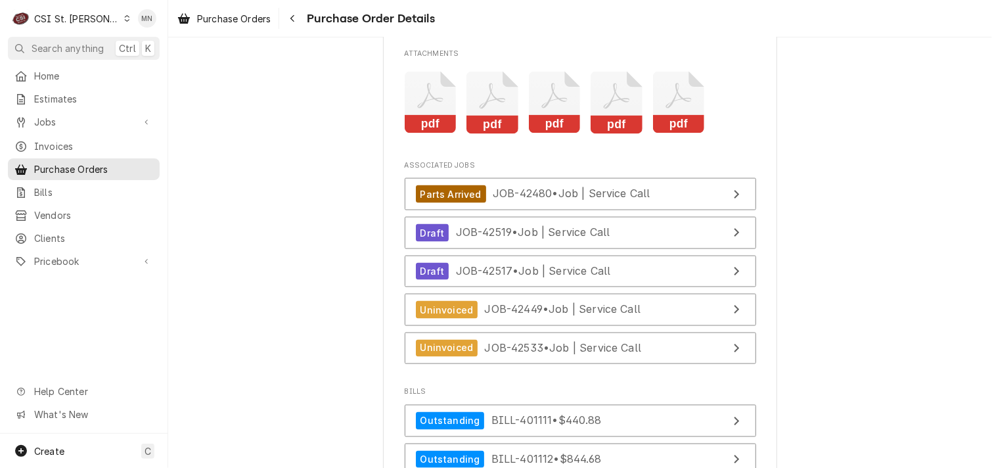
click at [669, 134] on icon "Attachments" at bounding box center [679, 103] width 52 height 62
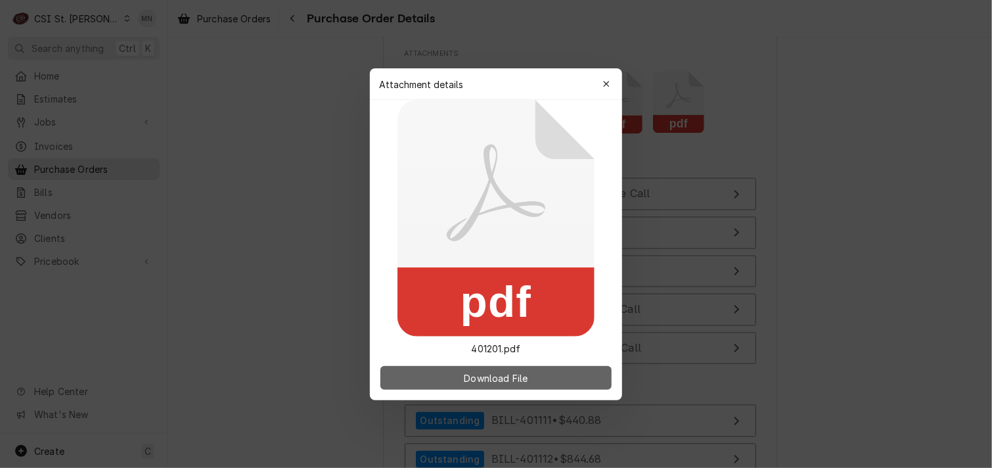
click at [492, 376] on span "Download File" at bounding box center [495, 378] width 69 height 14
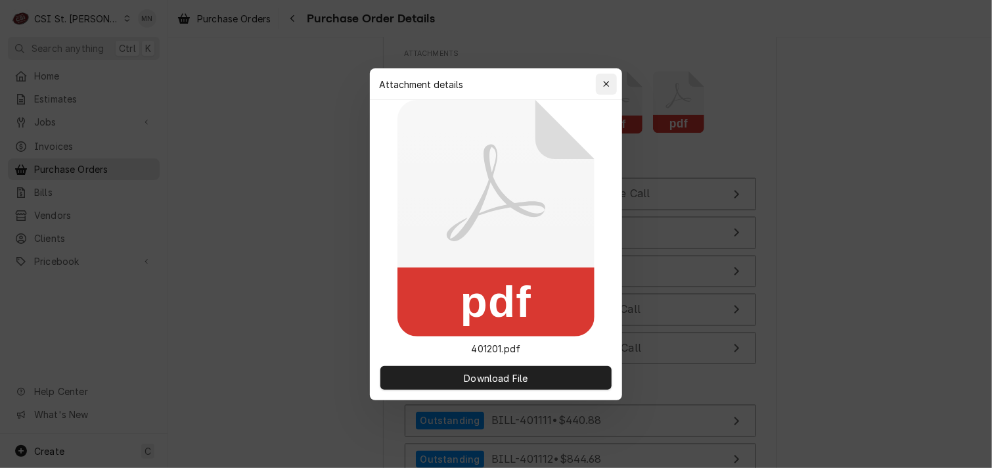
click at [606, 85] on icon "button" at bounding box center [606, 83] width 7 height 9
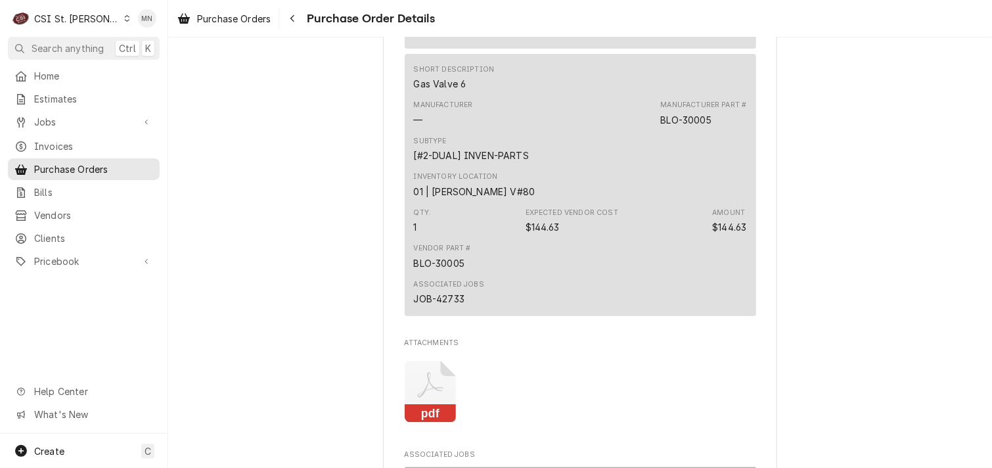
scroll to position [3022, 0]
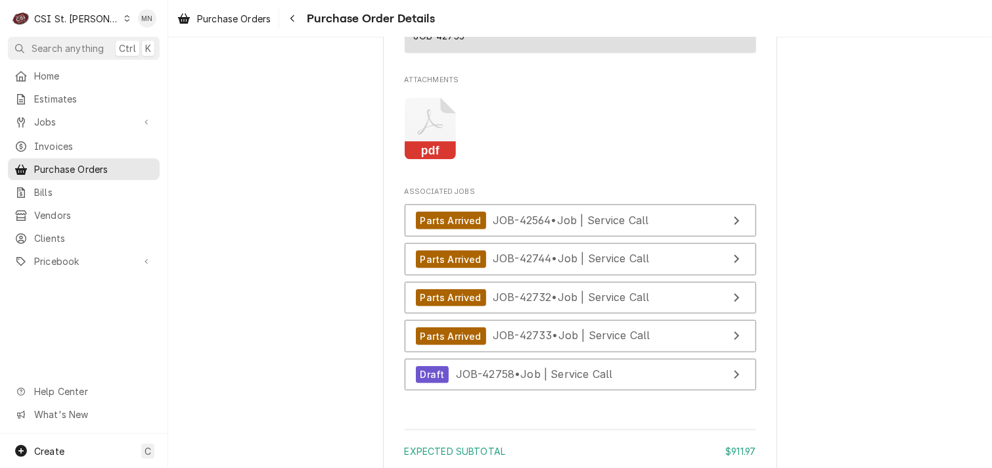
click at [434, 160] on icon "Attachments" at bounding box center [431, 129] width 52 height 62
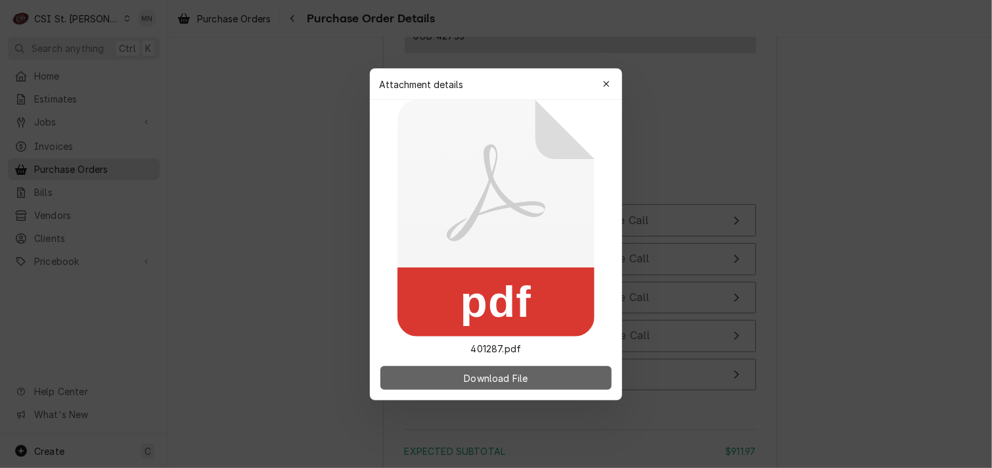
click at [476, 378] on span "Download File" at bounding box center [495, 378] width 69 height 14
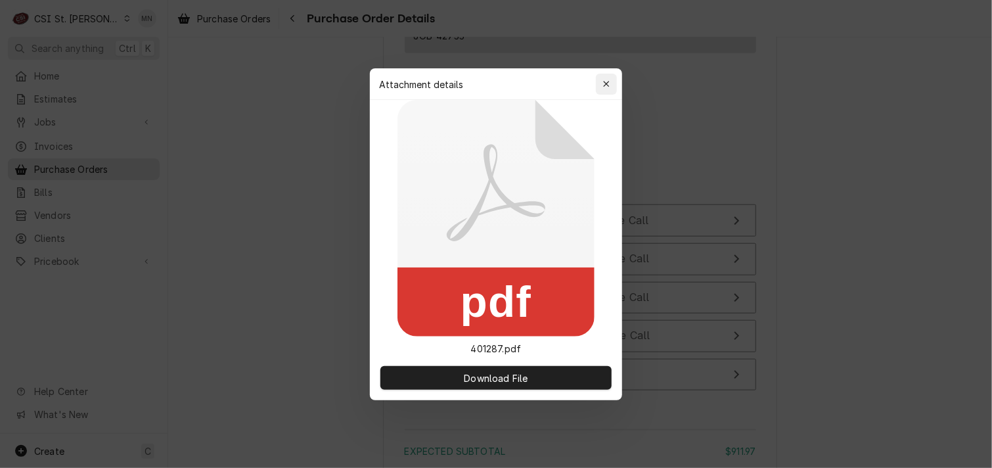
click at [612, 81] on div "button" at bounding box center [606, 84] width 13 height 13
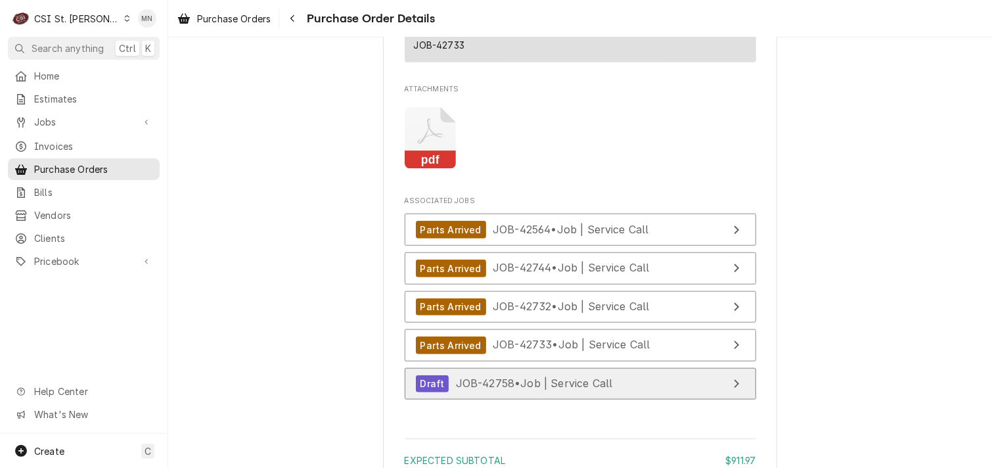
scroll to position [3171, 0]
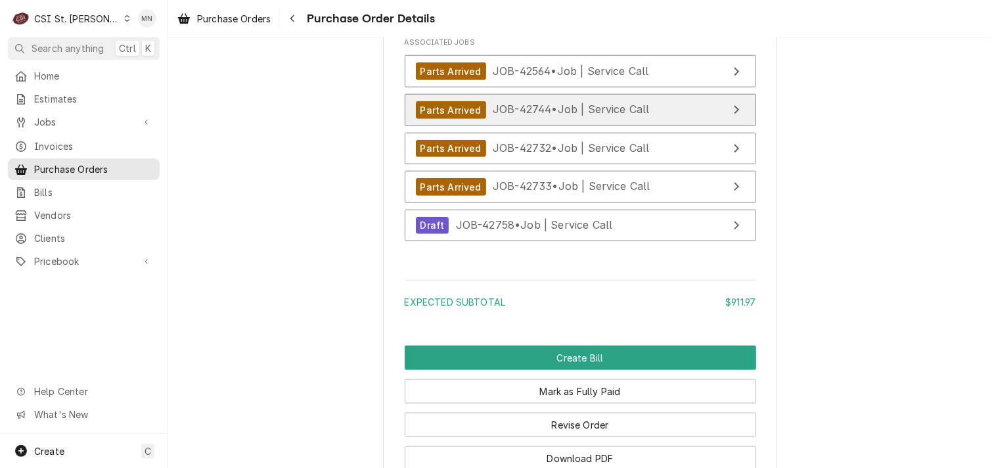
click at [541, 119] on div "Parts Arrived JOB-42744 • Job | Service Call" at bounding box center [533, 110] width 234 height 18
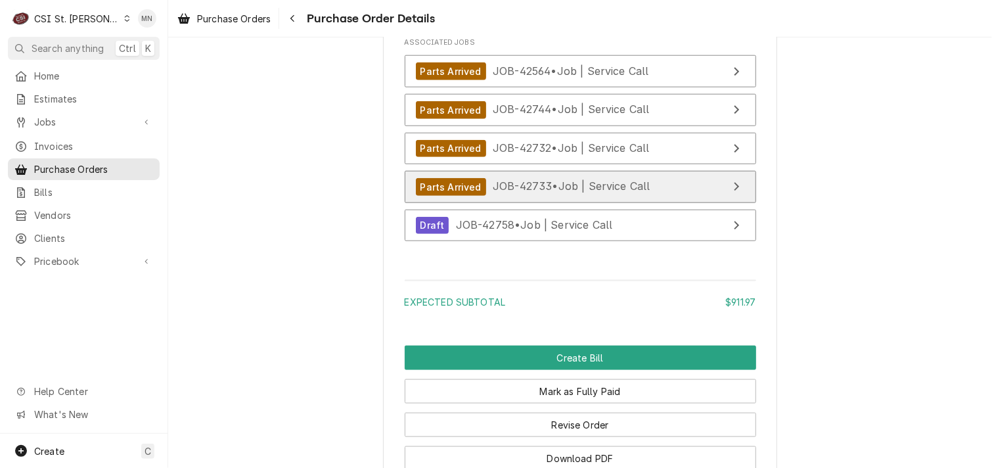
click at [578, 193] on span "JOB-42733 • Job | Service Call" at bounding box center [572, 186] width 158 height 13
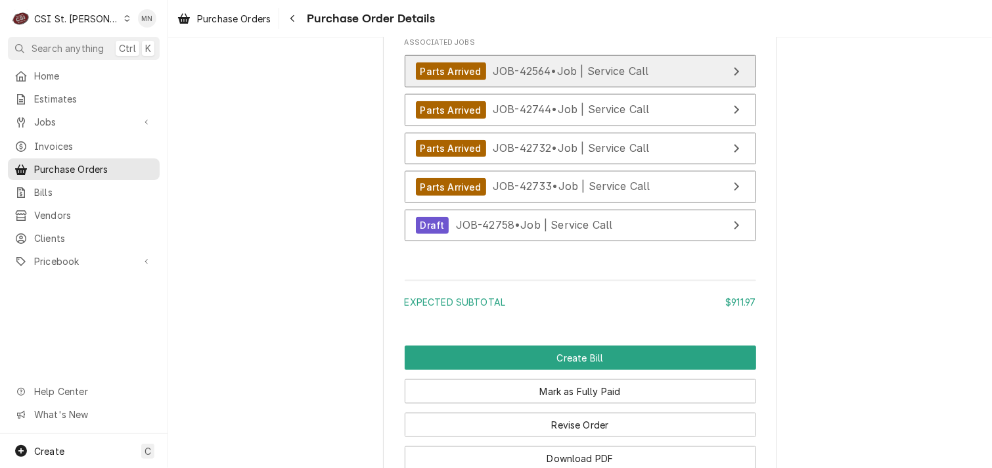
click at [535, 78] on span "JOB-42564 • Job | Service Call" at bounding box center [571, 70] width 156 height 13
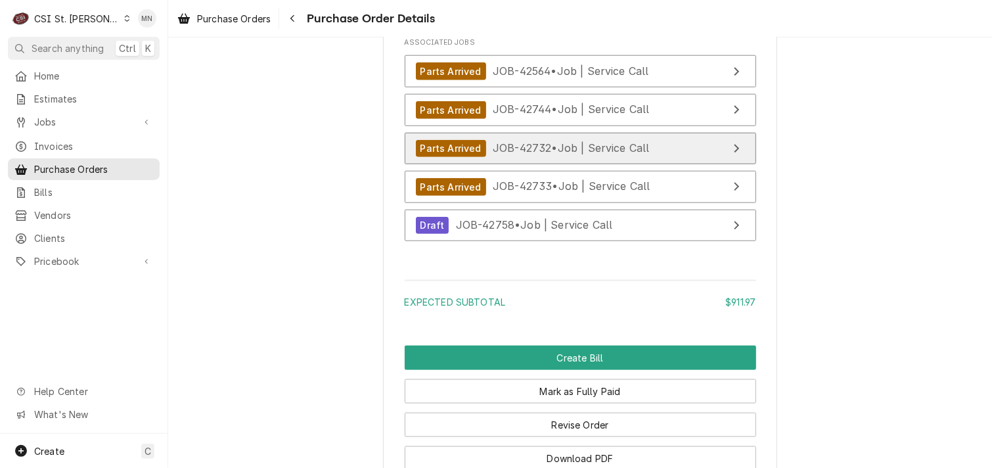
click at [557, 154] on span "JOB-42732 • Job | Service Call" at bounding box center [571, 147] width 157 height 13
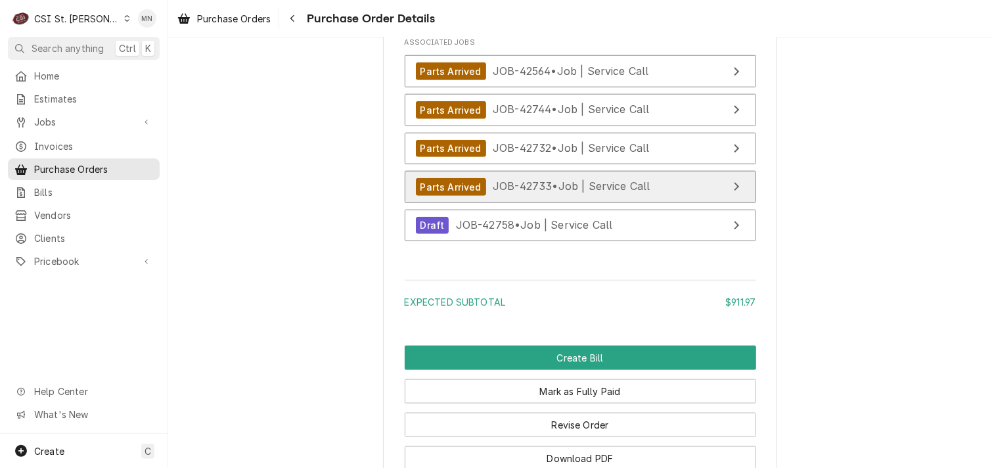
click at [510, 203] on link "Parts Arrived JOB-42733 • Job | Service Call" at bounding box center [580, 187] width 351 height 32
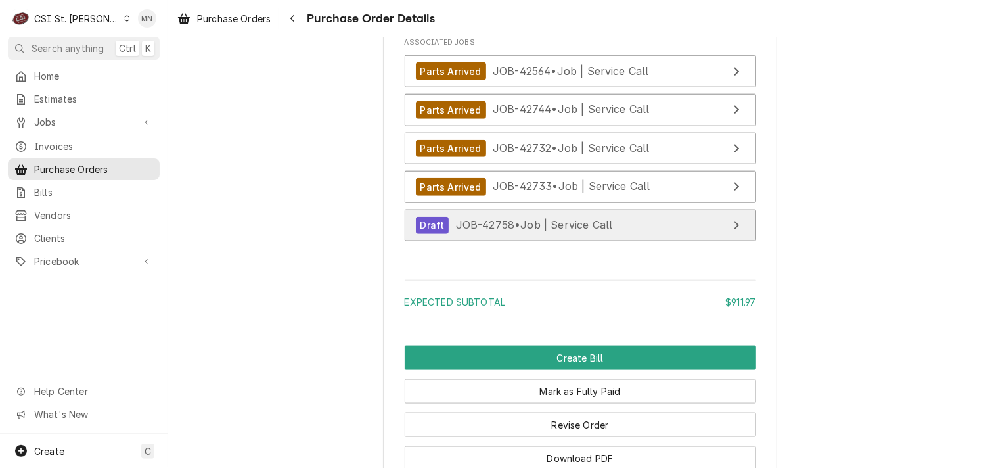
click at [588, 235] on div "Draft JOB-42758 • Job | Service Call" at bounding box center [514, 226] width 197 height 18
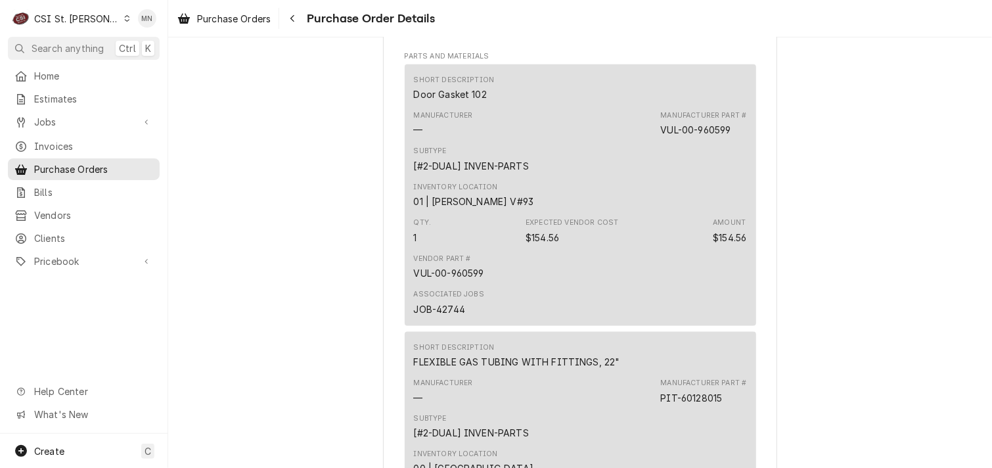
scroll to position [937, 0]
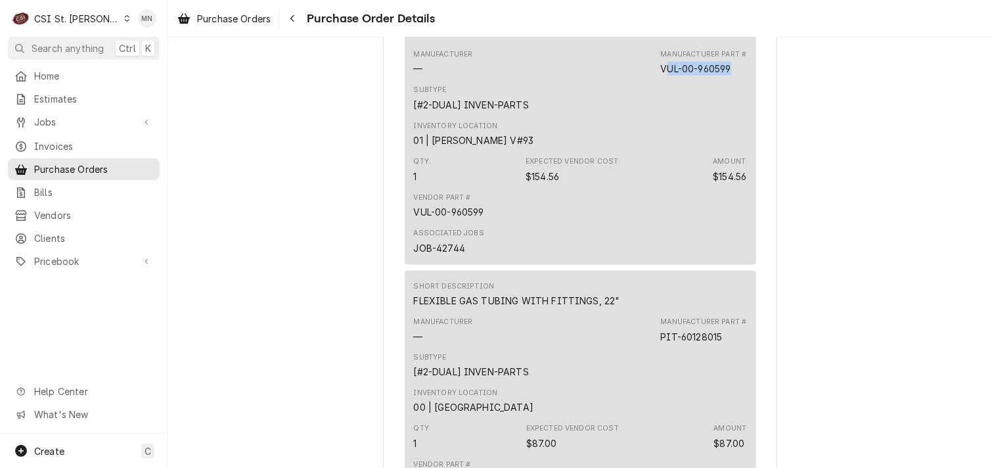
drag, startPoint x: 729, startPoint y: 107, endPoint x: 662, endPoint y: 112, distance: 67.2
click at [662, 76] on div "Manufacturer Part # VUL-00-960599" at bounding box center [703, 62] width 86 height 26
click at [662, 76] on div "VUL-00-960599" at bounding box center [695, 69] width 70 height 14
click at [648, 80] on div "Manufacturer — Manufacturer Part # VUL-00-960599" at bounding box center [580, 62] width 333 height 35
drag, startPoint x: 730, startPoint y: 107, endPoint x: 649, endPoint y: 110, distance: 80.8
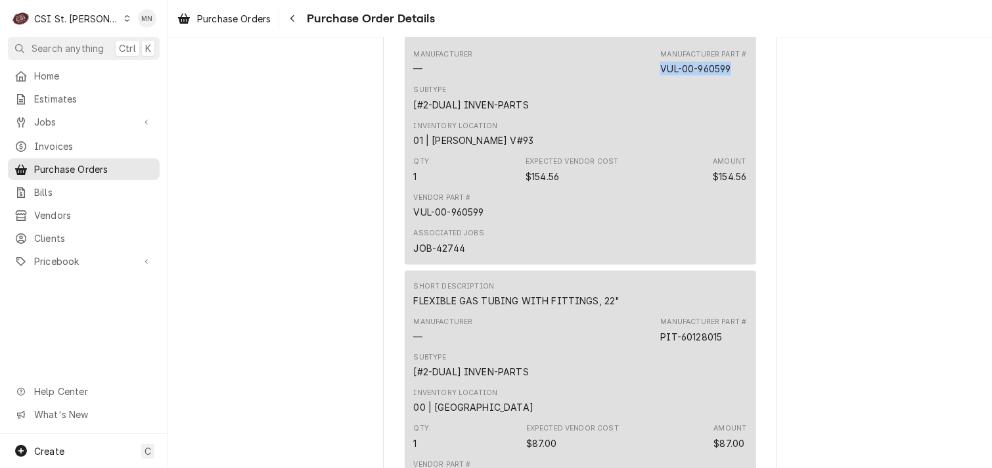
click at [649, 80] on div "Manufacturer — Manufacturer Part # VUL-00-960599" at bounding box center [580, 62] width 333 height 35
drag, startPoint x: 649, startPoint y: 110, endPoint x: 667, endPoint y: 110, distance: 18.4
copy div "VUL-00-960599"
click at [74, 256] on span "Pricebook" at bounding box center [83, 261] width 99 height 14
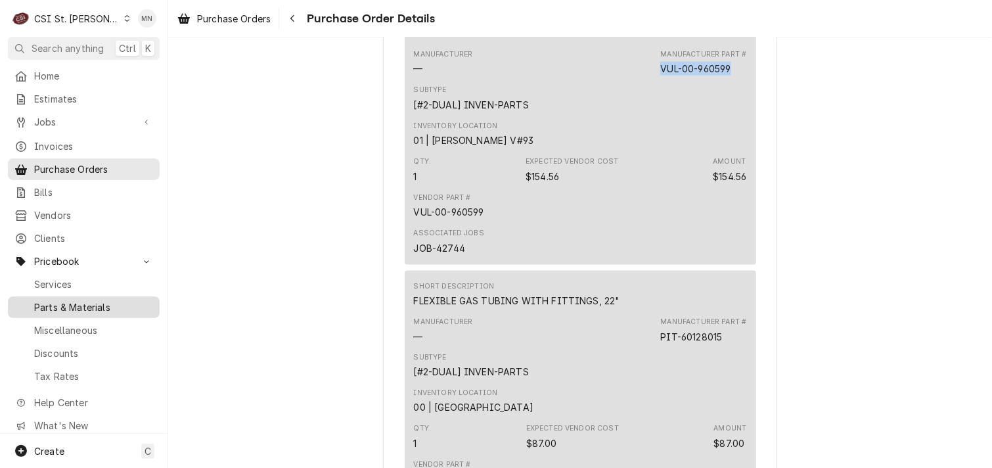
click at [57, 300] on span "Parts & Materials" at bounding box center [93, 307] width 119 height 14
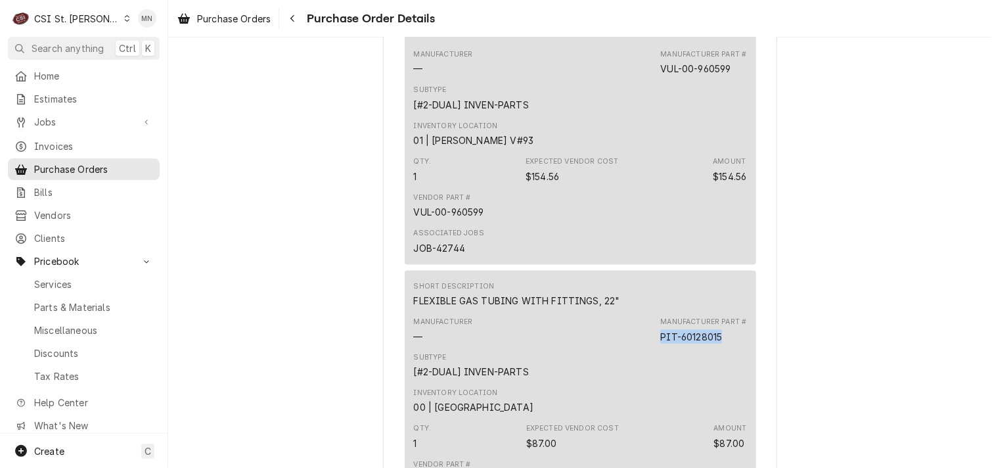
drag, startPoint x: 718, startPoint y: 374, endPoint x: 660, endPoint y: 375, distance: 58.5
click at [660, 344] on div "PIT-60128015" at bounding box center [691, 337] width 62 height 14
copy div "PIT-60128015"
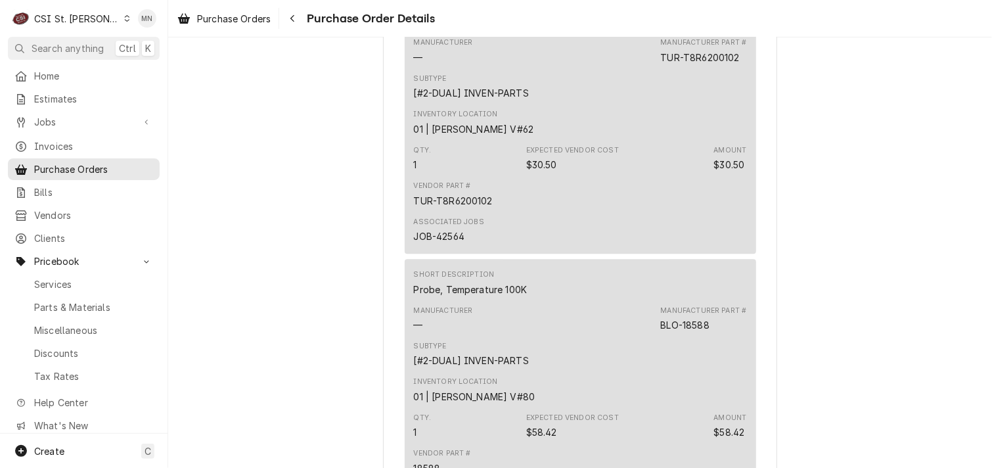
scroll to position [1463, 0]
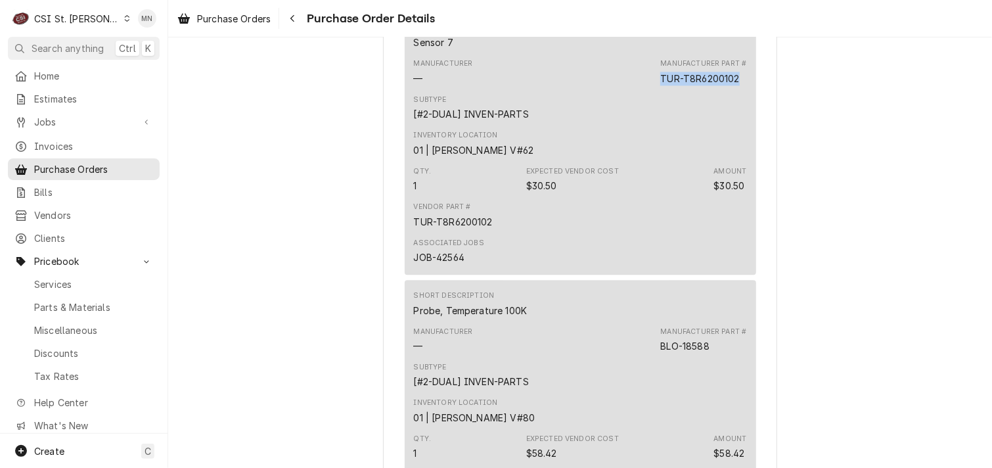
drag, startPoint x: 736, startPoint y: 121, endPoint x: 660, endPoint y: 118, distance: 76.3
click at [660, 85] on div "Manufacturer Part # TUR-T8R6200102" at bounding box center [703, 71] width 86 height 26
copy div "TUR-T8R6200102"
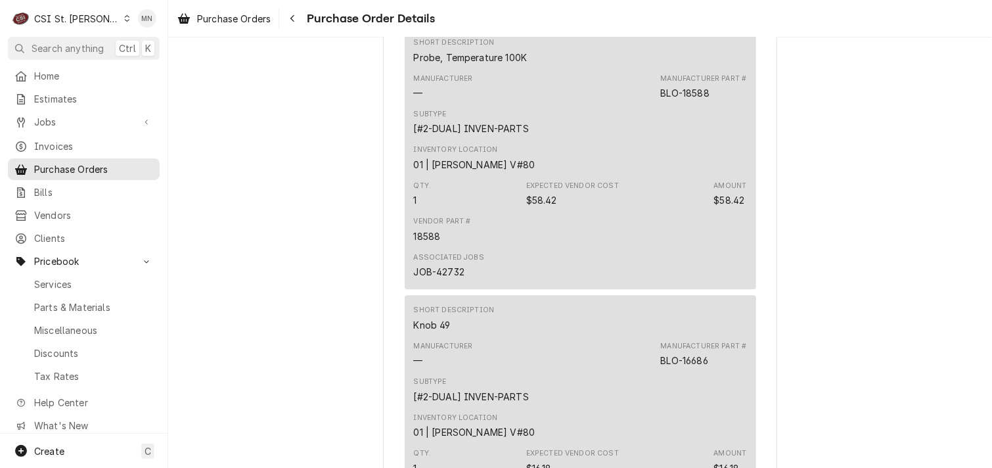
scroll to position [1792, 0]
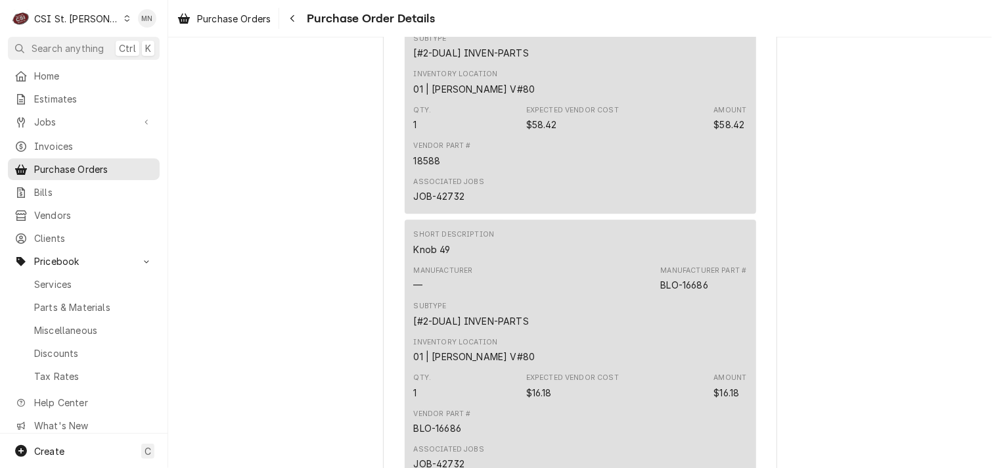
drag, startPoint x: 707, startPoint y: 58, endPoint x: 654, endPoint y: 58, distance: 53.2
click at [654, 29] on div "Manufacturer — Manufacturer Part # BLO-18588" at bounding box center [580, 10] width 333 height 35
copy div "BLO-18588"
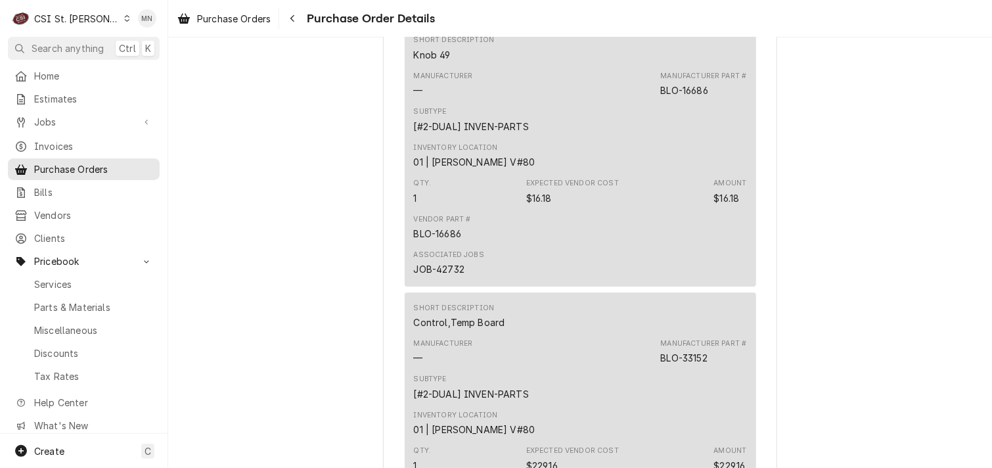
scroll to position [1989, 0]
drag, startPoint x: 710, startPoint y: 132, endPoint x: 659, endPoint y: 132, distance: 50.6
click at [660, 95] on div "Manufacturer Part # BLO-16686" at bounding box center [703, 81] width 86 height 26
copy div "BLO-16686"
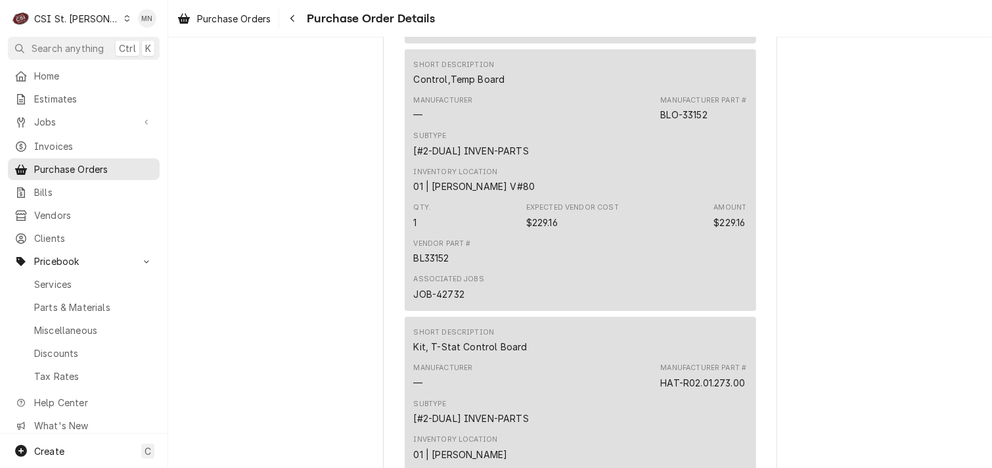
scroll to position [2251, 0]
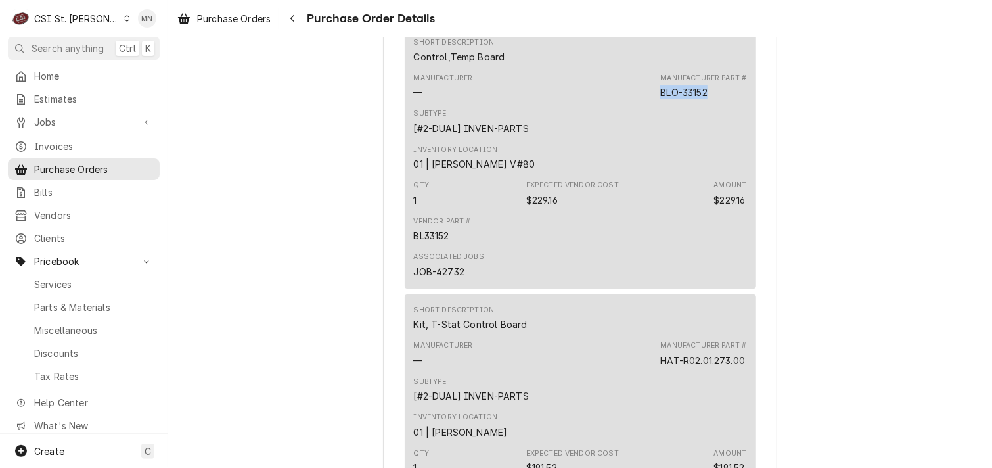
drag, startPoint x: 710, startPoint y: 133, endPoint x: 656, endPoint y: 135, distance: 53.9
click at [656, 104] on div "Manufacturer — Manufacturer Part # BLO-33152" at bounding box center [580, 85] width 333 height 35
copy div "BLO-33152"
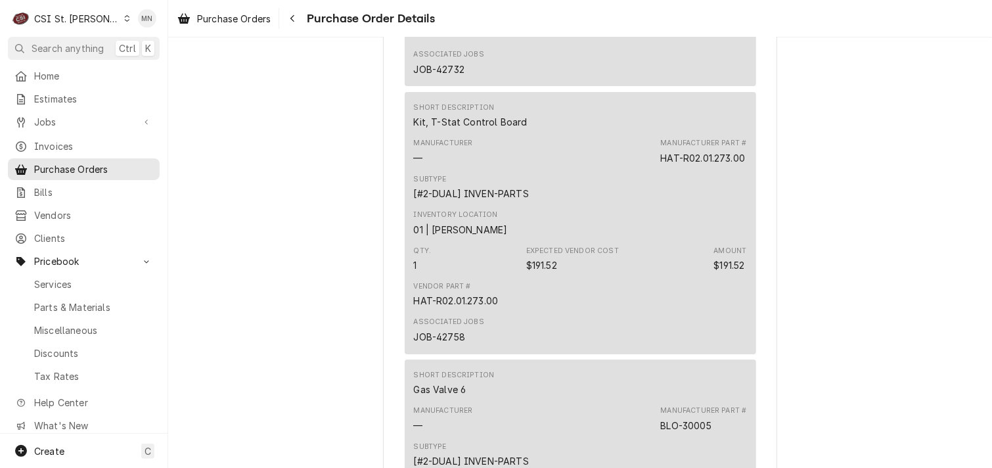
scroll to position [2514, 0]
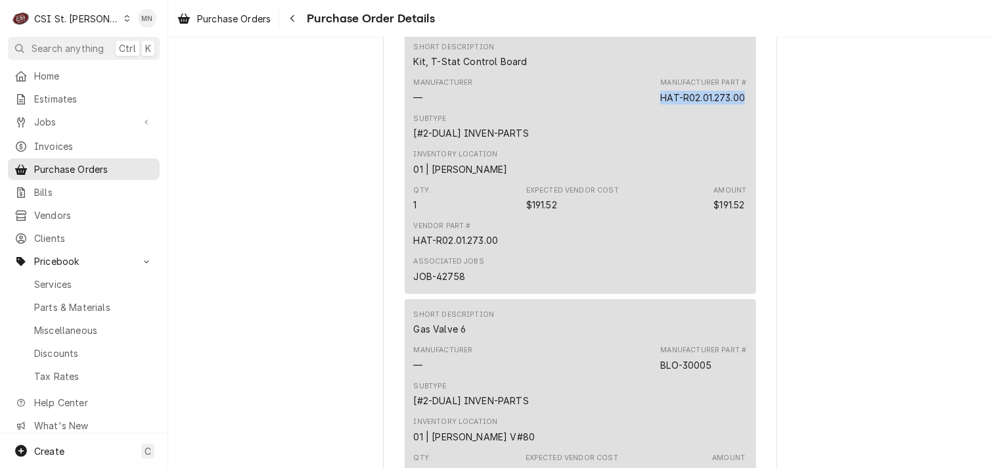
drag, startPoint x: 738, startPoint y: 136, endPoint x: 658, endPoint y: 139, distance: 80.9
click at [660, 104] on div "HAT-R02.01.273.00" at bounding box center [702, 98] width 85 height 14
copy div "HAT-R02.01.273.00"
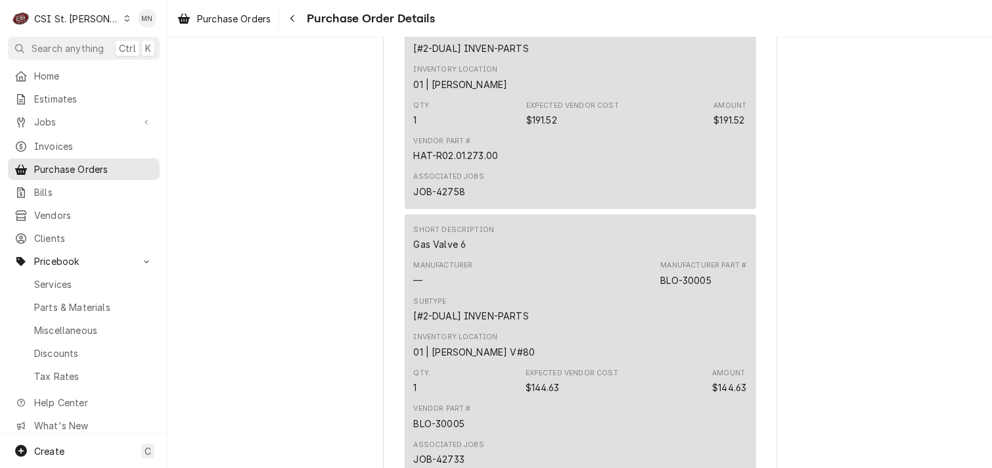
scroll to position [2711, 0]
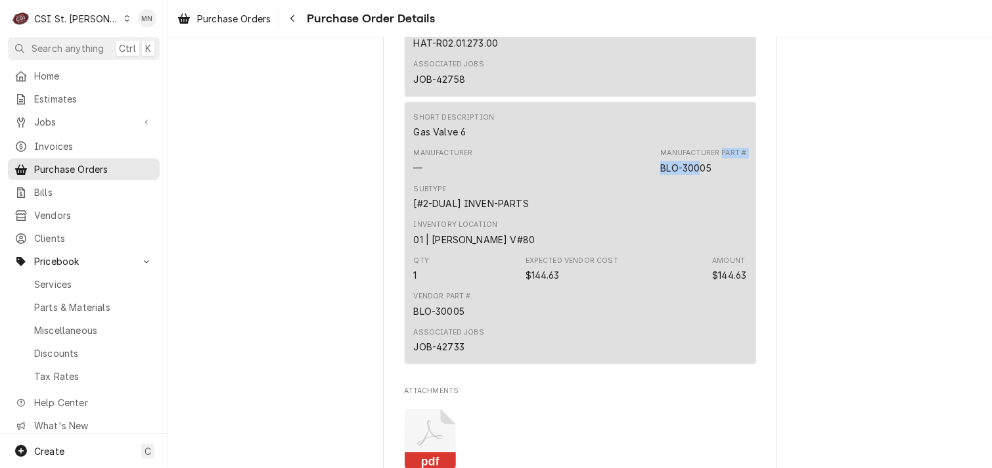
drag, startPoint x: 719, startPoint y: 209, endPoint x: 695, endPoint y: 209, distance: 23.7
click at [695, 174] on div "Manufacturer Part # BLO-30005" at bounding box center [703, 161] width 86 height 26
click at [698, 175] on div "BLO-30005" at bounding box center [685, 168] width 51 height 14
drag, startPoint x: 710, startPoint y: 208, endPoint x: 660, endPoint y: 208, distance: 49.9
click at [660, 174] on div "Manufacturer Part # BLO-30005" at bounding box center [703, 161] width 86 height 26
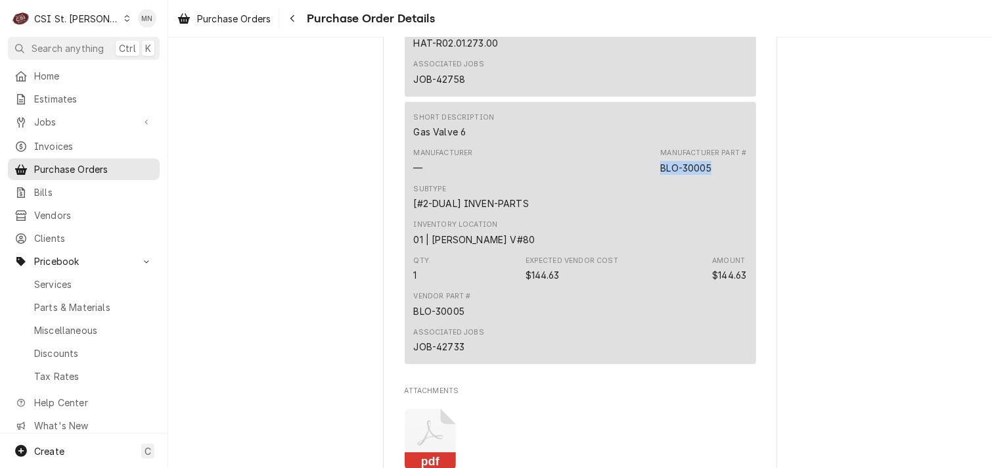
copy div "BLO-30005"
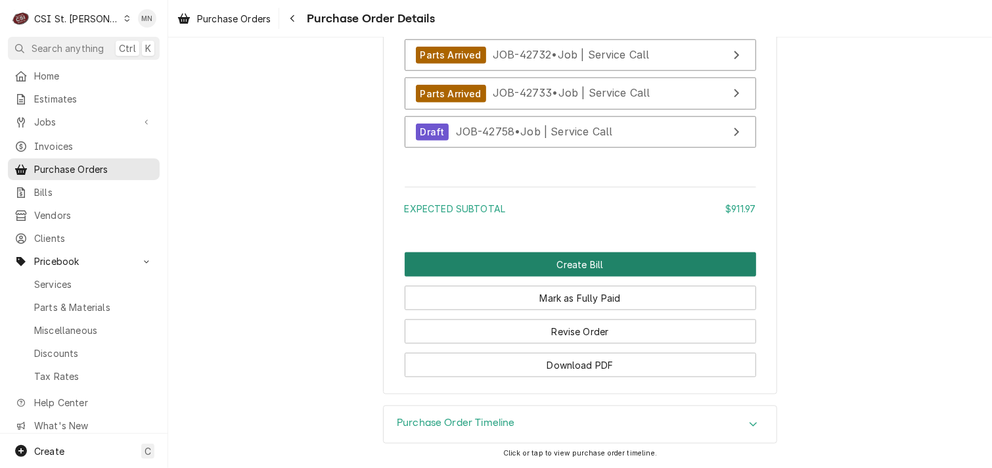
scroll to position [3303, 0]
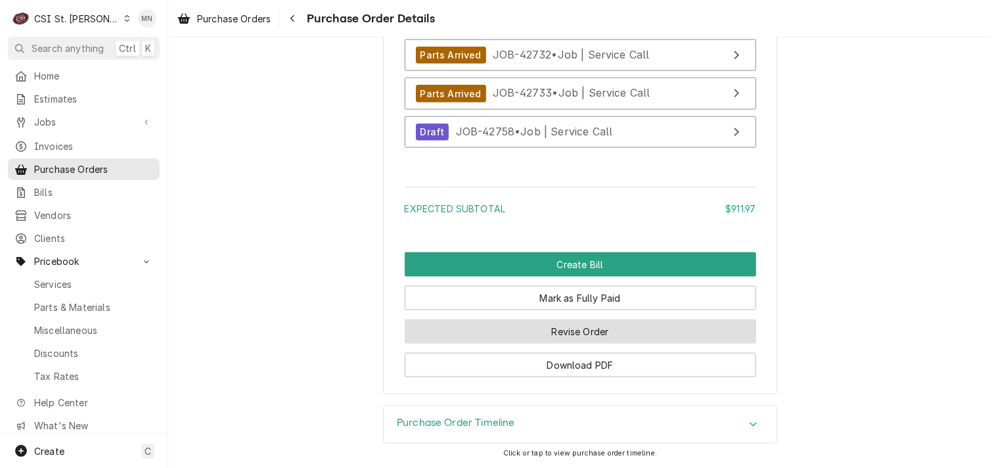
click at [566, 334] on button "Revise Order" at bounding box center [580, 331] width 351 height 24
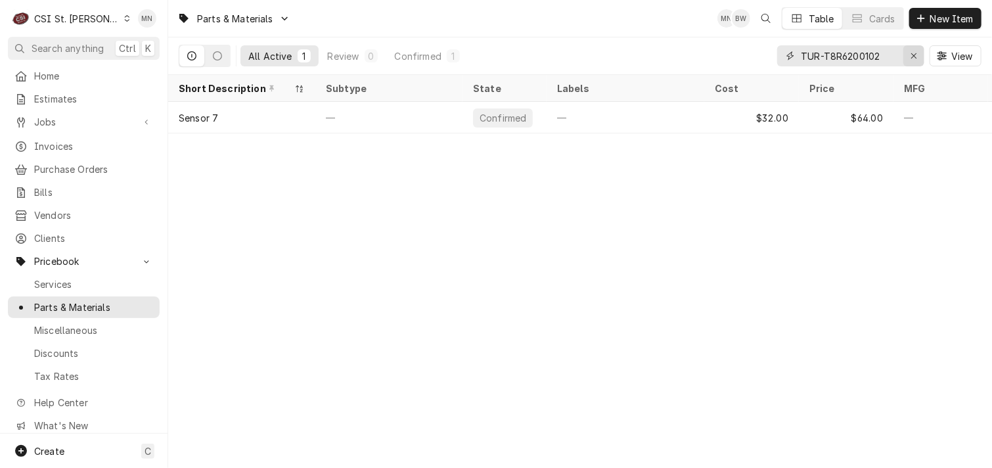
click at [911, 58] on icon "Erase input" at bounding box center [914, 55] width 7 height 9
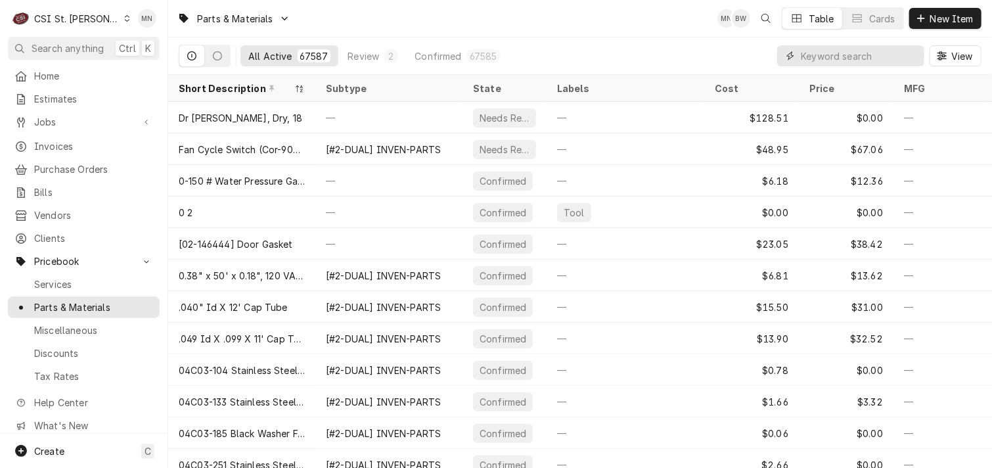
paste input "VUL-00-960599"
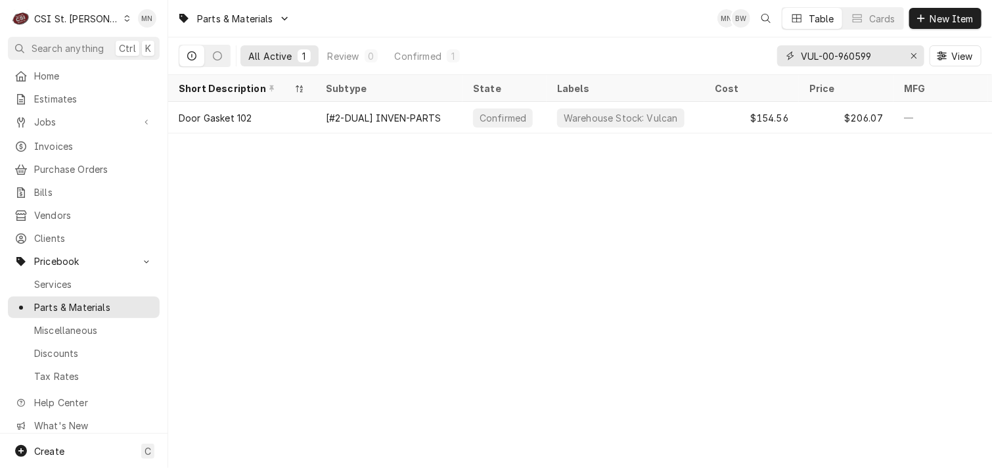
drag, startPoint x: 886, startPoint y: 53, endPoint x: 788, endPoint y: 62, distance: 98.4
click at [788, 62] on div "VUL-00-960599" at bounding box center [850, 55] width 147 height 21
paste input "PIT-60128015"
drag, startPoint x: 880, startPoint y: 56, endPoint x: 788, endPoint y: 57, distance: 92.0
click at [788, 57] on div "PIT-60128015" at bounding box center [850, 55] width 147 height 21
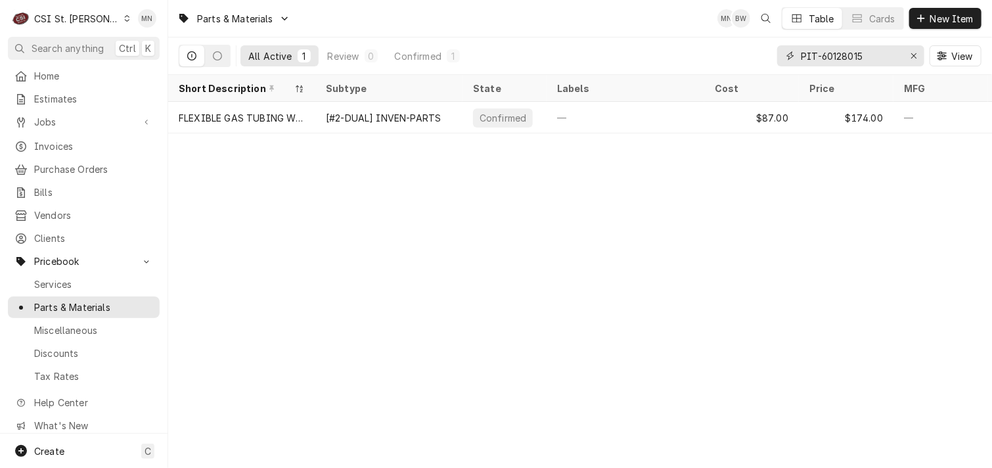
drag, startPoint x: 791, startPoint y: 56, endPoint x: 817, endPoint y: 55, distance: 26.3
click at [817, 55] on input "PIT-60128015" at bounding box center [850, 55] width 99 height 21
drag, startPoint x: 872, startPoint y: 52, endPoint x: 803, endPoint y: 52, distance: 69.0
click at [803, 52] on input "PIT-60128015" at bounding box center [850, 55] width 99 height 21
paste input "TUR-T8R6200102"
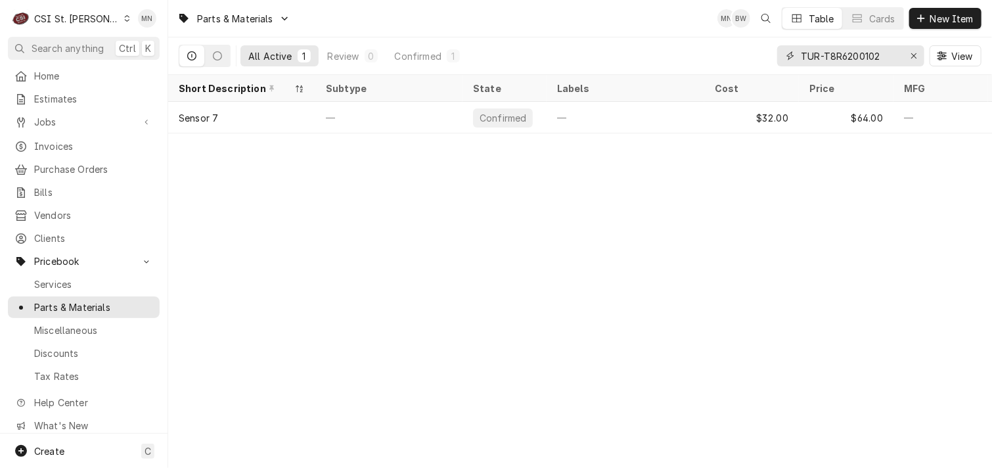
drag, startPoint x: 896, startPoint y: 60, endPoint x: 792, endPoint y: 52, distance: 104.8
click at [792, 52] on div "TUR-T8R6200102" at bounding box center [850, 55] width 147 height 21
paste input "BLO-18588"
drag, startPoint x: 860, startPoint y: 49, endPoint x: 779, endPoint y: 52, distance: 80.8
click at [779, 52] on div "BLO-18588" at bounding box center [850, 55] width 147 height 21
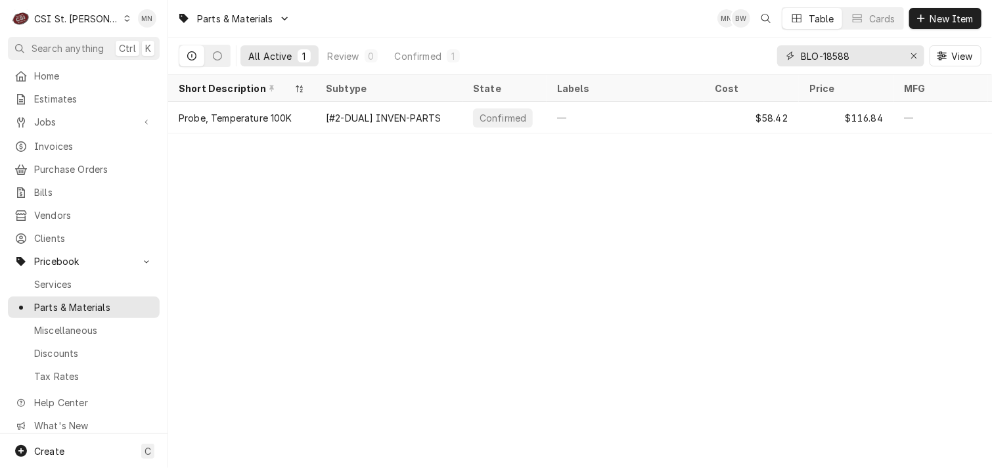
paste input "6686"
drag, startPoint x: 855, startPoint y: 53, endPoint x: 801, endPoint y: 53, distance: 53.9
click at [801, 53] on input "BLO-16686" at bounding box center [850, 55] width 99 height 21
paste input "33152"
drag, startPoint x: 853, startPoint y: 54, endPoint x: 763, endPoint y: 56, distance: 90.0
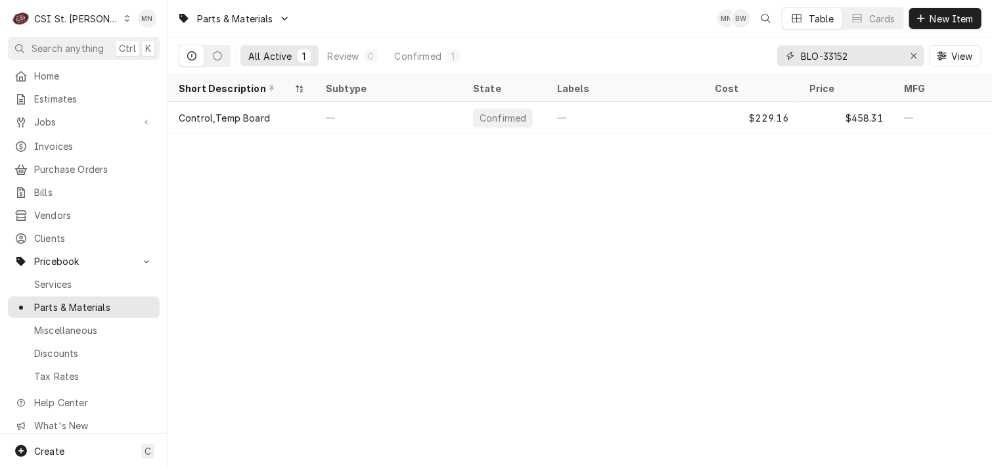
click at [762, 56] on div "All Active 1 Review 0 Confirmed 1 BLO-33152 View" at bounding box center [580, 55] width 803 height 37
paste input "HAT-R02.01.273.00"
drag, startPoint x: 889, startPoint y: 54, endPoint x: 809, endPoint y: 56, distance: 79.5
click at [798, 60] on div "HAT-R02.01.273.00" at bounding box center [850, 55] width 147 height 21
paste input "BLO-30005"
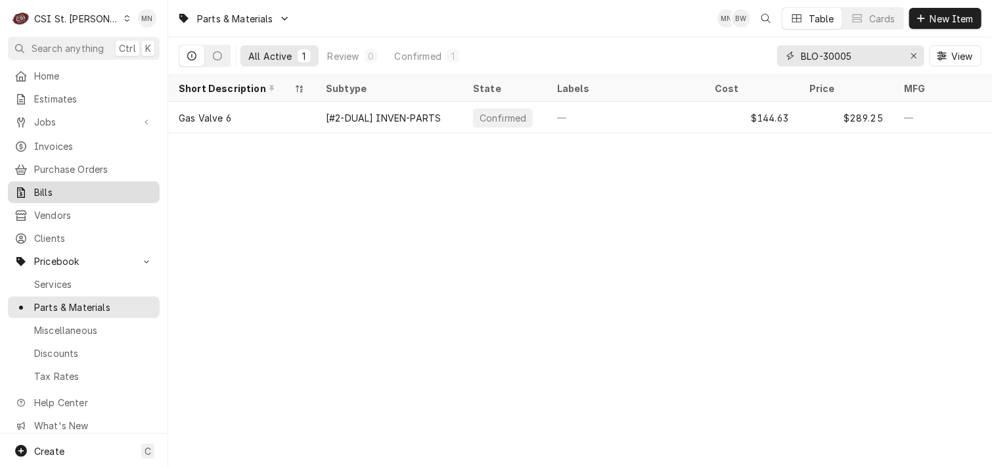
type input "BLO-30005"
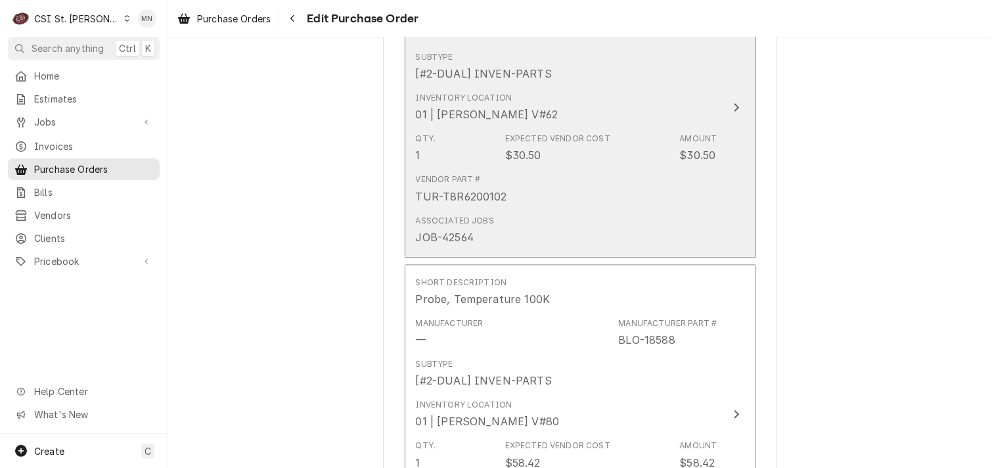
click at [740, 111] on button "Short Description Sensor 7 Manufacturer — Manufacturer Part # TUR-T8R6200102 Su…" at bounding box center [580, 107] width 351 height 300
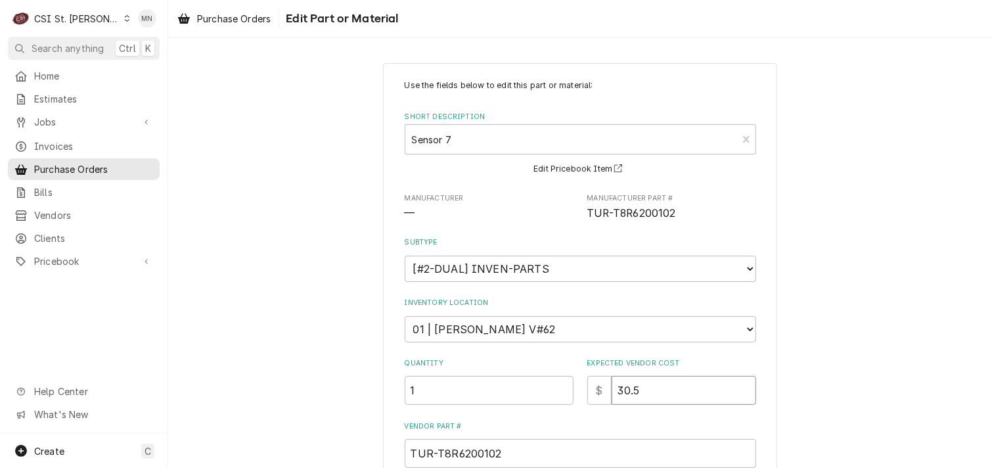
drag, startPoint x: 647, startPoint y: 386, endPoint x: 545, endPoint y: 390, distance: 102.6
click at [547, 390] on div "Quantity 1 Expected Vendor Cost $ 30.5" at bounding box center [580, 381] width 351 height 47
type textarea "x"
type input "3"
type textarea "x"
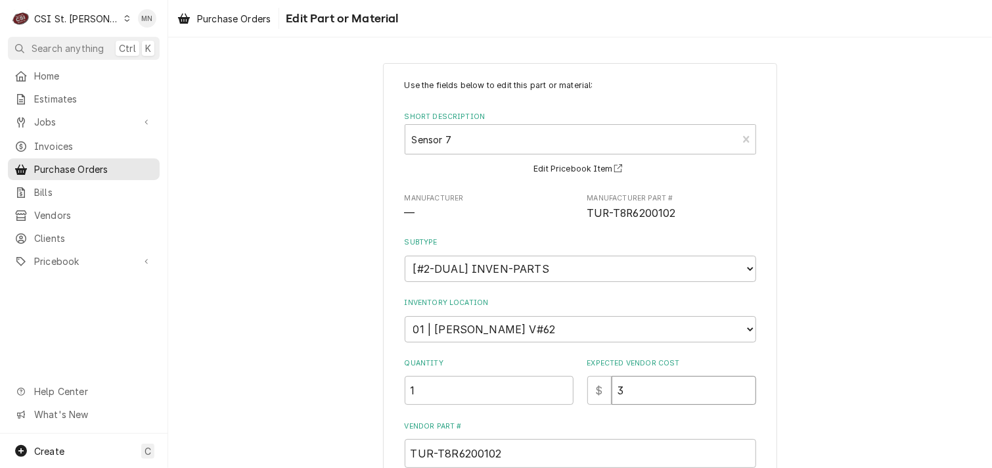
type input "32"
type textarea "x"
type input "32.0"
type textarea "x"
type input "32.00"
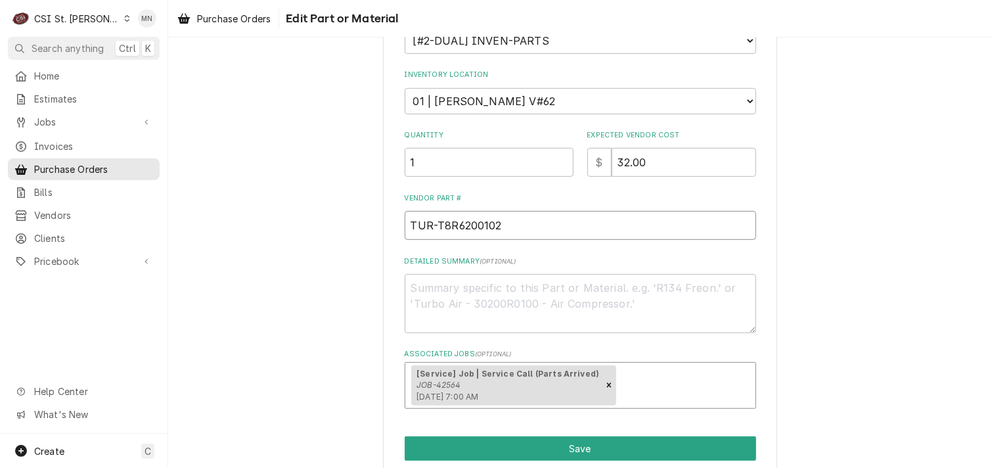
scroll to position [279, 0]
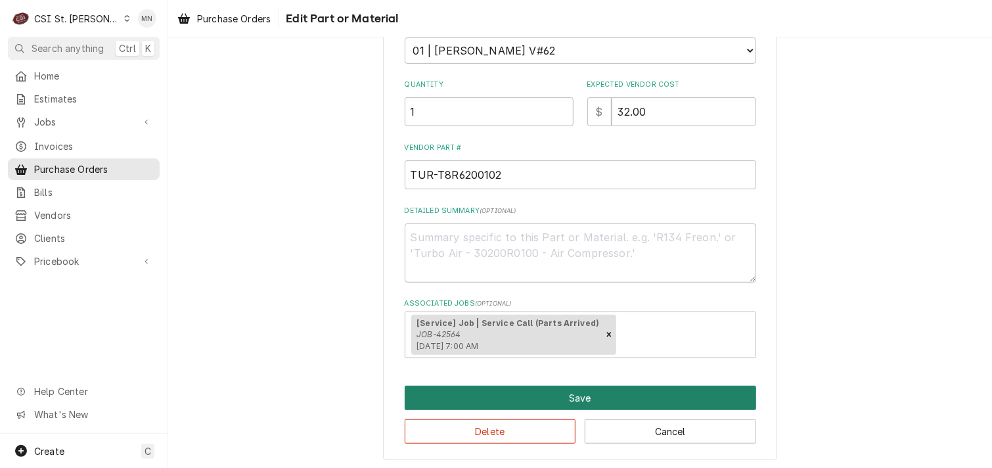
click at [562, 395] on button "Save" at bounding box center [580, 398] width 351 height 24
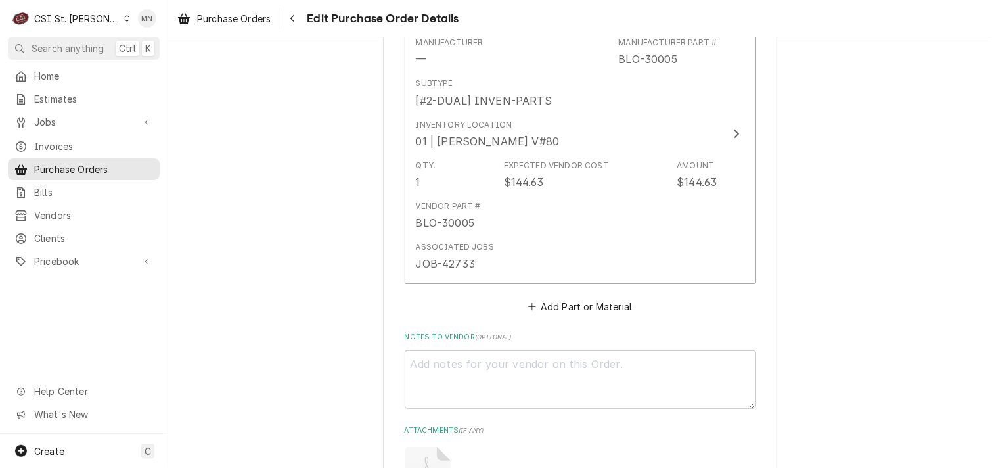
scroll to position [2997, 0]
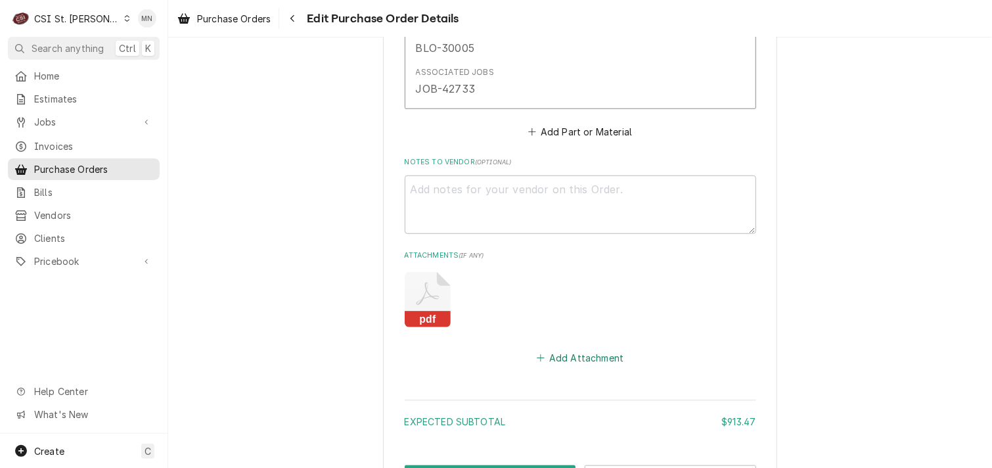
click at [568, 351] on button "Add Attachment" at bounding box center [580, 358] width 92 height 18
type textarea "x"
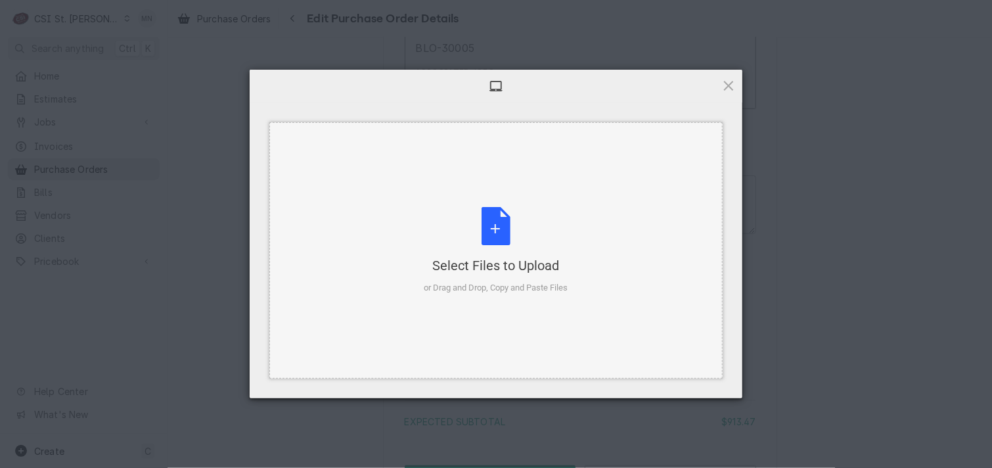
click at [490, 233] on div "Select Files to Upload or Drag and Drop, Copy and Paste Files" at bounding box center [496, 250] width 144 height 87
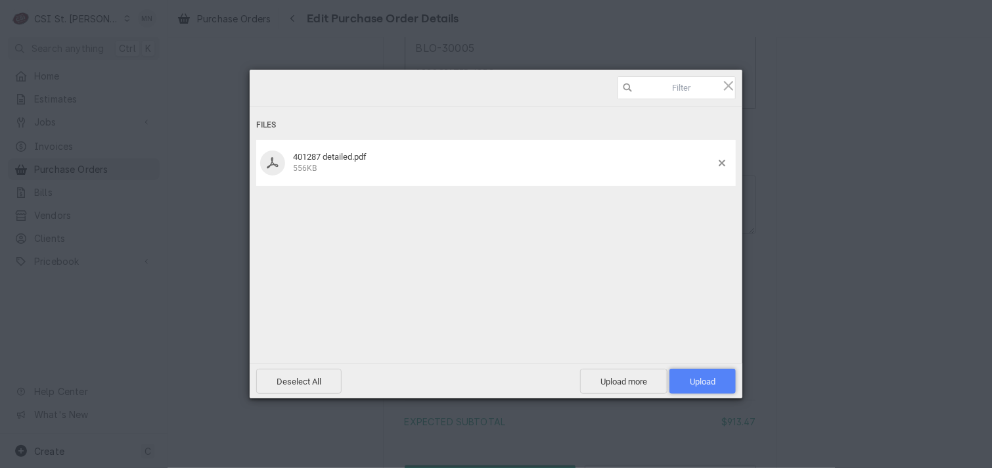
click at [711, 378] on span "Upload 1" at bounding box center [703, 381] width 26 height 10
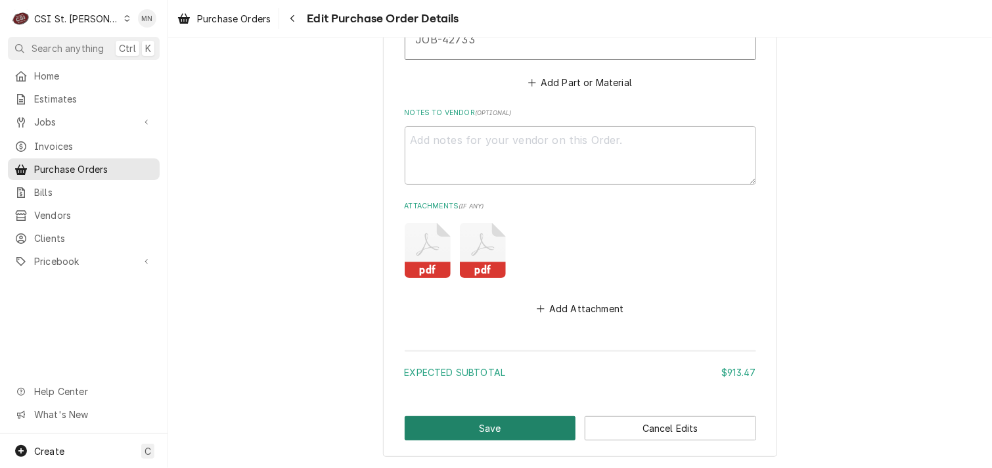
scroll to position [3103, 0]
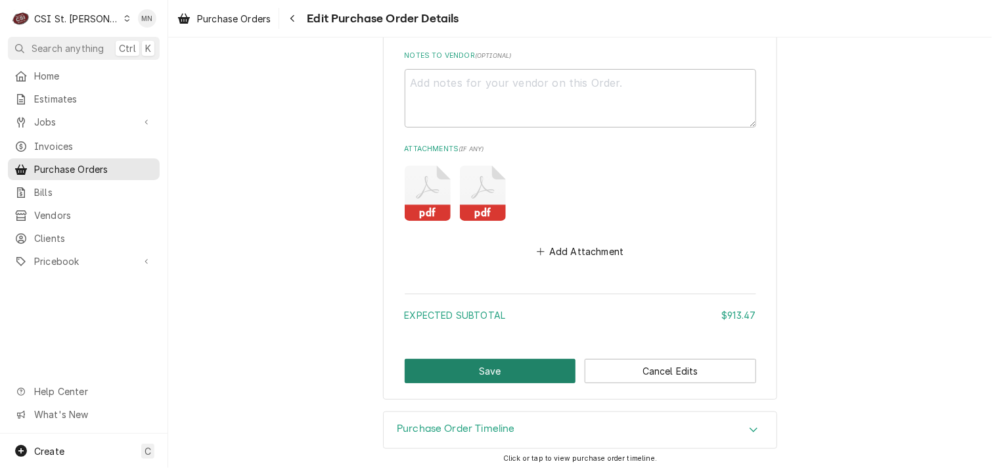
click at [441, 359] on button "Save" at bounding box center [490, 371] width 171 height 24
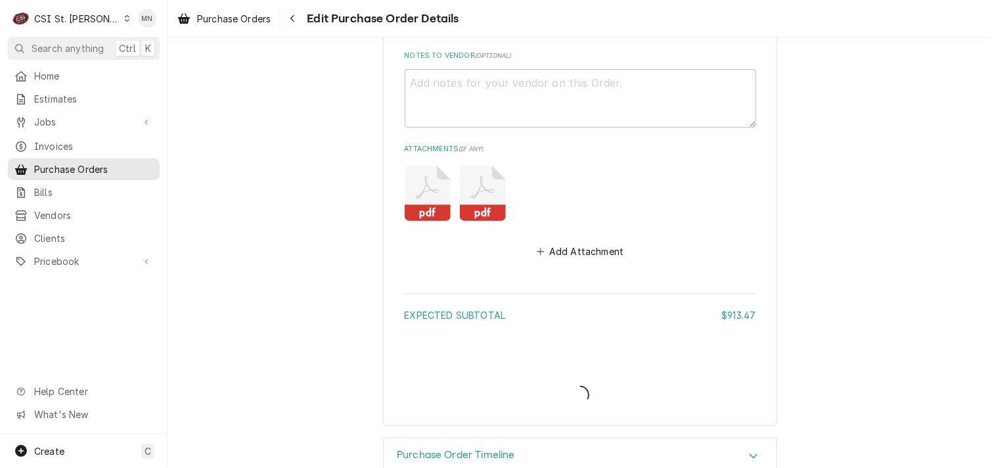
type textarea "x"
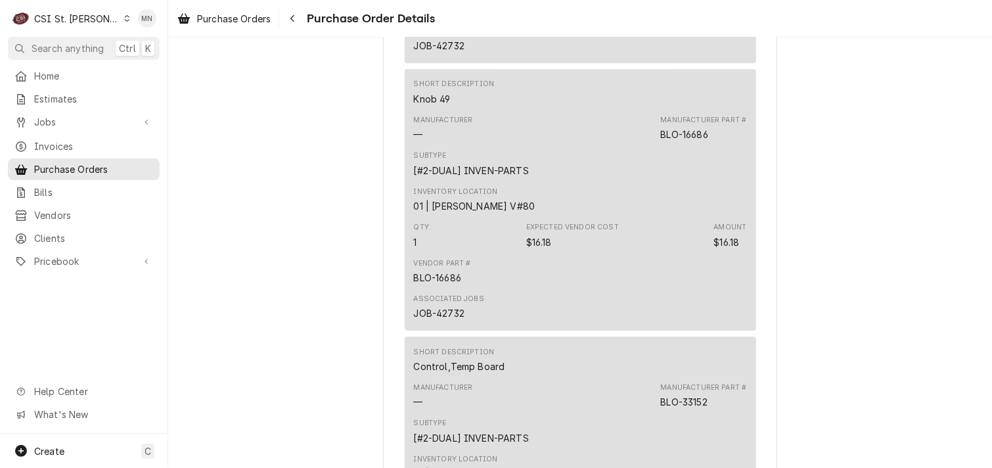
scroll to position [1971, 0]
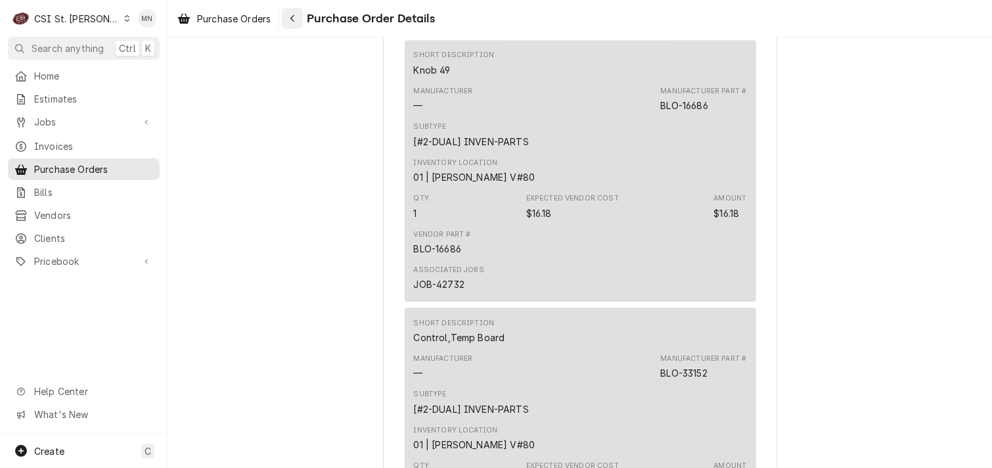
click at [298, 20] on div "Navigate back" at bounding box center [292, 18] width 13 height 13
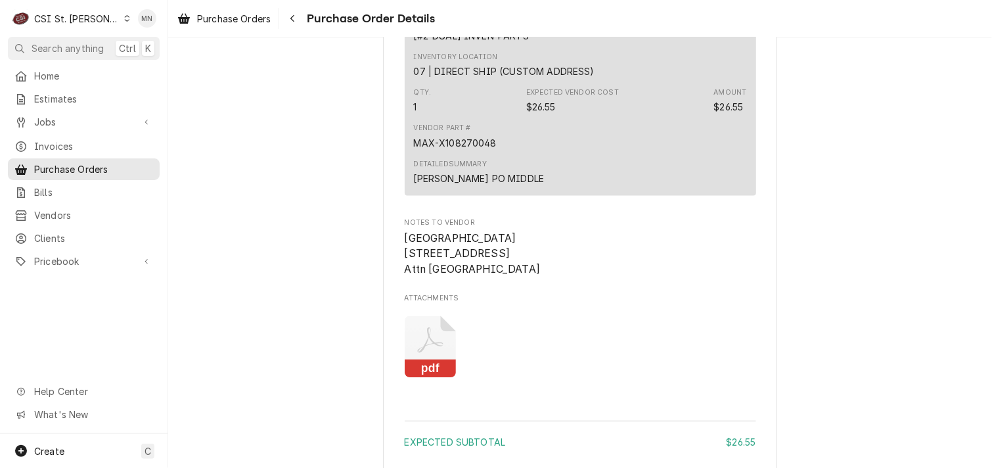
scroll to position [591, 0]
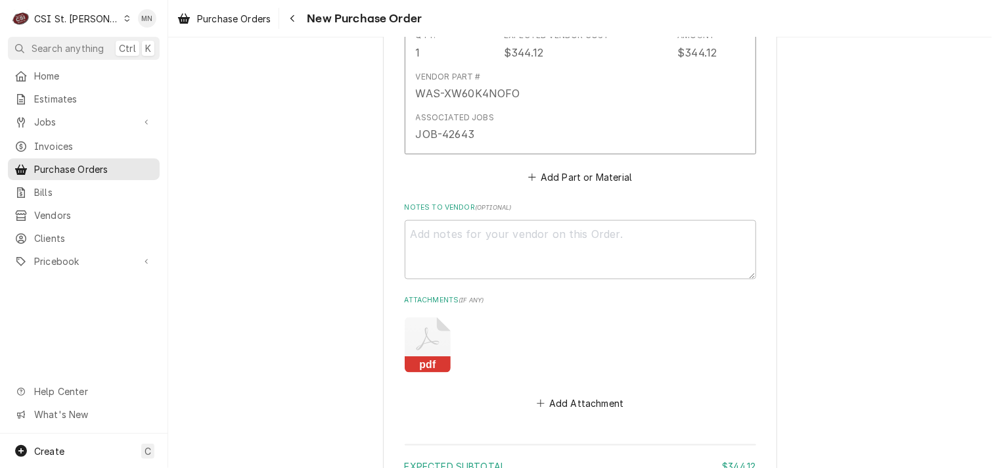
scroll to position [985, 0]
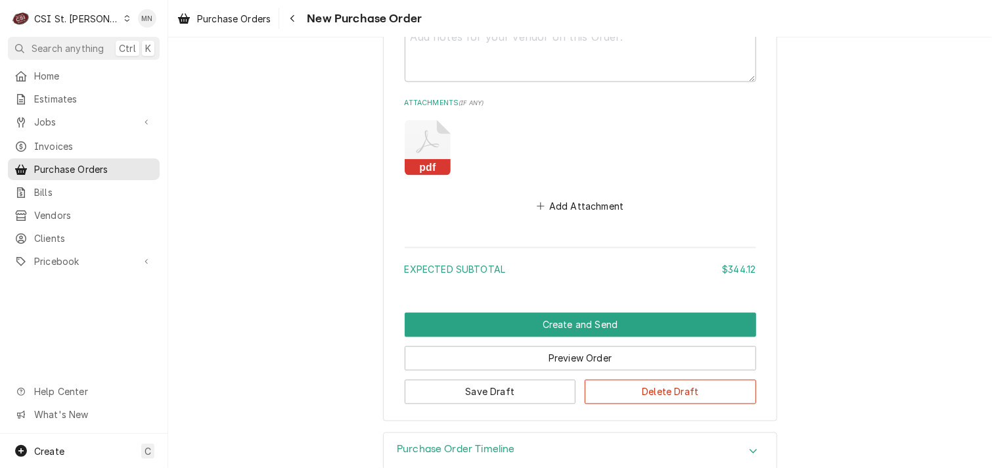
click at [422, 147] on icon "Attachments" at bounding box center [428, 147] width 46 height 55
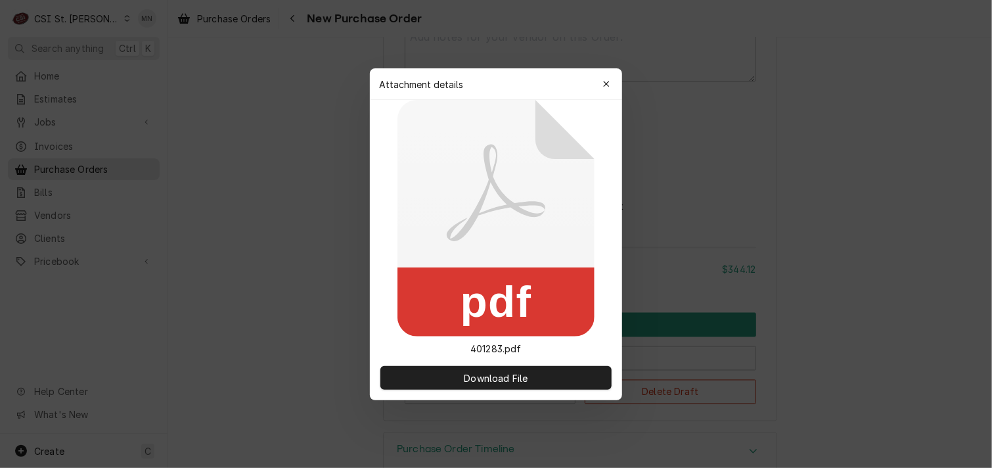
type textarea "x"
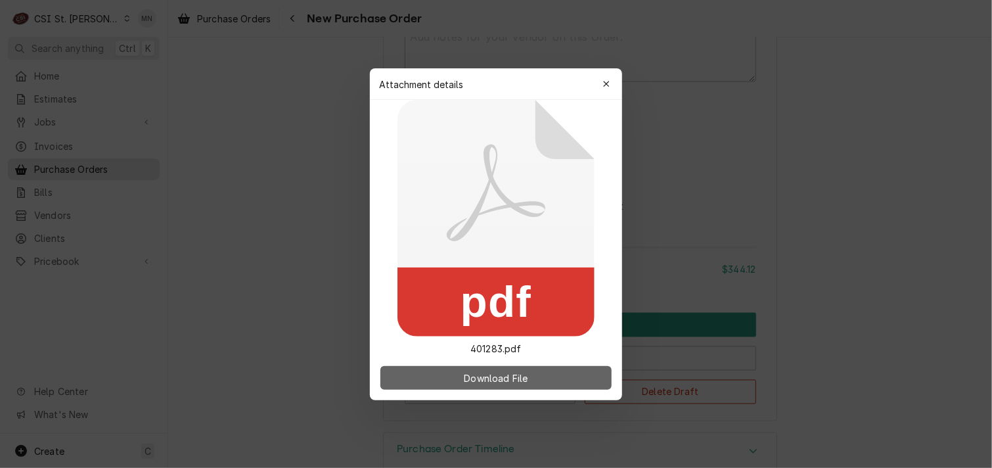
click at [474, 371] on span "Download File" at bounding box center [495, 378] width 69 height 14
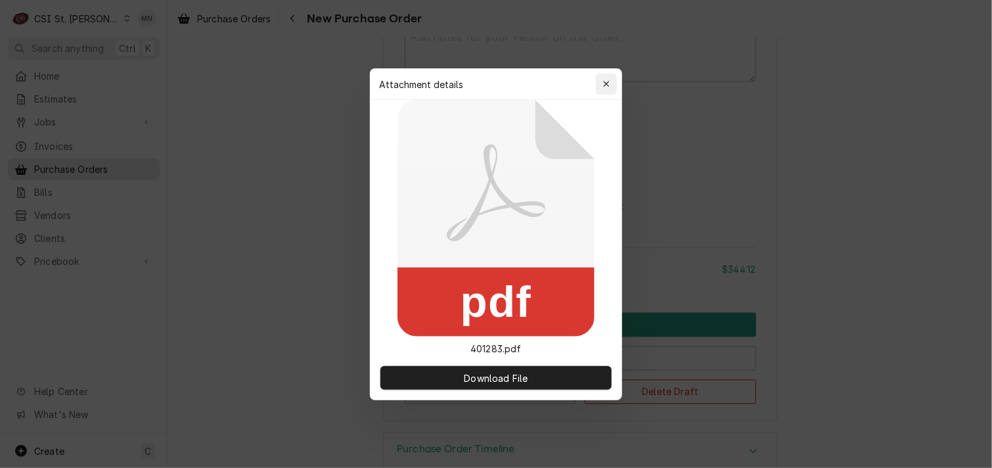
click at [609, 82] on icon "button" at bounding box center [606, 83] width 7 height 9
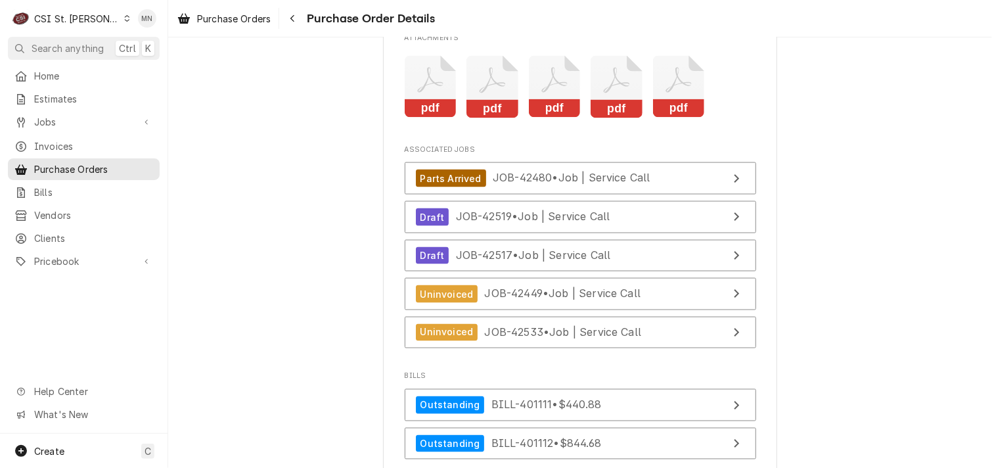
scroll to position [3219, 0]
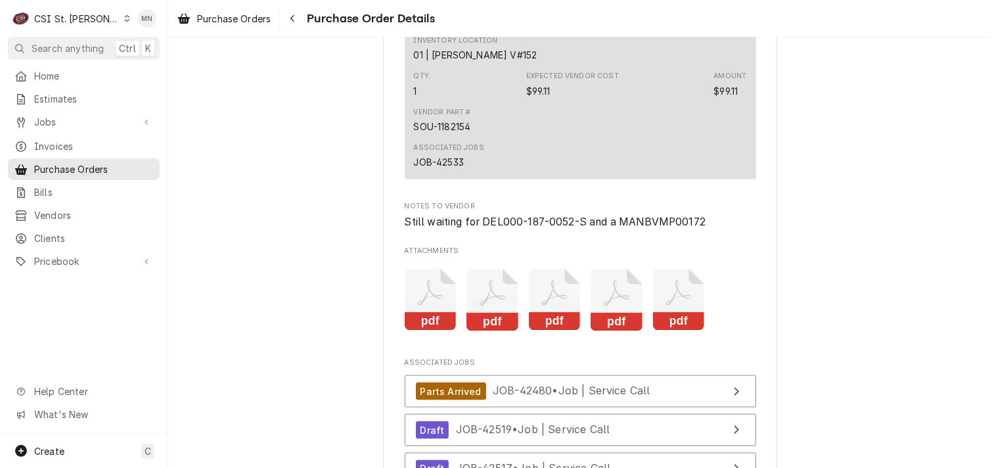
click at [656, 331] on icon "Attachments" at bounding box center [679, 300] width 52 height 62
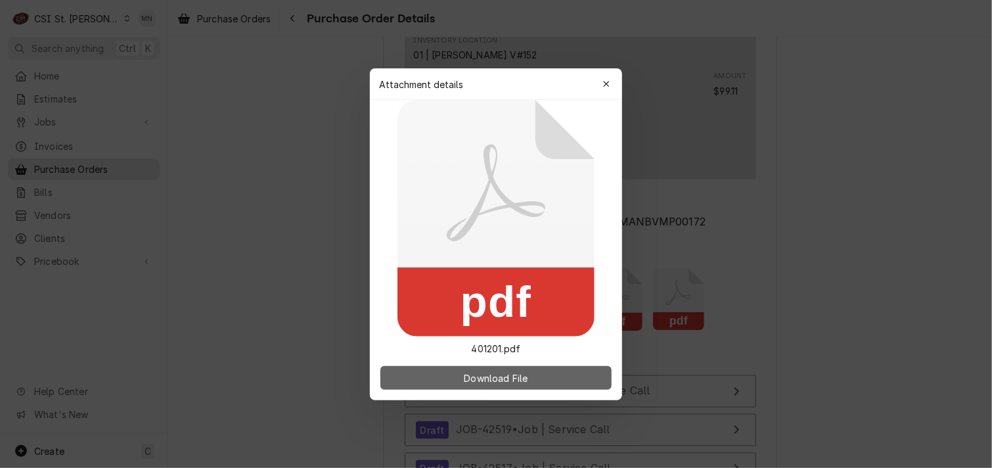
click at [489, 374] on span "Download File" at bounding box center [495, 378] width 69 height 14
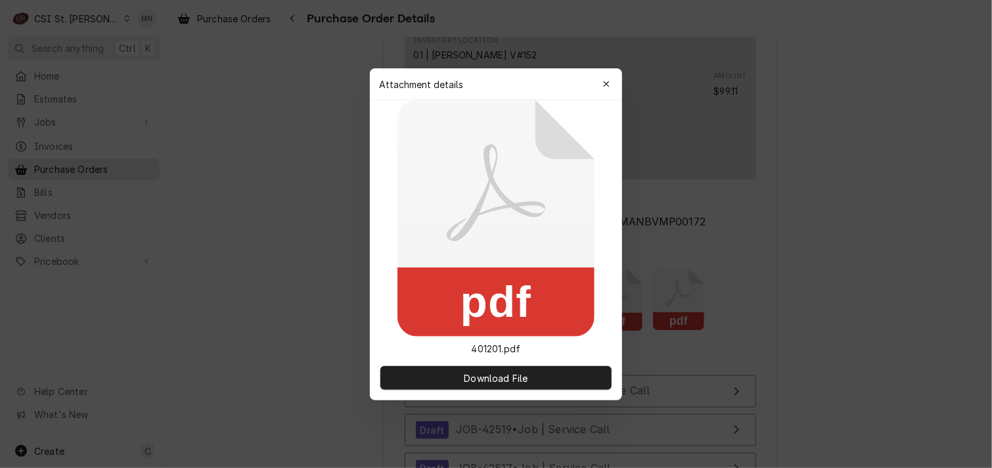
drag, startPoint x: 607, startPoint y: 82, endPoint x: 605, endPoint y: 140, distance: 57.8
click at [607, 82] on icon "button" at bounding box center [606, 83] width 7 height 9
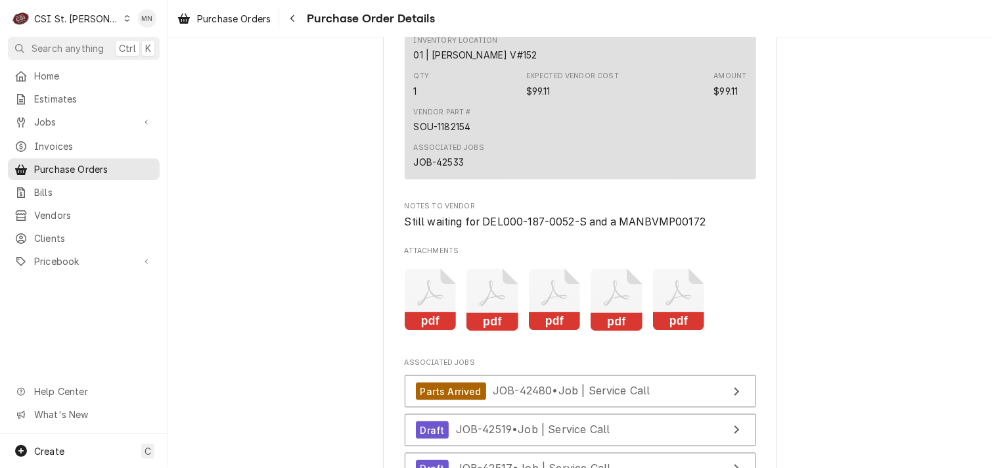
click at [606, 331] on icon "Attachments" at bounding box center [617, 300] width 52 height 62
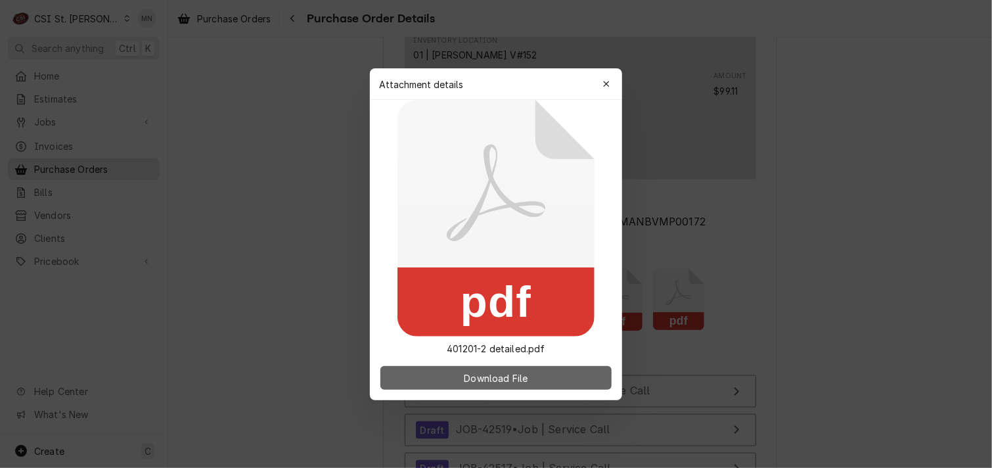
click at [510, 375] on span "Download File" at bounding box center [495, 378] width 69 height 14
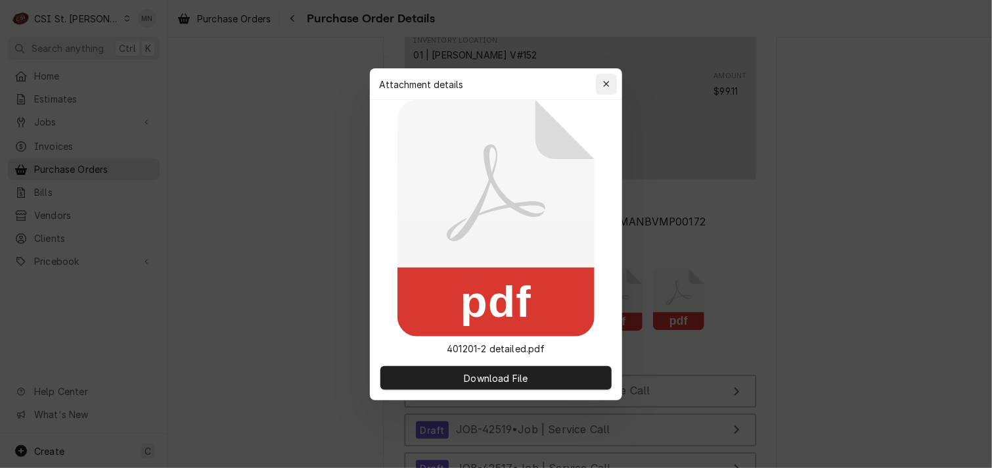
click at [610, 81] on div "button" at bounding box center [606, 84] width 13 height 13
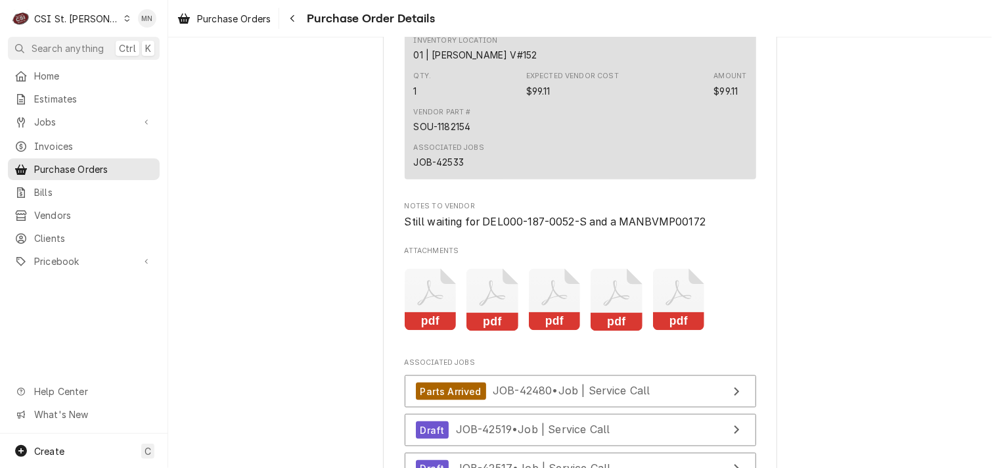
click at [539, 331] on rect "Attachments" at bounding box center [555, 322] width 52 height 18
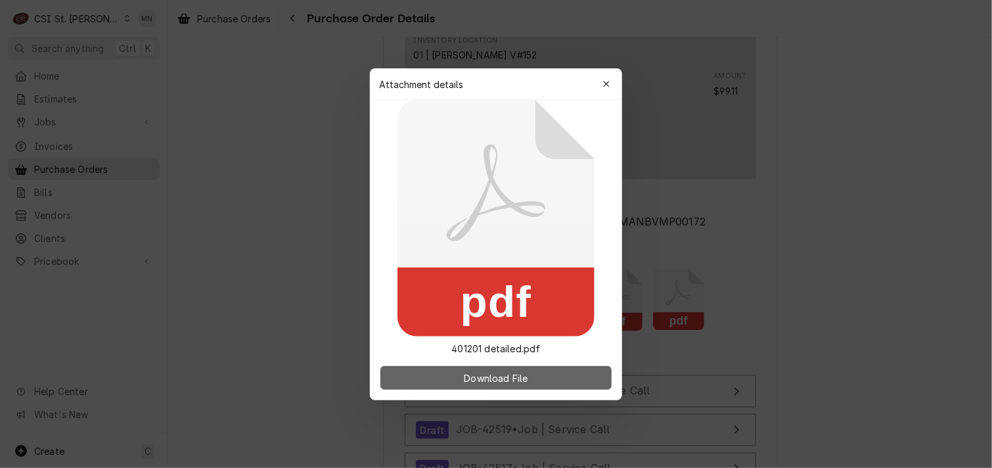
click at [503, 374] on span "Download File" at bounding box center [495, 378] width 69 height 14
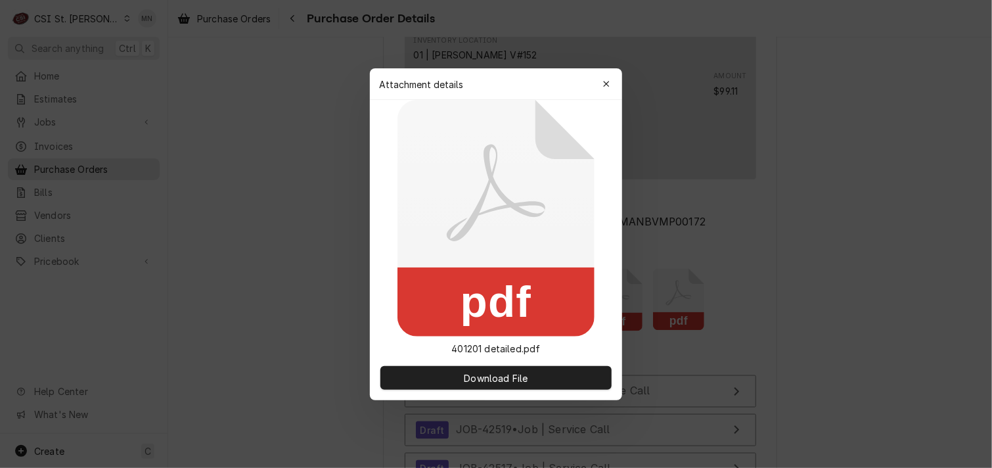
drag, startPoint x: 612, startPoint y: 81, endPoint x: 598, endPoint y: 81, distance: 13.8
click at [612, 81] on div "button" at bounding box center [606, 84] width 13 height 13
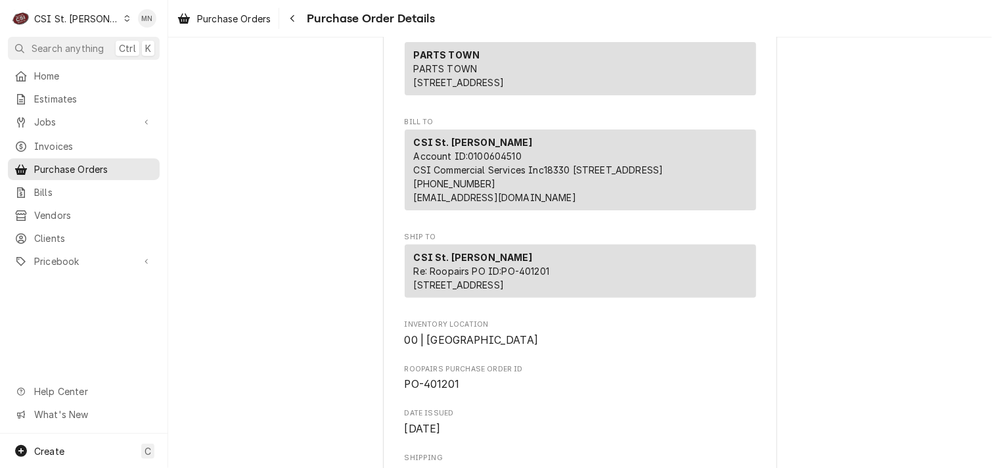
scroll to position [0, 0]
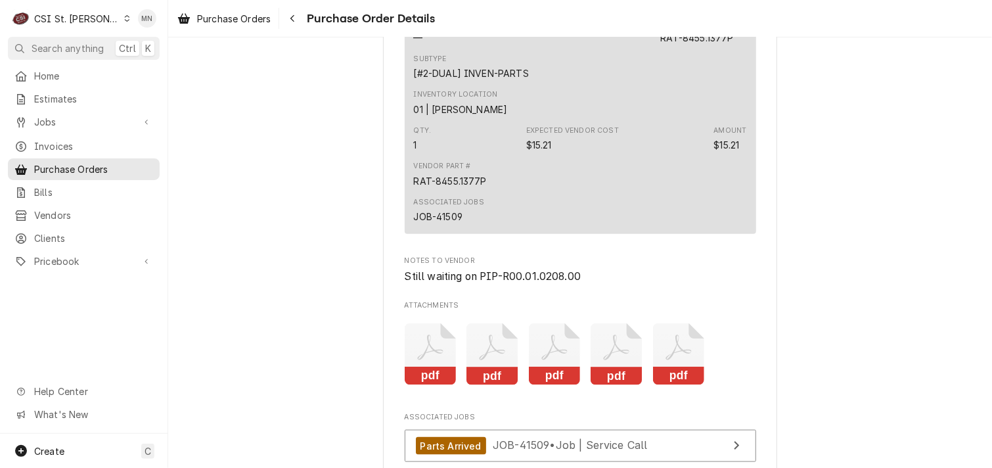
scroll to position [3219, 0]
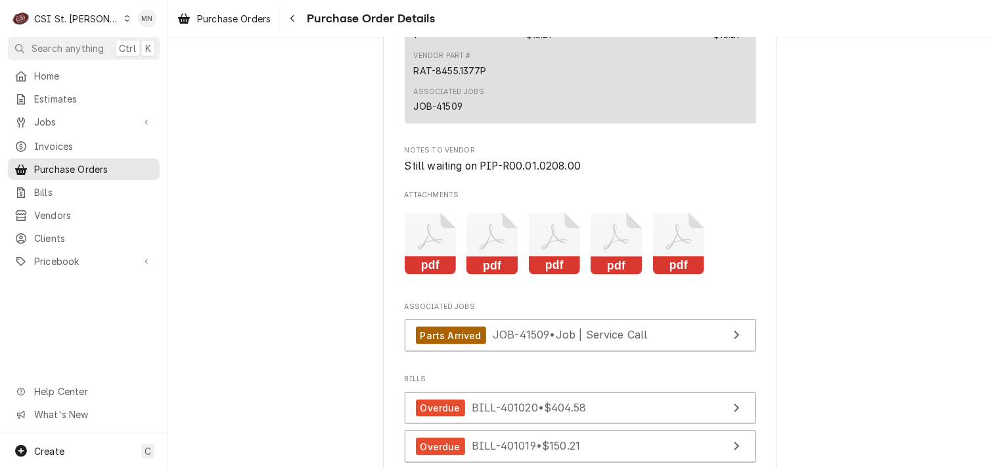
click at [668, 270] on icon "Attachments" at bounding box center [679, 244] width 52 height 62
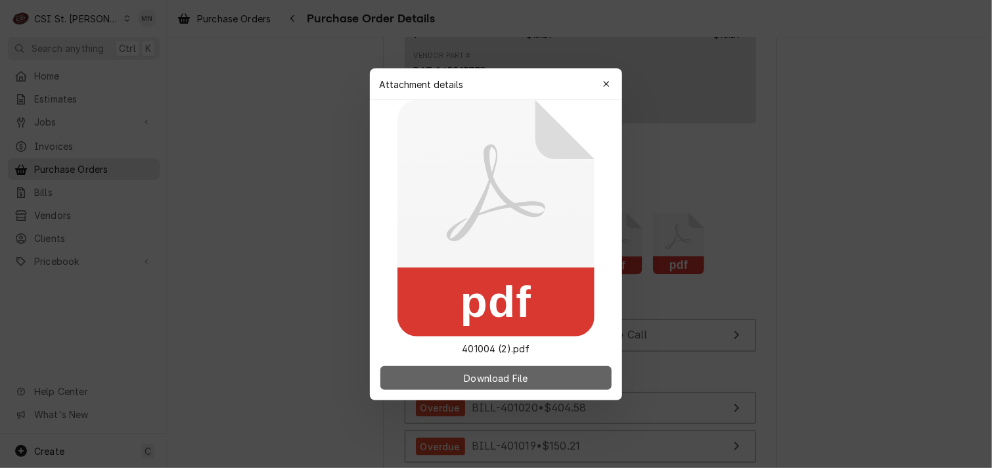
click at [518, 380] on span "Download File" at bounding box center [495, 378] width 69 height 14
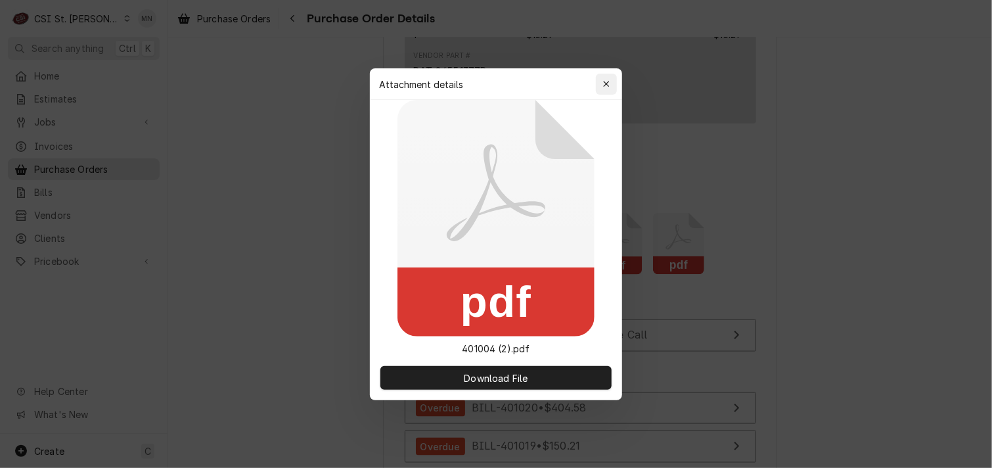
click at [600, 84] on div "button" at bounding box center [606, 84] width 13 height 13
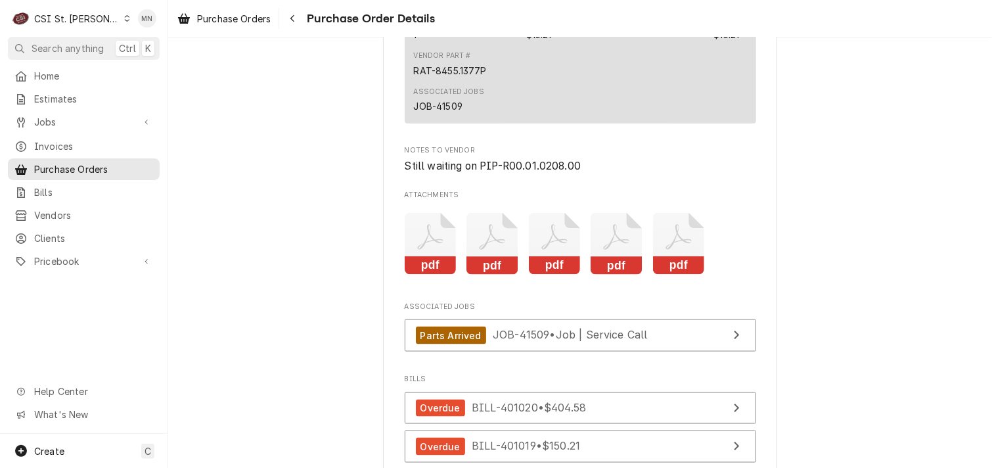
click at [631, 275] on icon "Attachments" at bounding box center [617, 244] width 52 height 62
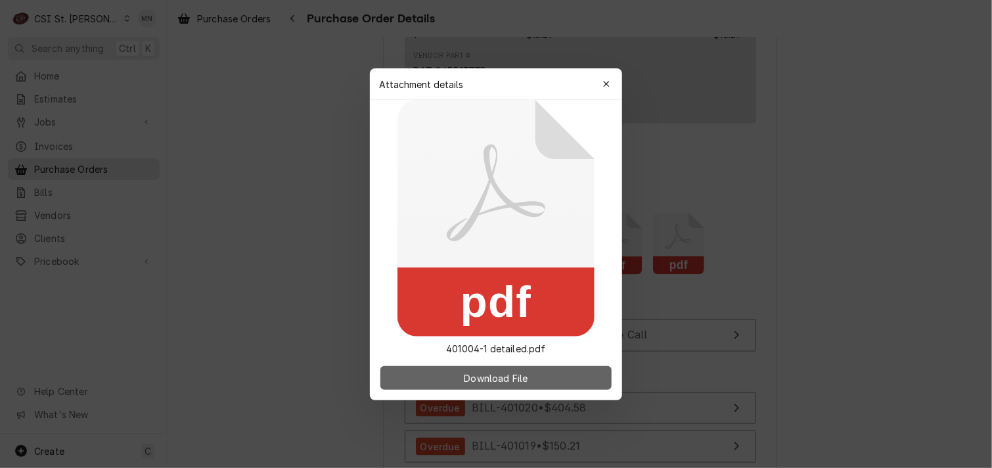
click at [507, 373] on span "Download File" at bounding box center [495, 378] width 69 height 14
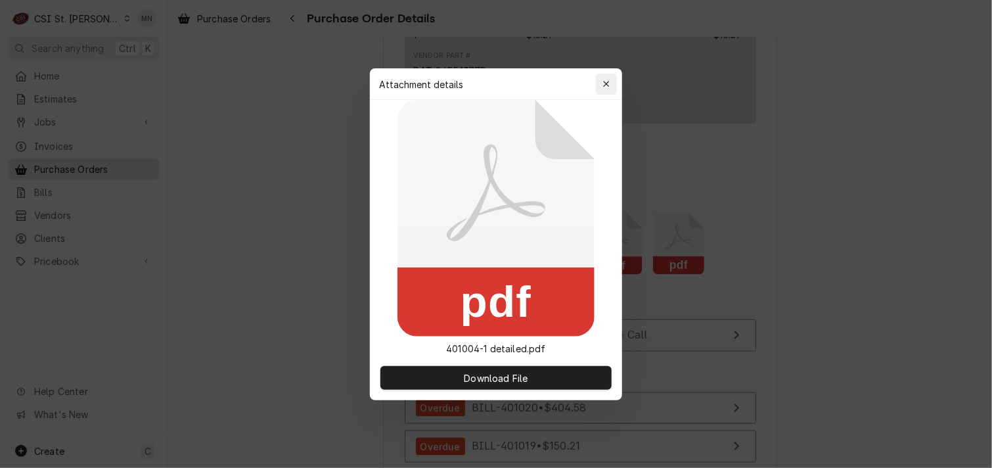
click at [612, 79] on div "button" at bounding box center [606, 84] width 13 height 13
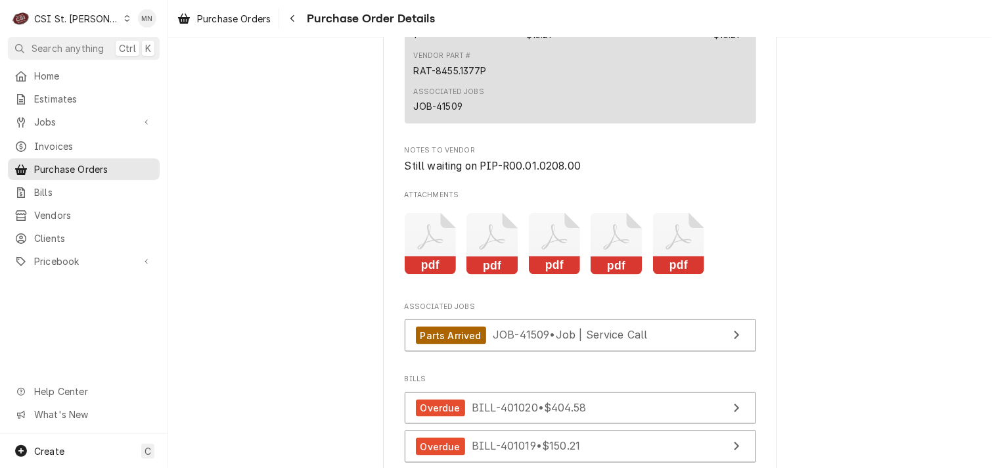
click at [539, 275] on icon "Attachments" at bounding box center [555, 244] width 52 height 62
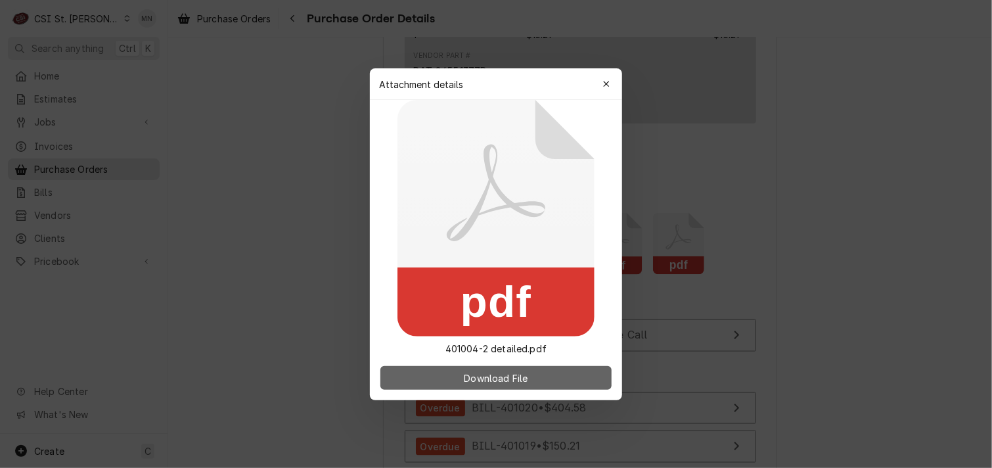
click at [496, 371] on span "Download File" at bounding box center [495, 378] width 69 height 14
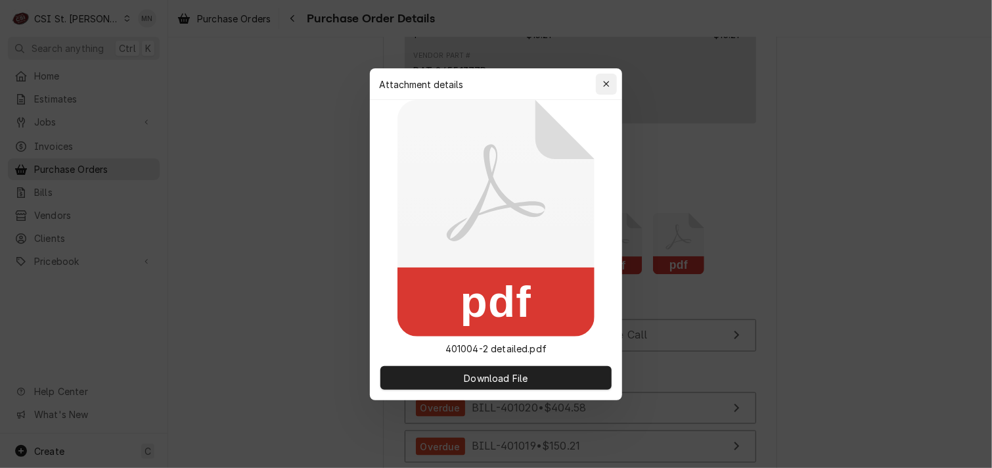
click at [601, 84] on div "button" at bounding box center [606, 84] width 13 height 13
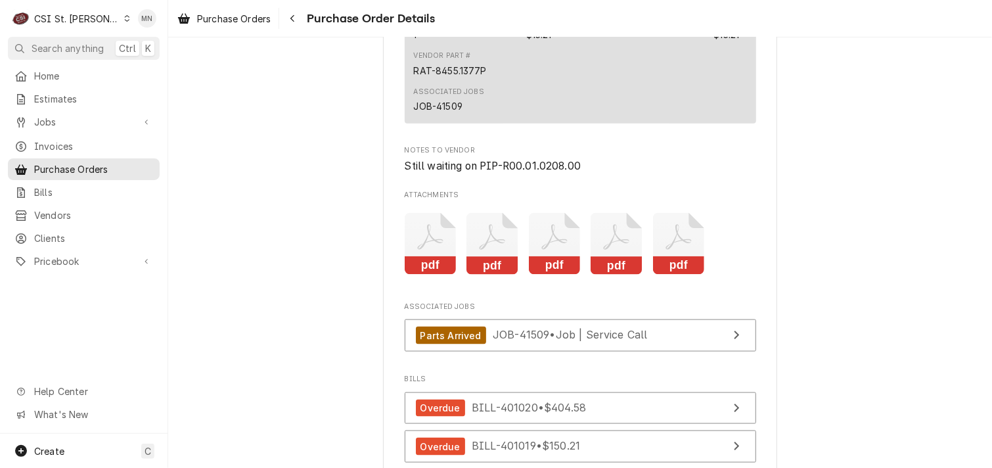
click at [537, 275] on icon "Attachments" at bounding box center [555, 244] width 52 height 62
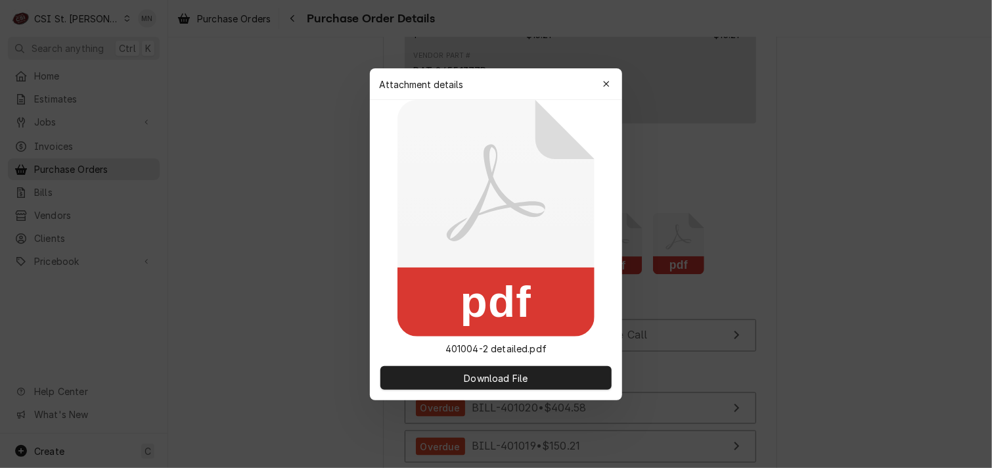
click at [600, 85] on div "button" at bounding box center [606, 84] width 13 height 13
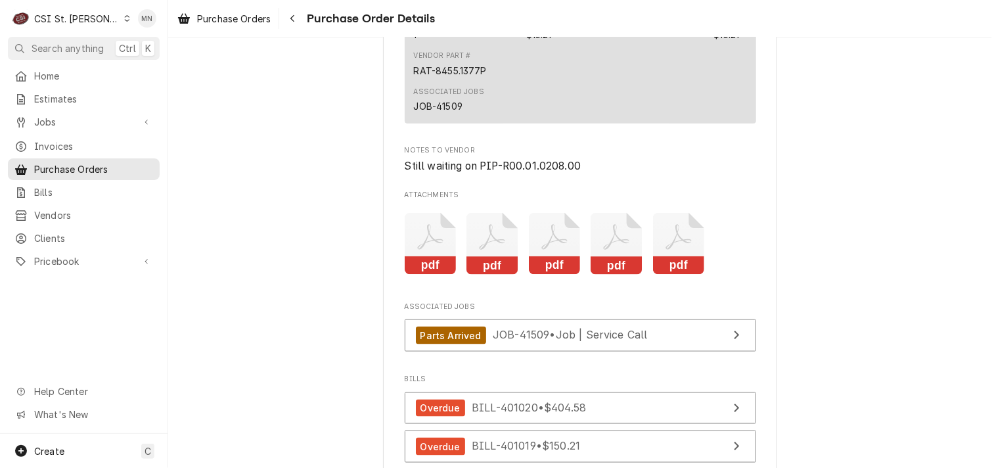
click at [473, 275] on icon "Attachments" at bounding box center [492, 244] width 52 height 62
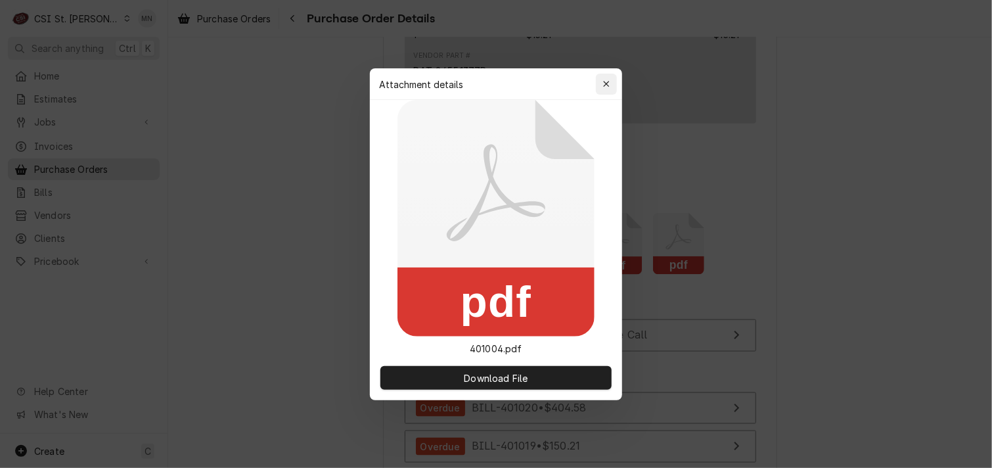
click at [610, 83] on icon "button" at bounding box center [606, 83] width 7 height 9
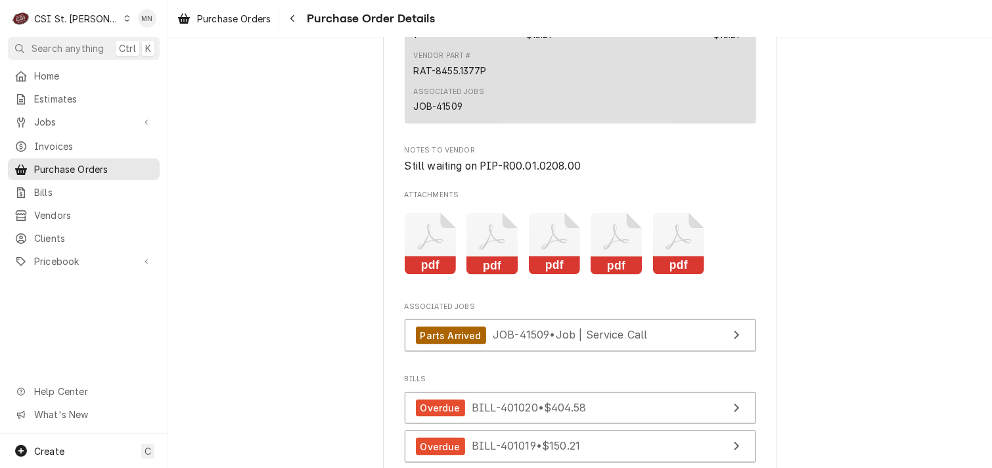
click at [418, 275] on icon "Attachments" at bounding box center [431, 244] width 52 height 62
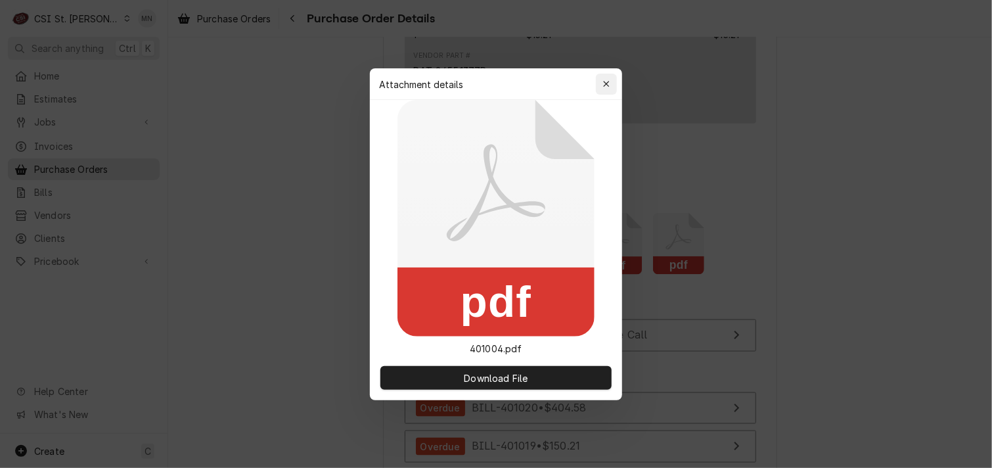
click at [606, 80] on icon "button" at bounding box center [606, 83] width 7 height 9
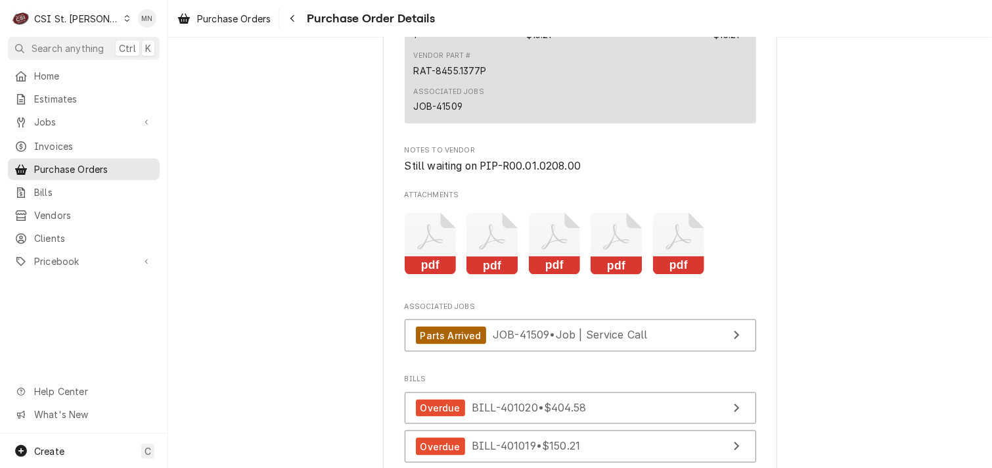
click at [680, 250] on icon "Attachments" at bounding box center [678, 238] width 26 height 26
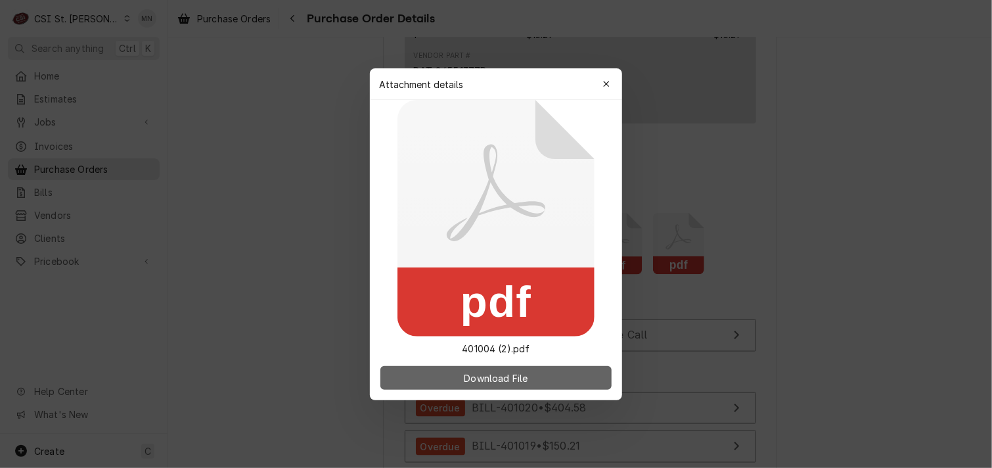
click at [533, 382] on button "Download File" at bounding box center [495, 378] width 231 height 24
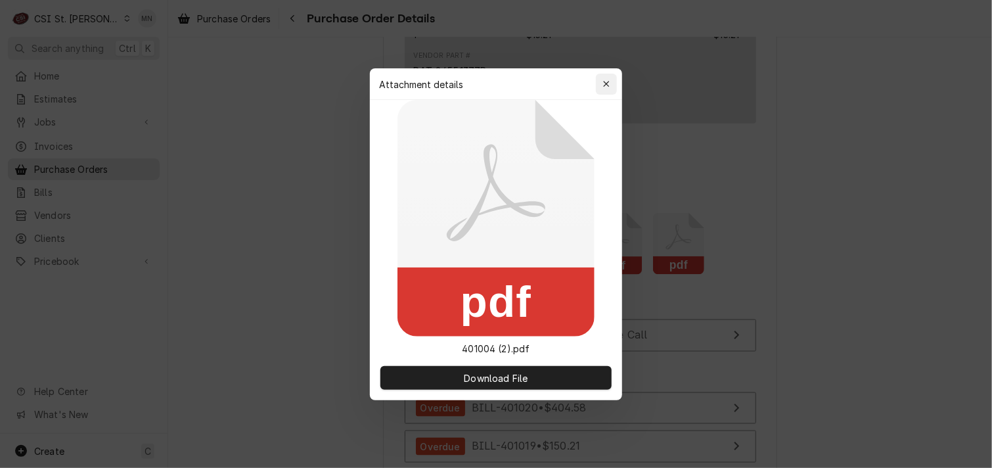
click at [608, 84] on icon "button" at bounding box center [606, 83] width 7 height 9
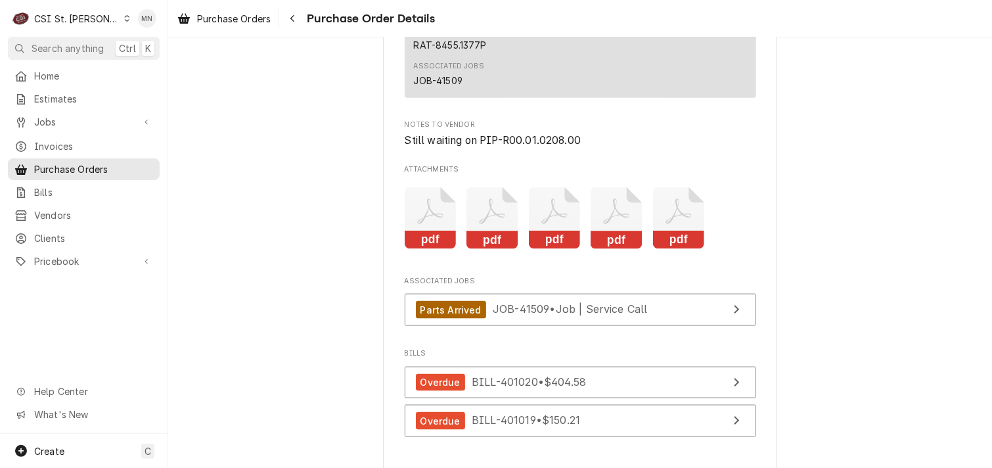
scroll to position [3350, 0]
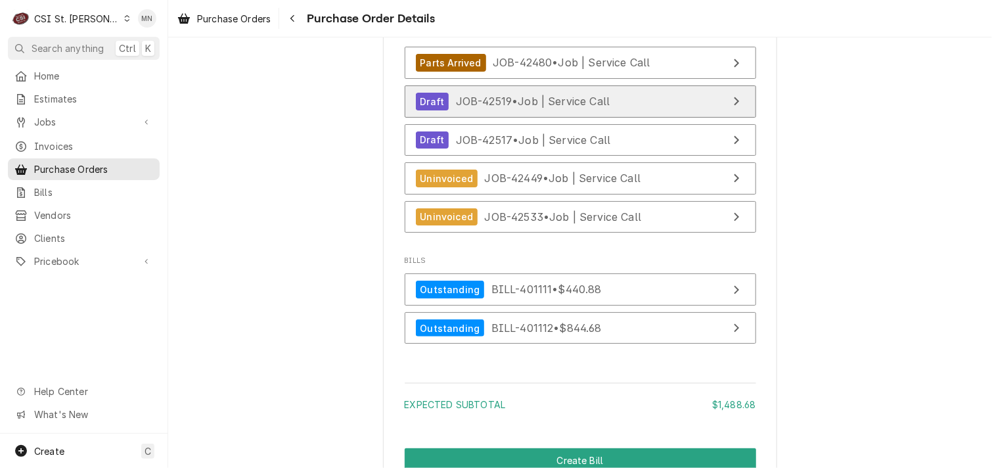
scroll to position [3416, 0]
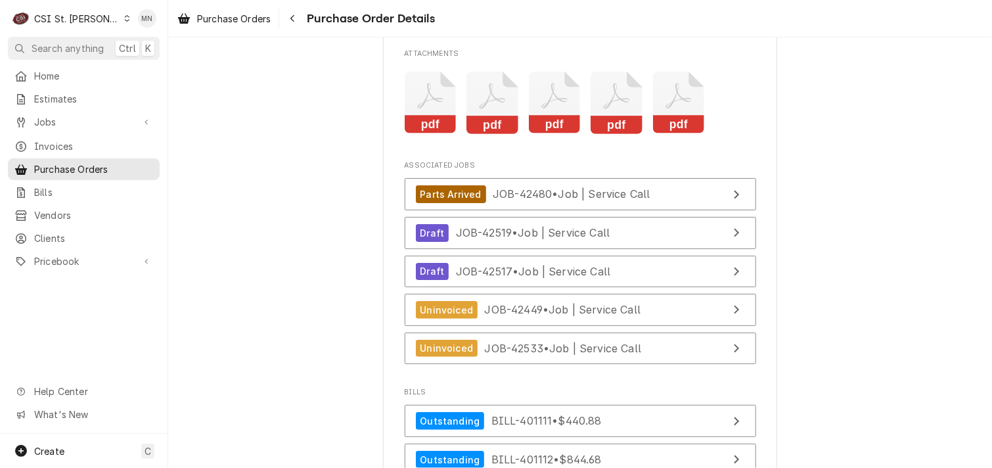
click at [413, 134] on icon "Attachments" at bounding box center [431, 103] width 52 height 62
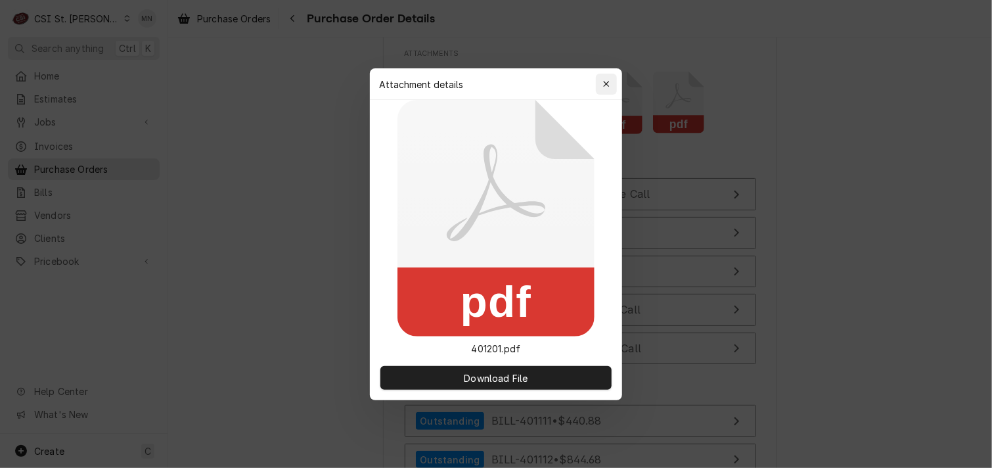
click at [599, 81] on button "button" at bounding box center [606, 84] width 21 height 21
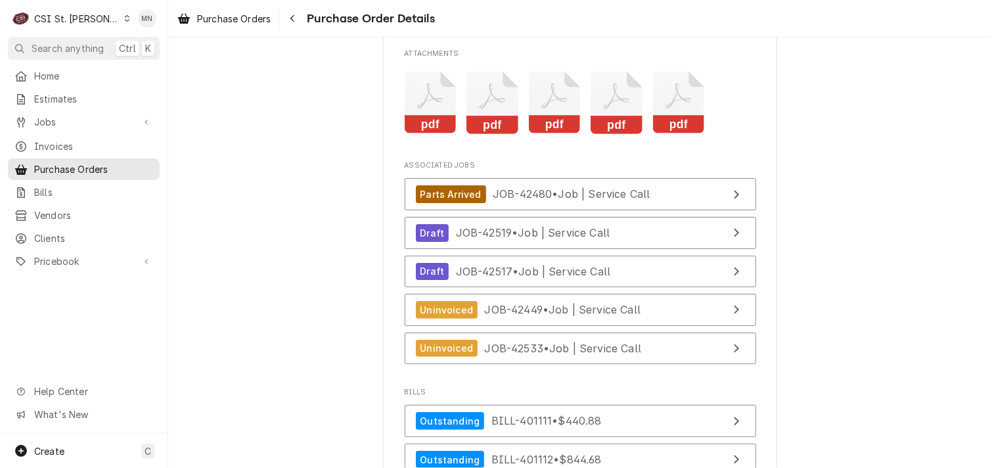
click at [554, 134] on icon "Attachments" at bounding box center [555, 103] width 52 height 62
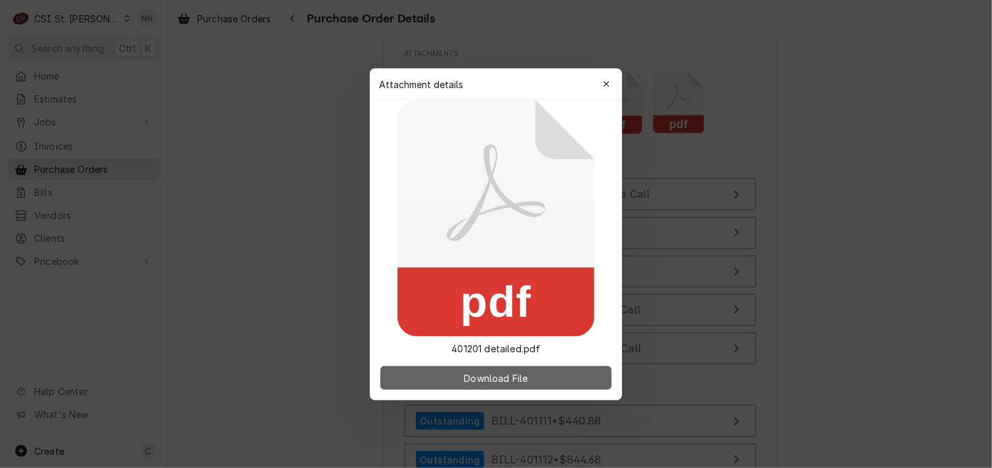
click at [502, 375] on span "Download File" at bounding box center [495, 378] width 69 height 14
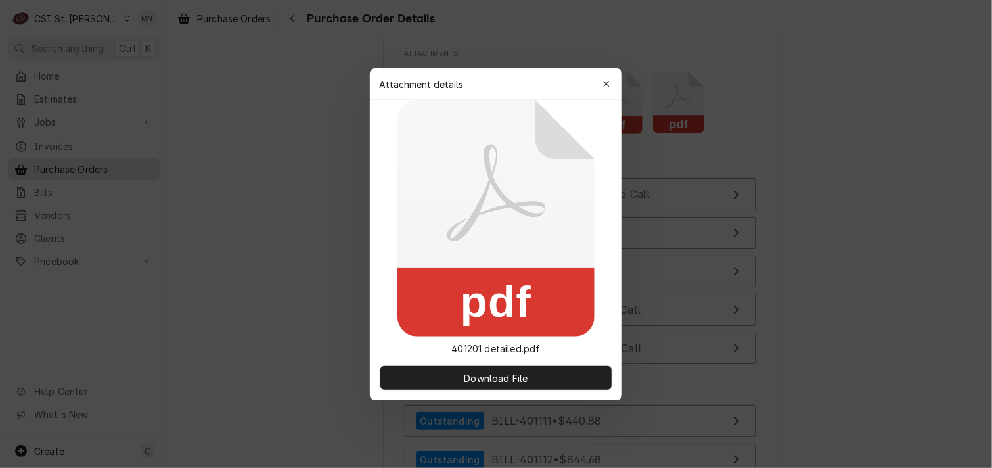
click at [605, 84] on icon "button" at bounding box center [606, 84] width 6 height 6
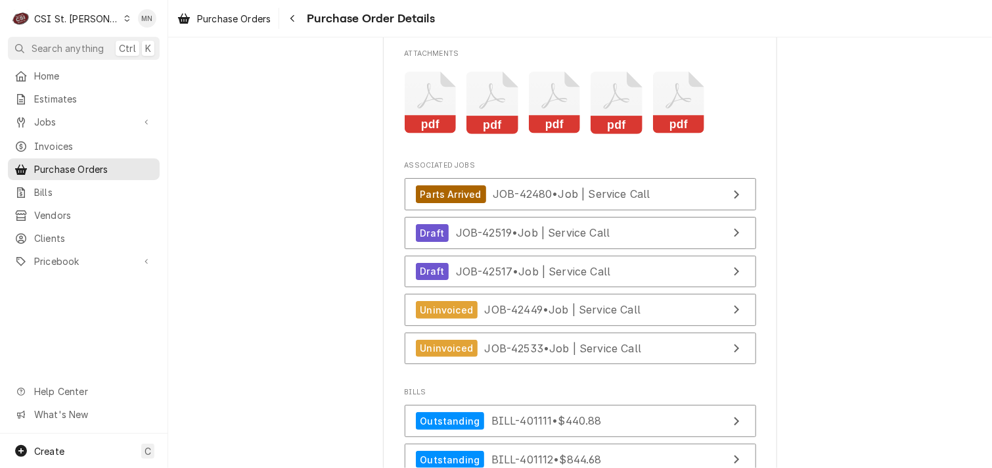
click at [620, 134] on rect "Attachments" at bounding box center [617, 125] width 52 height 18
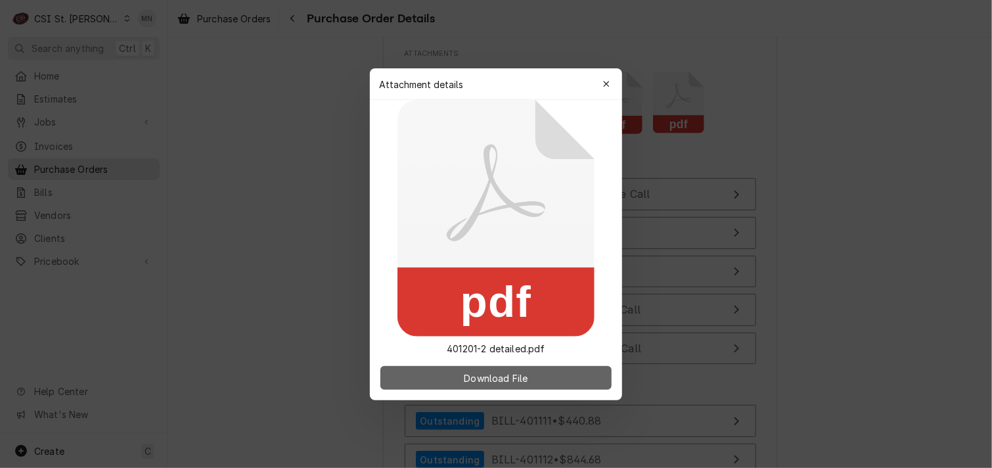
click at [516, 376] on span "Download File" at bounding box center [495, 378] width 69 height 14
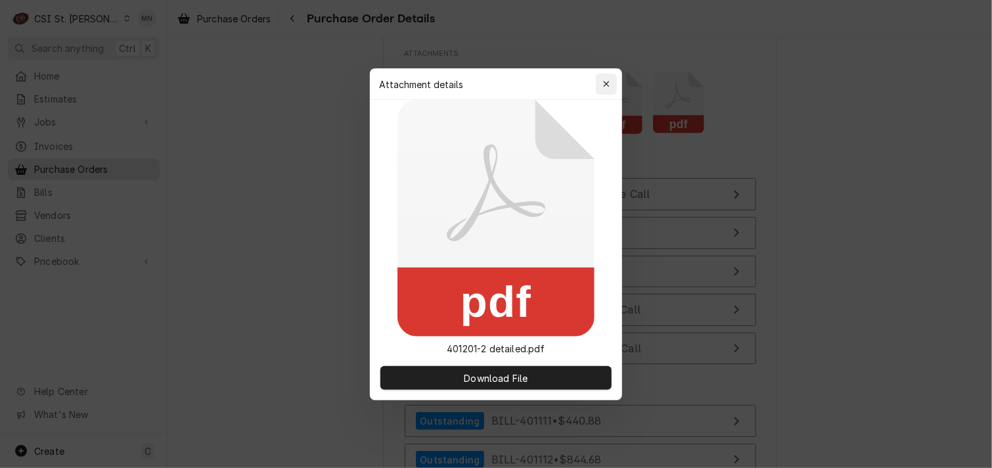
click at [606, 83] on icon "button" at bounding box center [606, 84] width 6 height 6
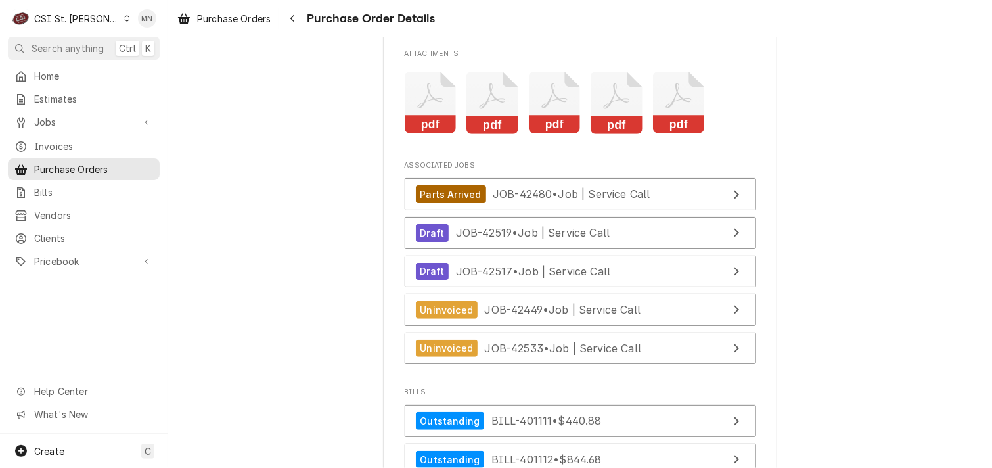
click at [672, 134] on icon "Attachments" at bounding box center [679, 103] width 52 height 62
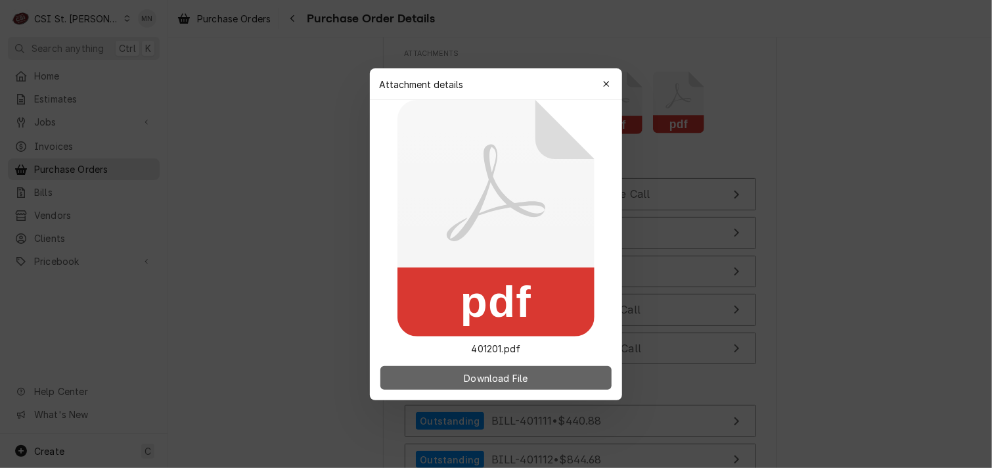
click at [498, 388] on button "Download File" at bounding box center [495, 378] width 231 height 24
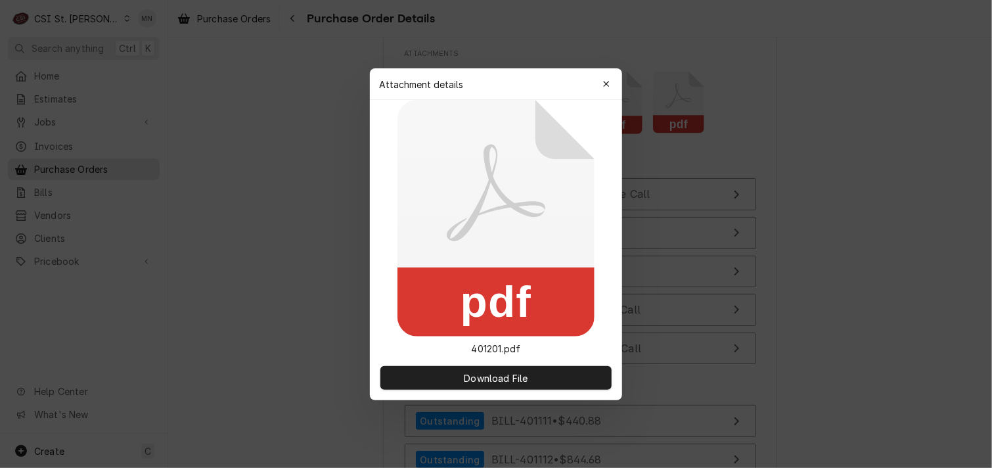
drag, startPoint x: 604, startPoint y: 81, endPoint x: 610, endPoint y: 162, distance: 81.7
click at [604, 81] on icon "button" at bounding box center [606, 84] width 6 height 6
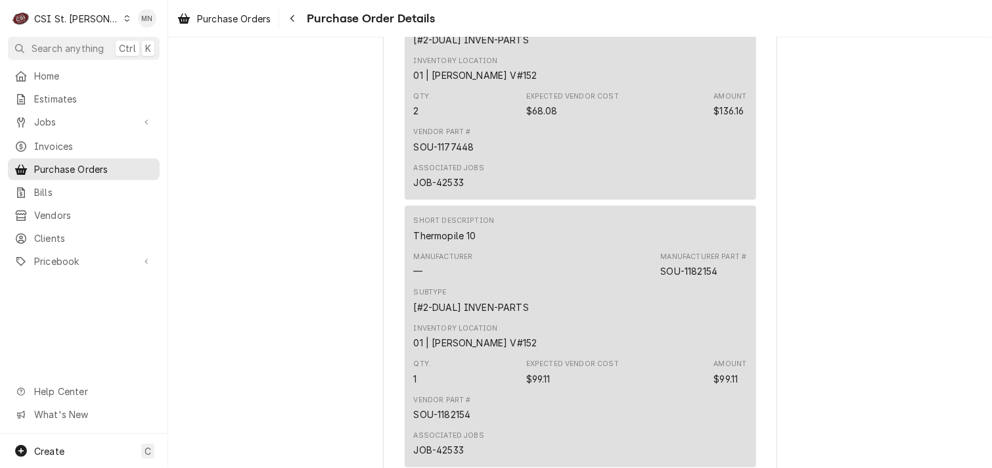
scroll to position [2927, 0]
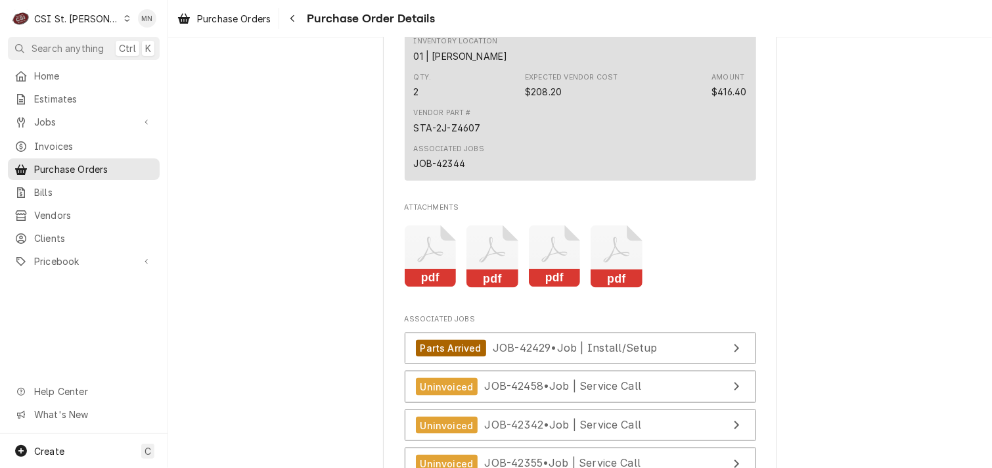
scroll to position [3153, 0]
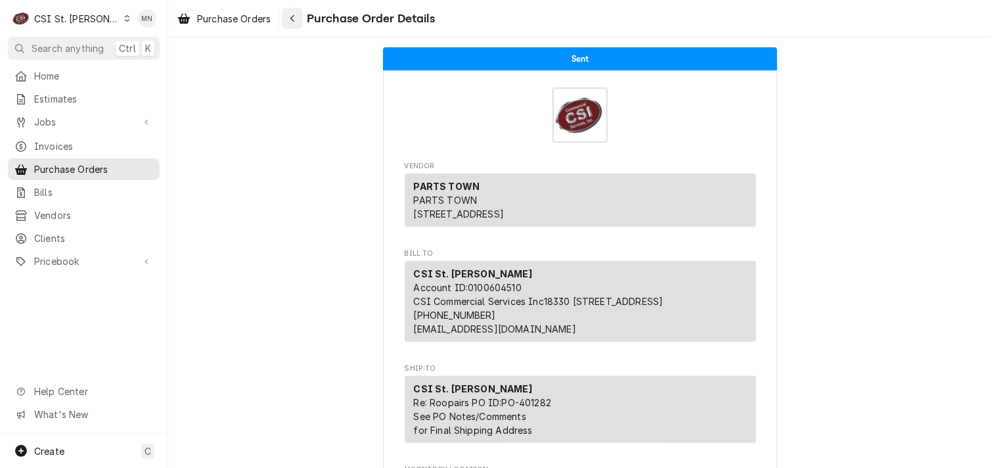
click at [292, 15] on icon "Navigate back" at bounding box center [293, 18] width 6 height 9
